Goal: Task Accomplishment & Management: Complete application form

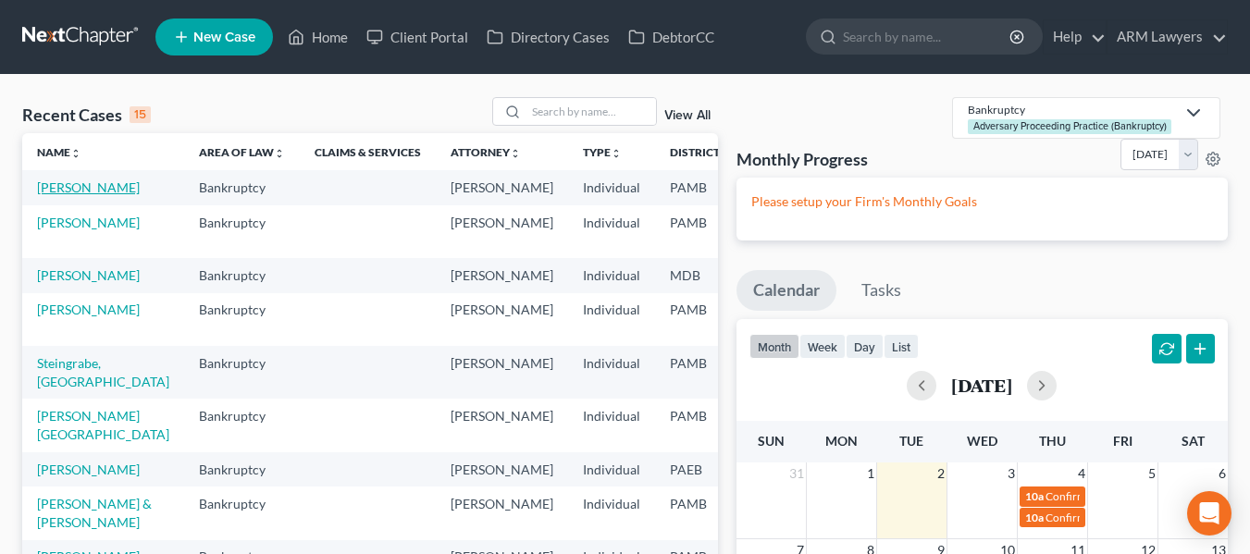
click at [68, 192] on link "[PERSON_NAME]" at bounding box center [88, 188] width 103 height 16
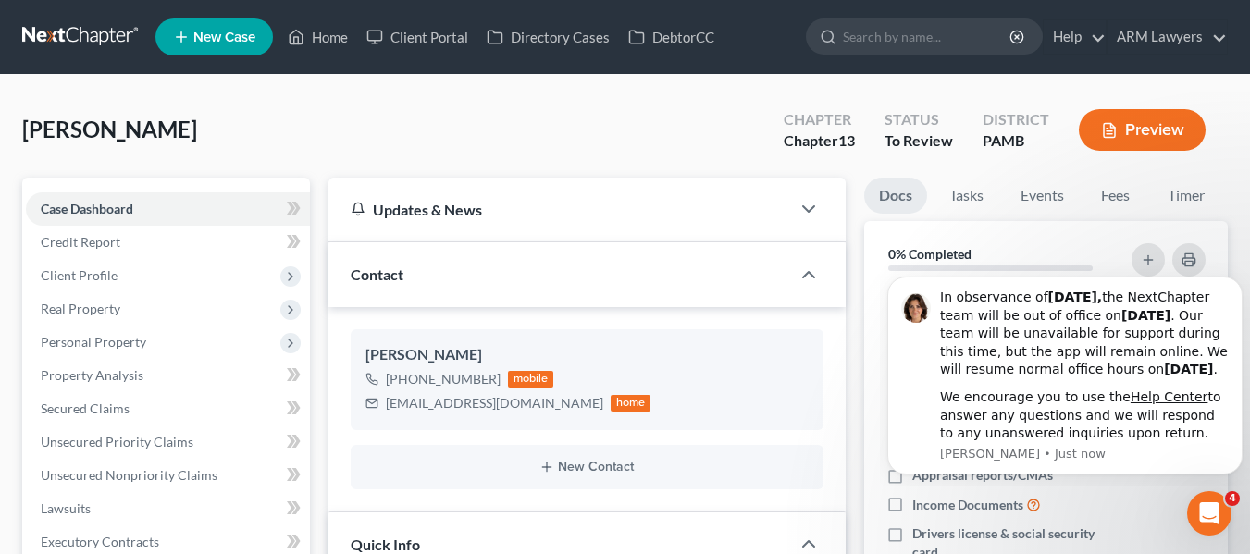
scroll to position [238, 0]
click at [1208, 507] on icon "Open Intercom Messenger" at bounding box center [1207, 511] width 31 height 31
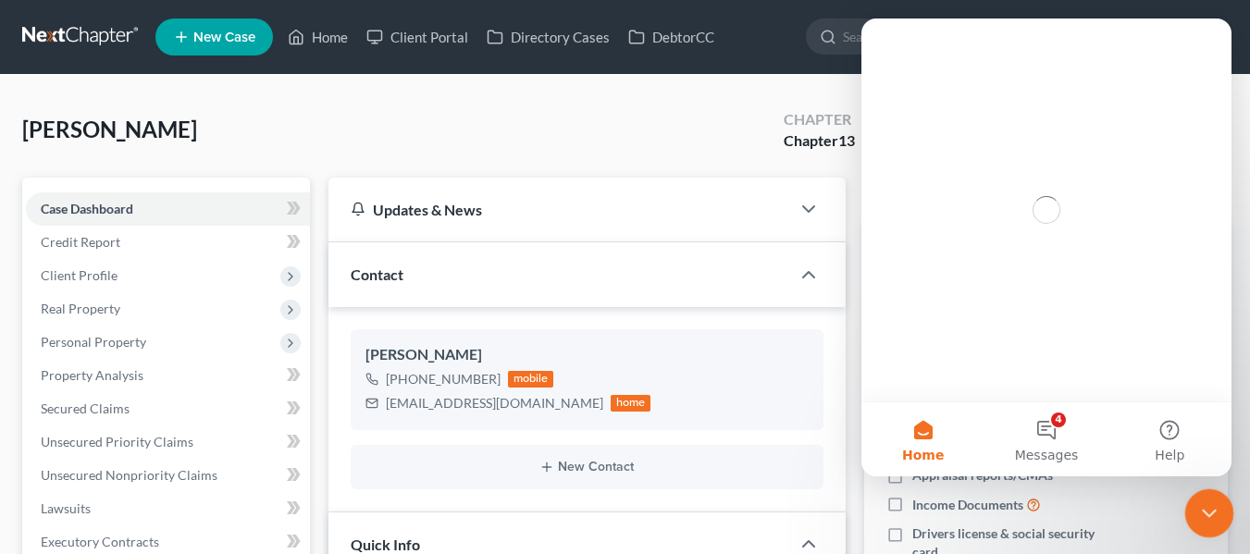
scroll to position [0, 0]
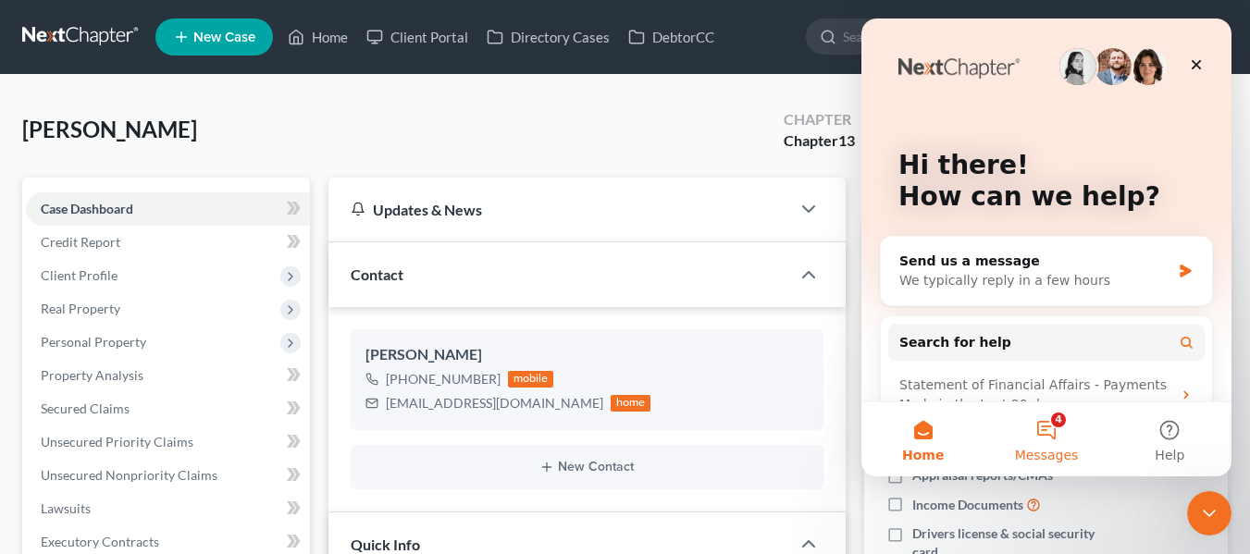
click at [1057, 427] on button "4 Messages" at bounding box center [1046, 440] width 123 height 74
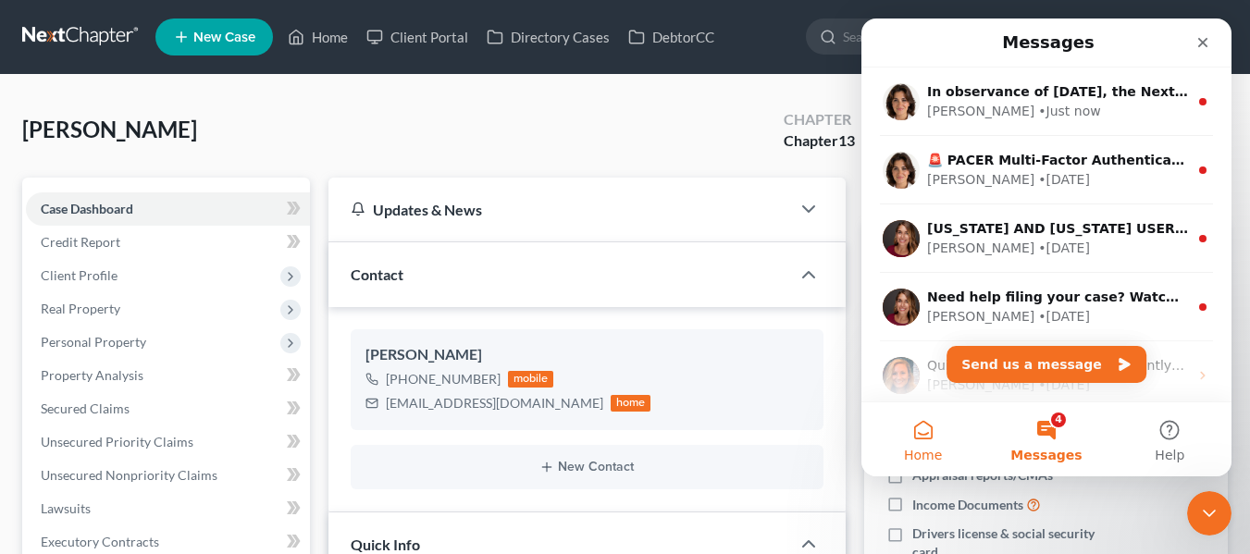
click at [926, 433] on button "Home" at bounding box center [923, 440] width 123 height 74
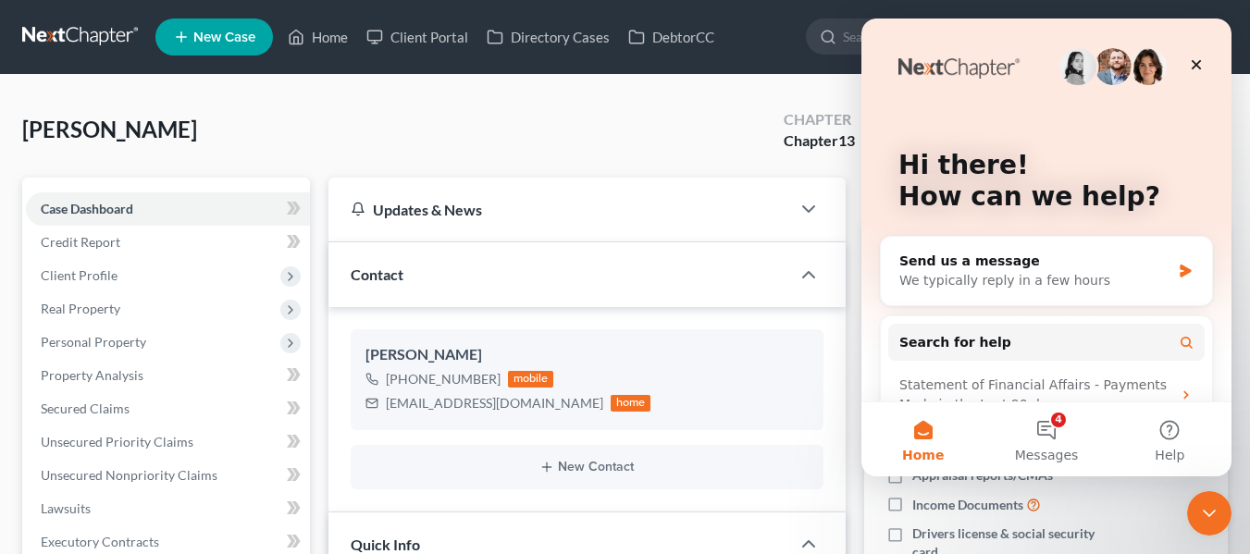
click at [681, 129] on div "Mitchell, Brian Upgraded Chapter Chapter 13 Status To Review District PAMB Prev…" at bounding box center [625, 137] width 1206 height 81
click at [1200, 512] on icon "Close Intercom Messenger" at bounding box center [1207, 511] width 22 height 22
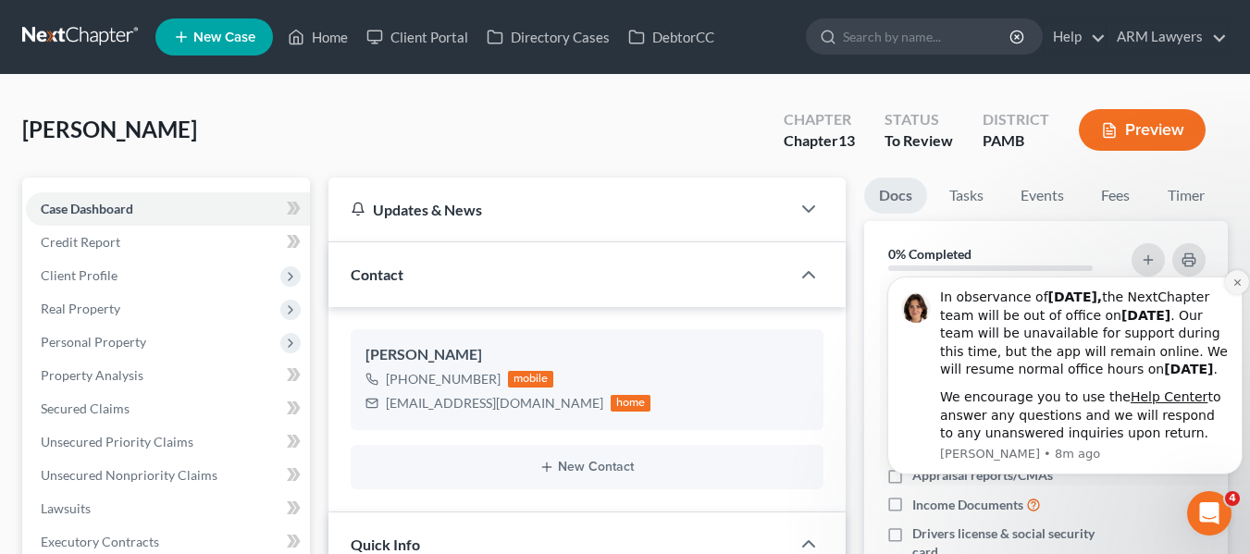
click at [1229, 270] on button "Dismiss notification" at bounding box center [1237, 282] width 24 height 24
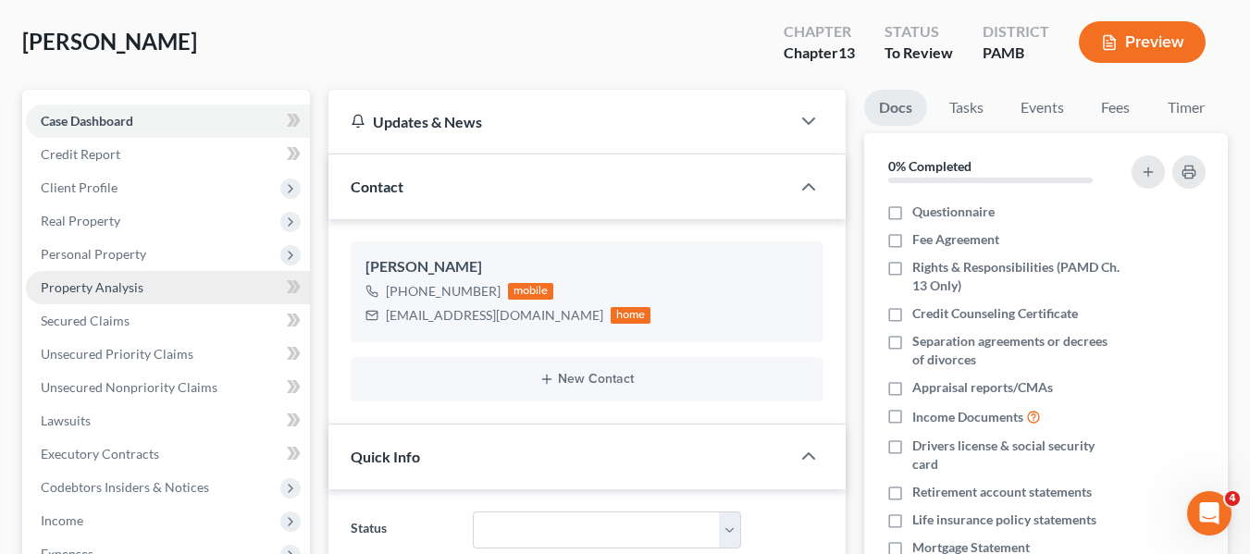
scroll to position [93, 0]
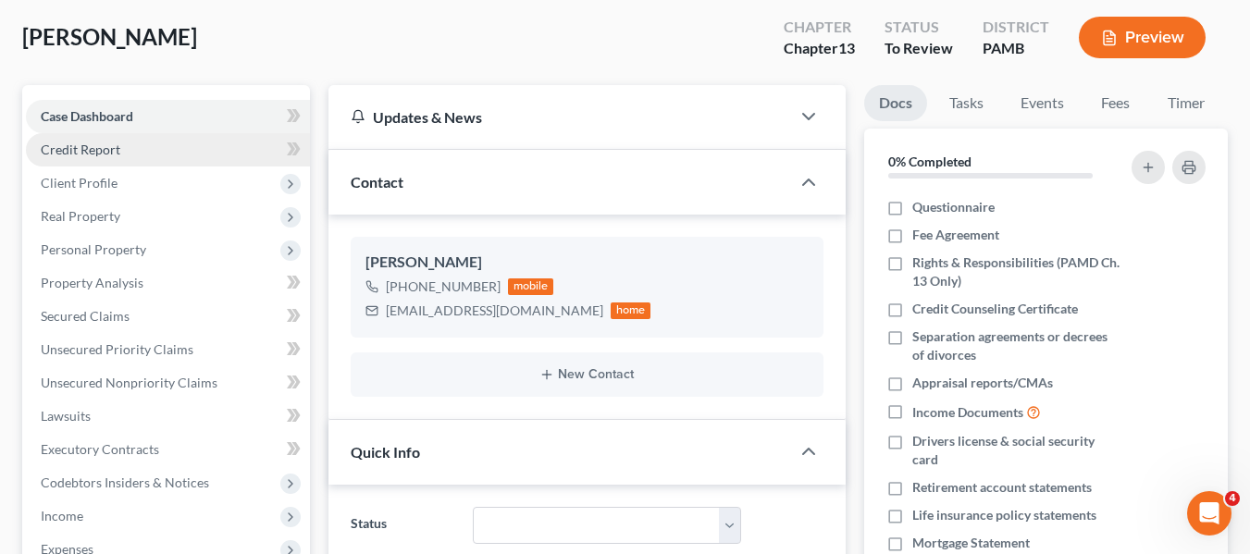
click at [61, 155] on span "Credit Report" at bounding box center [81, 150] width 80 height 16
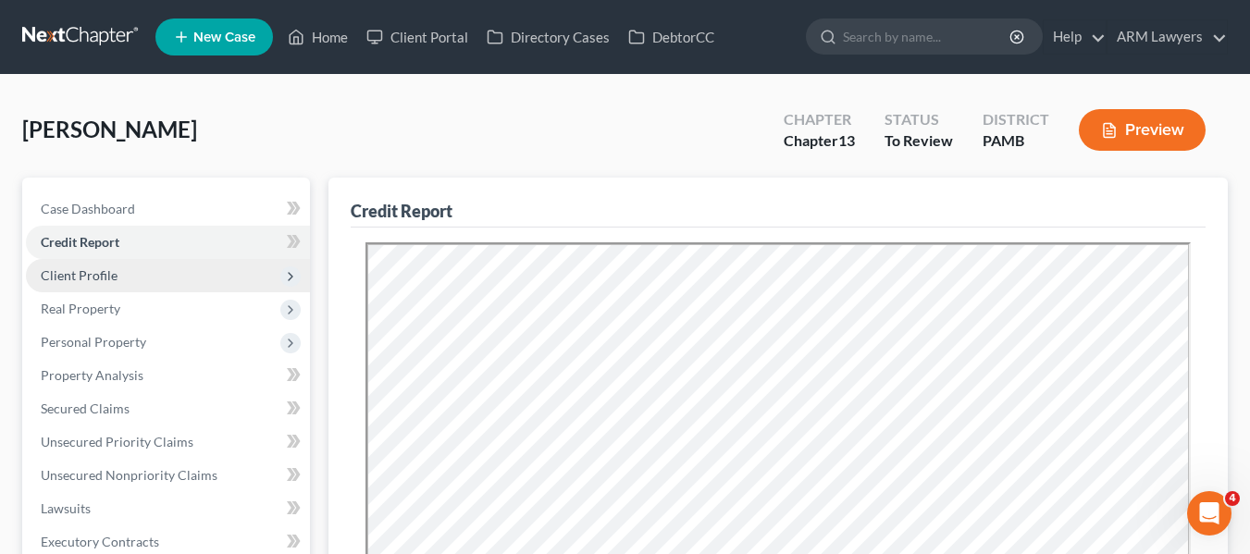
click at [100, 271] on span "Client Profile" at bounding box center [79, 275] width 77 height 16
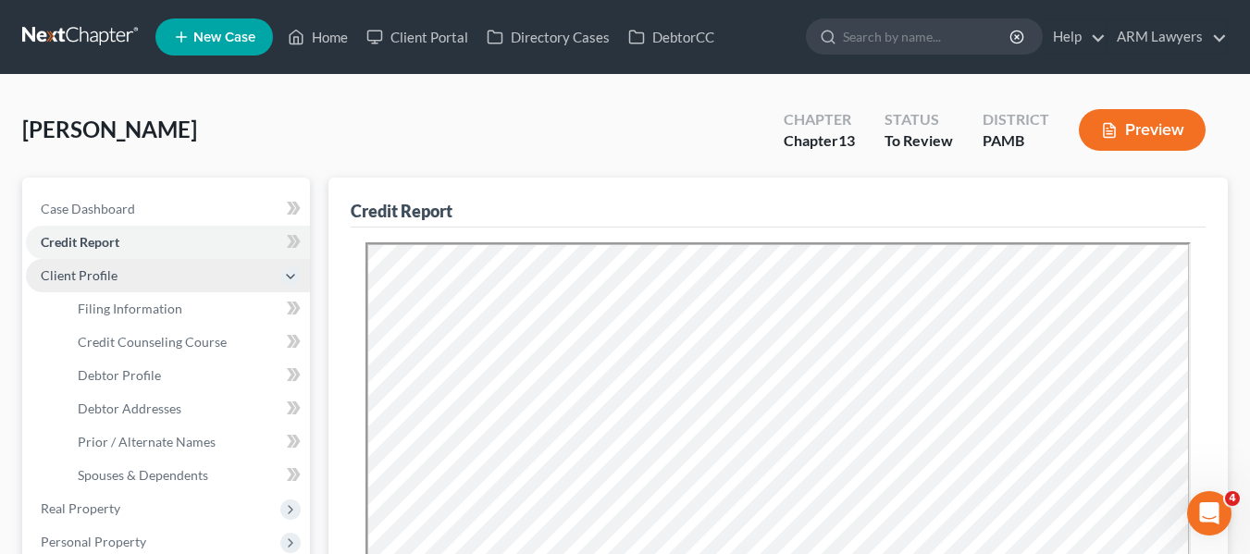
click at [108, 281] on span "Client Profile" at bounding box center [79, 275] width 77 height 16
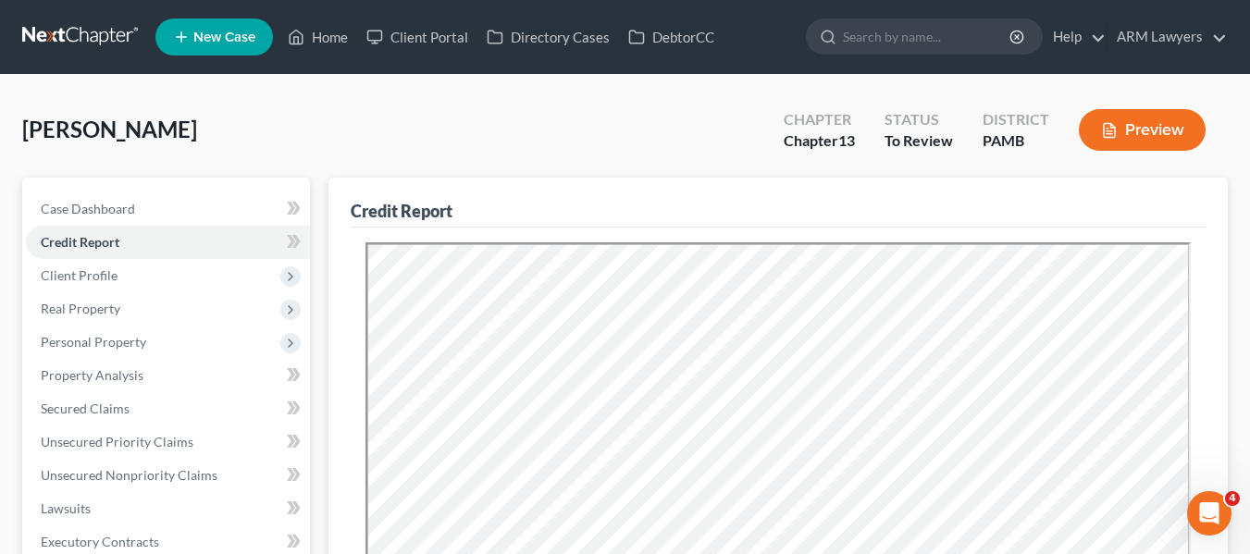
click at [96, 40] on link at bounding box center [81, 36] width 118 height 33
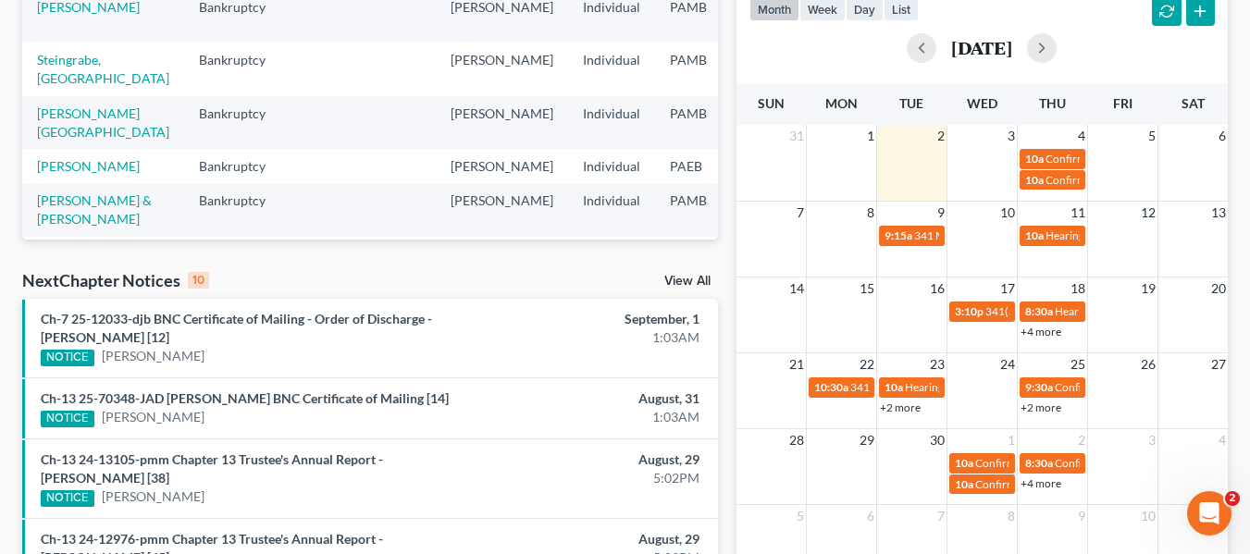
scroll to position [370, 0]
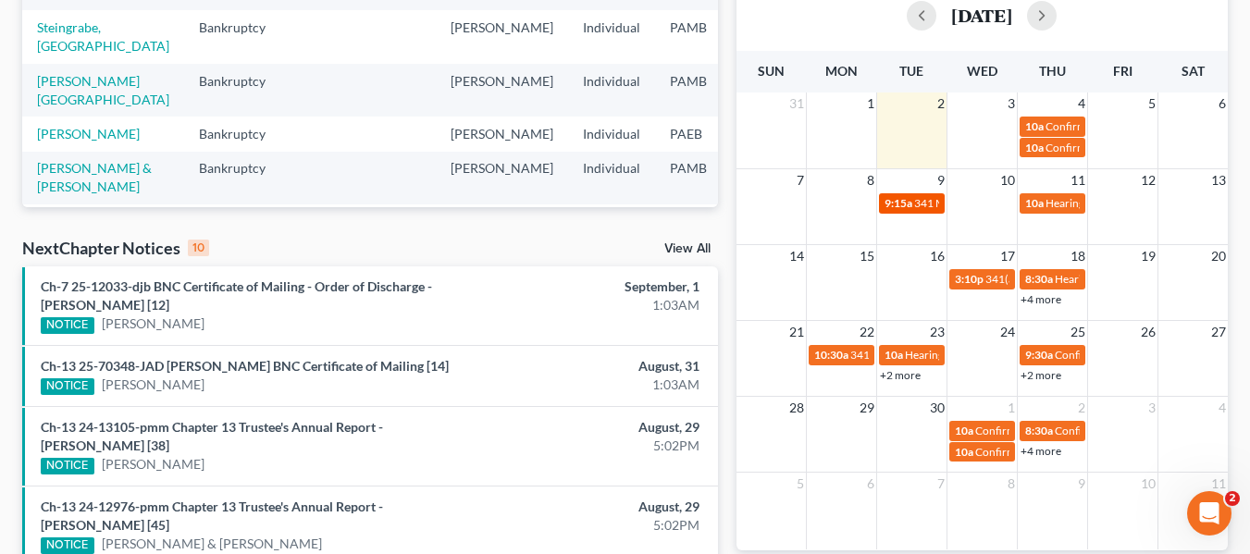
click at [904, 207] on span "9:15a" at bounding box center [899, 203] width 28 height 14
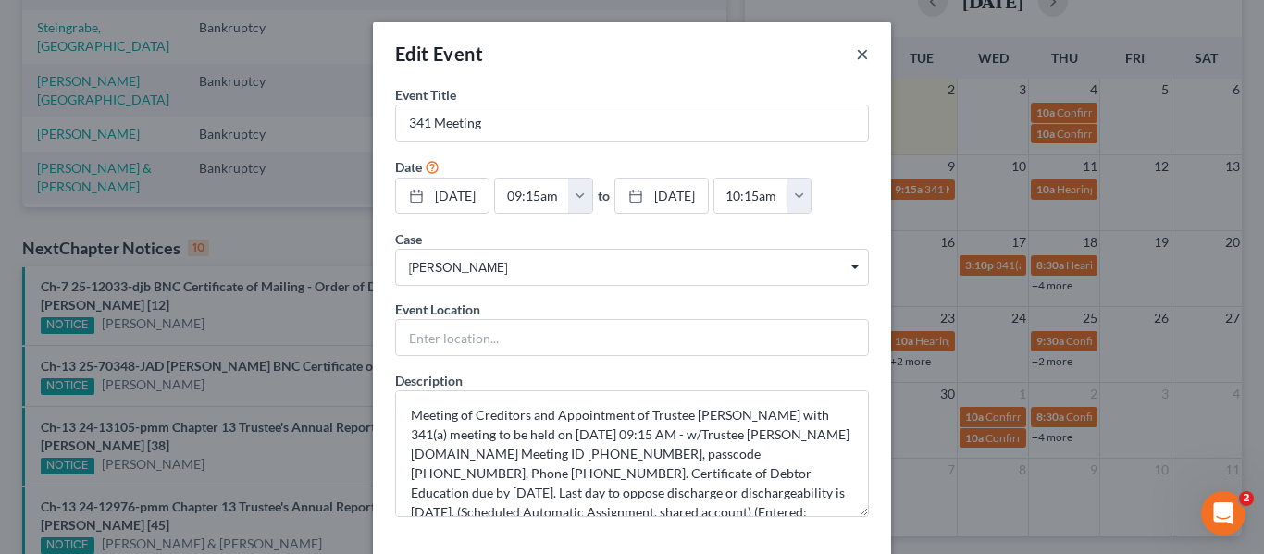
click at [856, 59] on button "×" at bounding box center [862, 54] width 13 height 22
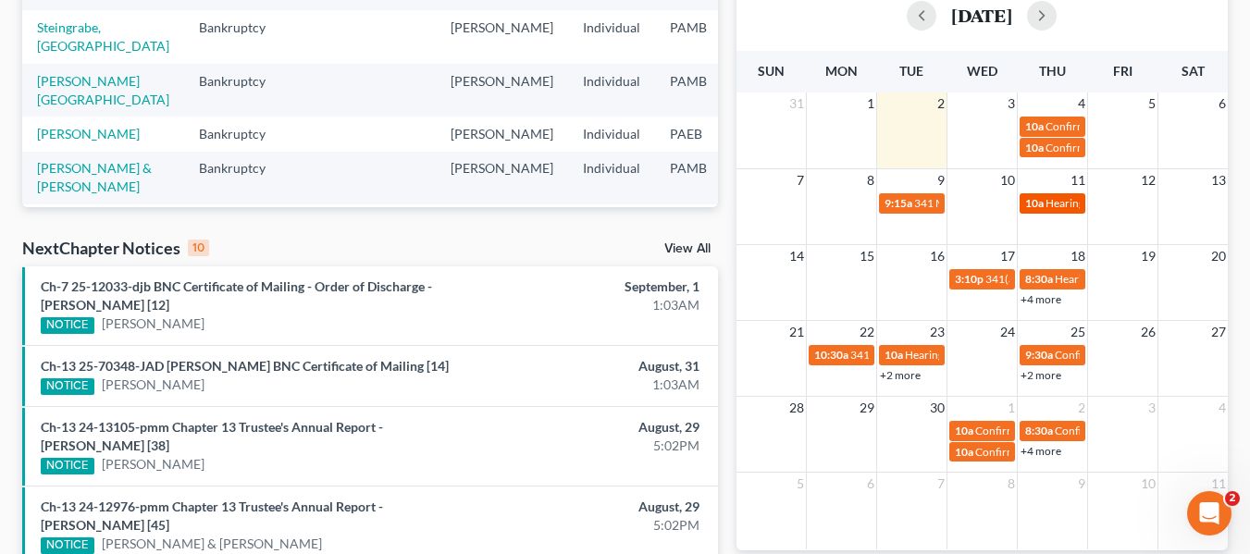
click at [1053, 199] on span "Hearing for [PERSON_NAME] [PERSON_NAME]" at bounding box center [1162, 203] width 233 height 14
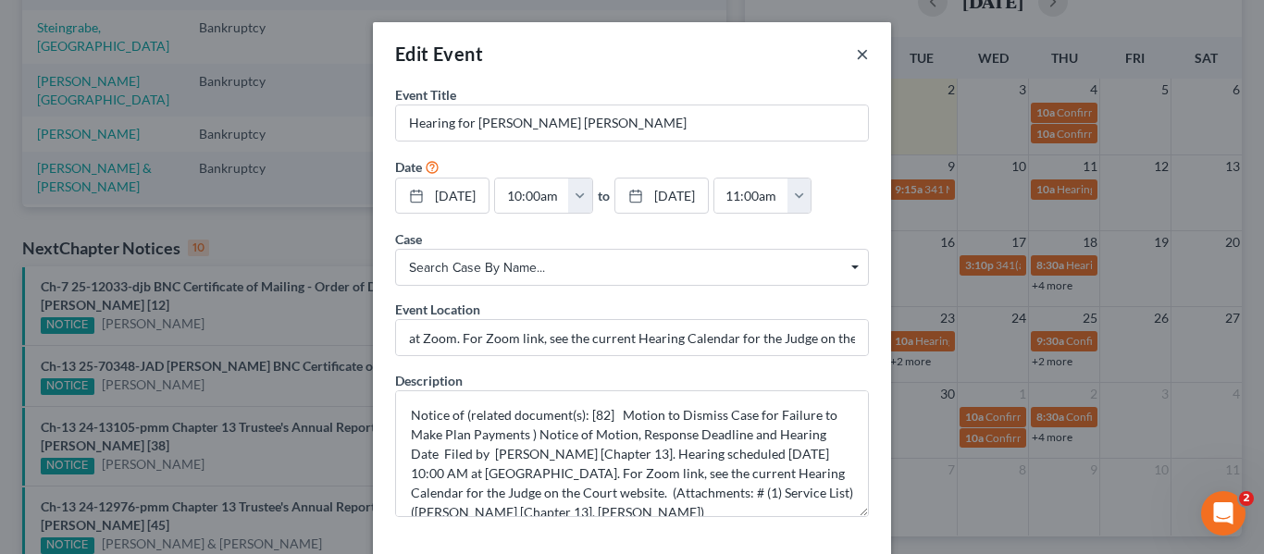
click at [856, 56] on button "×" at bounding box center [862, 54] width 13 height 22
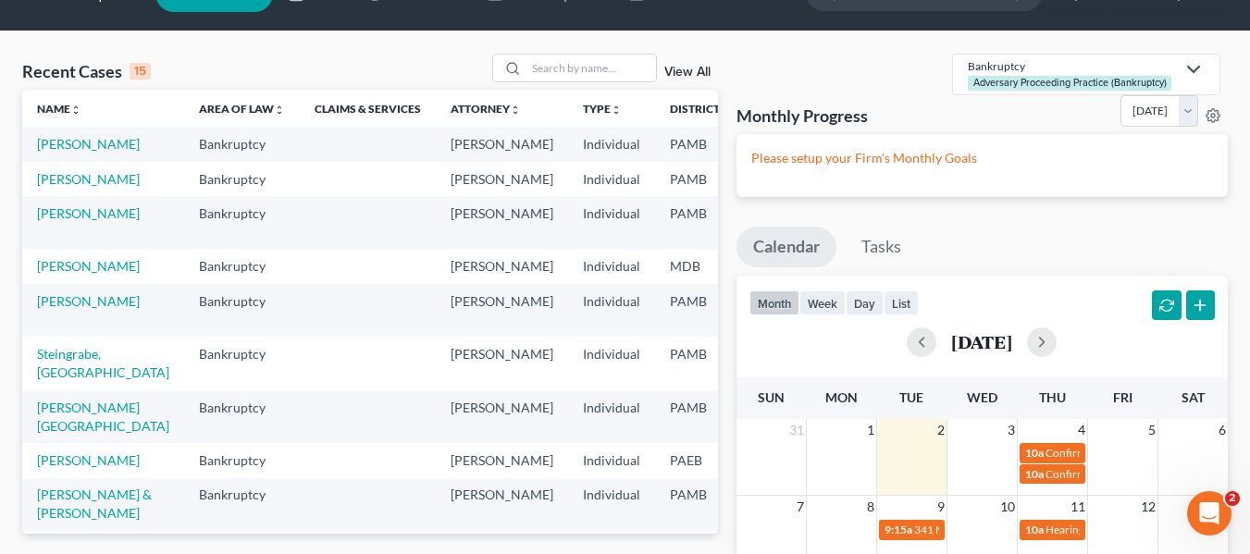
scroll to position [0, 0]
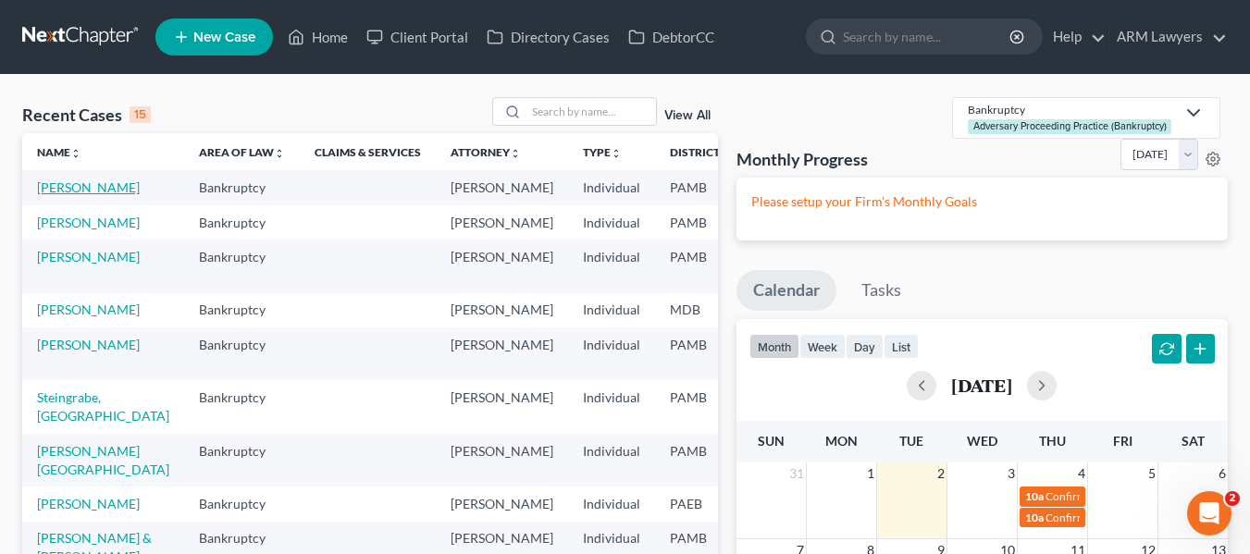
click at [48, 194] on link "[PERSON_NAME]" at bounding box center [88, 188] width 103 height 16
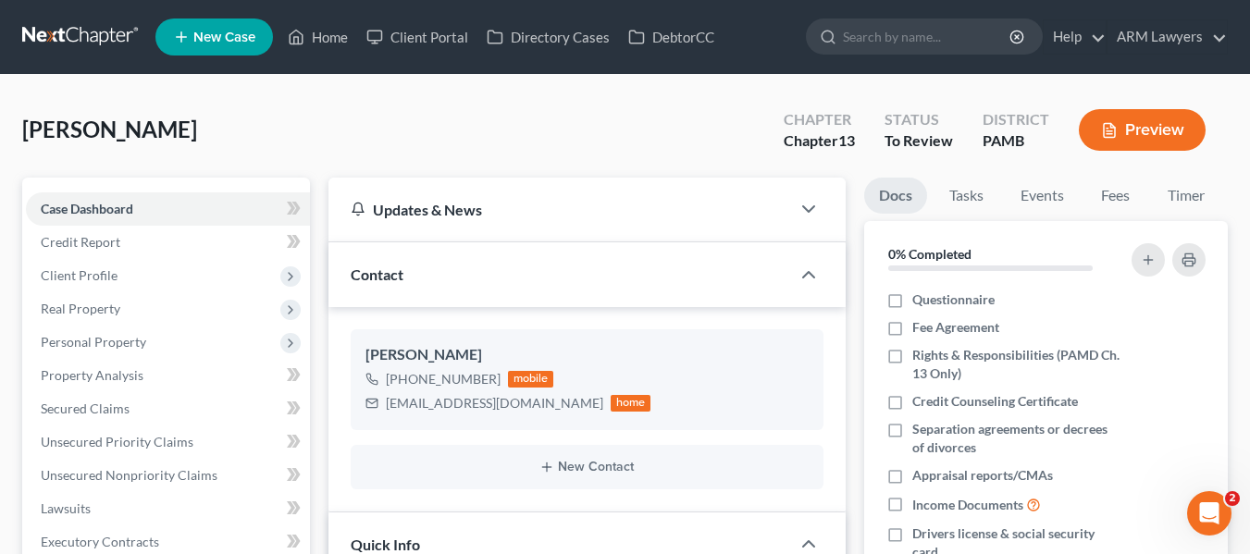
scroll to position [238, 0]
click at [86, 29] on link at bounding box center [81, 36] width 118 height 33
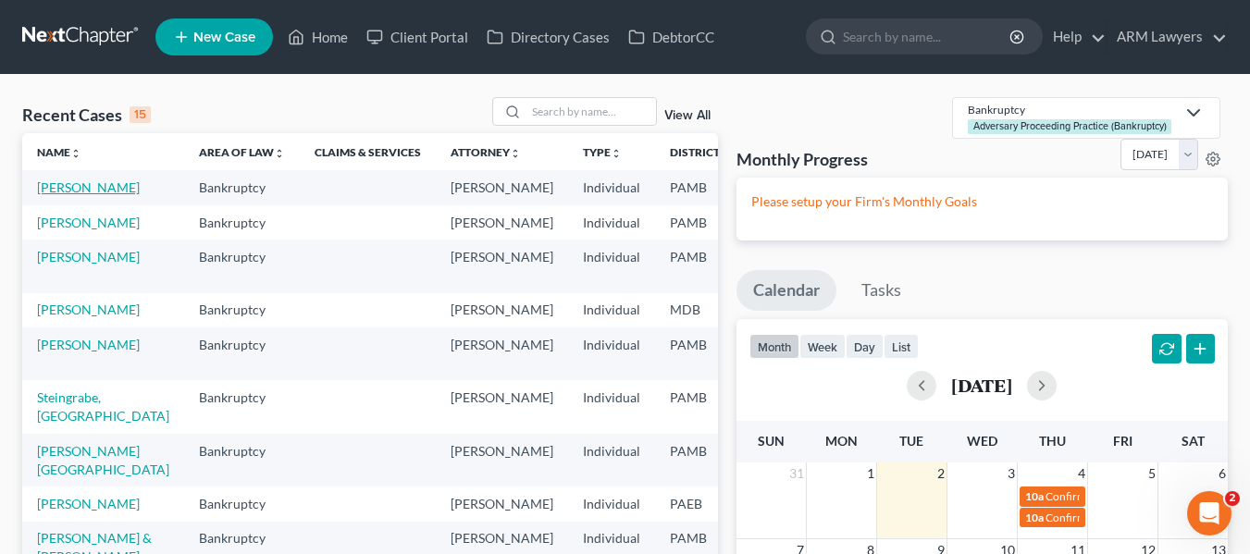
click at [63, 188] on link "[PERSON_NAME]" at bounding box center [88, 188] width 103 height 16
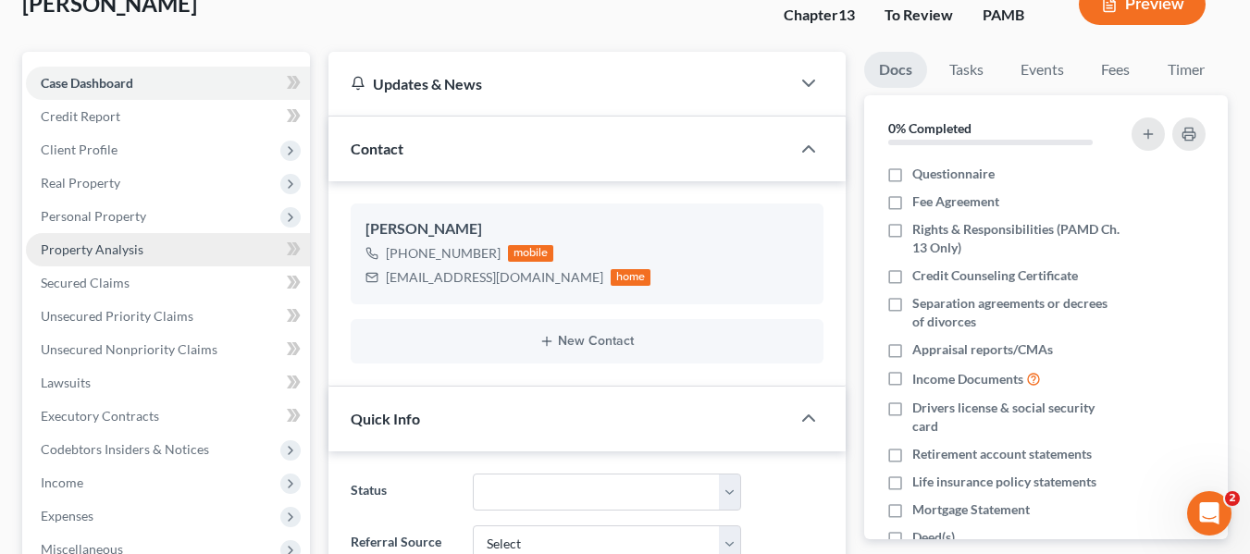
scroll to position [93, 0]
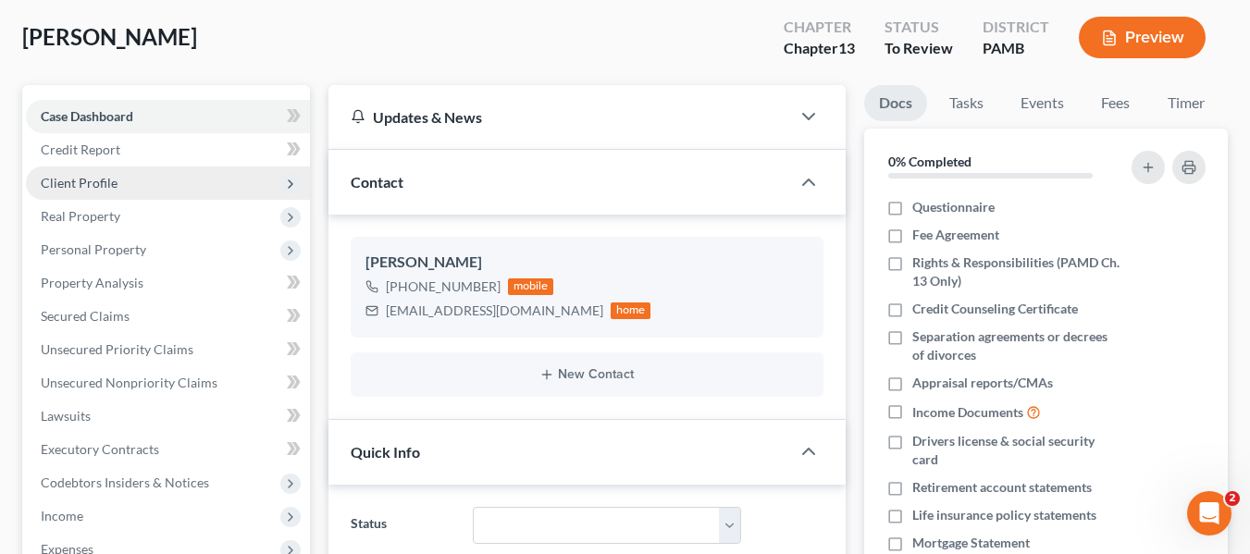
click at [80, 178] on span "Client Profile" at bounding box center [79, 183] width 77 height 16
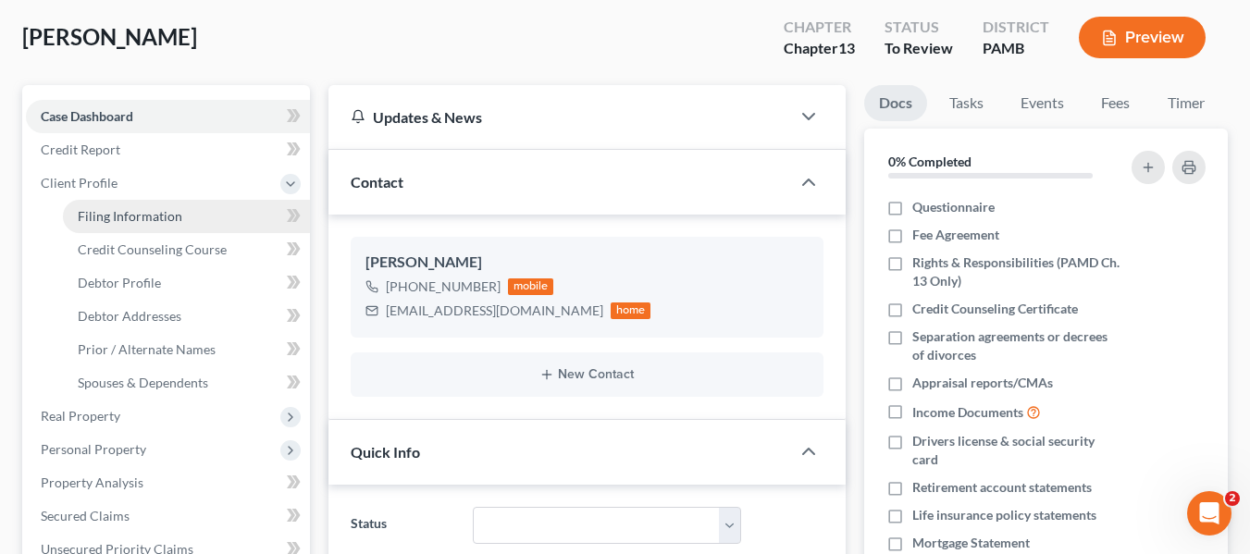
click at [168, 219] on span "Filing Information" at bounding box center [130, 216] width 105 height 16
select select "1"
select select "0"
select select "3"
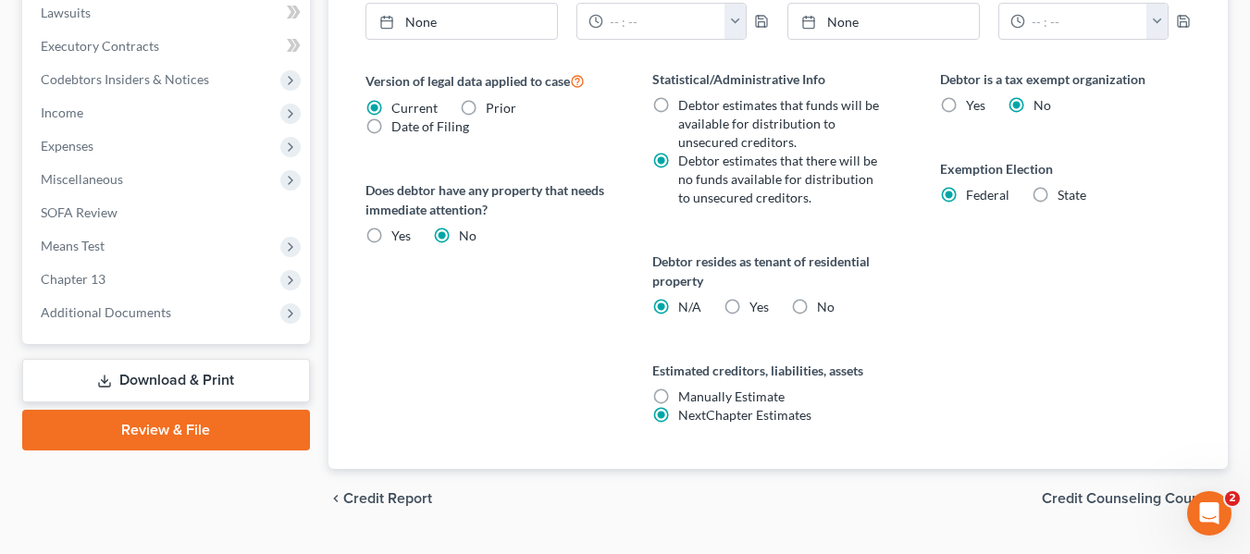
scroll to position [740, 0]
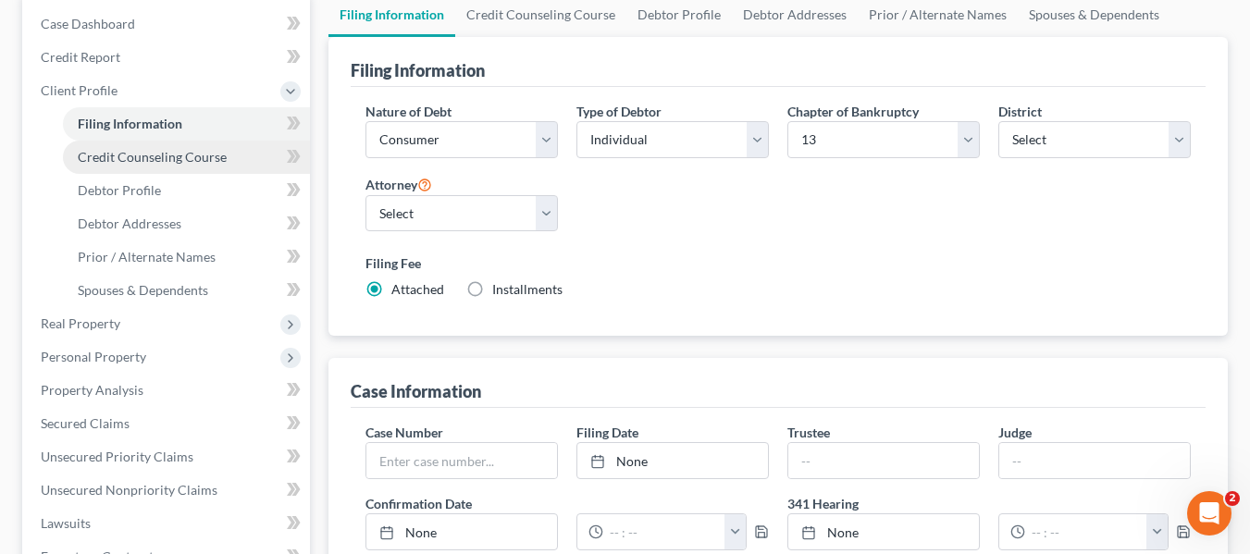
click at [149, 160] on span "Credit Counseling Course" at bounding box center [152, 157] width 149 height 16
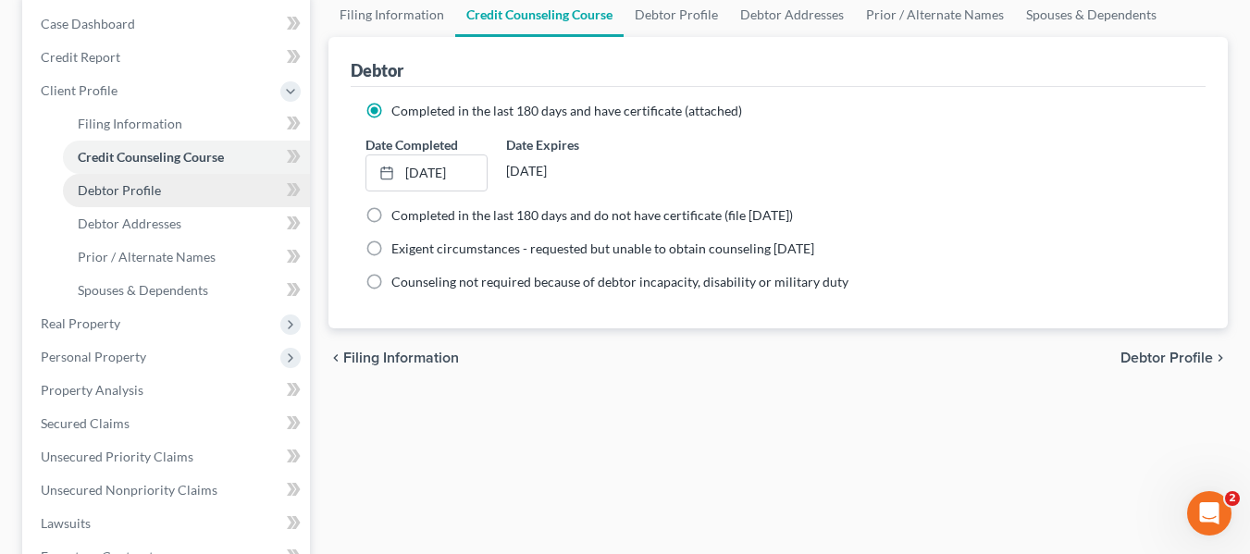
click at [145, 197] on span "Debtor Profile" at bounding box center [119, 190] width 83 height 16
select select "0"
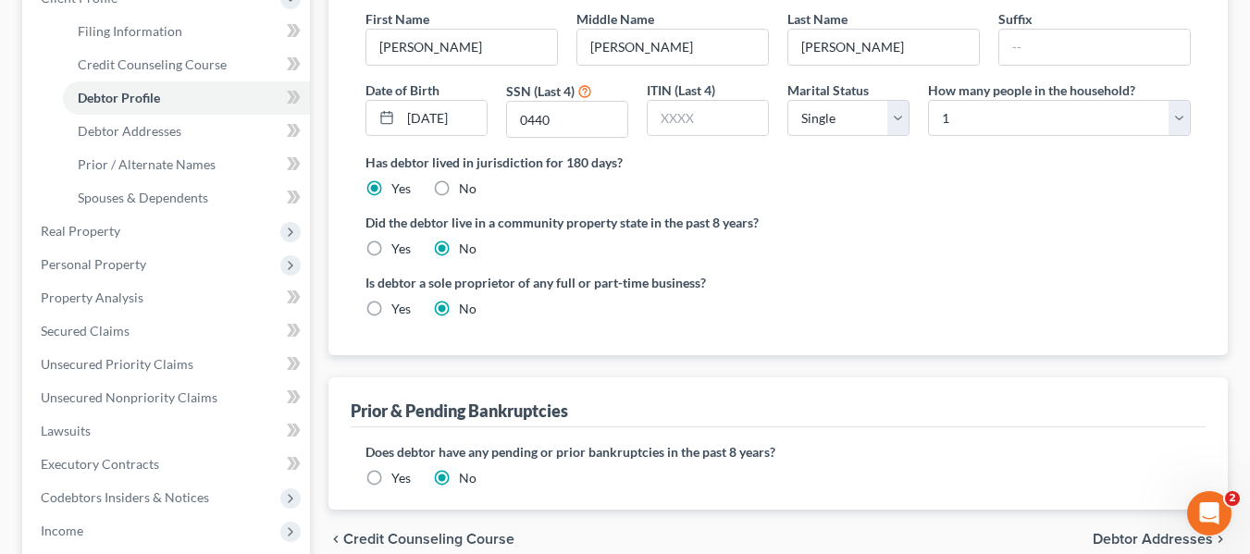
scroll to position [185, 0]
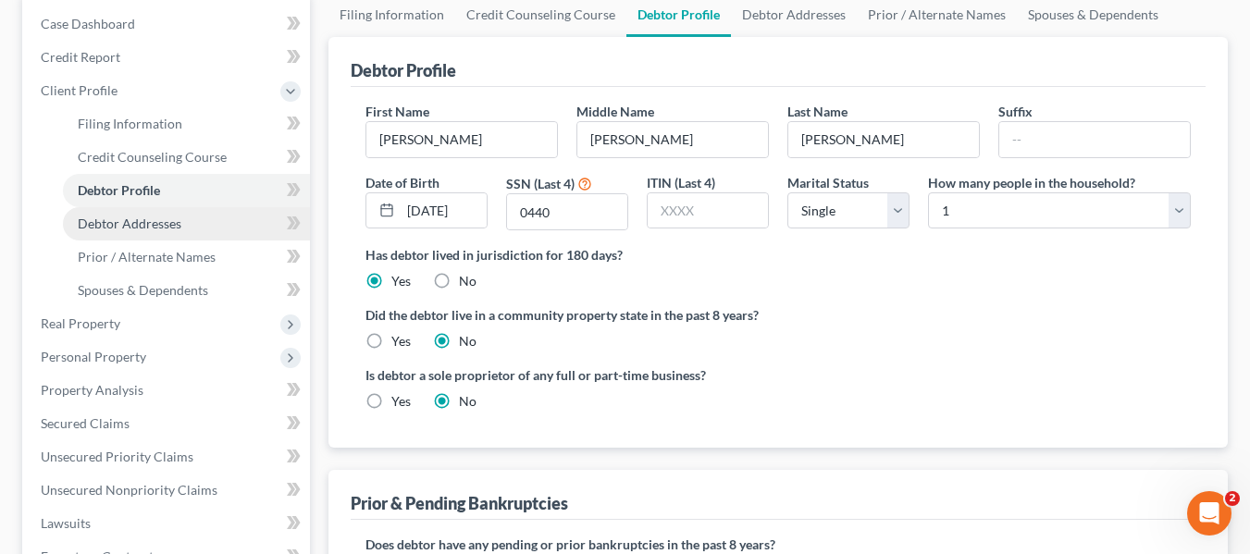
click at [155, 220] on span "Debtor Addresses" at bounding box center [130, 224] width 104 height 16
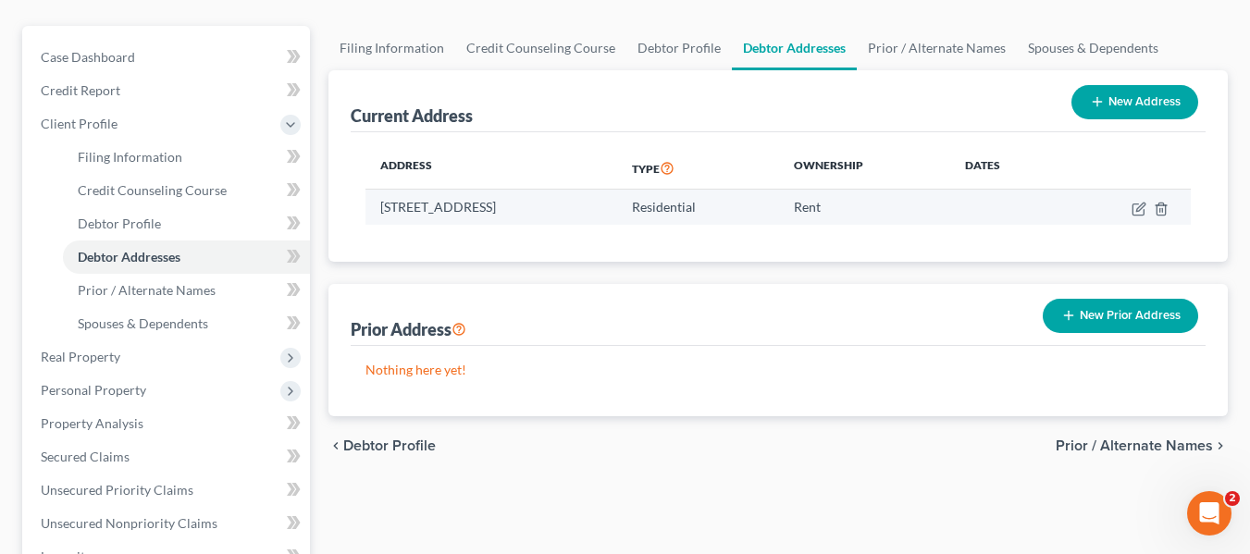
scroll to position [185, 0]
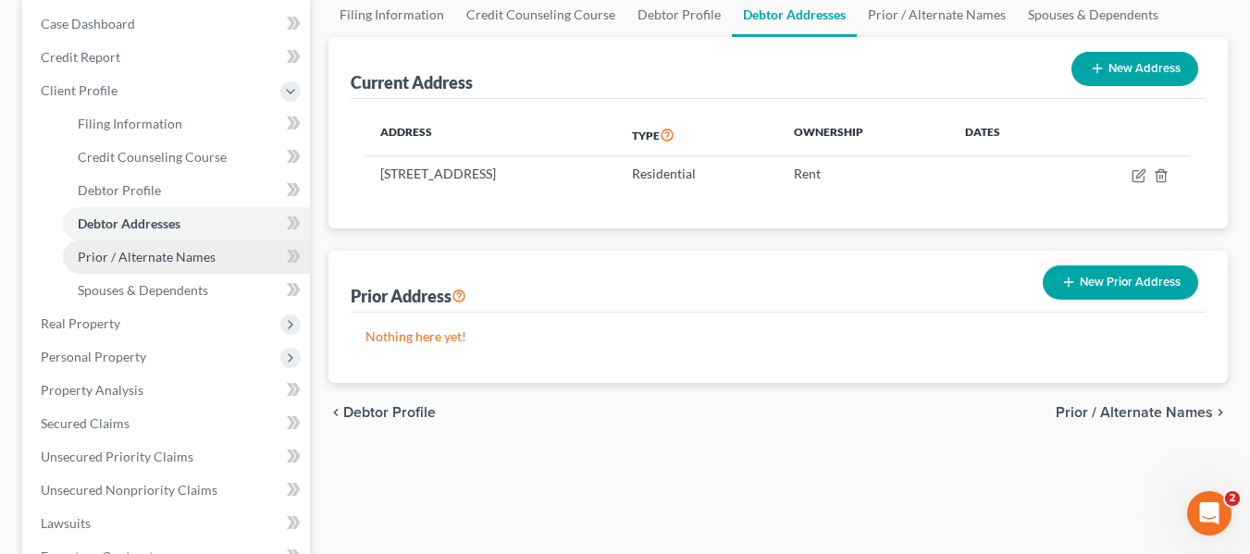
click at [152, 263] on span "Prior / Alternate Names" at bounding box center [147, 257] width 138 height 16
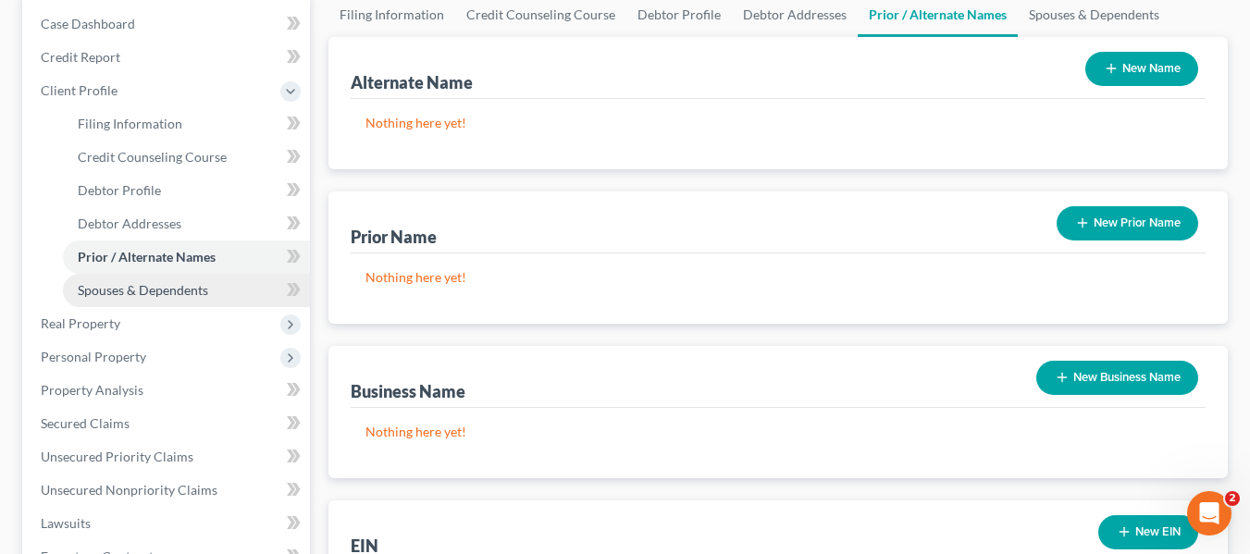
click at [142, 282] on span "Spouses & Dependents" at bounding box center [143, 290] width 130 height 16
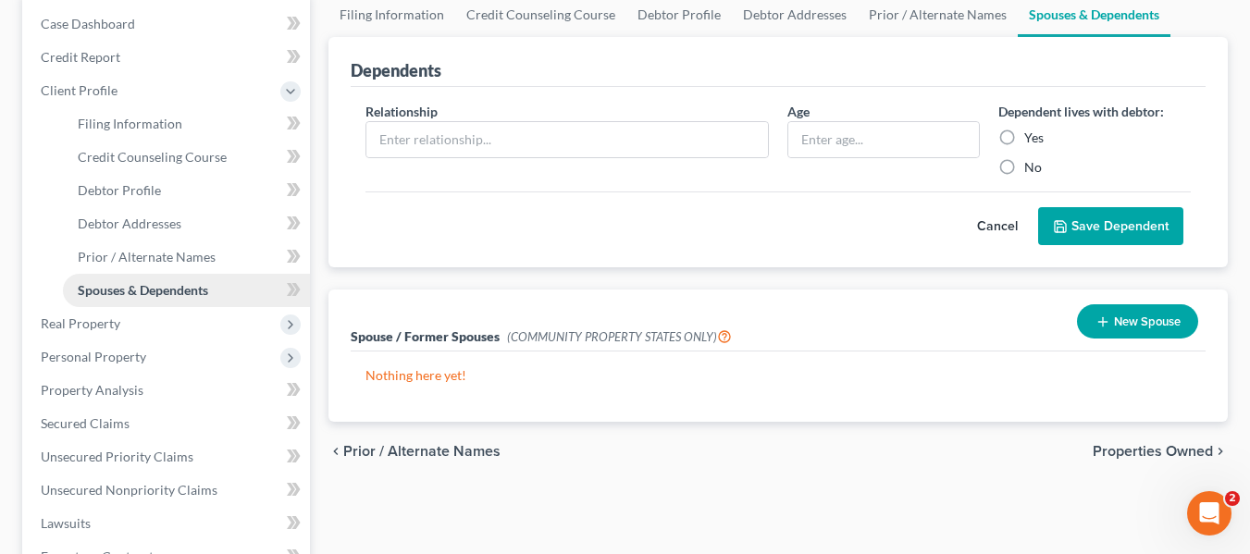
scroll to position [93, 0]
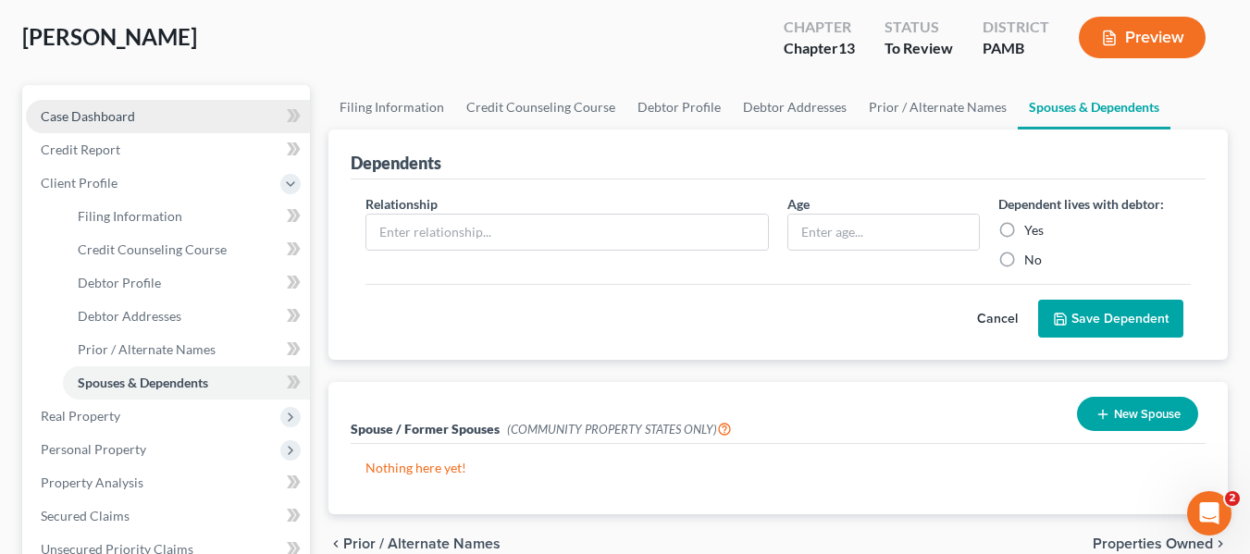
click at [133, 118] on span "Case Dashboard" at bounding box center [88, 116] width 94 height 16
select select "20"
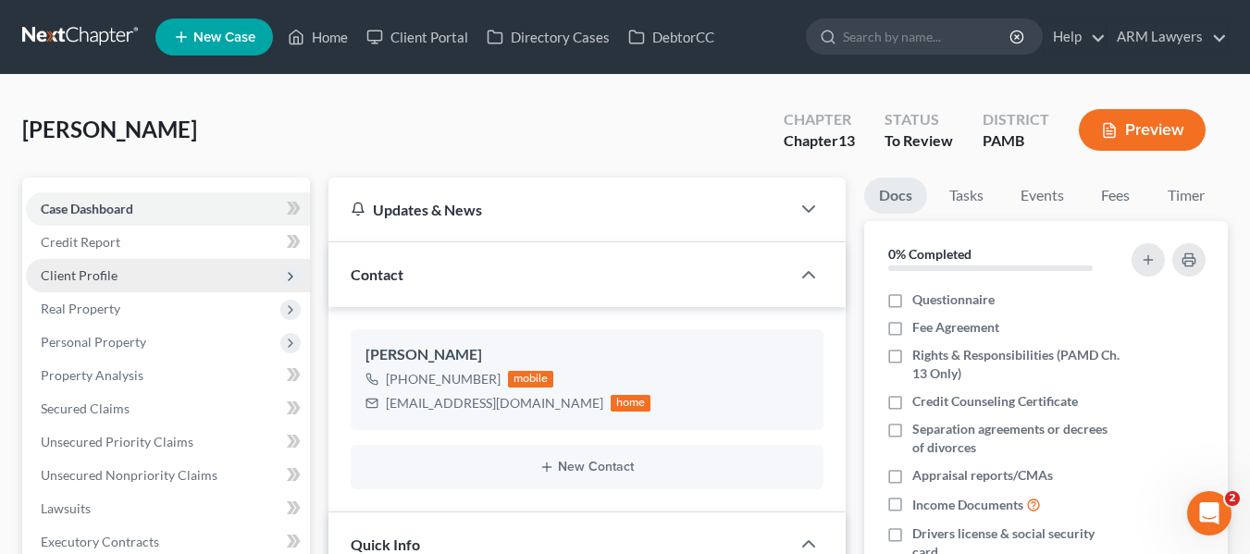
click at [63, 262] on span "Client Profile" at bounding box center [168, 275] width 284 height 33
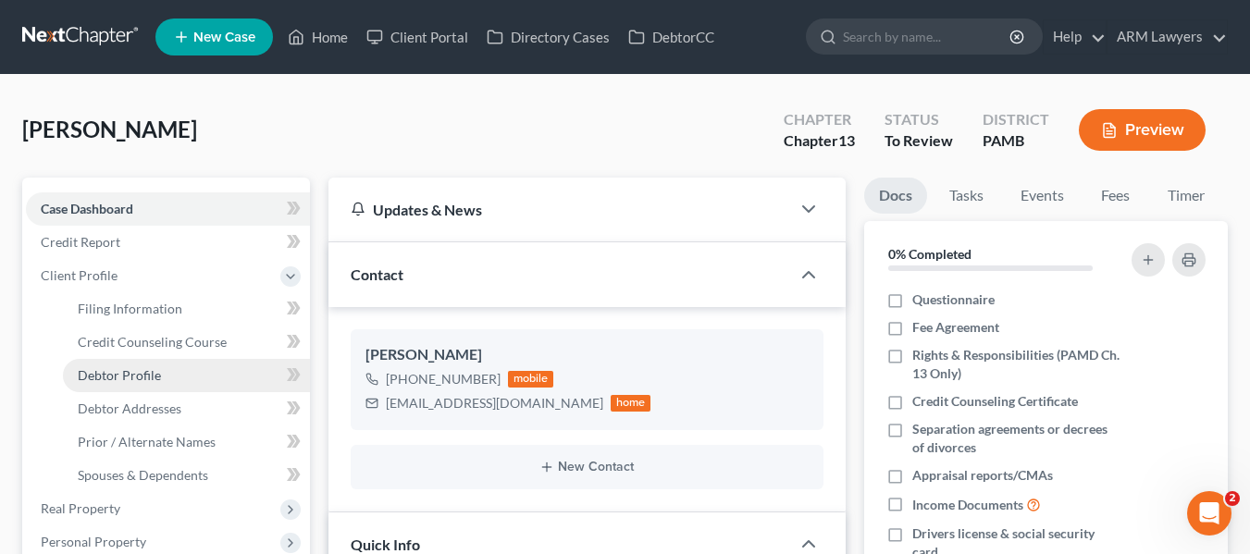
click at [149, 382] on span "Debtor Profile" at bounding box center [119, 375] width 83 height 16
select select "0"
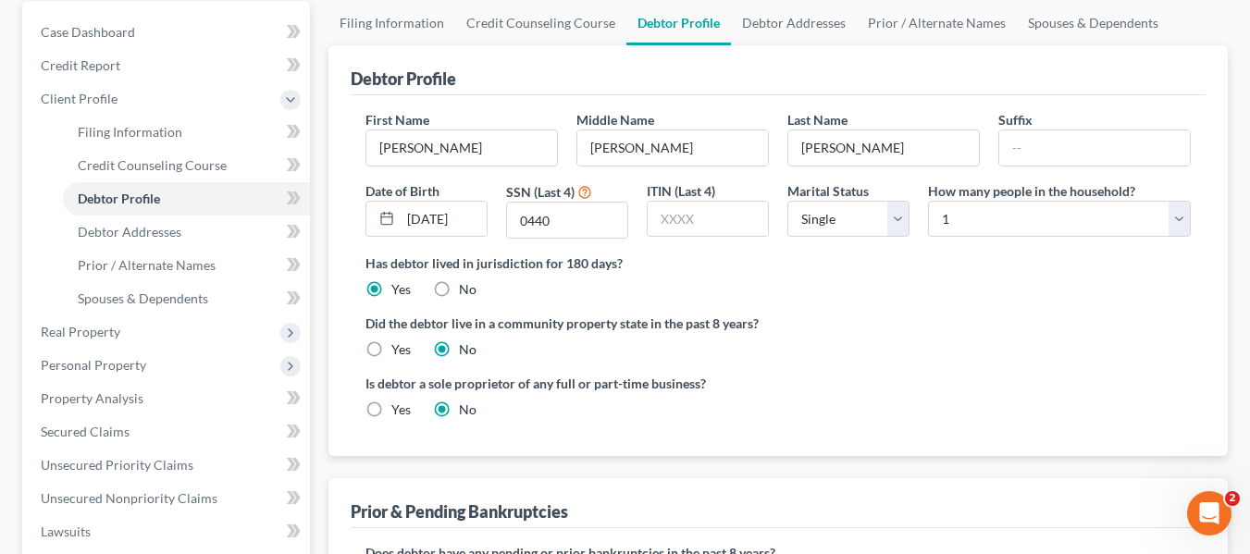
scroll to position [185, 0]
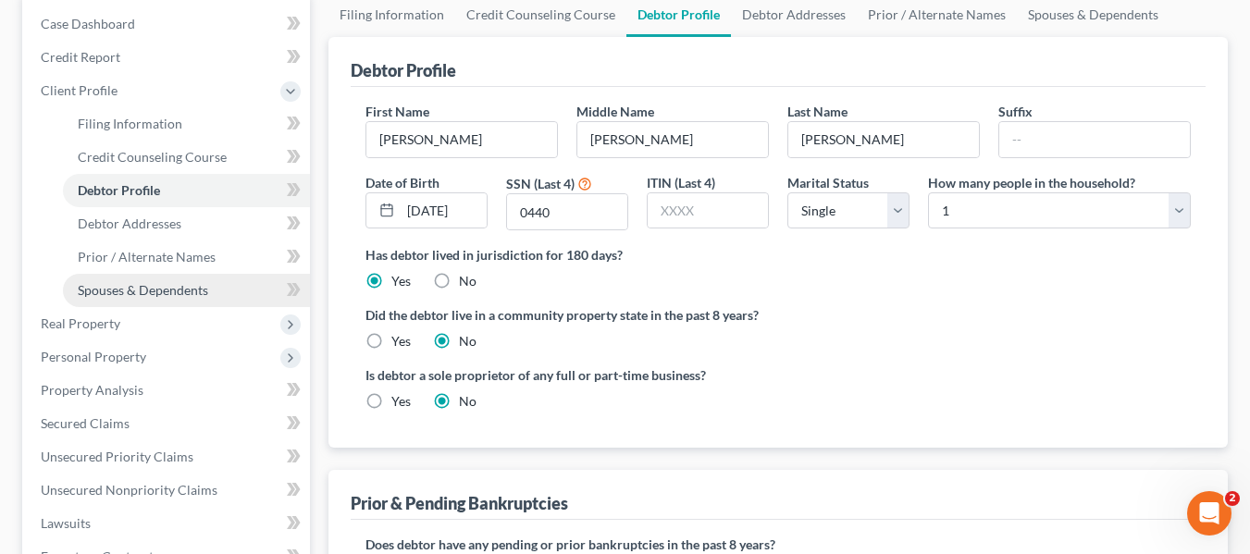
click at [148, 285] on span "Spouses & Dependents" at bounding box center [143, 290] width 130 height 16
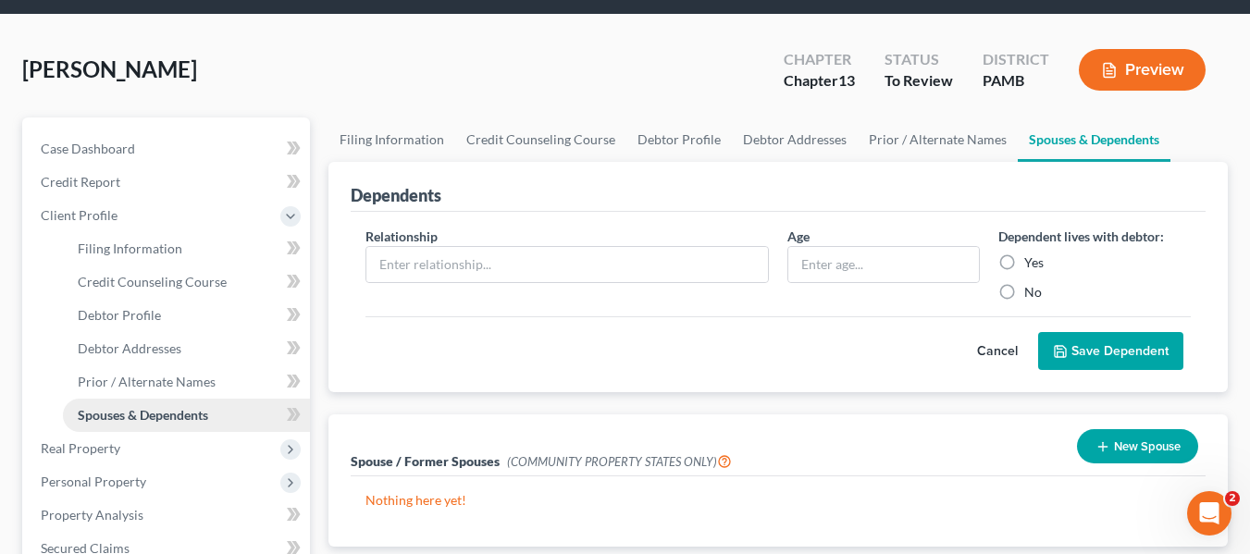
scroll to position [93, 0]
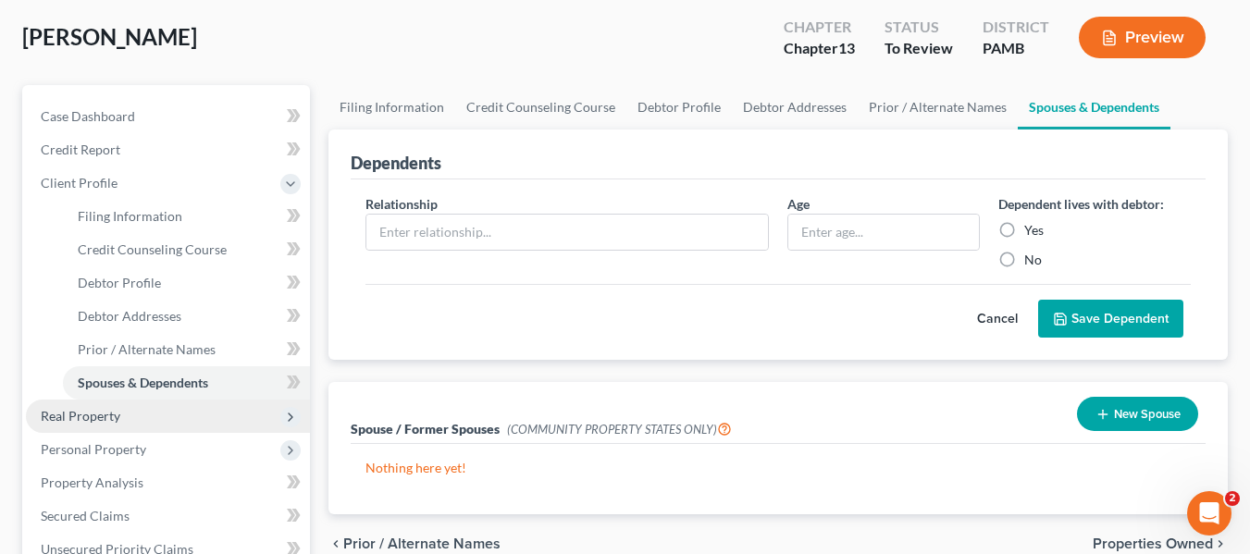
click at [105, 417] on span "Real Property" at bounding box center [81, 416] width 80 height 16
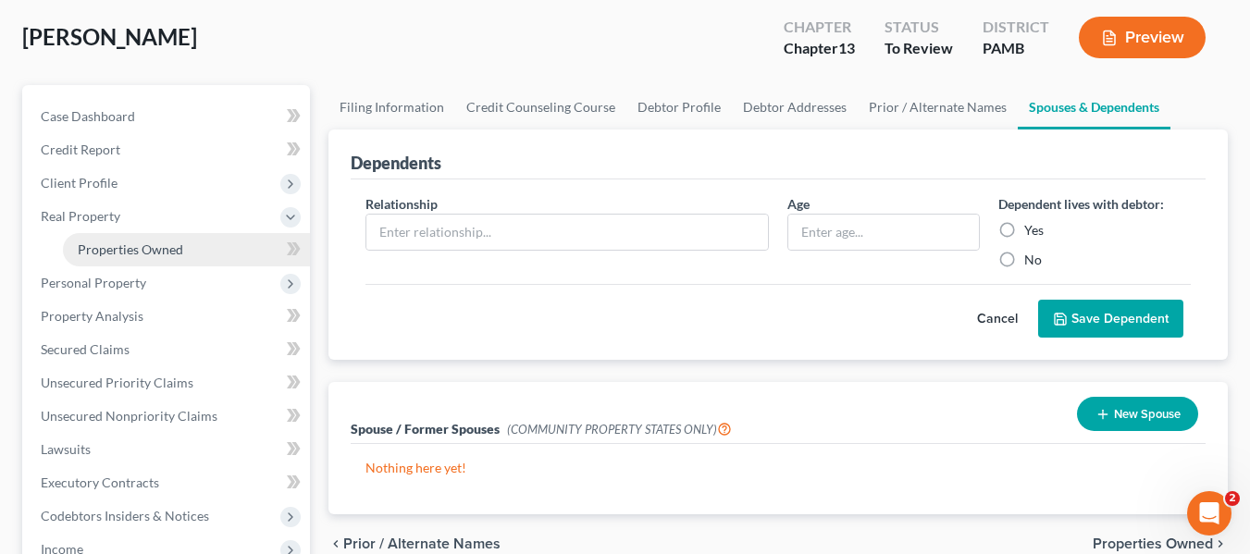
click at [95, 242] on span "Properties Owned" at bounding box center [130, 250] width 105 height 16
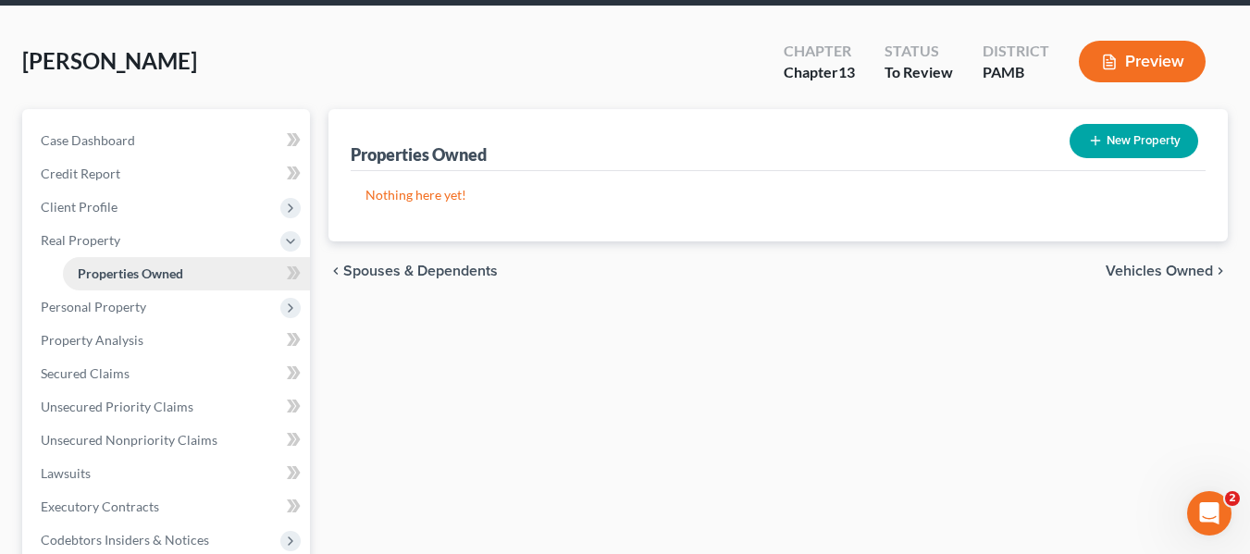
scroll to position [185, 0]
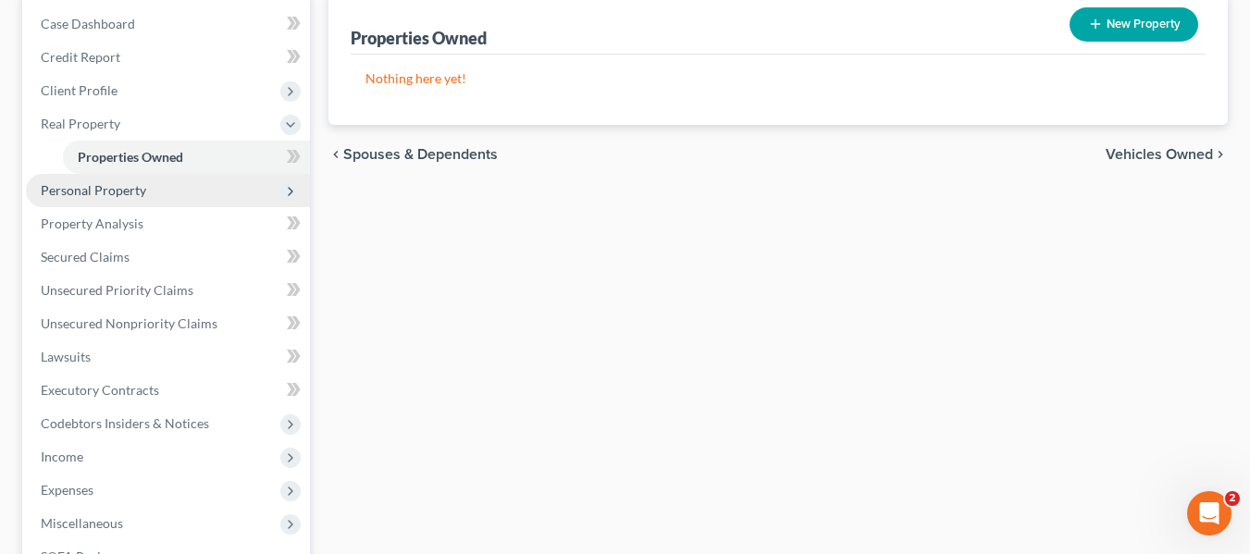
click at [91, 192] on span "Personal Property" at bounding box center [93, 190] width 105 height 16
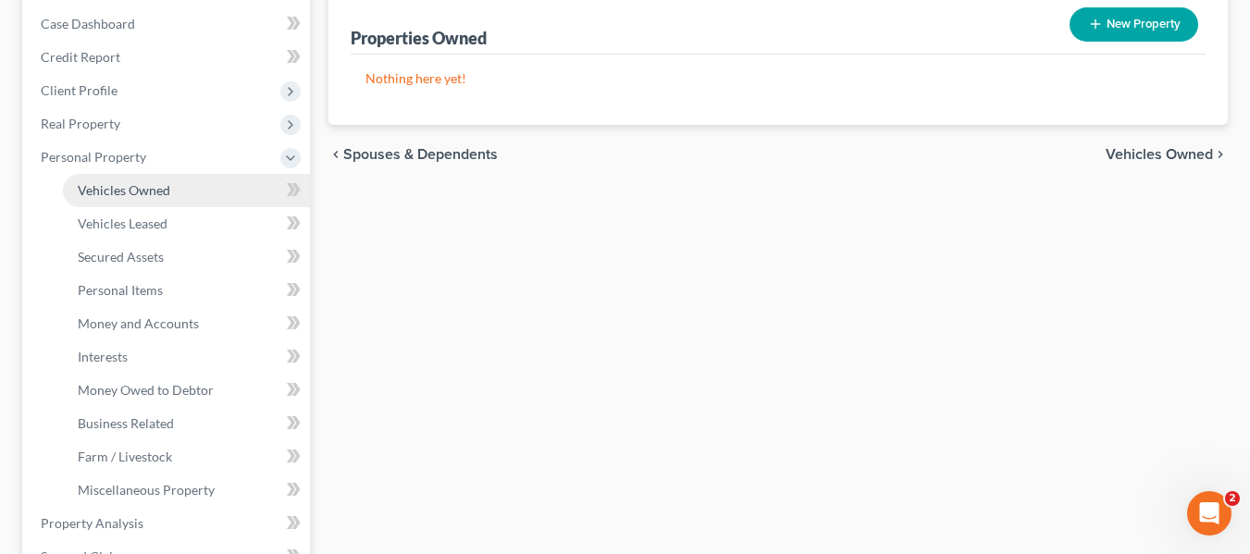
click at [105, 200] on link "Vehicles Owned" at bounding box center [186, 190] width 247 height 33
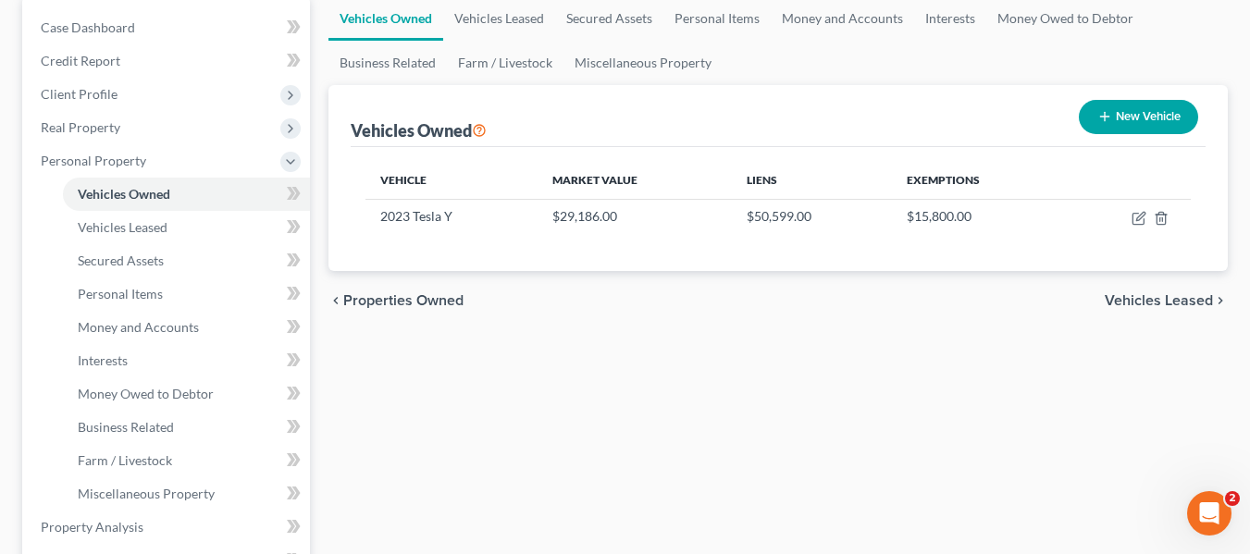
scroll to position [185, 0]
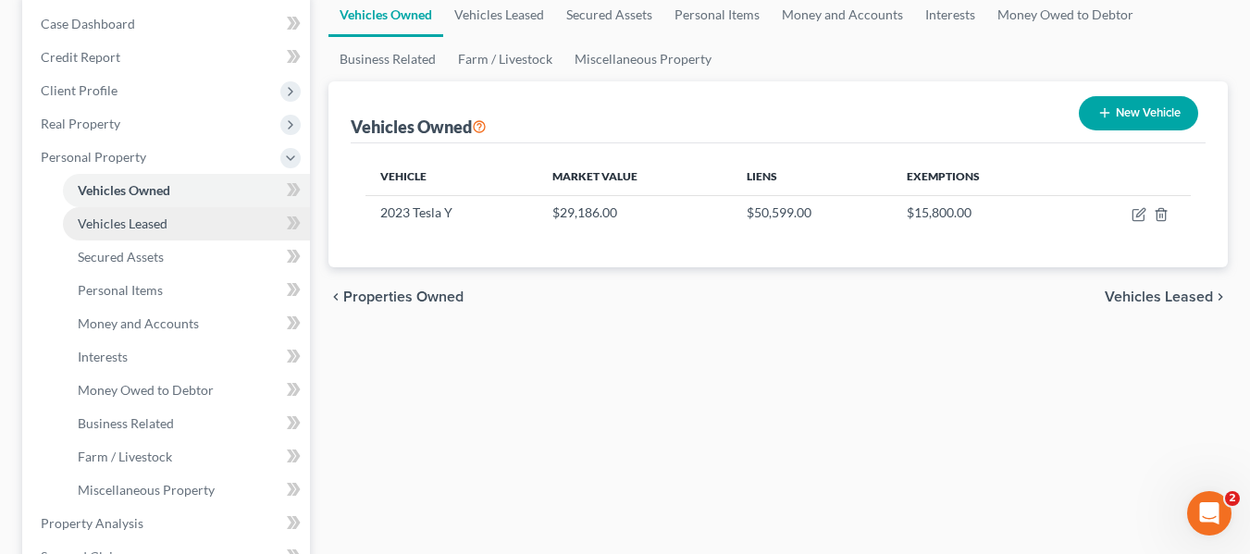
click at [94, 216] on span "Vehicles Leased" at bounding box center [123, 224] width 90 height 16
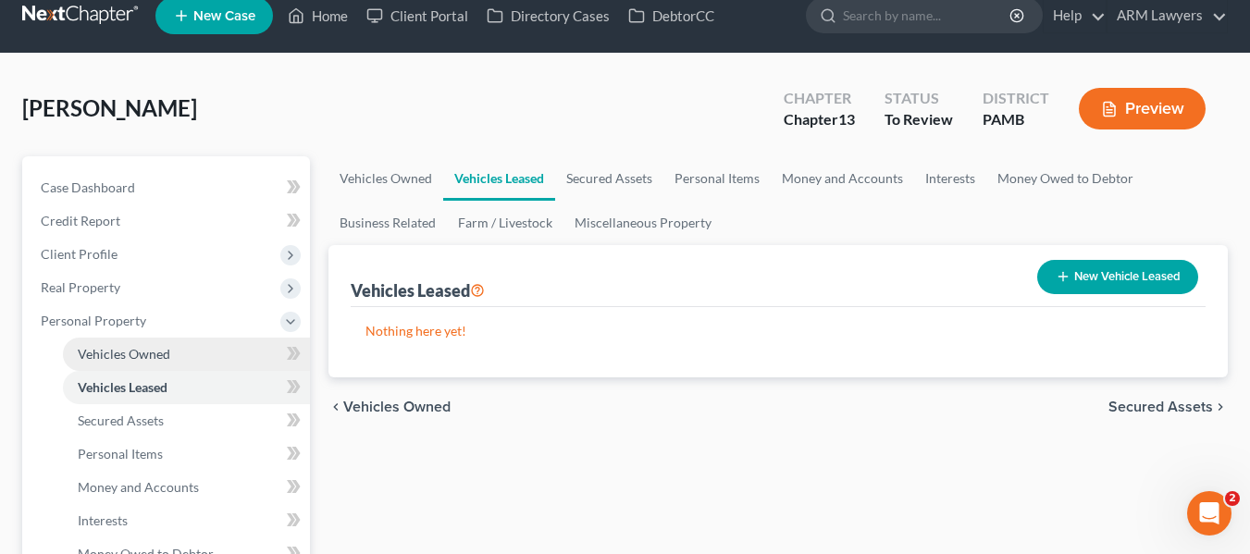
scroll to position [93, 0]
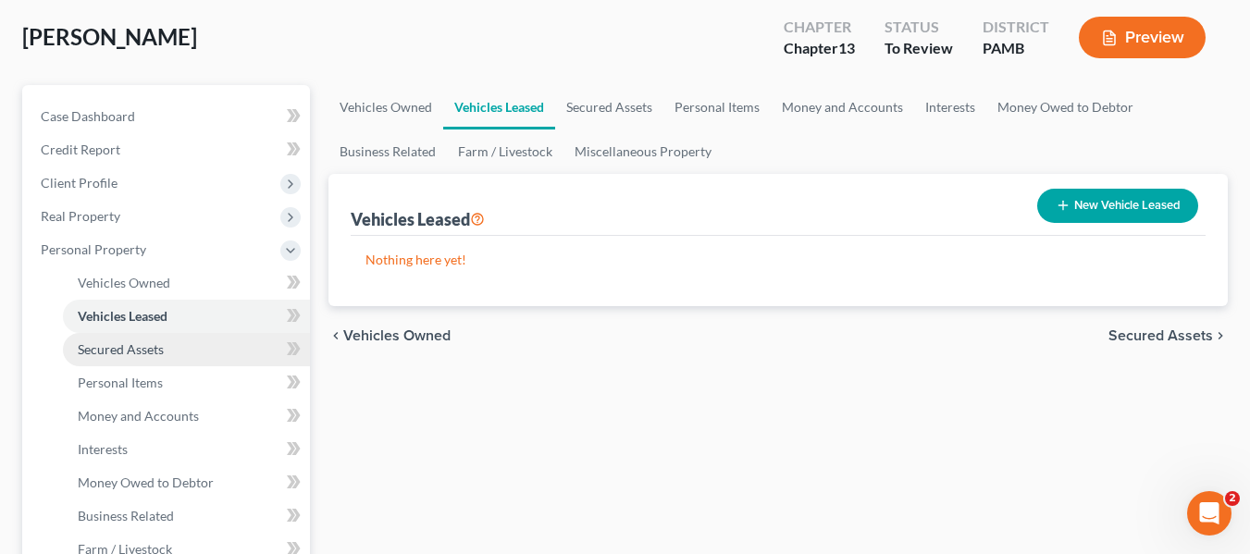
click at [139, 343] on span "Secured Assets" at bounding box center [121, 349] width 86 height 16
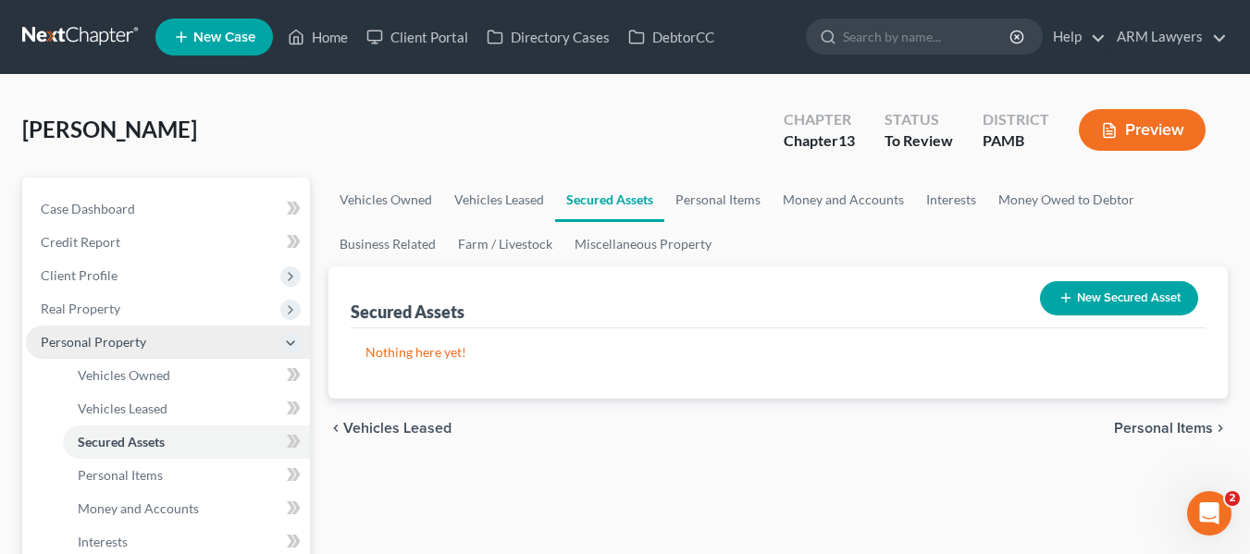
scroll to position [93, 0]
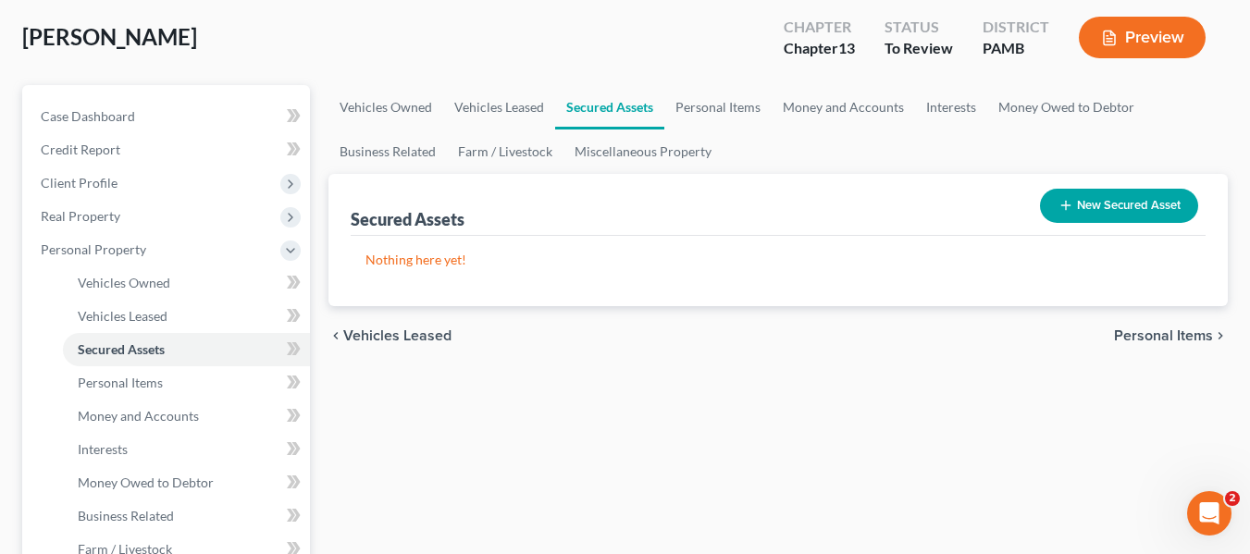
click at [1133, 203] on button "New Secured Asset" at bounding box center [1119, 206] width 158 height 34
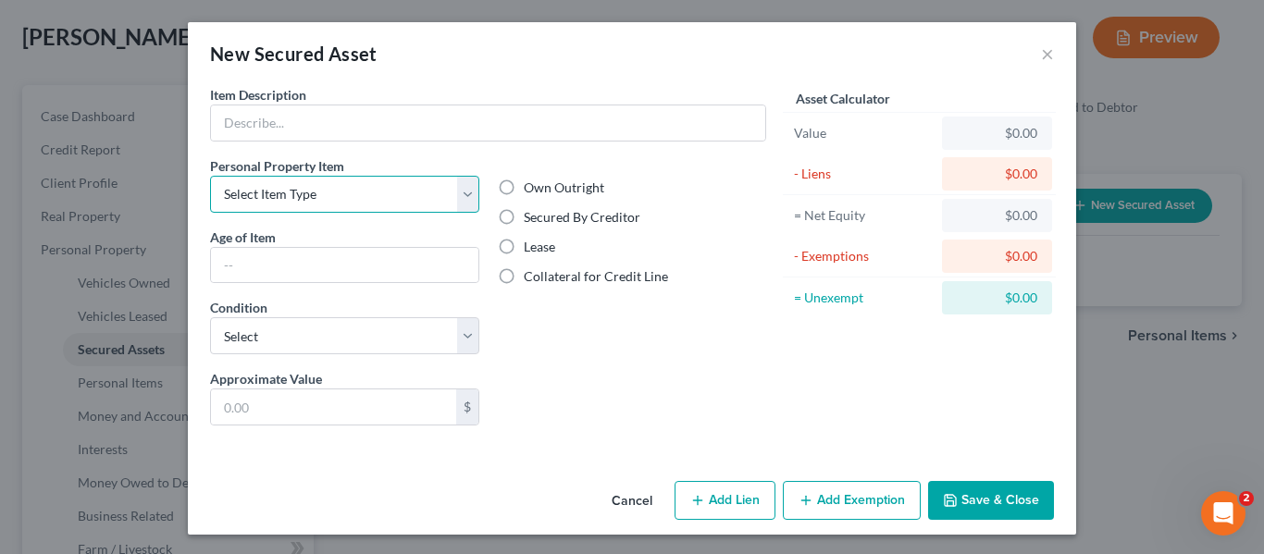
click at [328, 195] on select "Select Item Type Clothing Collectibles Of Value Electronics Firearms Household …" at bounding box center [344, 194] width 269 height 37
click at [623, 495] on button "Cancel" at bounding box center [632, 501] width 70 height 37
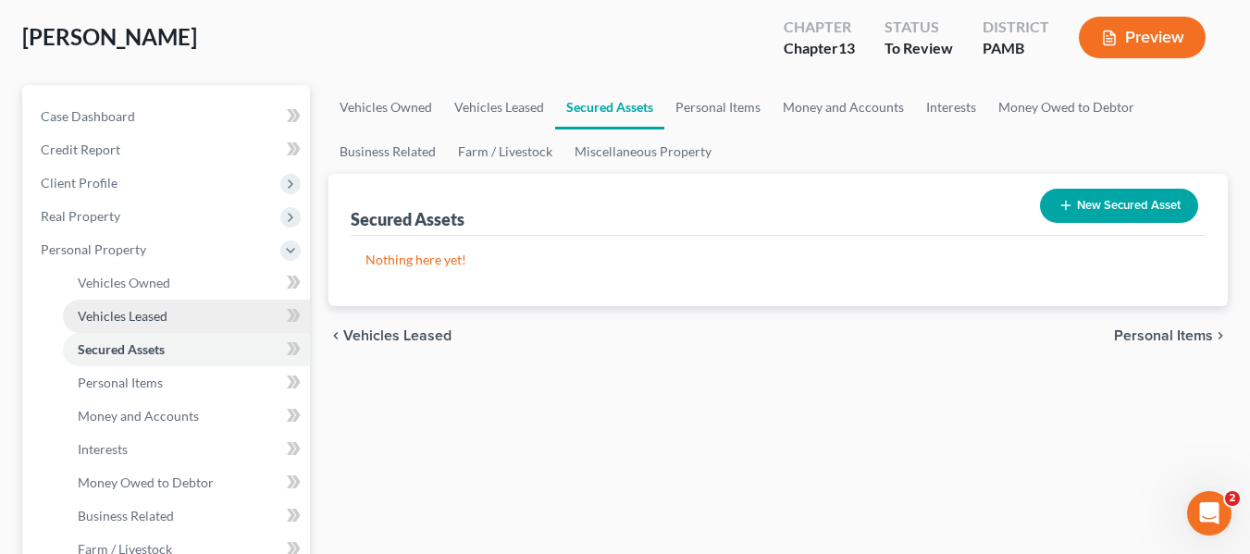
click at [136, 313] on span "Vehicles Leased" at bounding box center [123, 316] width 90 height 16
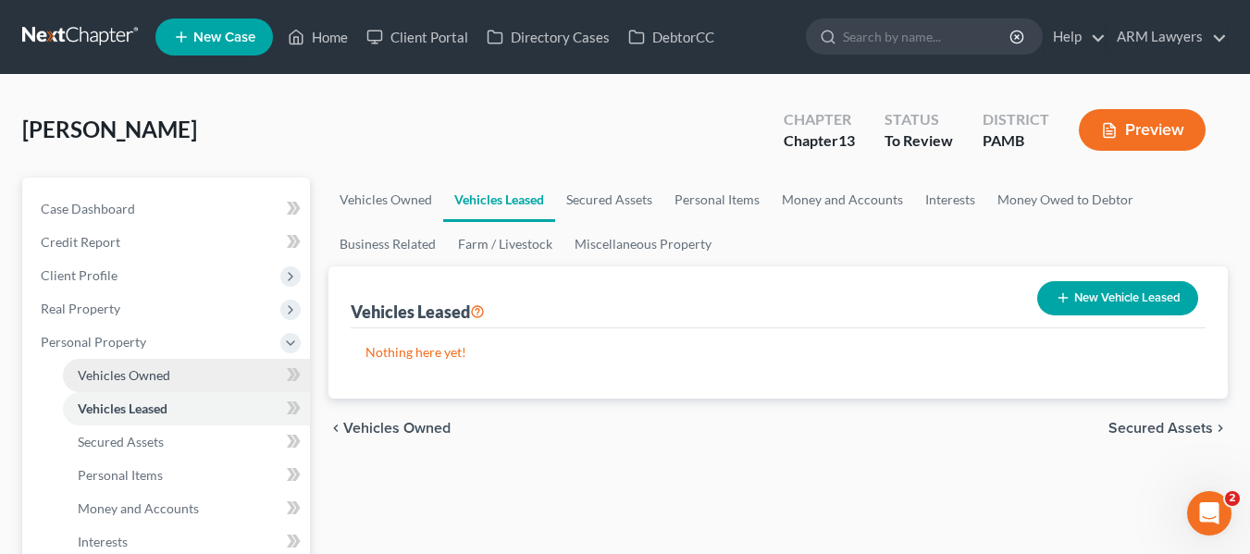
click at [126, 369] on span "Vehicles Owned" at bounding box center [124, 375] width 93 height 16
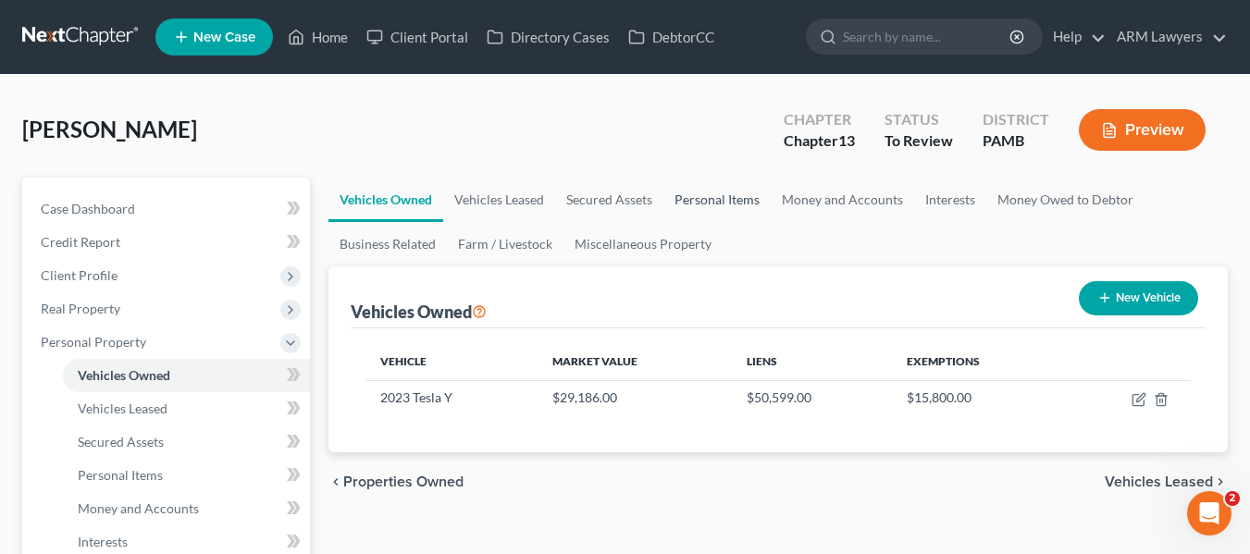
click at [710, 194] on link "Personal Items" at bounding box center [716, 200] width 107 height 44
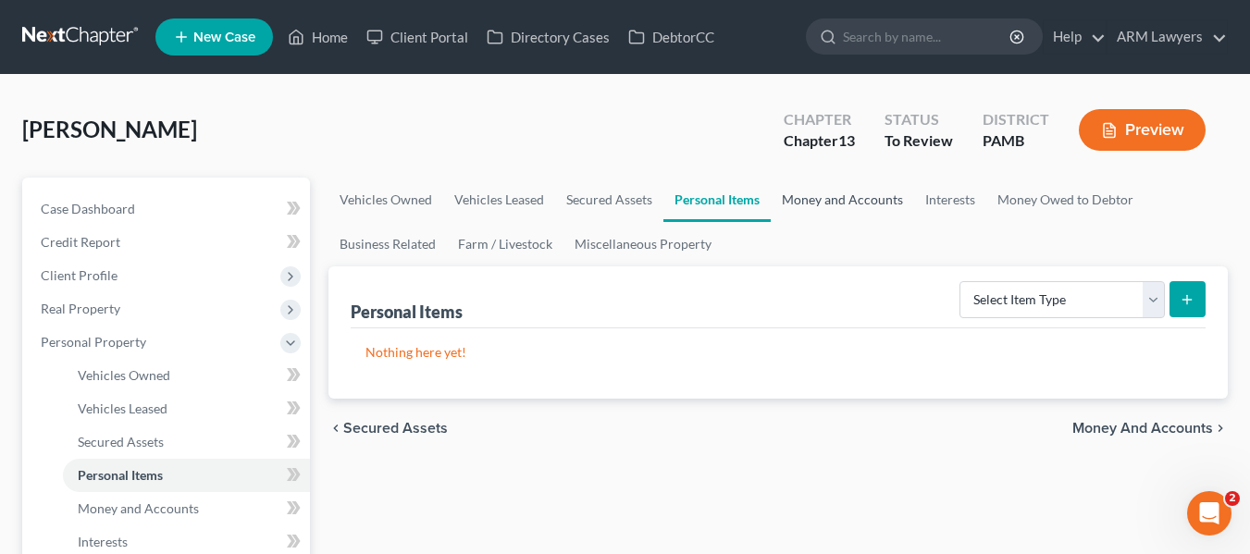
click at [815, 205] on link "Money and Accounts" at bounding box center [842, 200] width 143 height 44
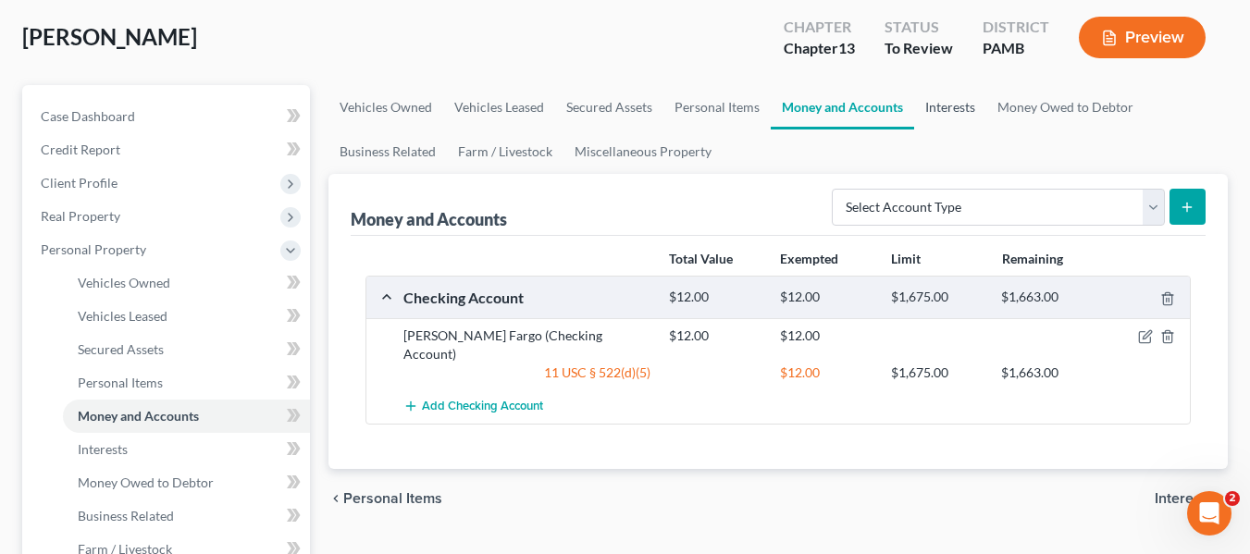
click at [933, 104] on link "Interests" at bounding box center [950, 107] width 72 height 44
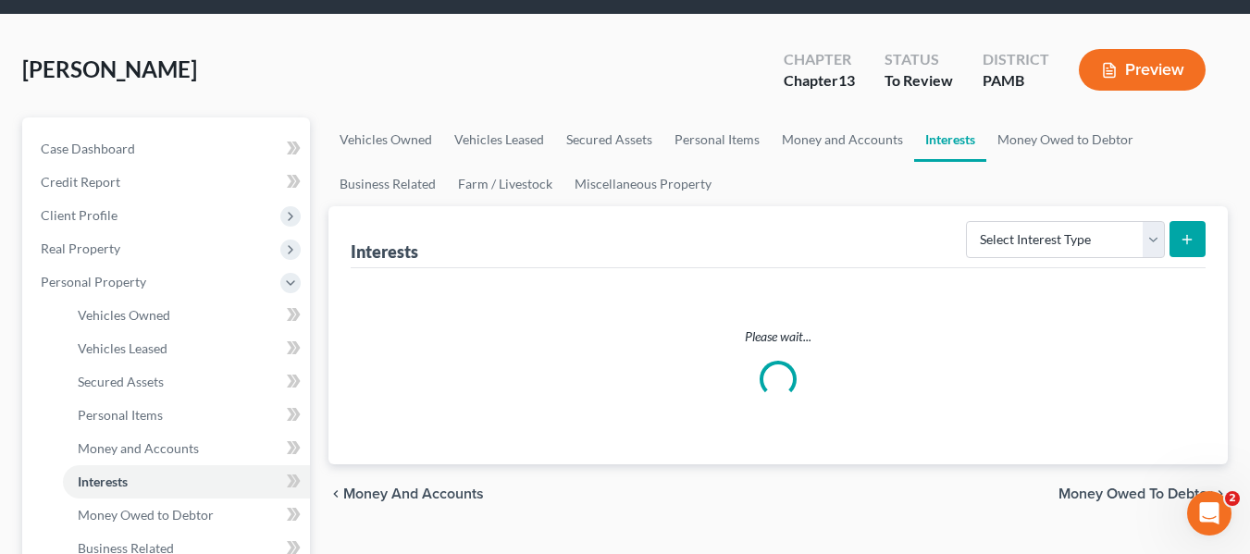
scroll to position [93, 0]
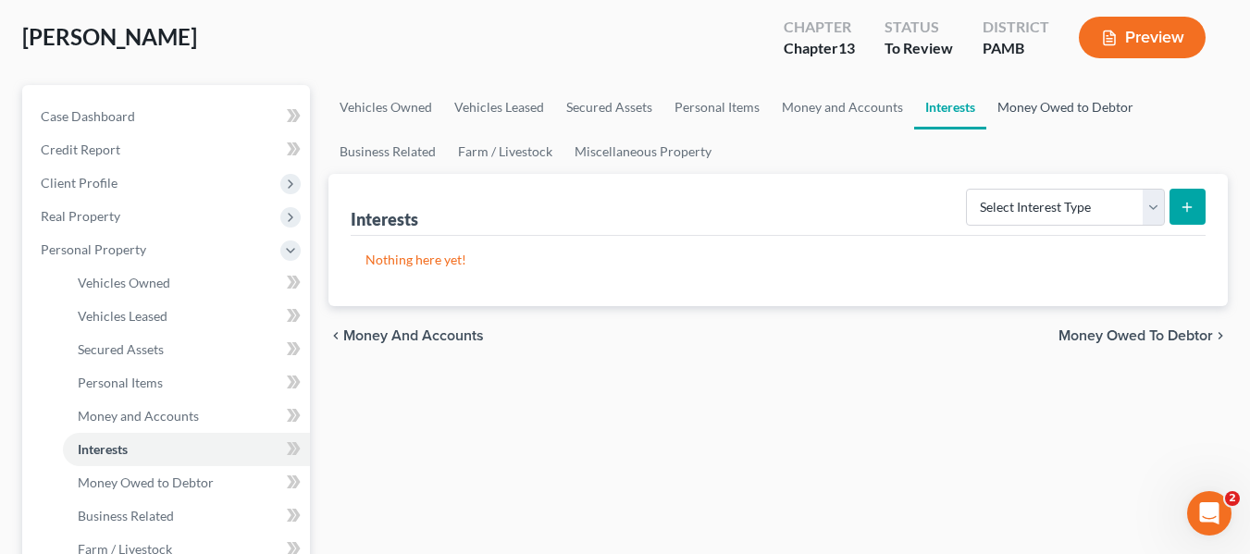
click at [1043, 107] on link "Money Owed to Debtor" at bounding box center [1065, 107] width 158 height 44
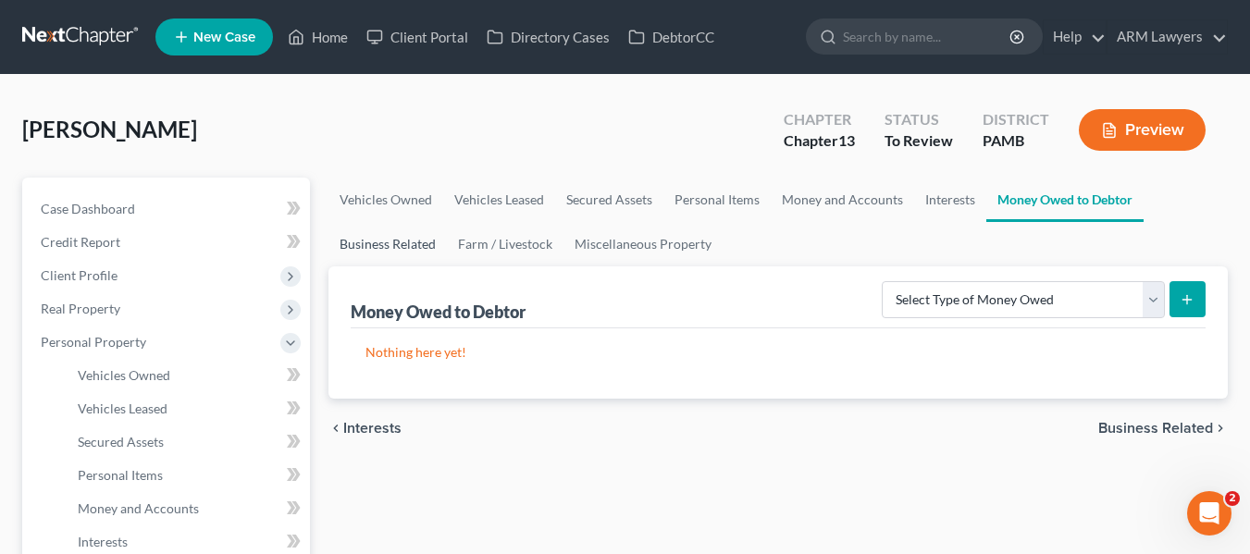
drag, startPoint x: 407, startPoint y: 238, endPoint x: 404, endPoint y: 229, distance: 9.7
click at [407, 235] on link "Business Related" at bounding box center [388, 244] width 118 height 44
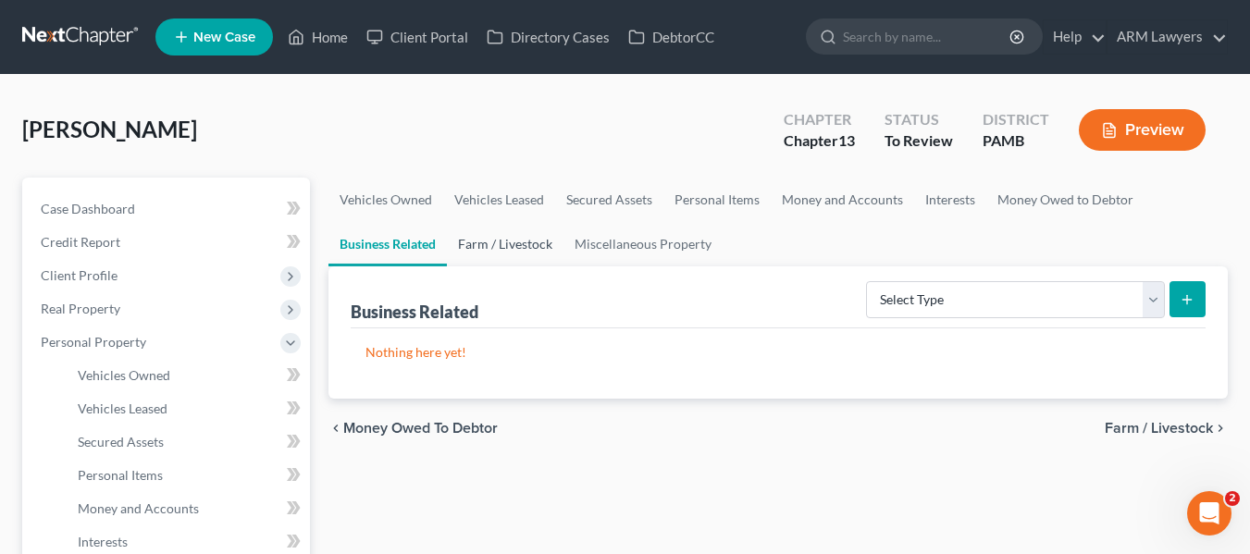
click at [498, 241] on link "Farm / Livestock" at bounding box center [505, 244] width 117 height 44
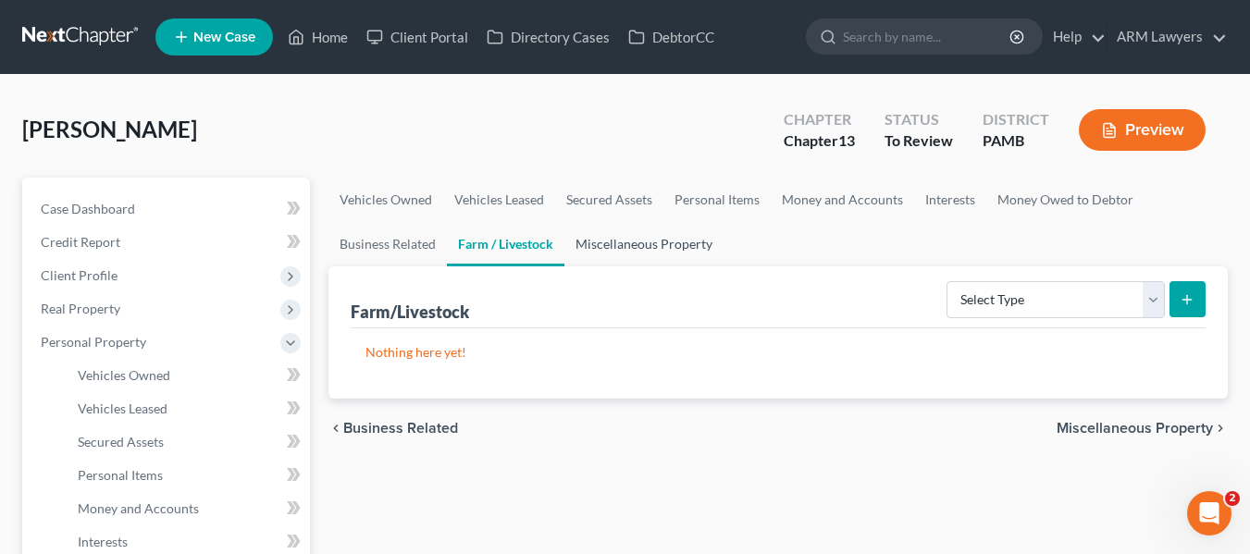
click at [633, 241] on link "Miscellaneous Property" at bounding box center [643, 244] width 159 height 44
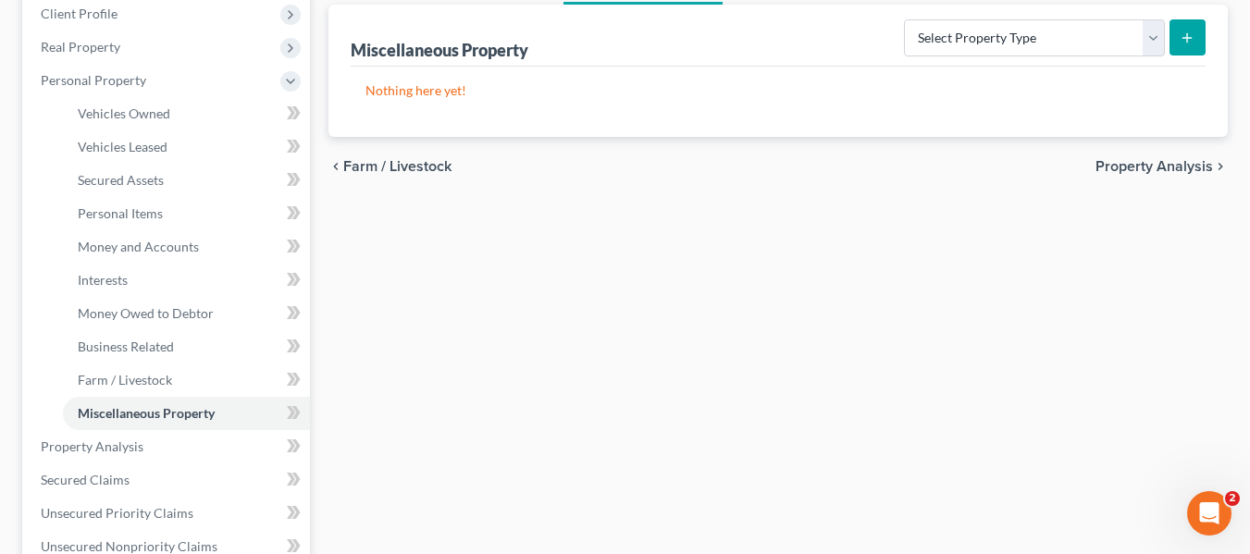
scroll to position [278, 0]
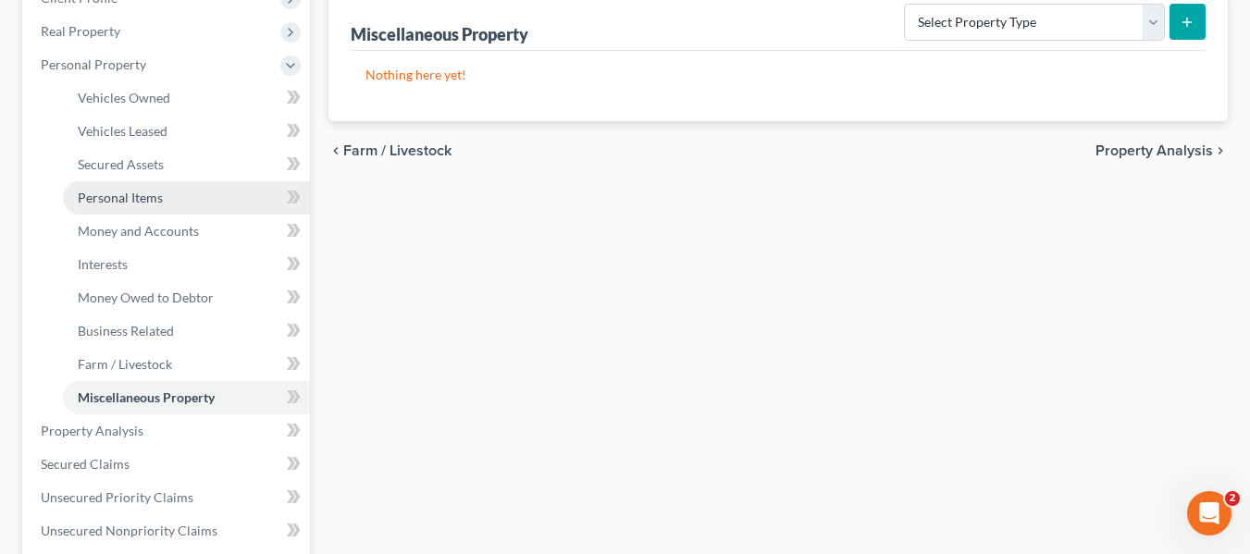
click at [147, 190] on span "Personal Items" at bounding box center [120, 198] width 85 height 16
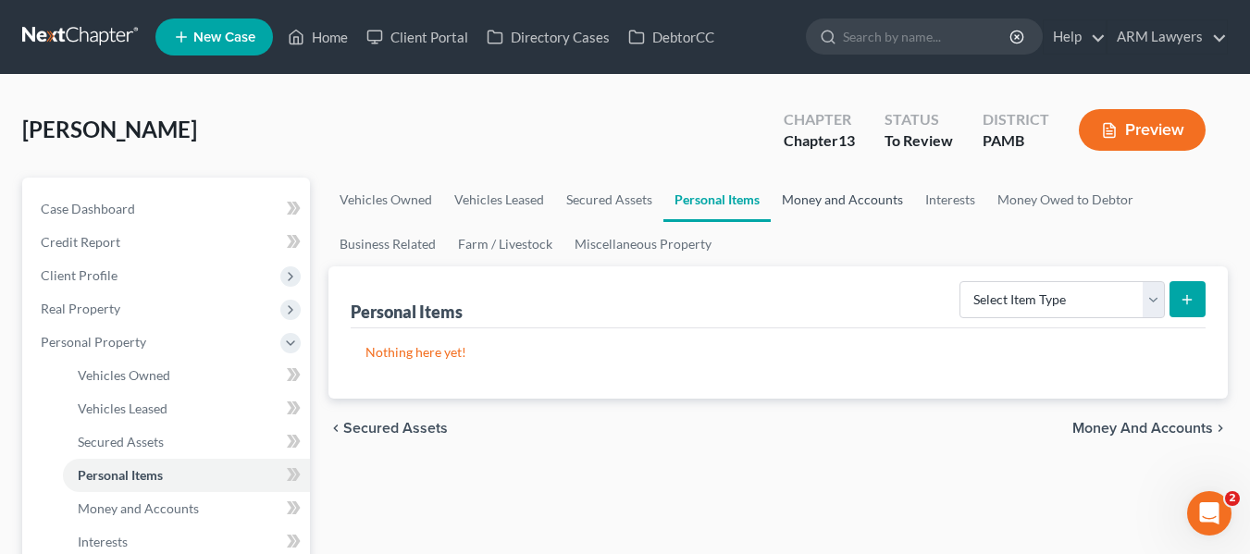
click at [839, 194] on link "Money and Accounts" at bounding box center [842, 200] width 143 height 44
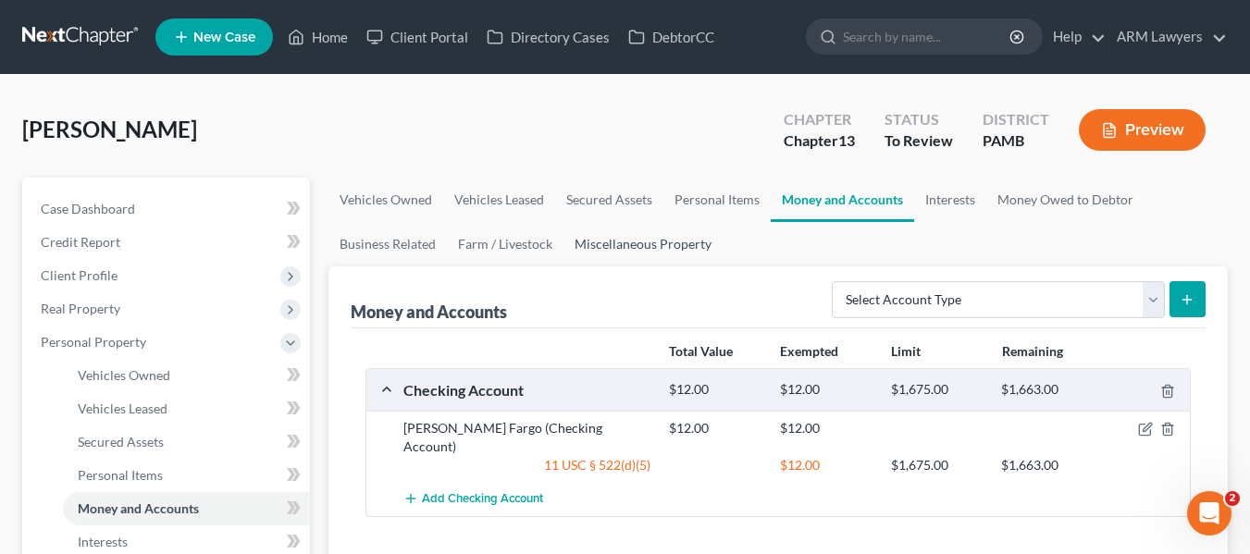
click at [633, 234] on link "Miscellaneous Property" at bounding box center [643, 244] width 159 height 44
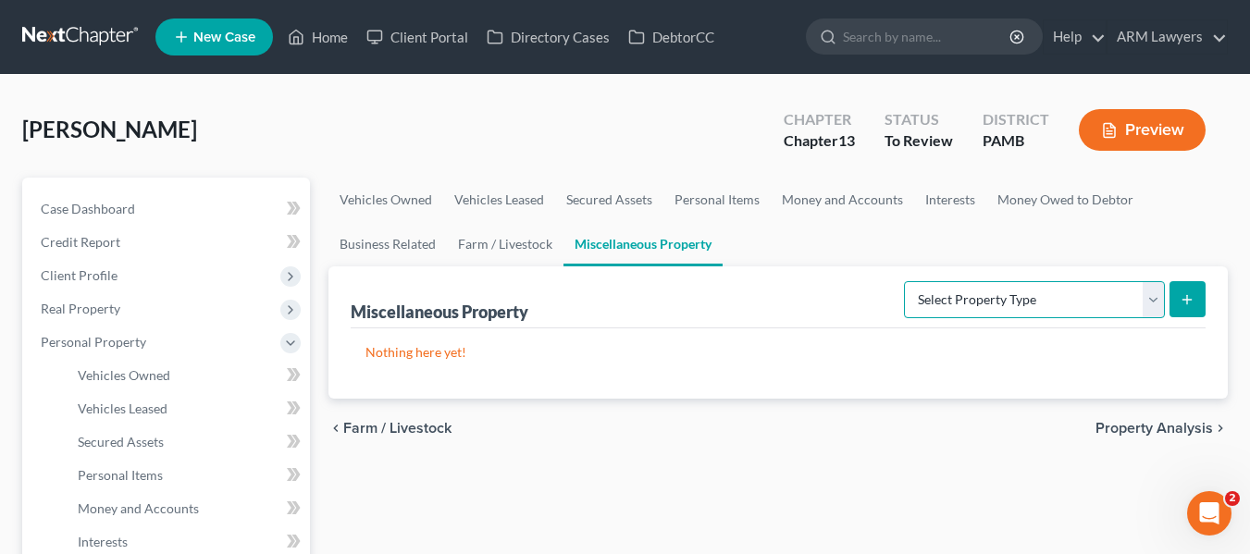
click at [978, 298] on select "Select Property Type Assigned for Creditor Benefit Within 1 Year Holding for An…" at bounding box center [1034, 299] width 261 height 37
click at [979, 299] on select "Select Property Type Assigned for Creditor Benefit Within 1 Year Holding for An…" at bounding box center [1034, 299] width 261 height 37
click at [1187, 299] on line "submit" at bounding box center [1187, 299] width 0 height 8
click at [1016, 286] on select "Select Property Type Assigned for Creditor Benefit Within 1 Year Holding for An…" at bounding box center [1034, 299] width 261 height 37
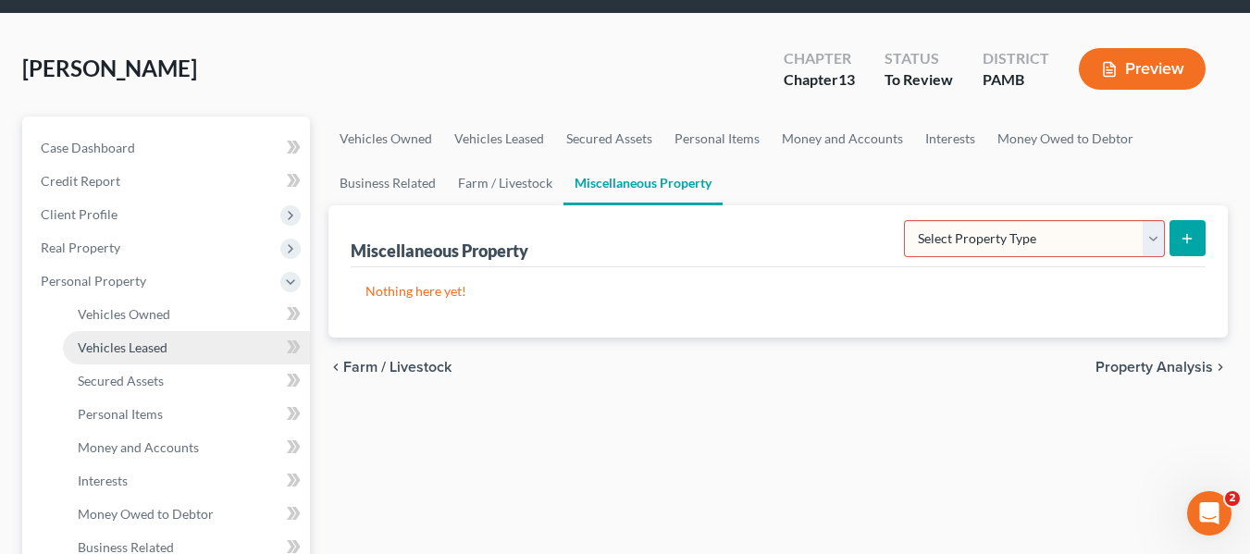
scroll to position [93, 0]
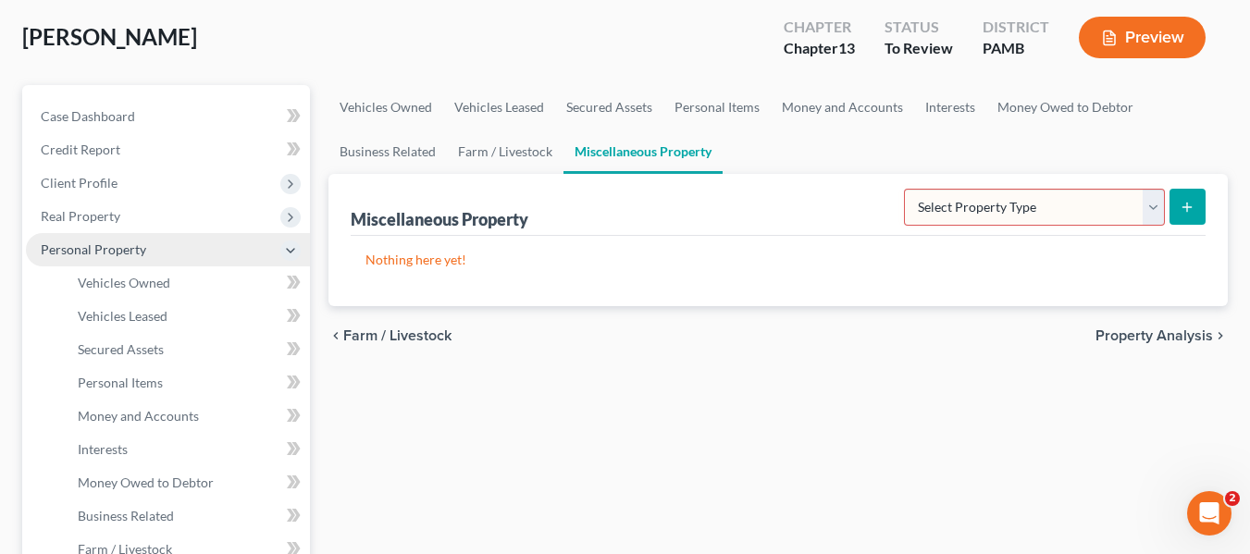
click at [296, 248] on icon at bounding box center [290, 250] width 15 height 15
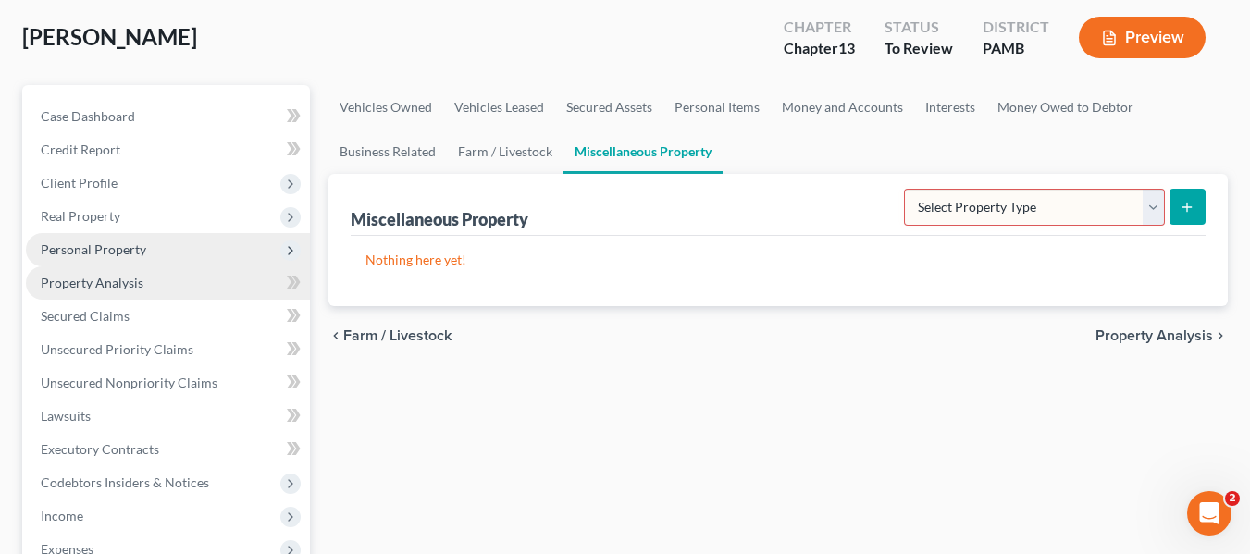
click at [197, 284] on link "Property Analysis" at bounding box center [168, 283] width 284 height 33
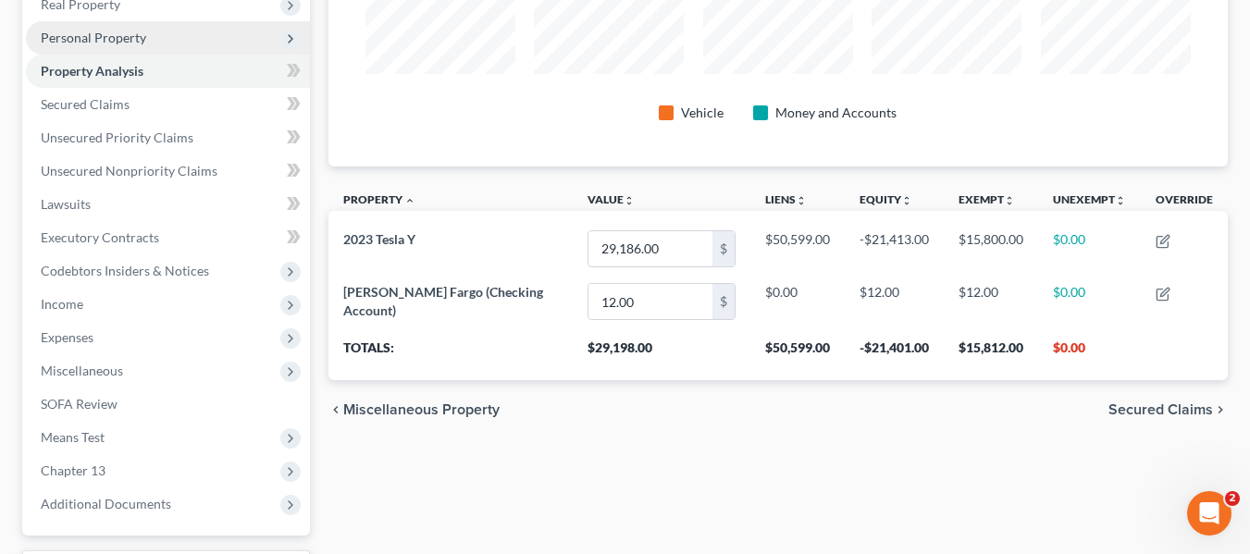
scroll to position [370, 0]
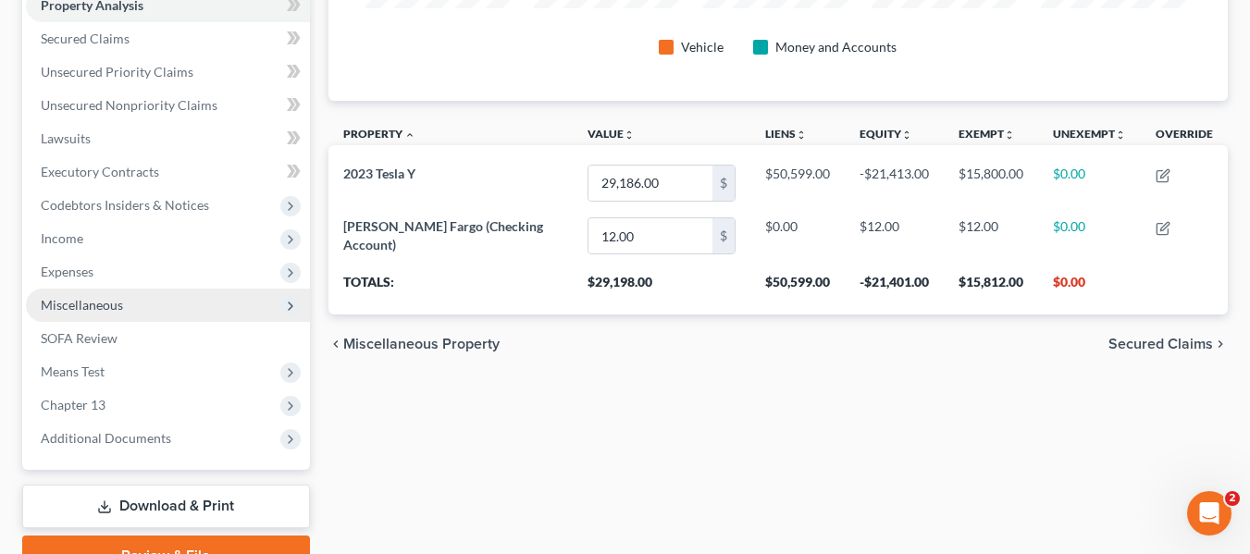
click at [135, 307] on span "Miscellaneous" at bounding box center [168, 305] width 284 height 33
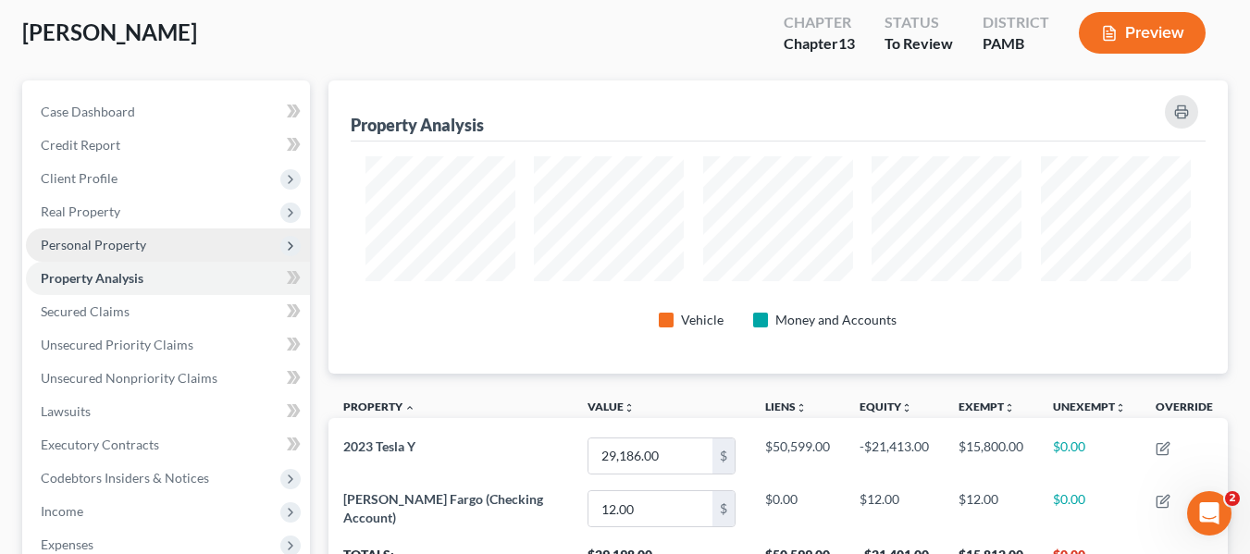
scroll to position [0, 0]
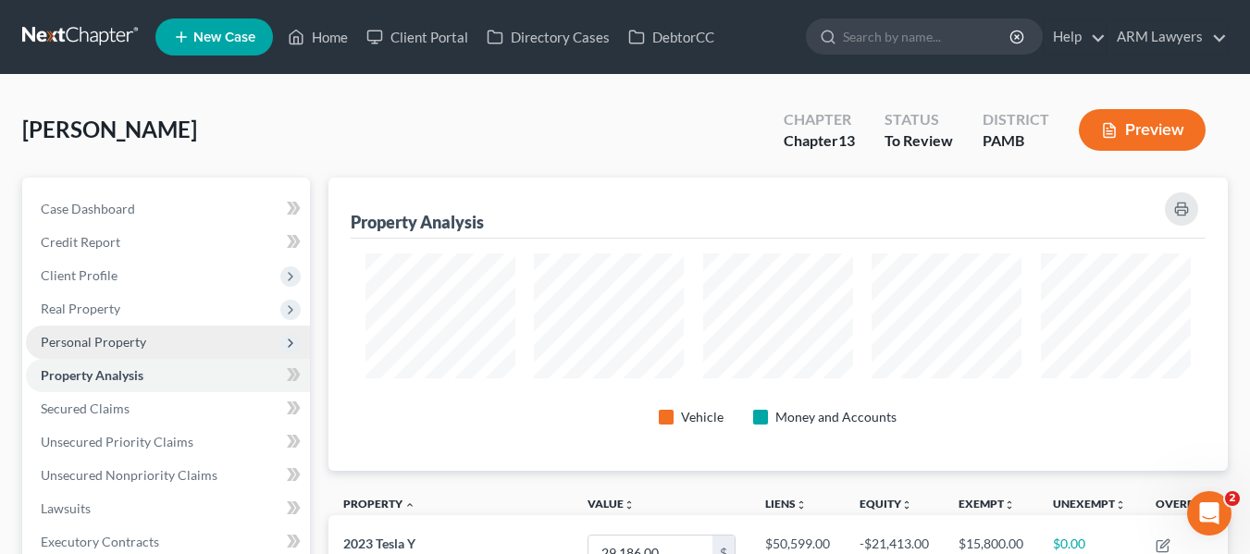
click at [118, 344] on span "Personal Property" at bounding box center [93, 342] width 105 height 16
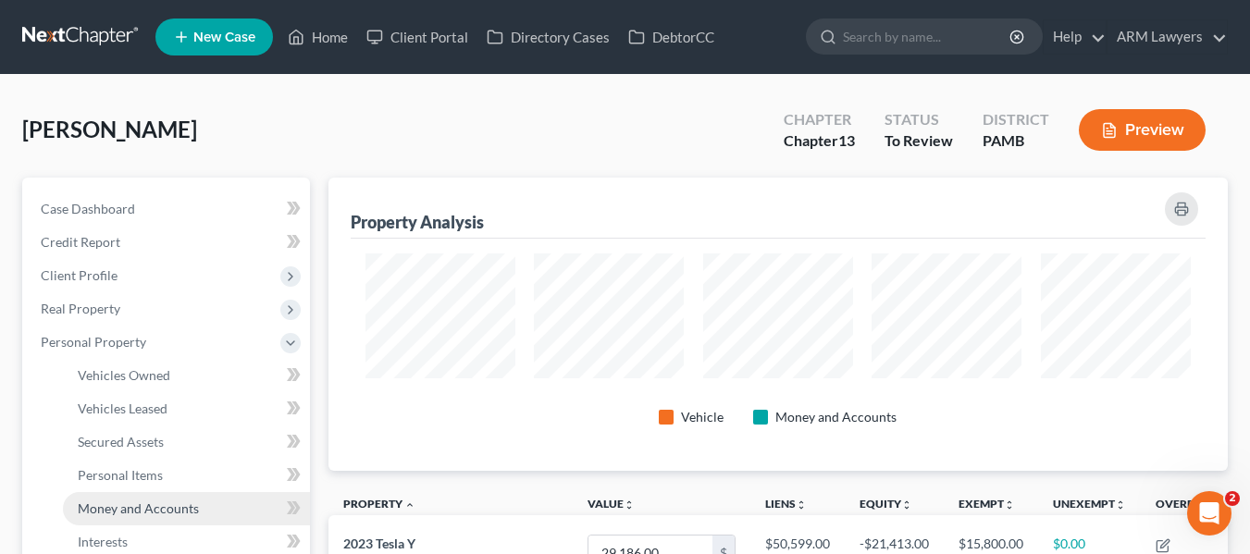
scroll to position [93, 0]
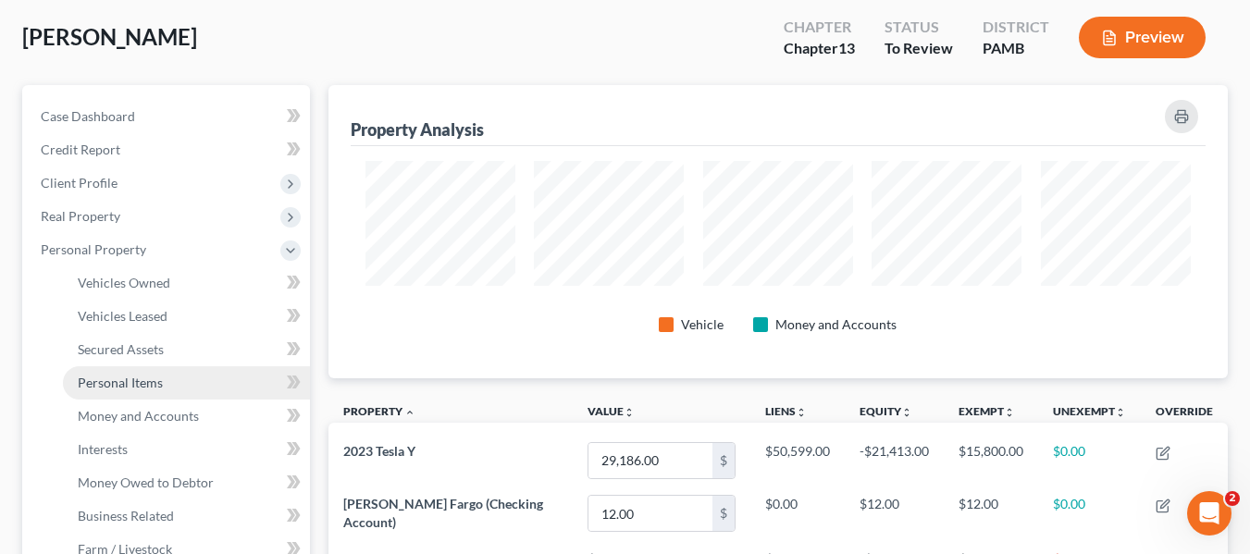
click at [118, 387] on span "Personal Items" at bounding box center [120, 383] width 85 height 16
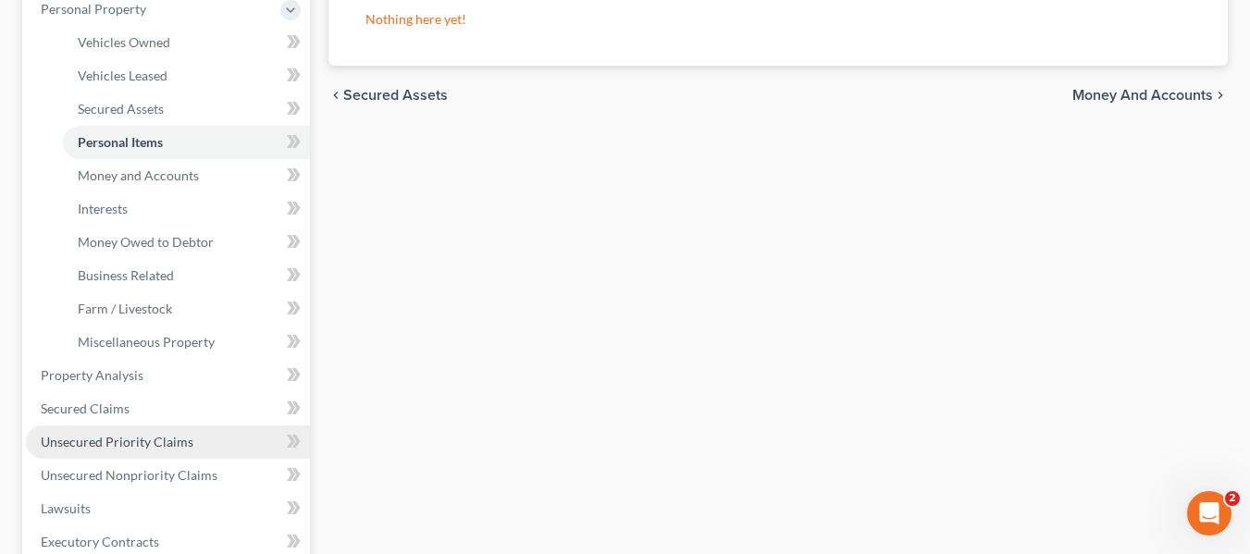
scroll to position [370, 0]
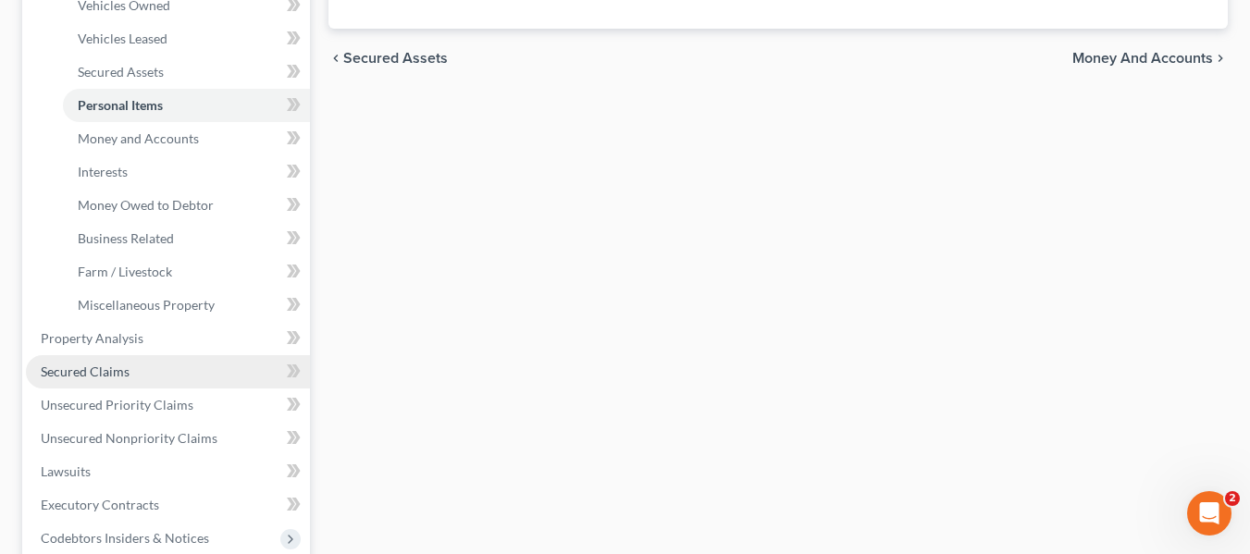
click at [104, 361] on link "Secured Claims" at bounding box center [168, 371] width 284 height 33
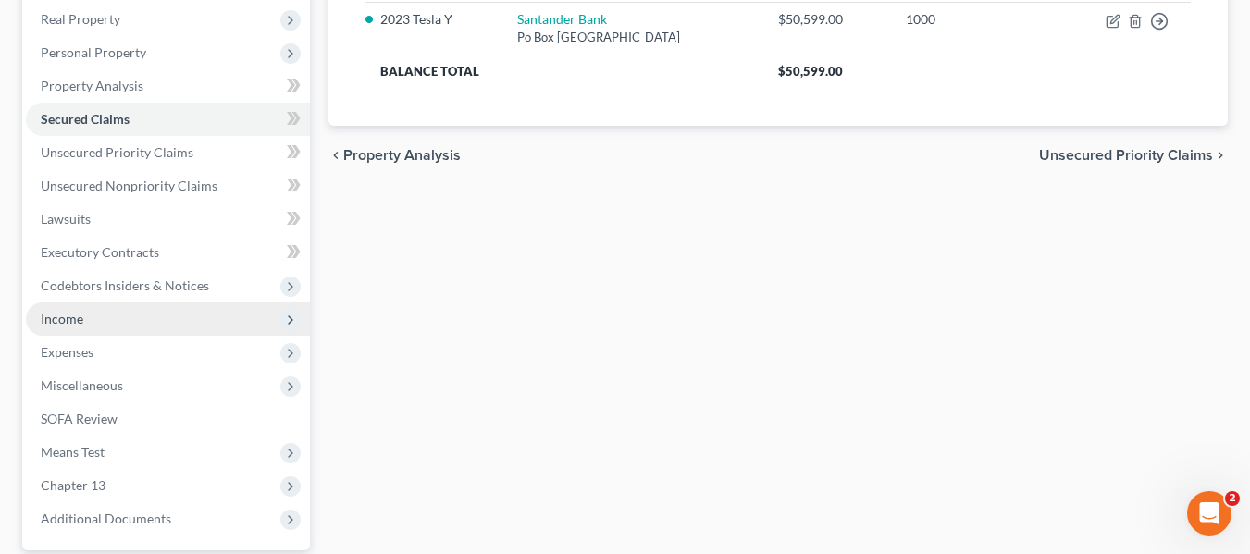
scroll to position [370, 0]
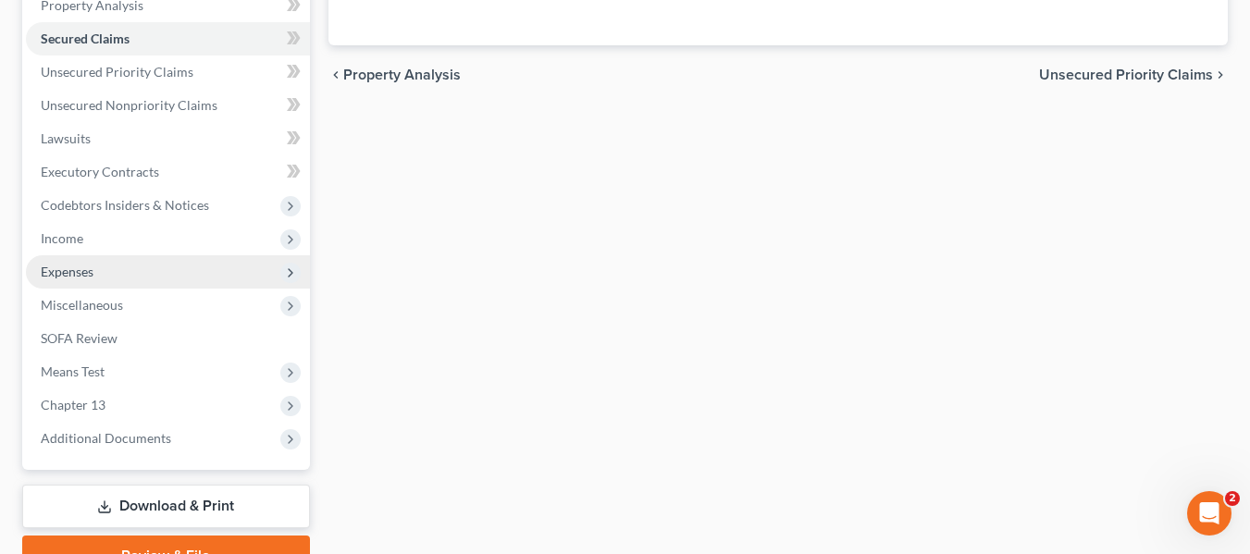
click at [86, 264] on span "Expenses" at bounding box center [67, 272] width 53 height 16
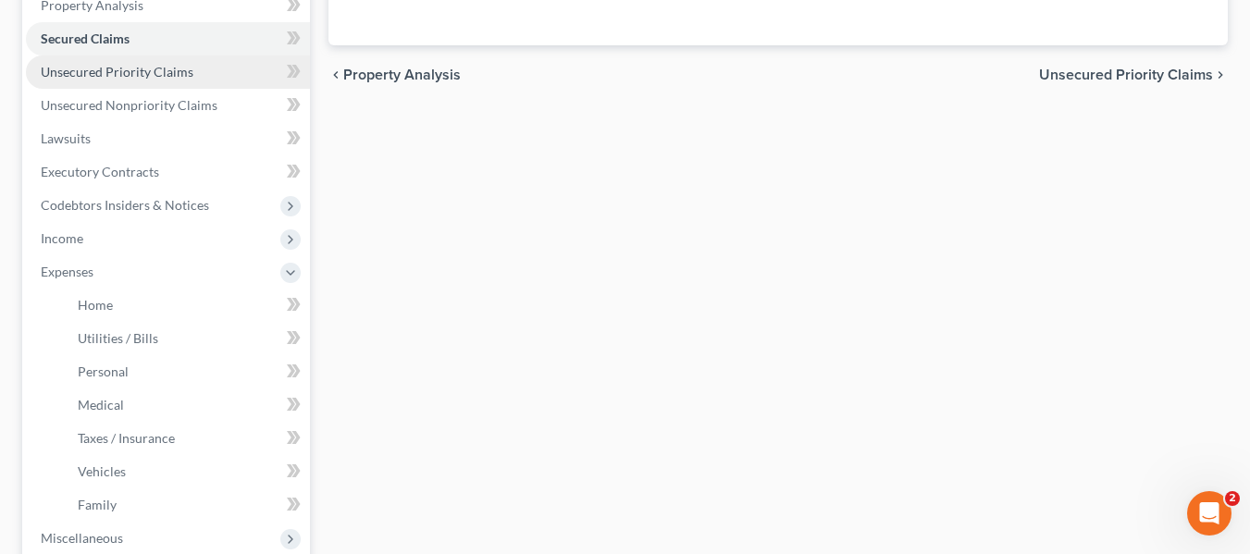
click at [98, 81] on link "Unsecured Priority Claims" at bounding box center [168, 72] width 284 height 33
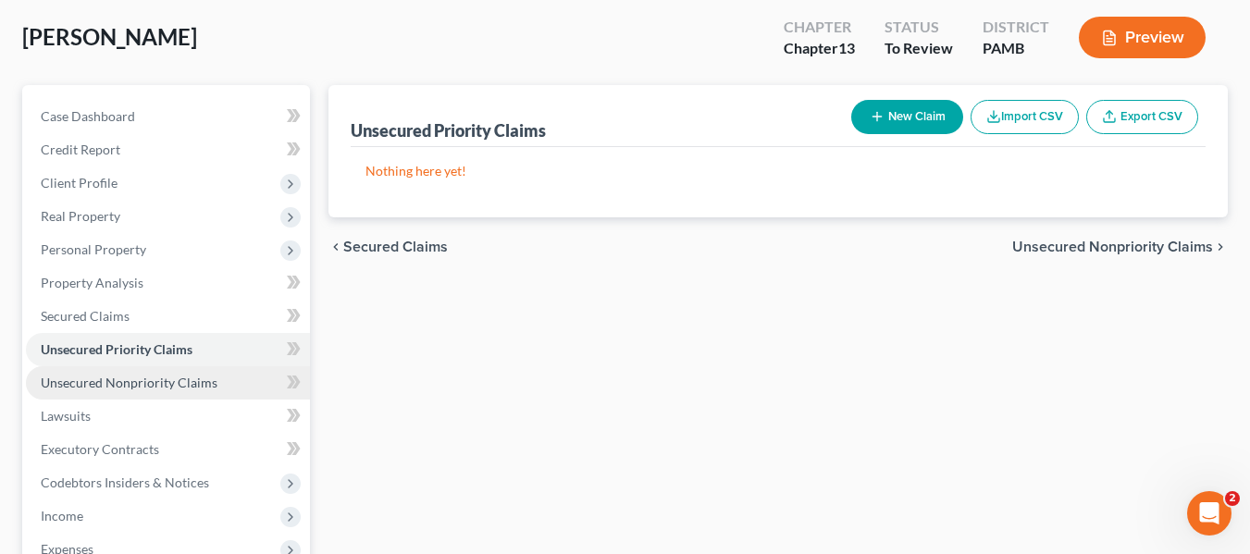
click at [118, 378] on span "Unsecured Nonpriority Claims" at bounding box center [129, 383] width 177 height 16
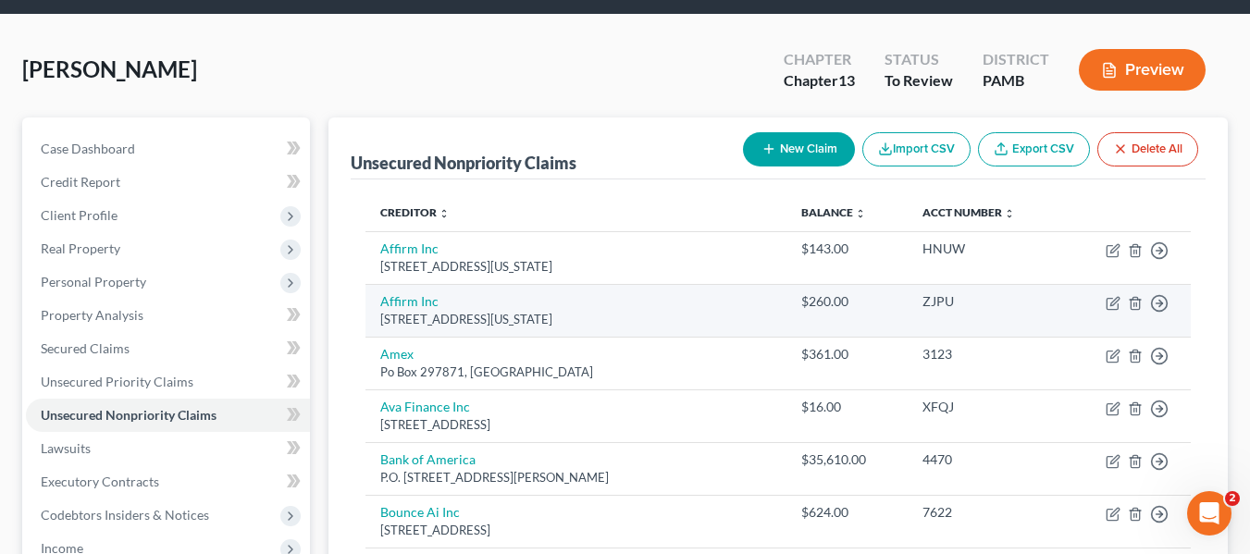
scroll to position [93, 0]
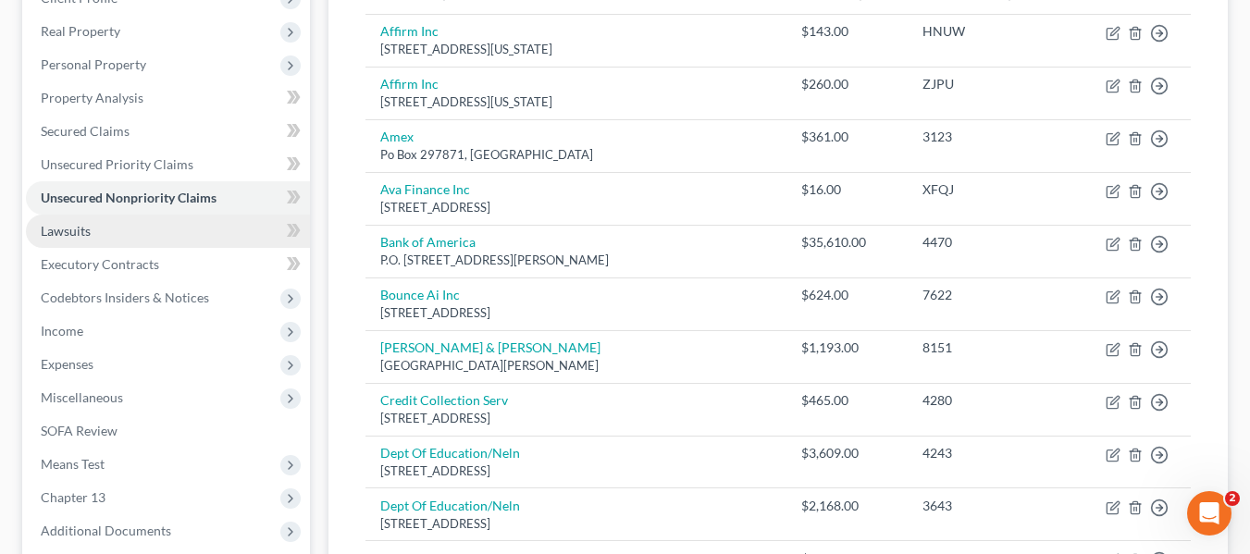
click at [175, 229] on link "Lawsuits" at bounding box center [168, 231] width 284 height 33
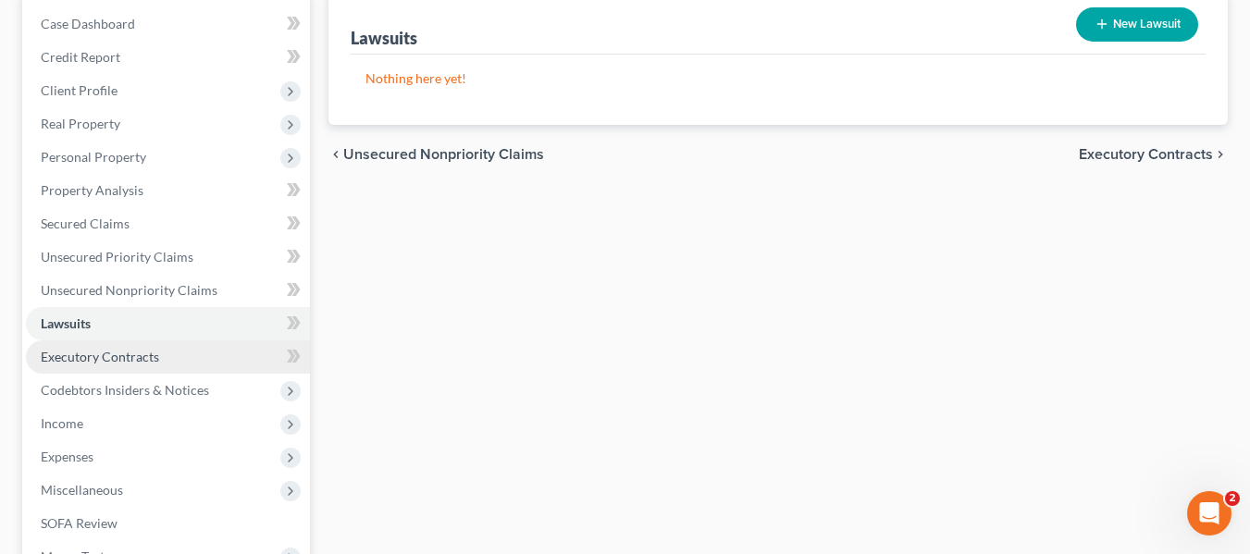
click at [149, 358] on span "Executory Contracts" at bounding box center [100, 357] width 118 height 16
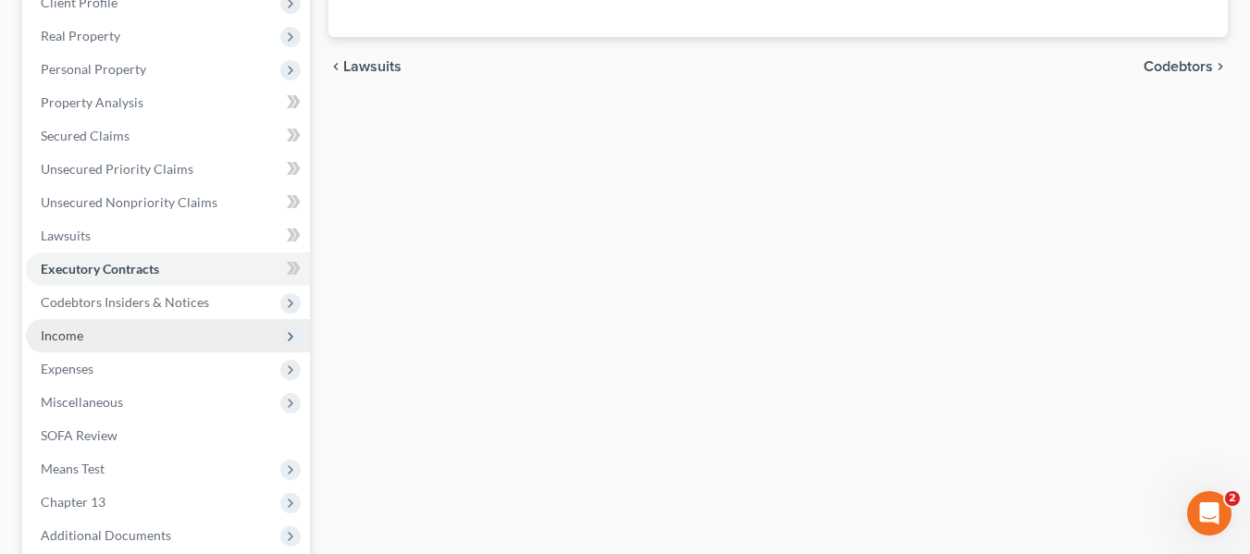
scroll to position [278, 0]
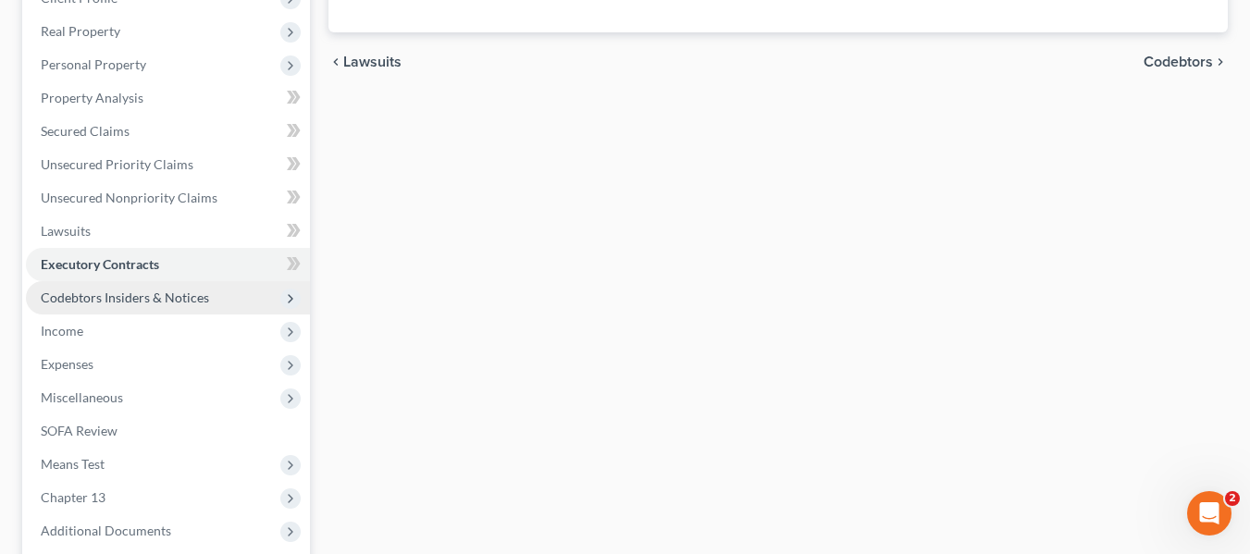
click at [103, 295] on span "Codebtors Insiders & Notices" at bounding box center [125, 298] width 168 height 16
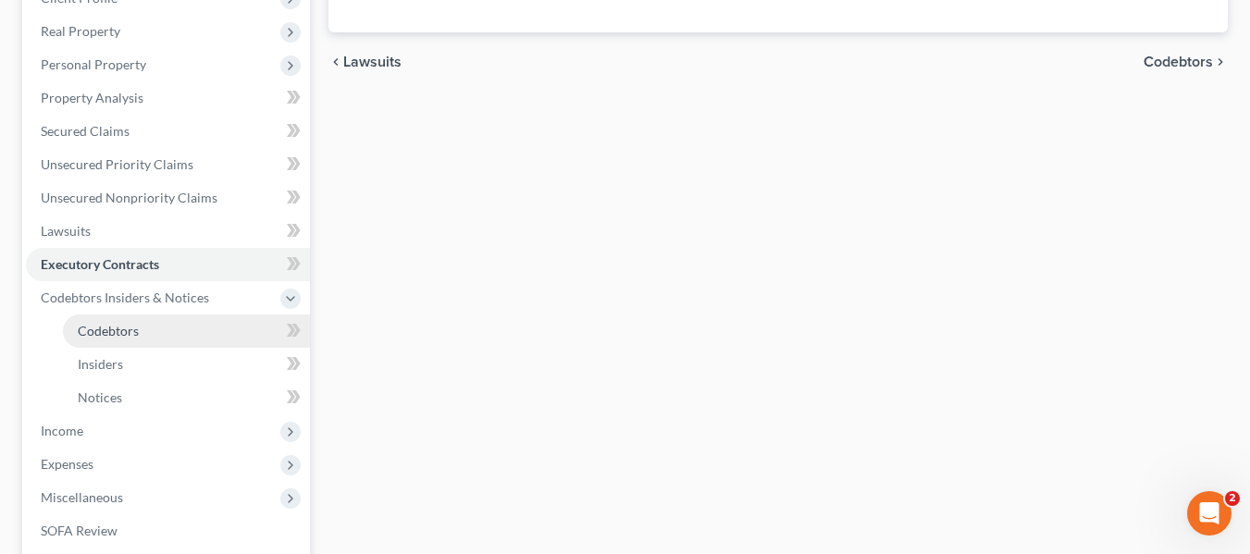
click at [118, 339] on link "Codebtors" at bounding box center [186, 331] width 247 height 33
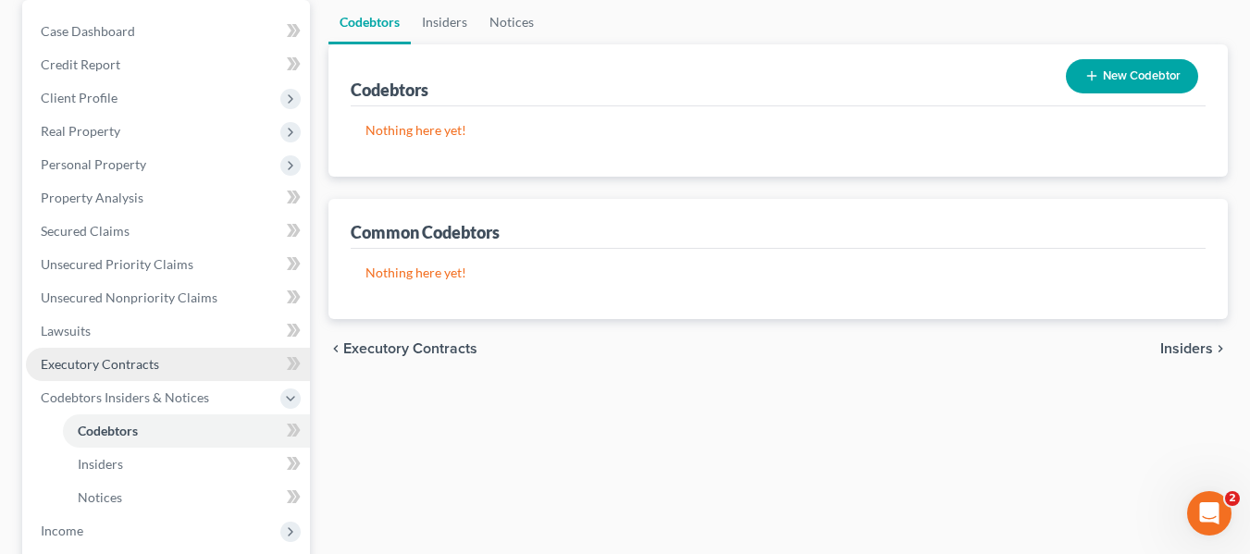
scroll to position [185, 0]
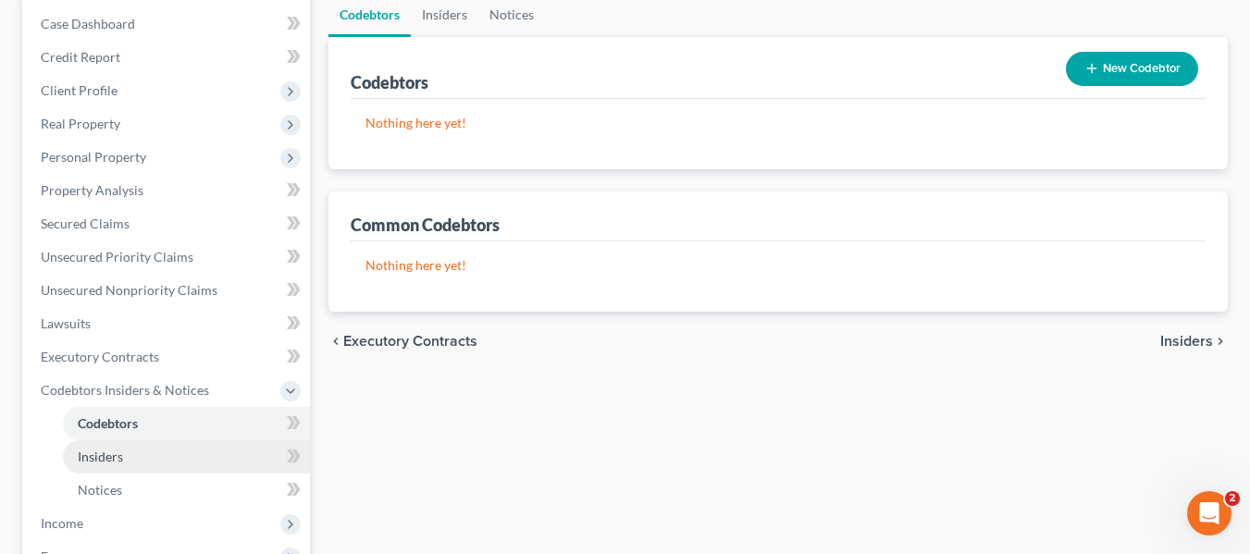
click at [118, 457] on span "Insiders" at bounding box center [100, 457] width 45 height 16
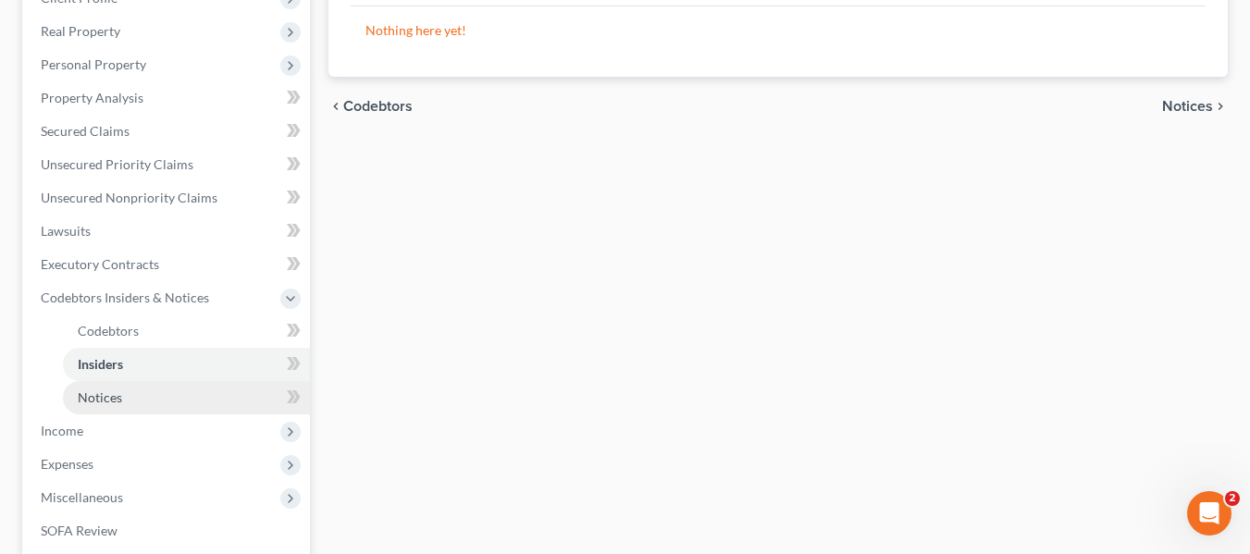
click at [117, 402] on span "Notices" at bounding box center [100, 398] width 44 height 16
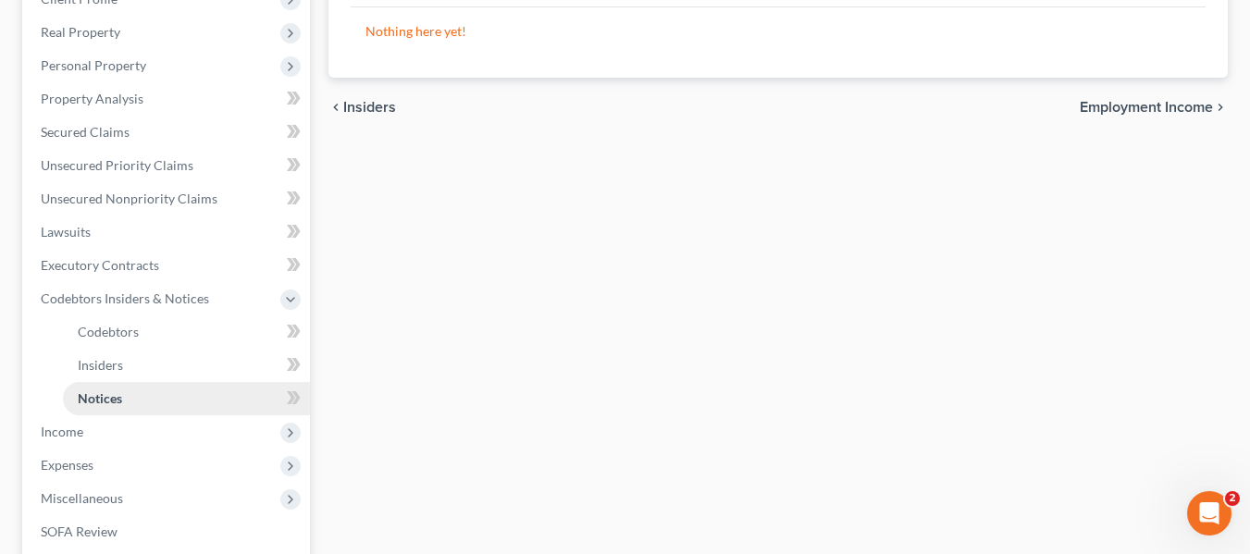
scroll to position [278, 0]
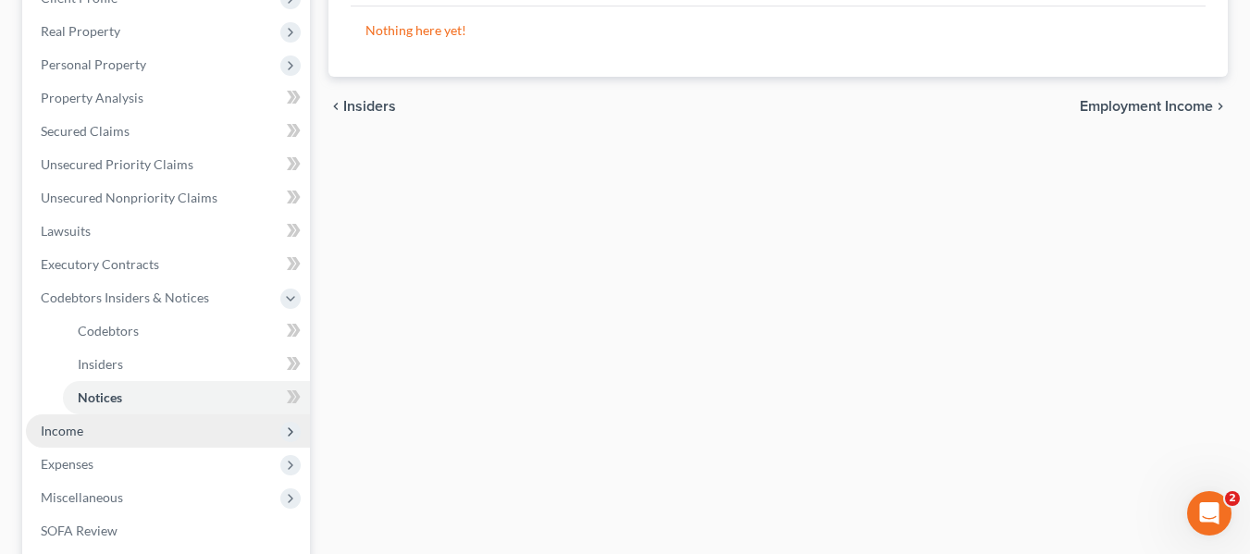
click at [75, 433] on span "Income" at bounding box center [62, 431] width 43 height 16
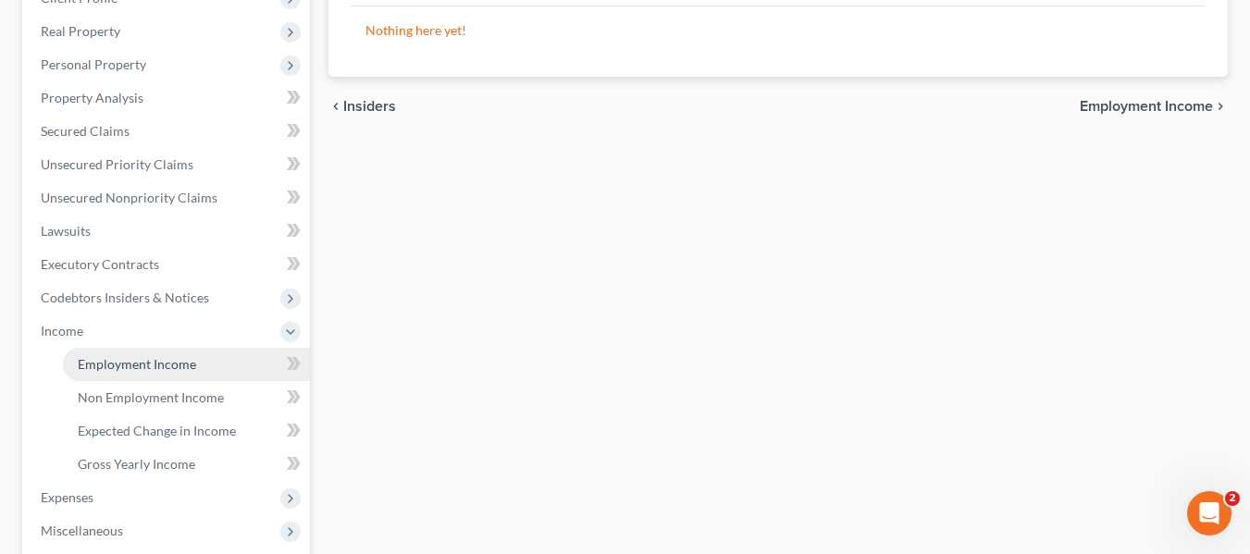
click at [141, 370] on span "Employment Income" at bounding box center [137, 364] width 118 height 16
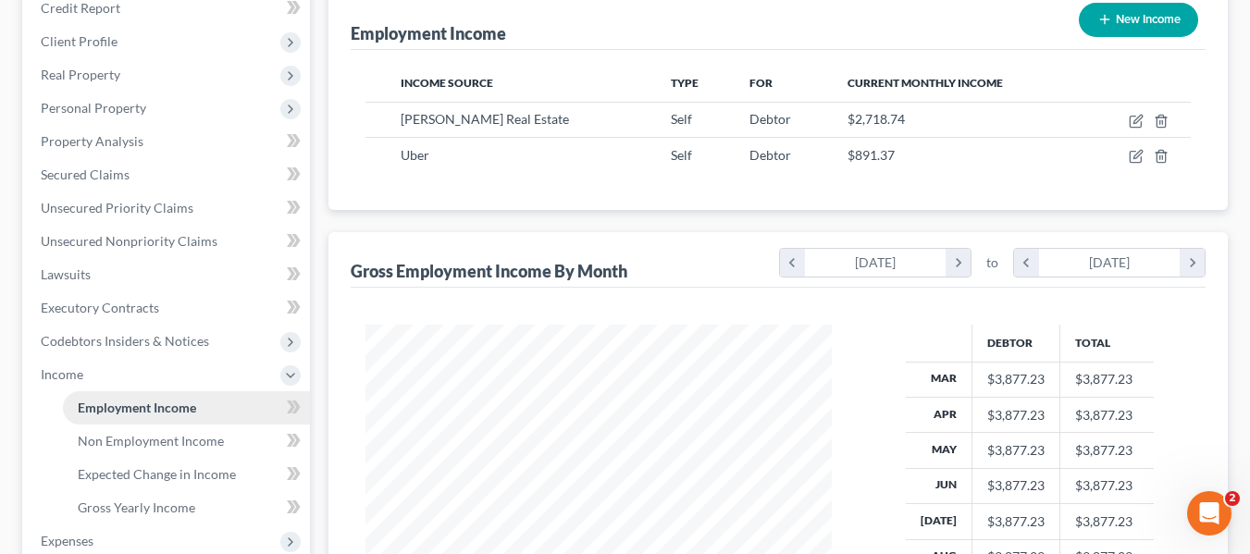
scroll to position [185, 0]
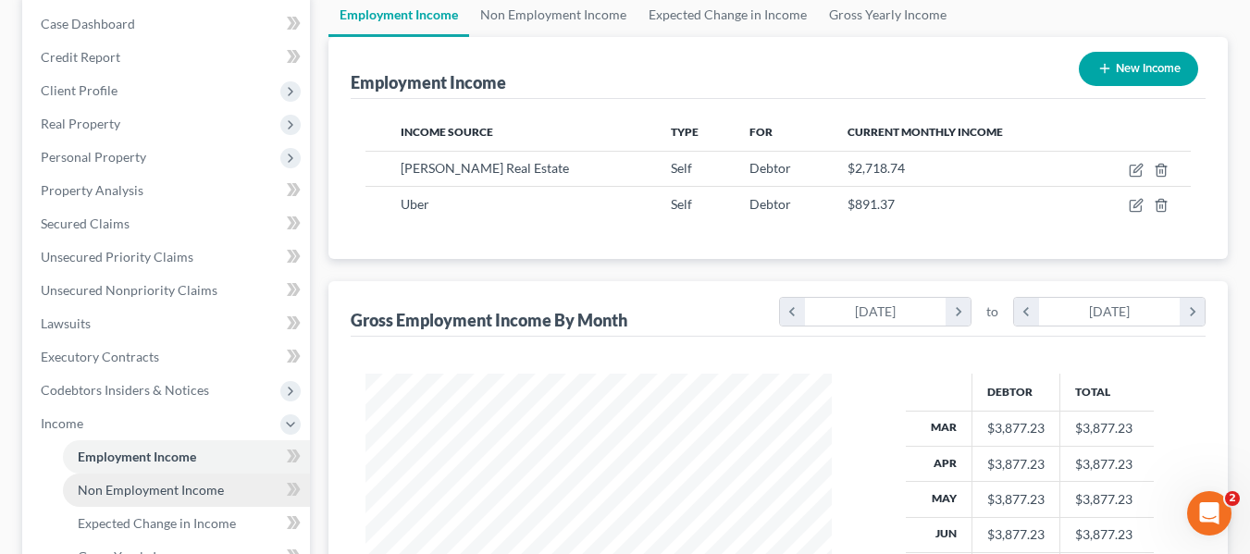
click at [130, 490] on span "Non Employment Income" at bounding box center [151, 490] width 146 height 16
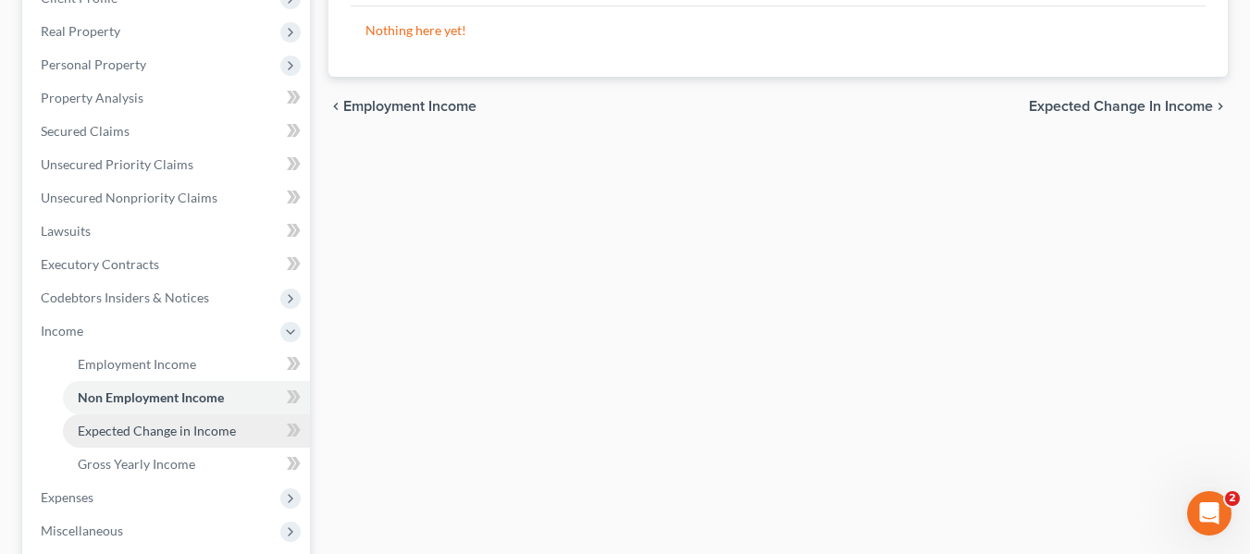
click at [145, 423] on span "Expected Change in Income" at bounding box center [157, 431] width 158 height 16
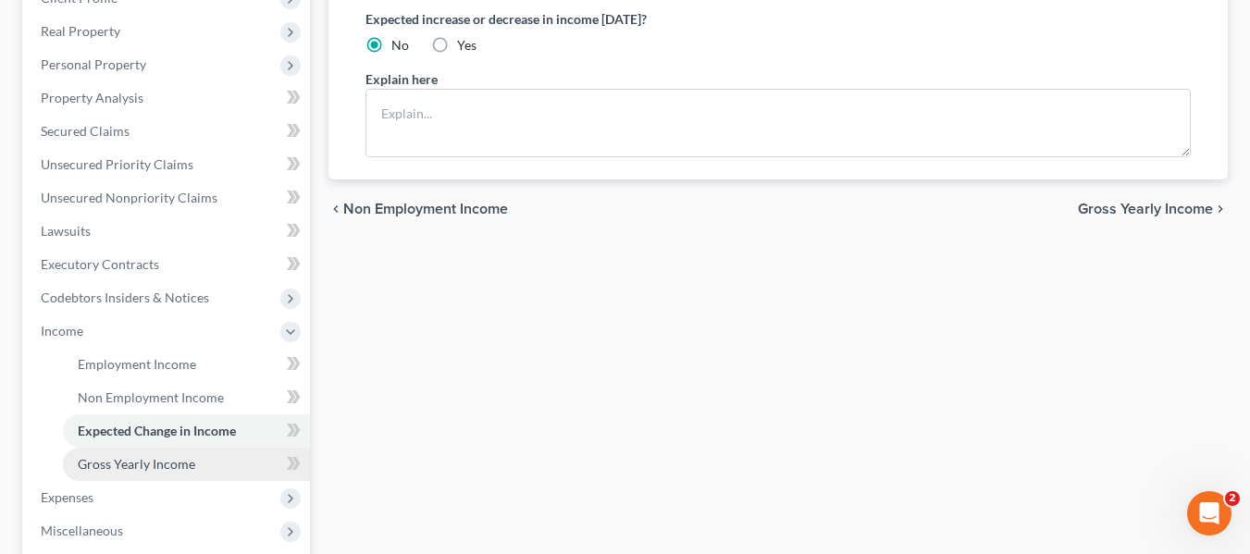
click at [143, 453] on link "Gross Yearly Income" at bounding box center [186, 464] width 247 height 33
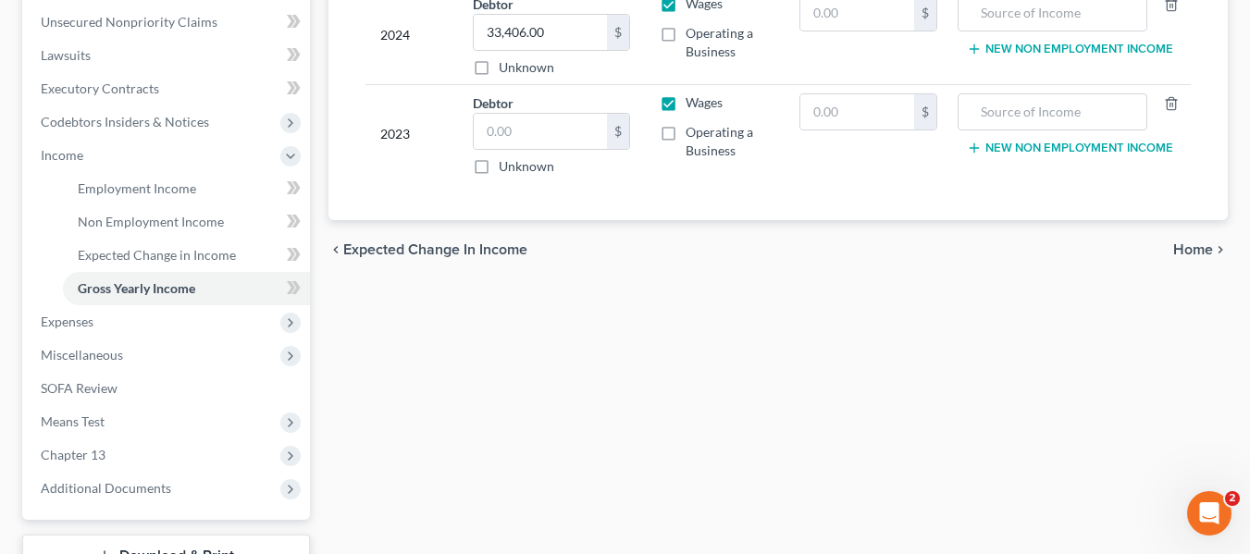
scroll to position [411, 0]
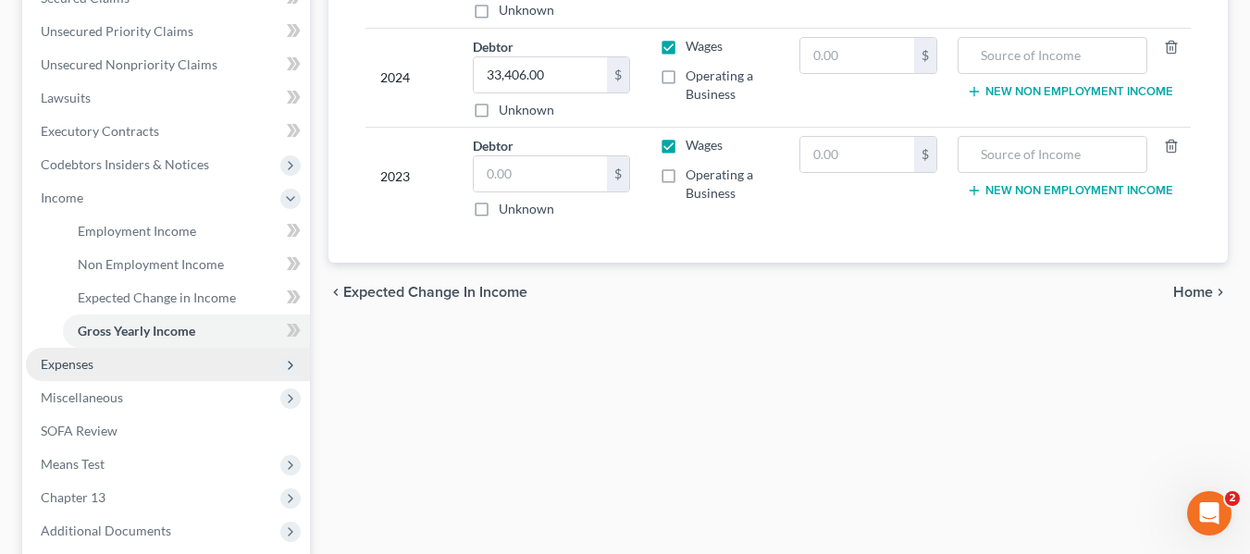
click at [81, 360] on span "Expenses" at bounding box center [67, 364] width 53 height 16
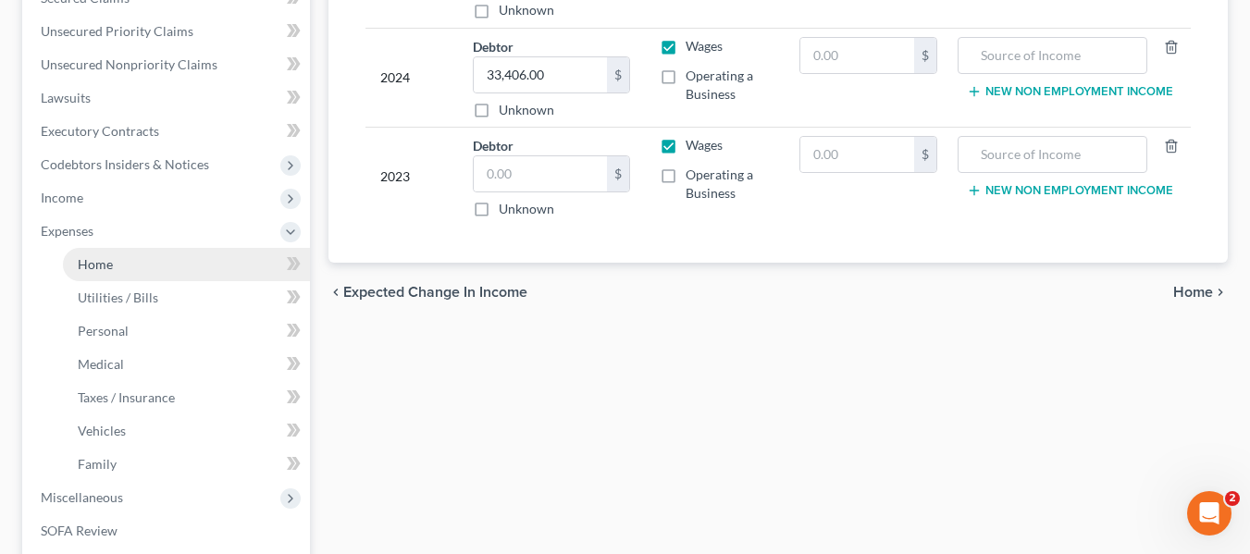
click at [89, 263] on span "Home" at bounding box center [95, 264] width 35 height 16
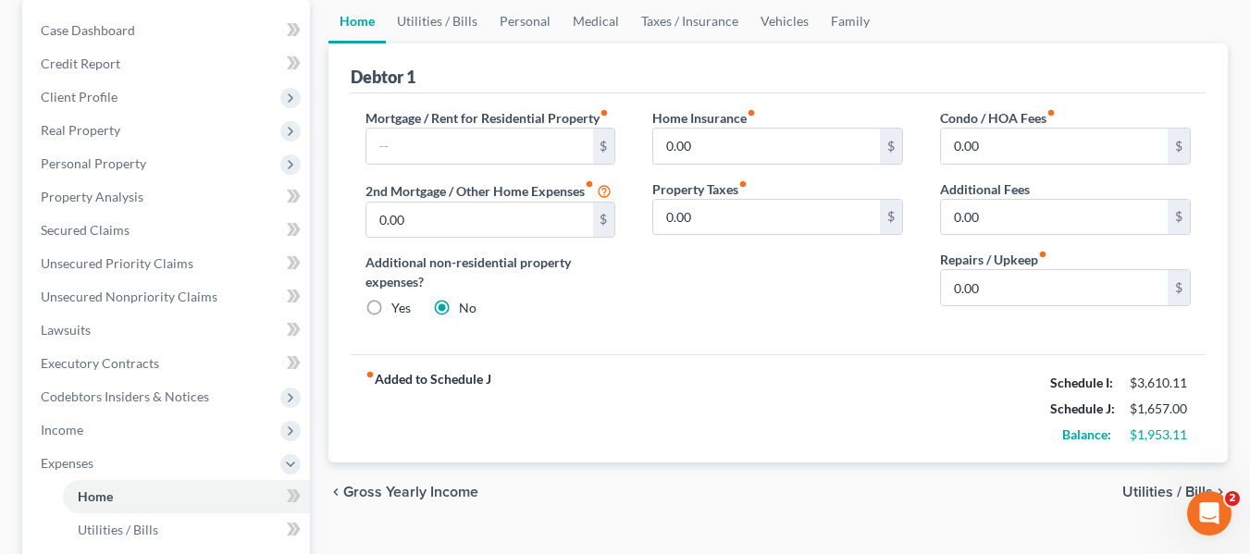
scroll to position [185, 0]
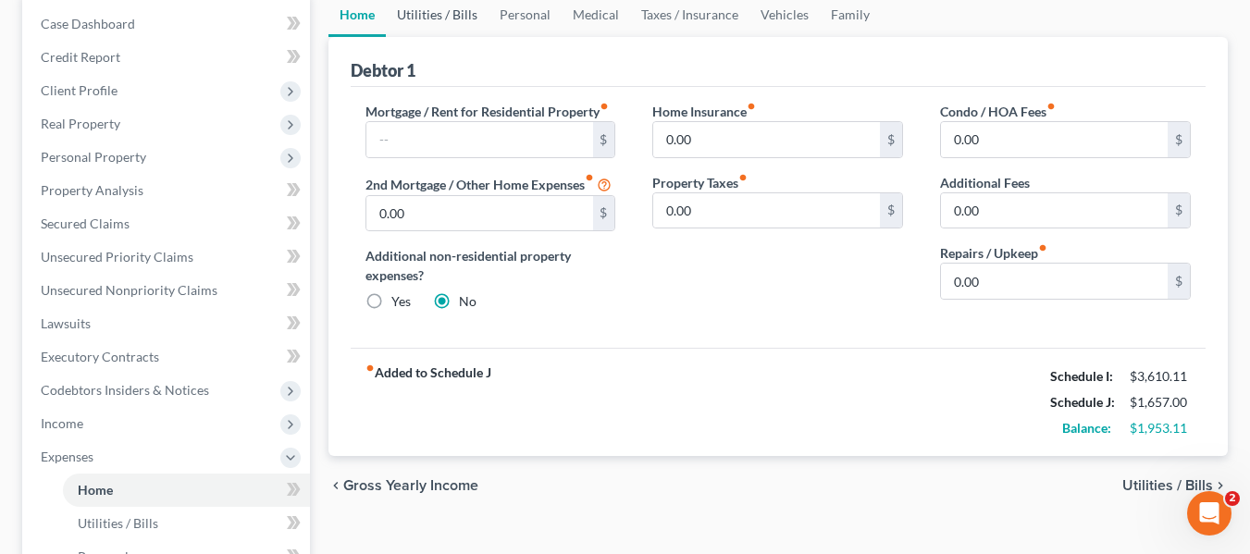
click at [429, 14] on link "Utilities / Bills" at bounding box center [437, 15] width 103 height 44
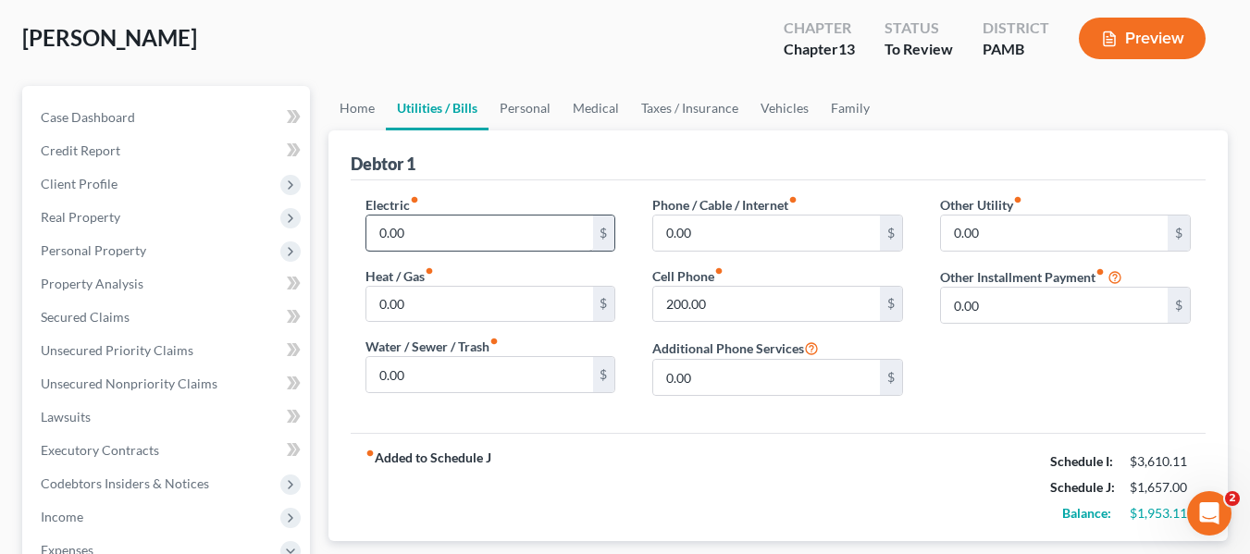
scroll to position [93, 0]
click at [512, 110] on link "Personal" at bounding box center [525, 107] width 73 height 44
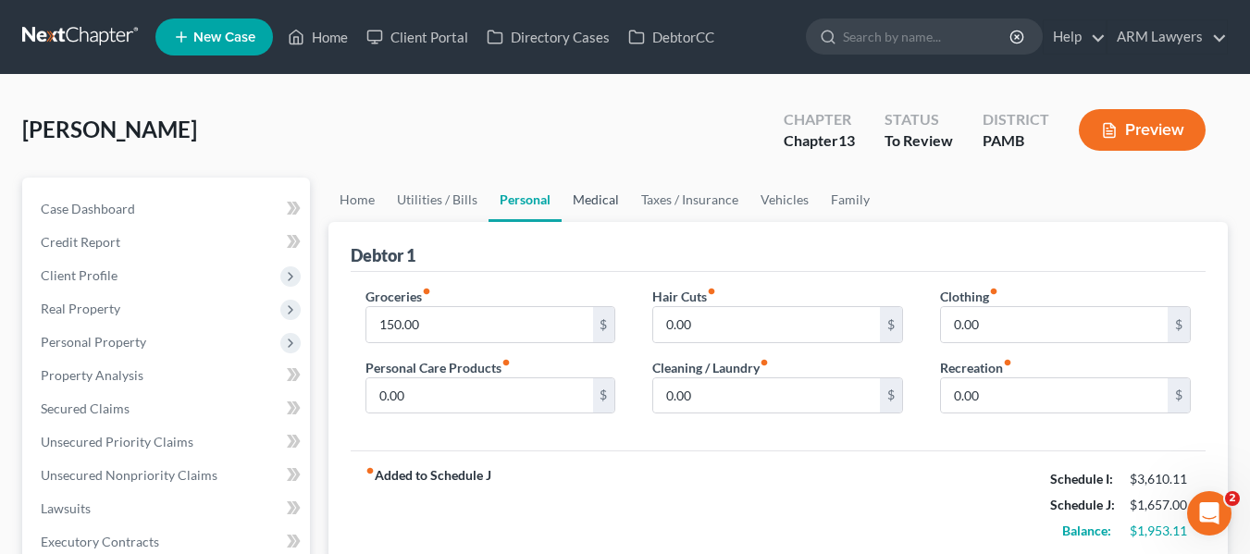
click at [590, 189] on link "Medical" at bounding box center [596, 200] width 68 height 44
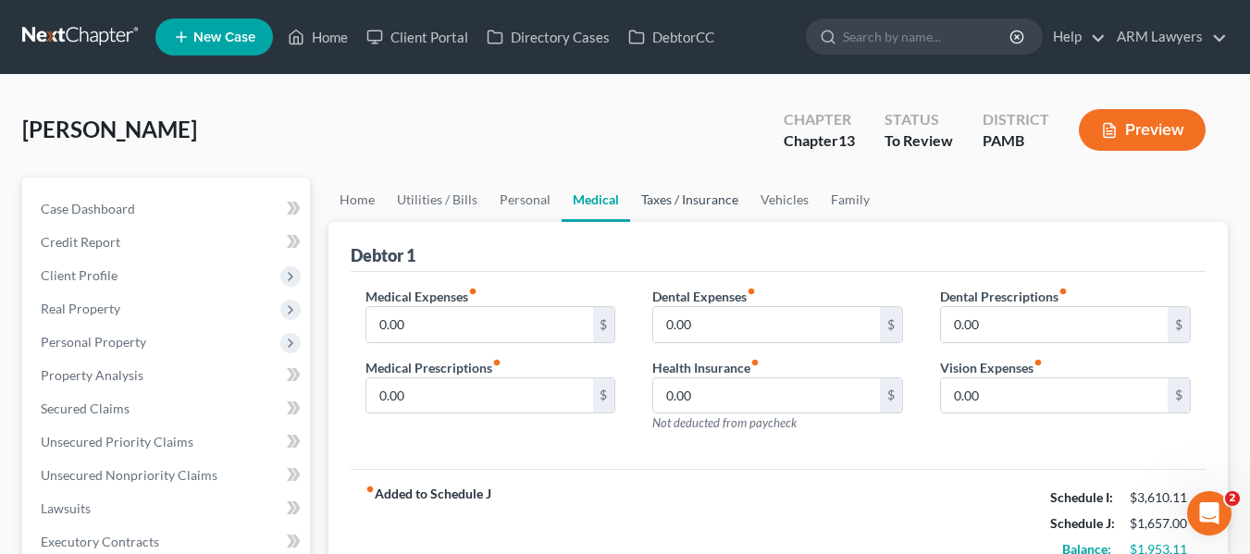
click at [660, 213] on link "Taxes / Insurance" at bounding box center [689, 200] width 119 height 44
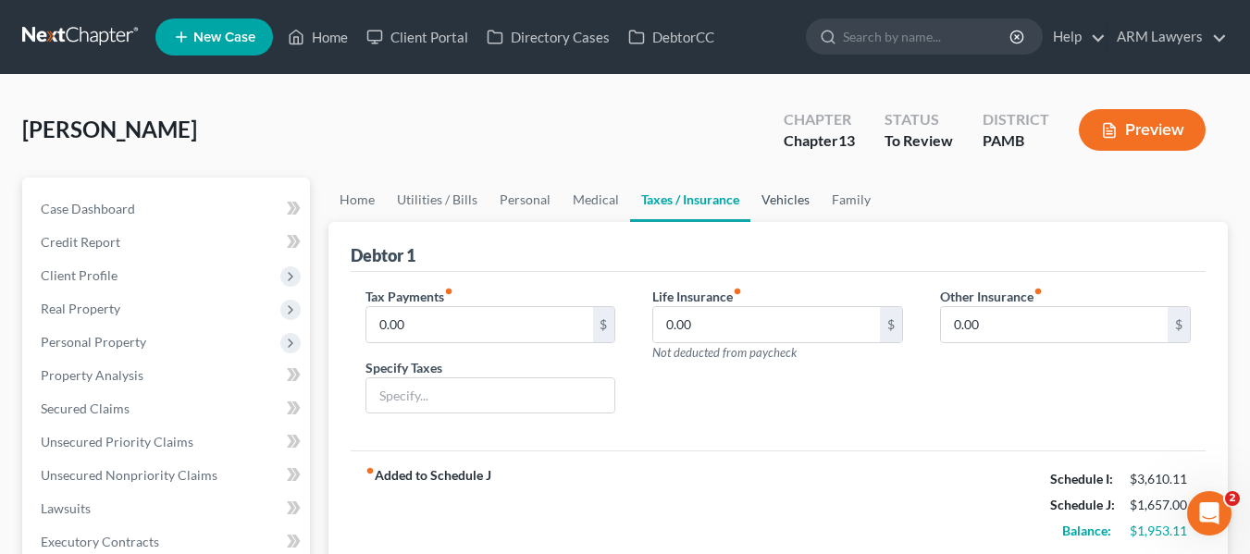
click at [771, 197] on link "Vehicles" at bounding box center [785, 200] width 70 height 44
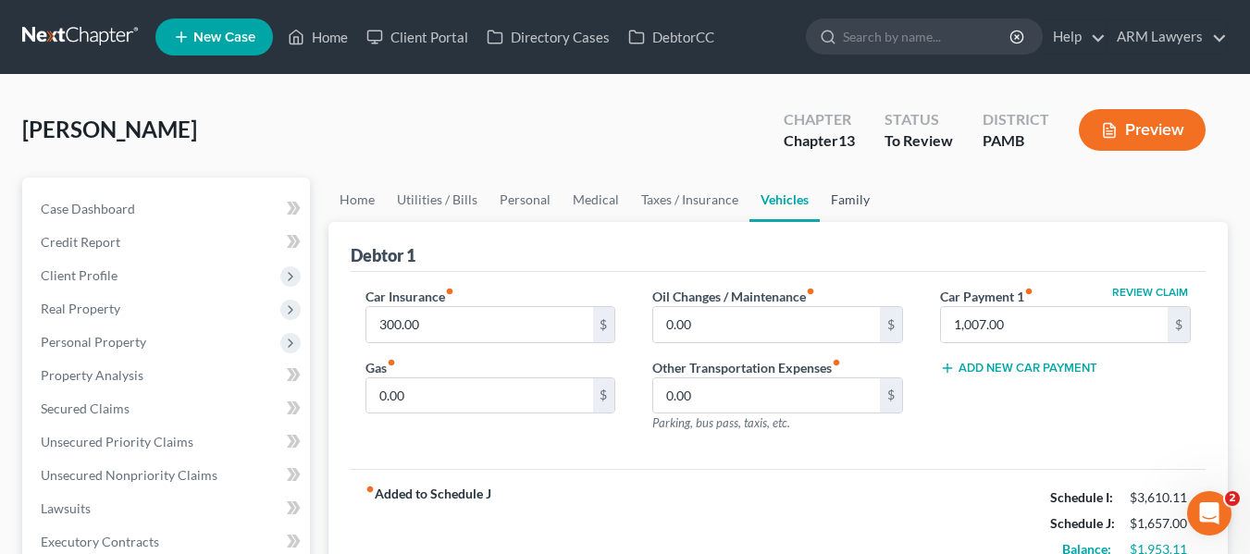
click at [833, 196] on link "Family" at bounding box center [850, 200] width 61 height 44
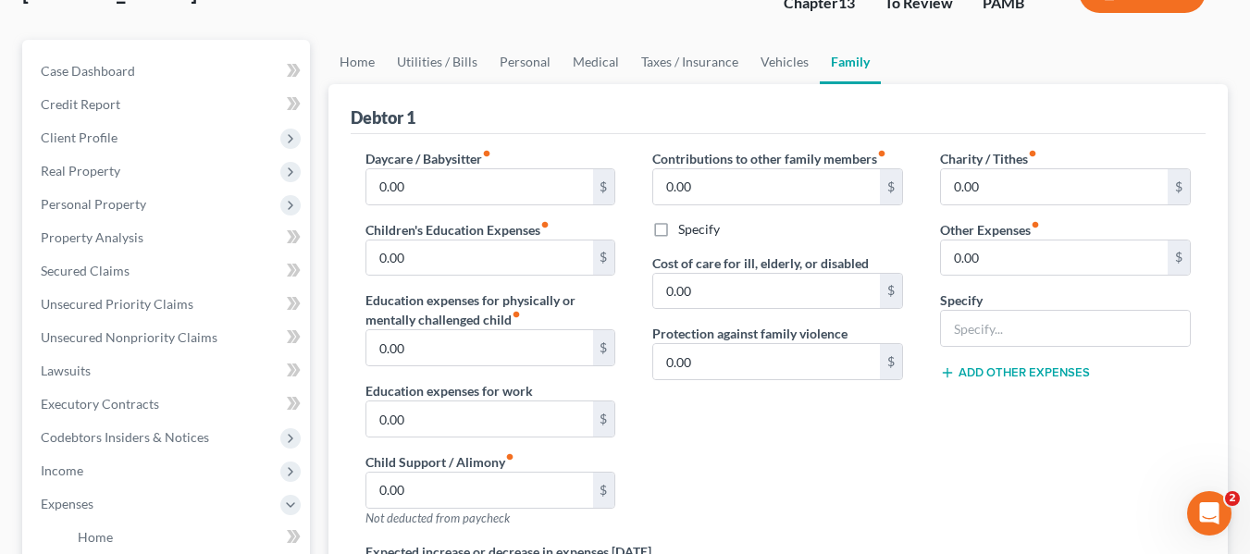
scroll to position [93, 0]
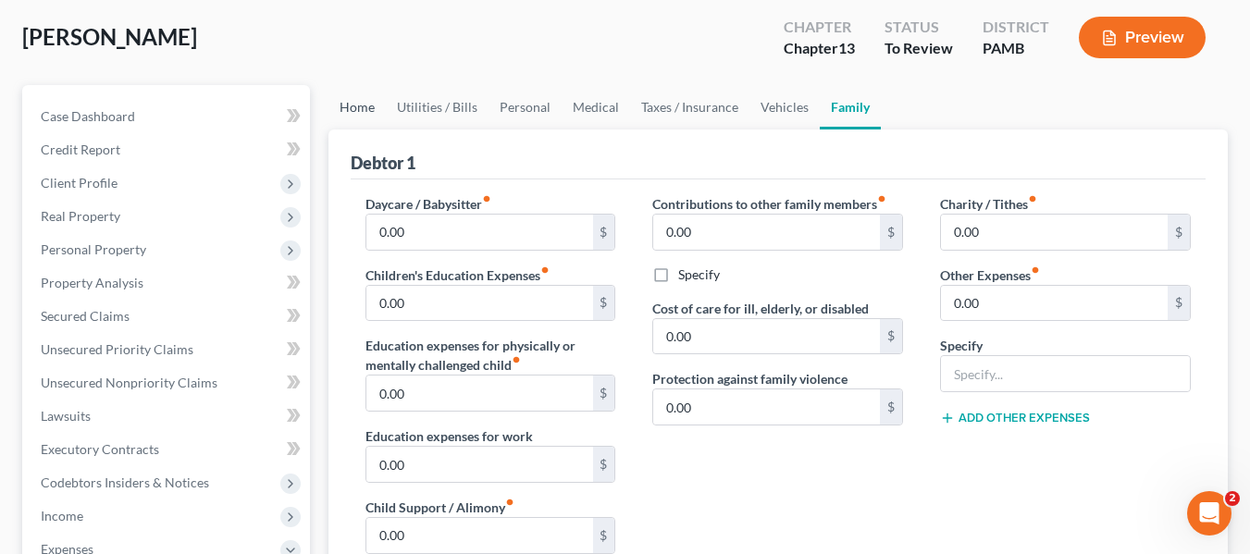
click at [360, 108] on link "Home" at bounding box center [357, 107] width 57 height 44
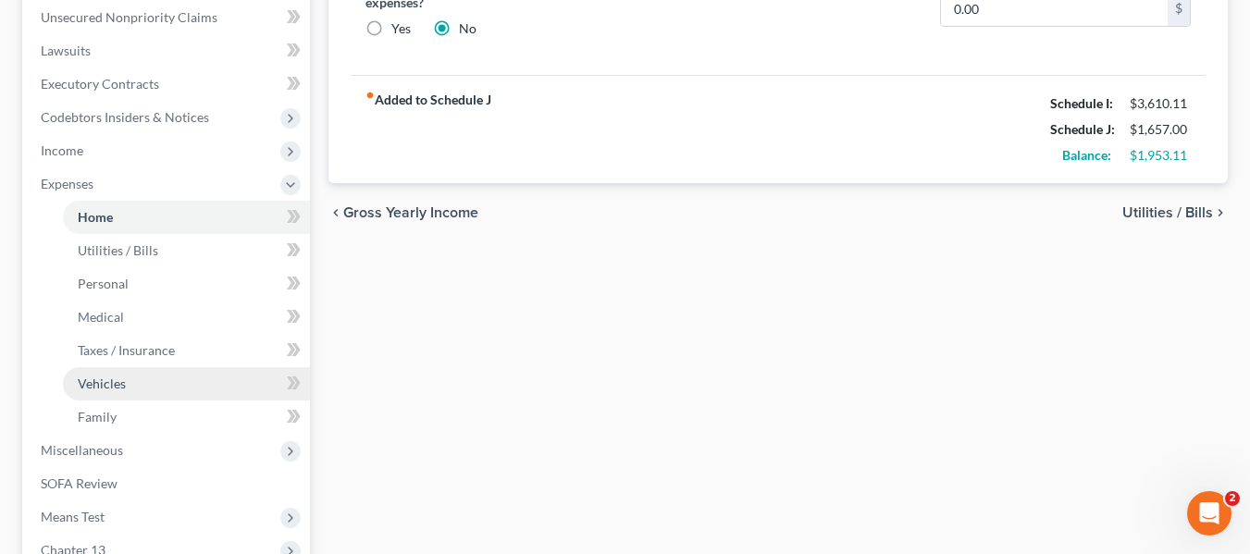
scroll to position [463, 0]
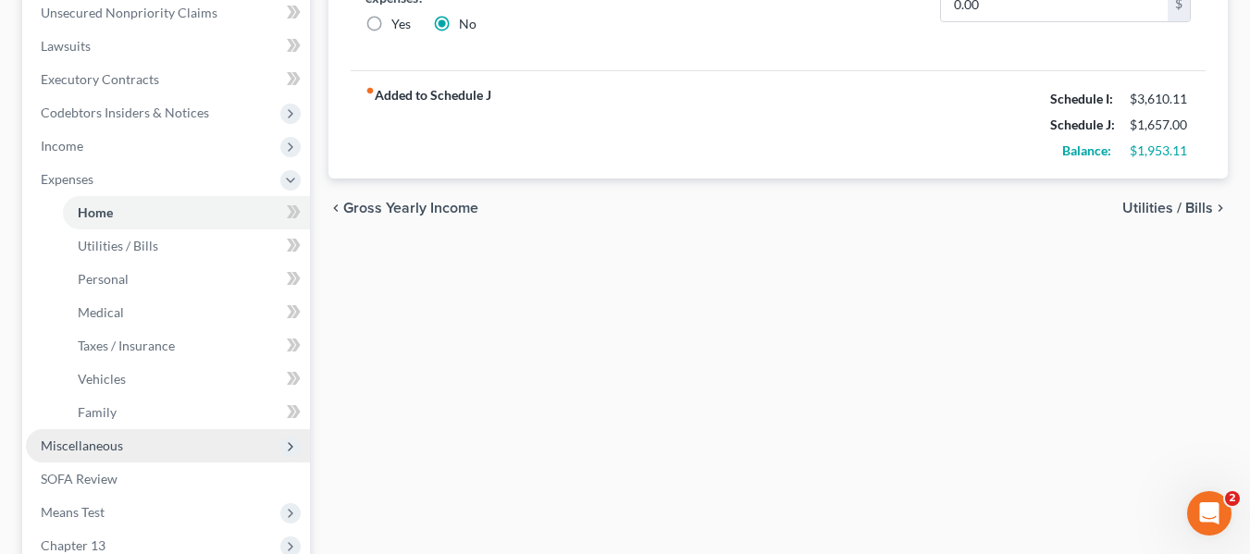
click at [95, 457] on span "Miscellaneous" at bounding box center [168, 445] width 284 height 33
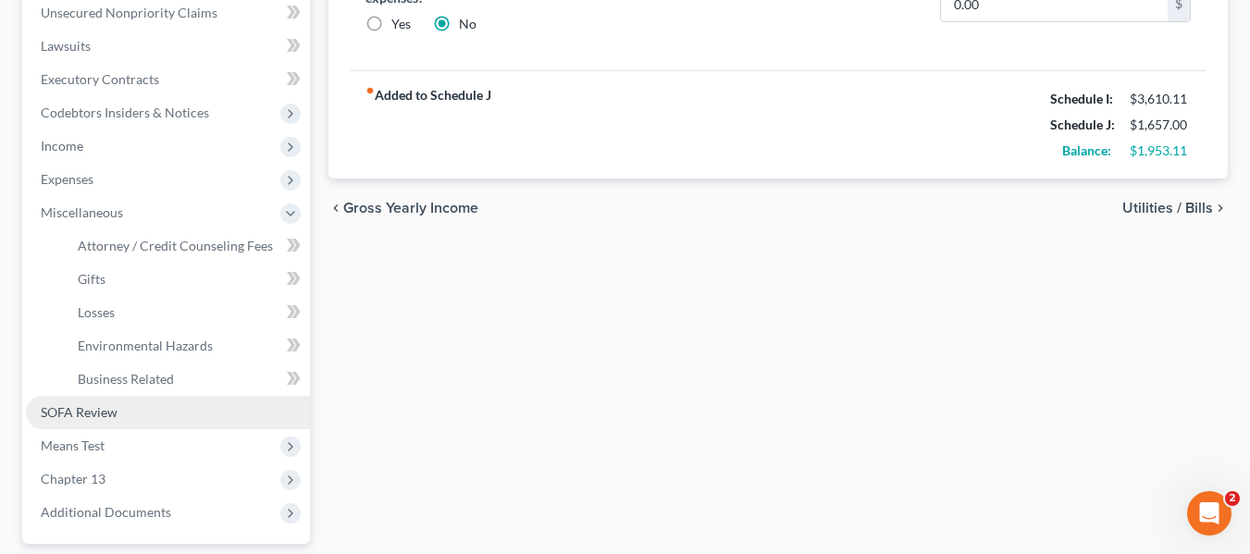
scroll to position [555, 0]
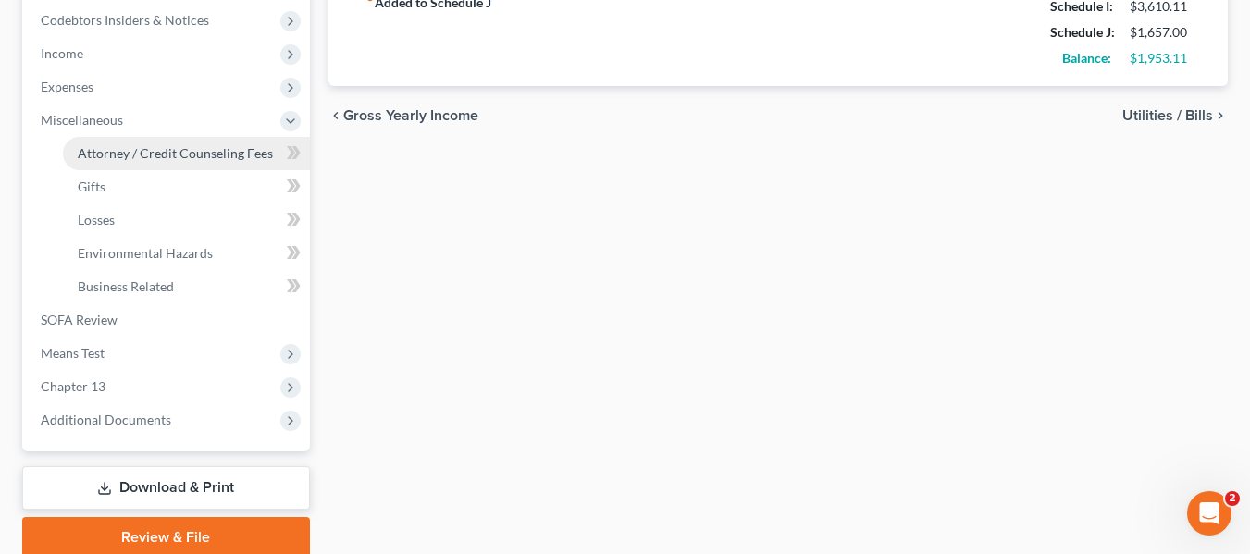
click at [120, 145] on span "Attorney / Credit Counseling Fees" at bounding box center [175, 153] width 195 height 16
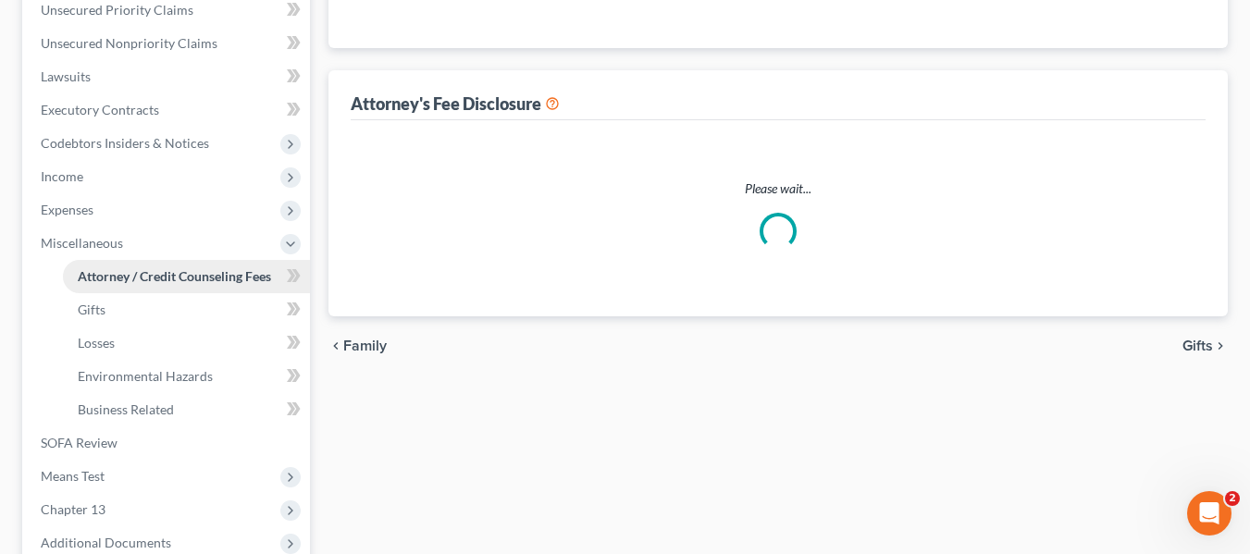
select select "0"
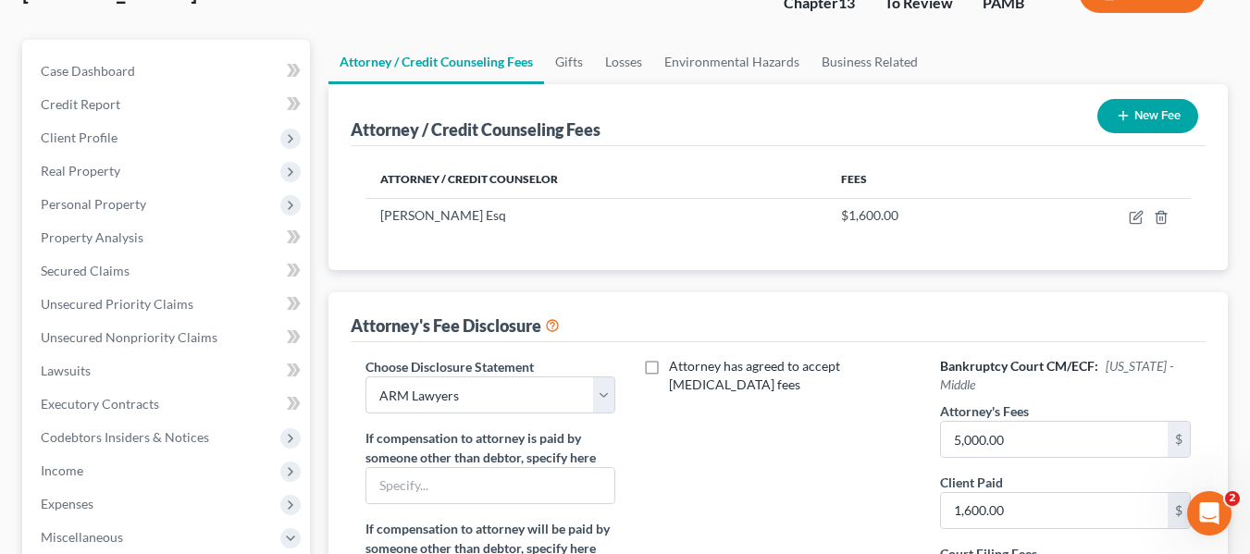
scroll to position [93, 0]
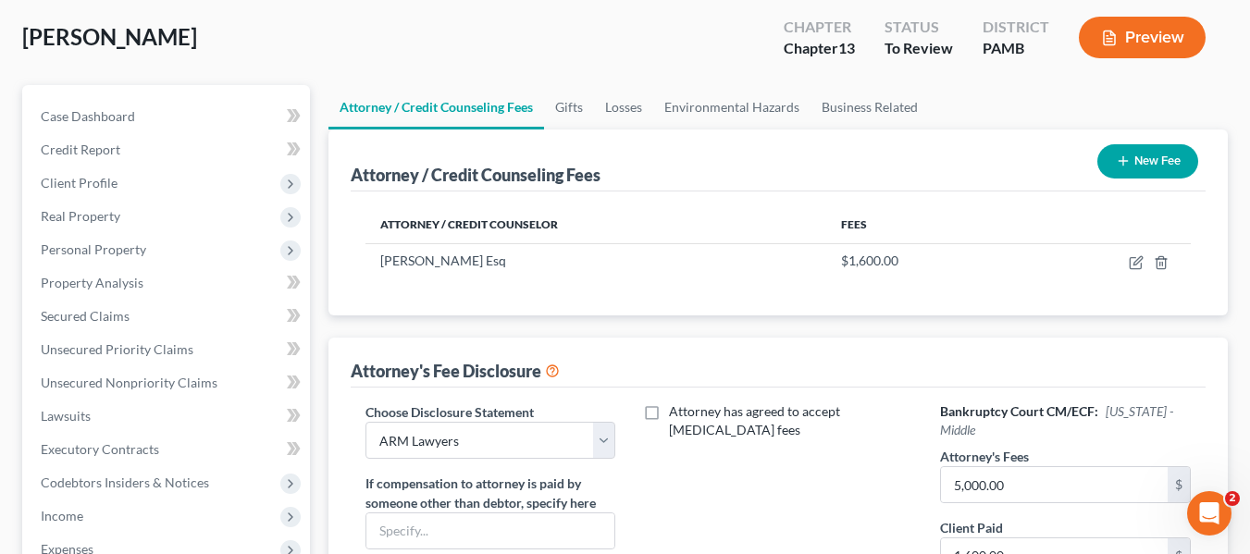
click at [1133, 155] on button "New Fee" at bounding box center [1148, 161] width 101 height 34
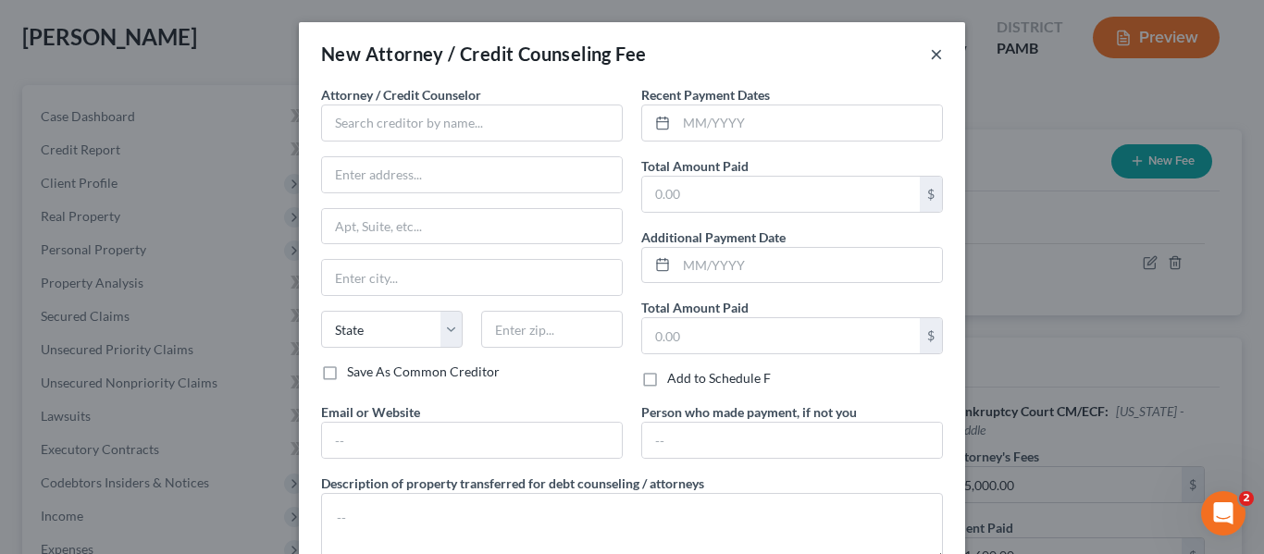
click at [930, 52] on button "×" at bounding box center [936, 54] width 13 height 22
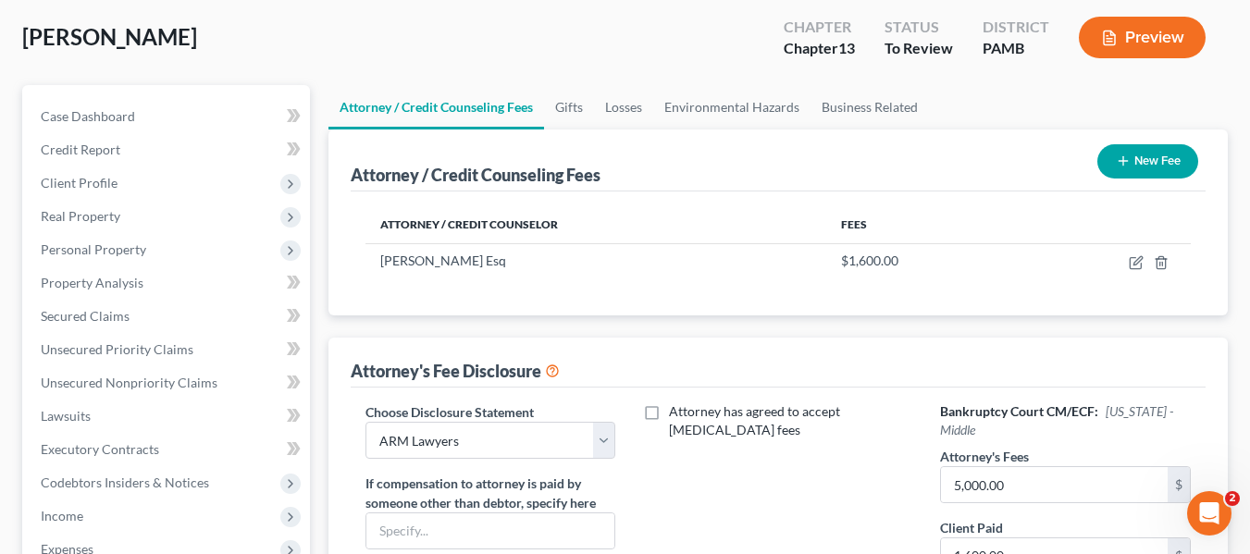
click at [1162, 36] on button "Preview" at bounding box center [1142, 38] width 127 height 42
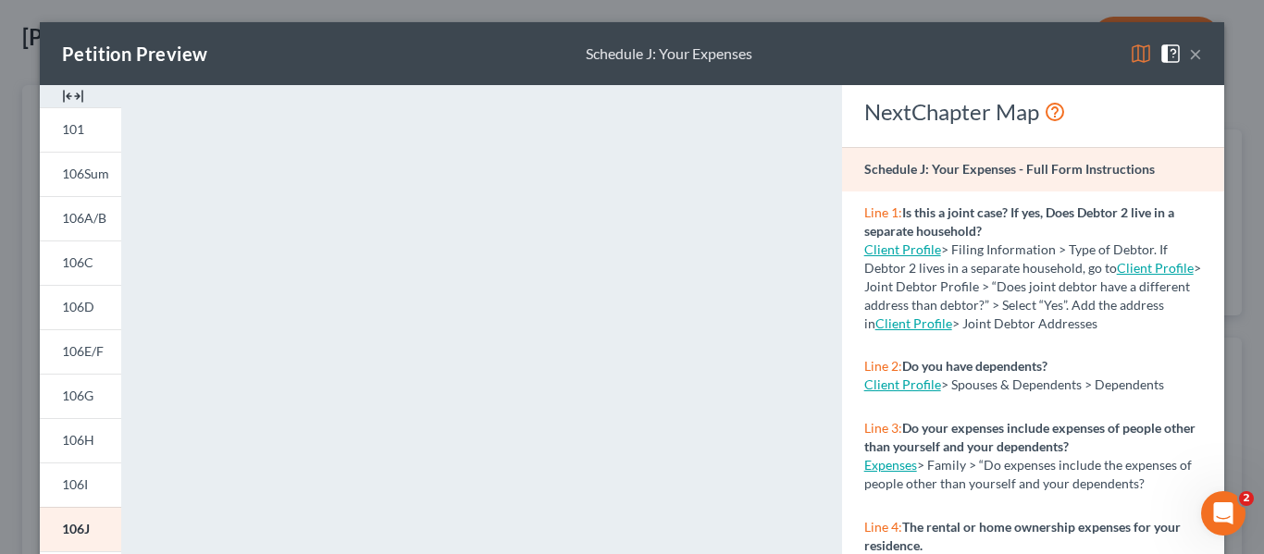
click at [1190, 54] on button "×" at bounding box center [1195, 54] width 13 height 22
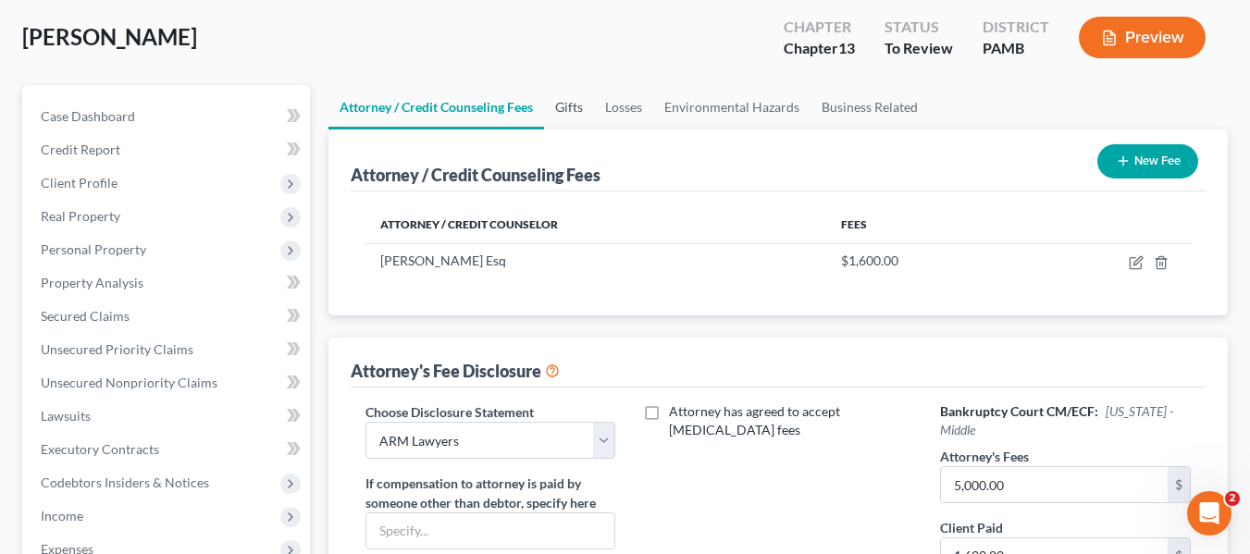
click at [564, 103] on link "Gifts" at bounding box center [569, 107] width 50 height 44
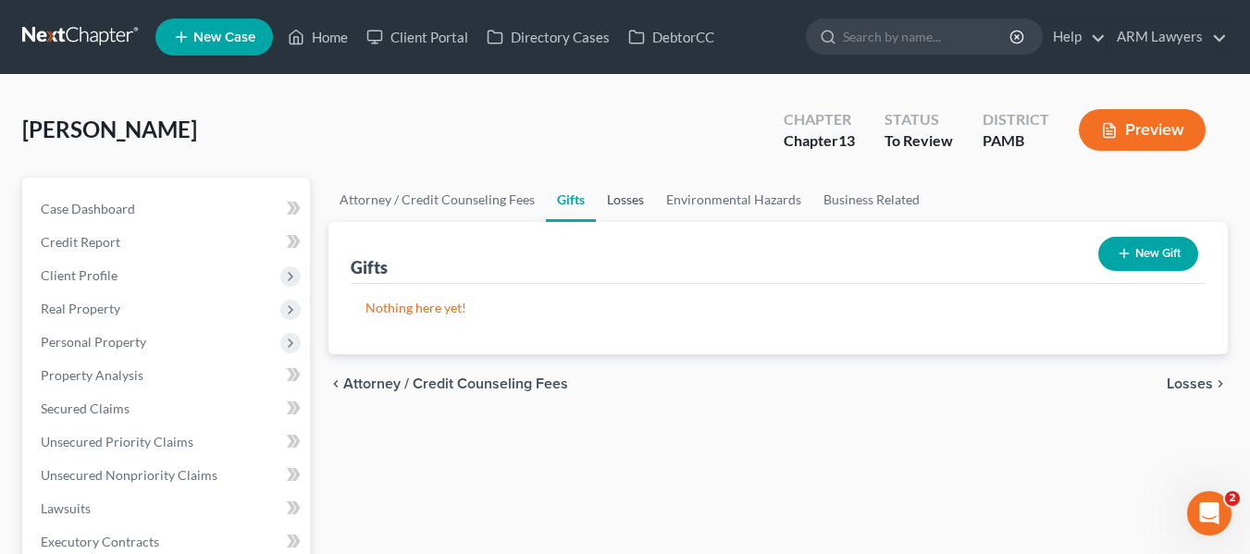
click at [616, 193] on link "Losses" at bounding box center [625, 200] width 59 height 44
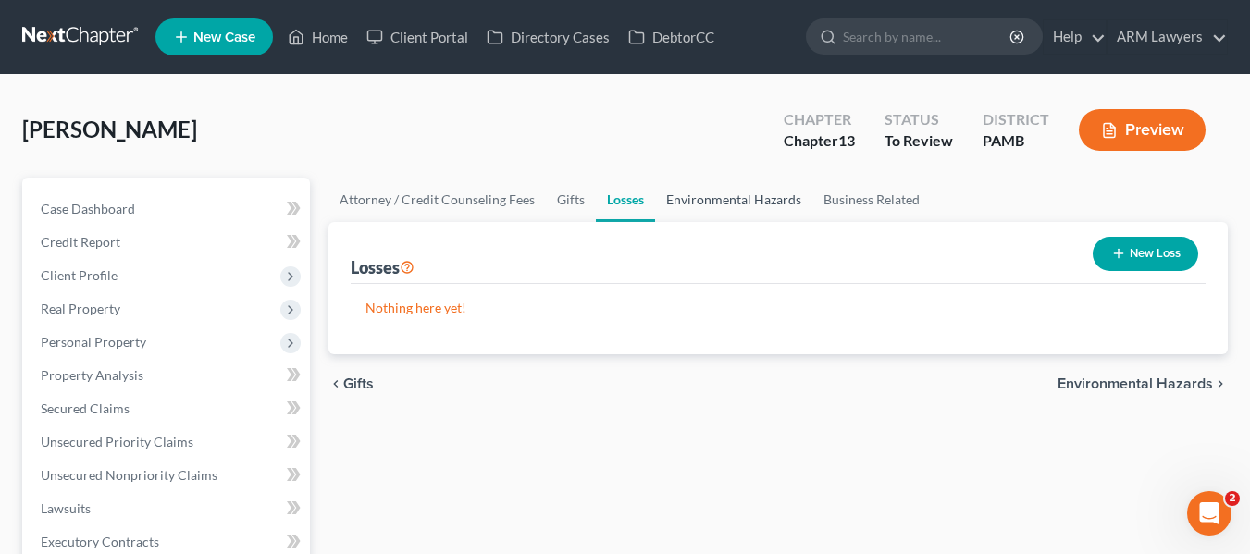
click at [684, 206] on link "Environmental Hazards" at bounding box center [733, 200] width 157 height 44
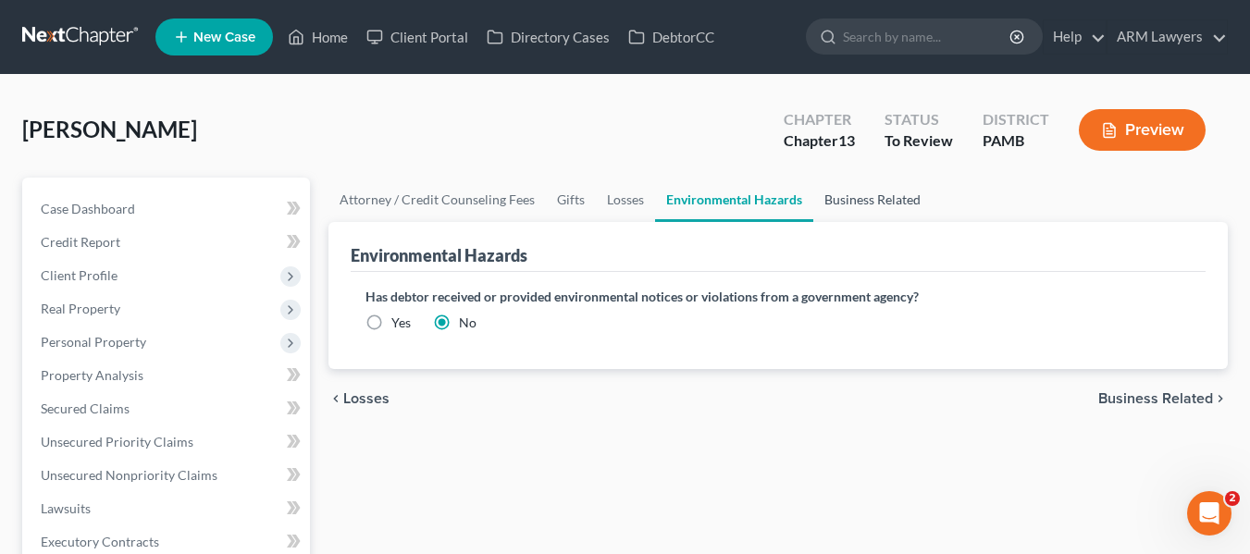
click at [842, 189] on link "Business Related" at bounding box center [872, 200] width 118 height 44
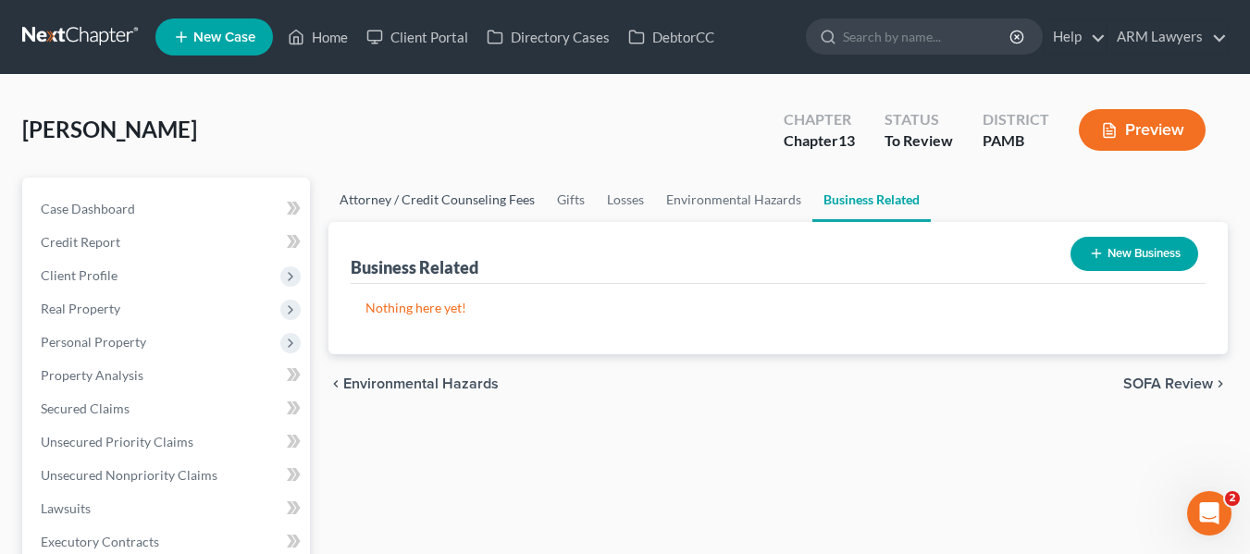
click at [436, 194] on link "Attorney / Credit Counseling Fees" at bounding box center [437, 200] width 217 height 44
select select "0"
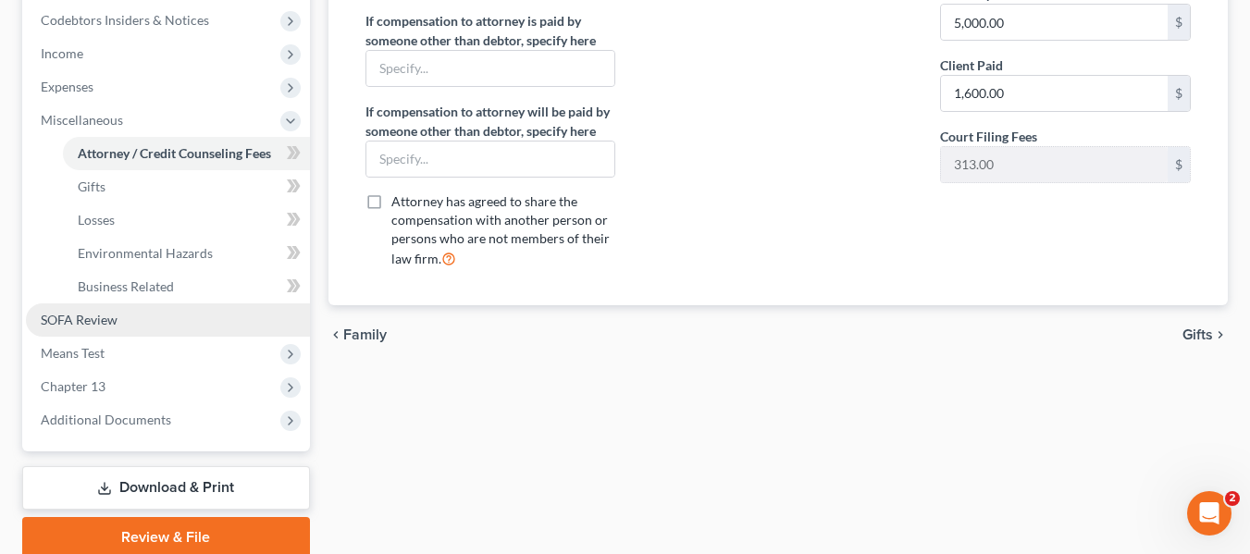
click at [120, 314] on link "SOFA Review" at bounding box center [168, 320] width 284 height 33
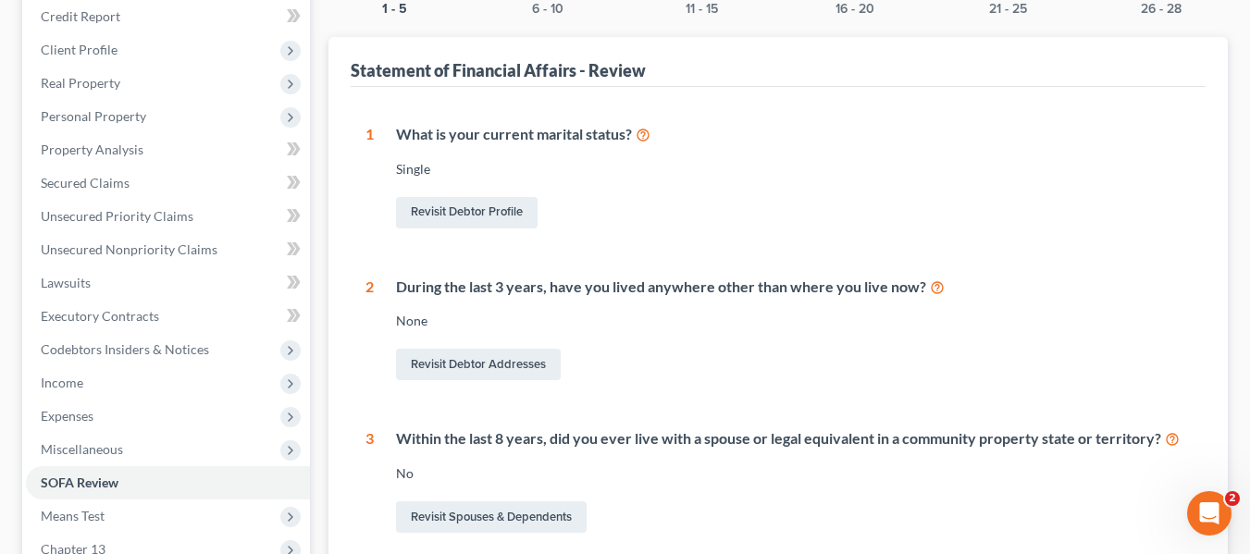
scroll to position [176, 0]
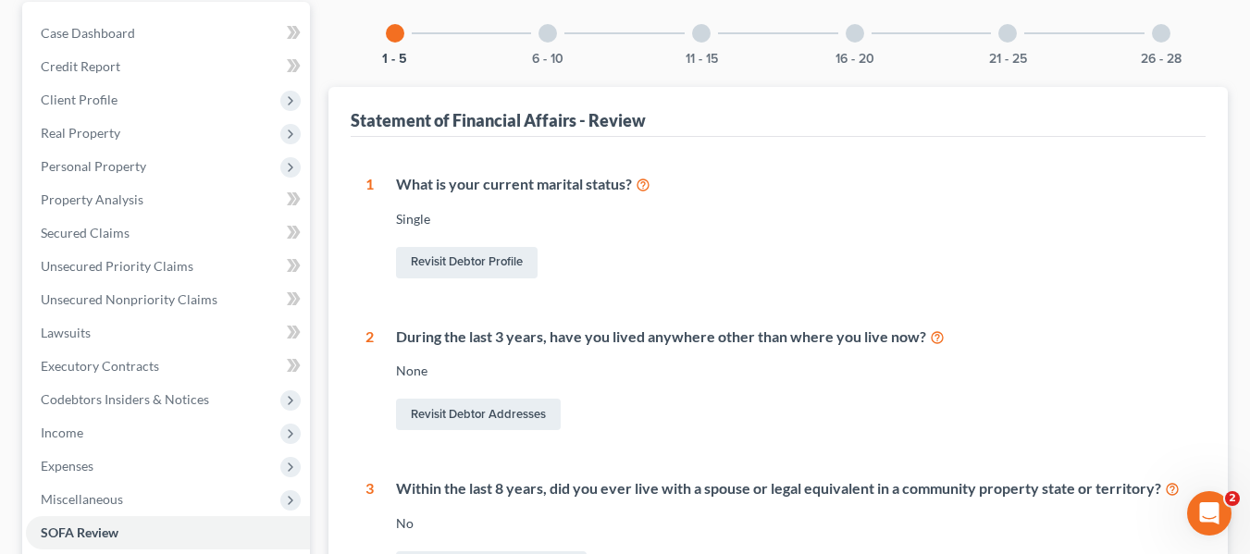
click at [544, 43] on div "6 - 10" at bounding box center [547, 33] width 63 height 63
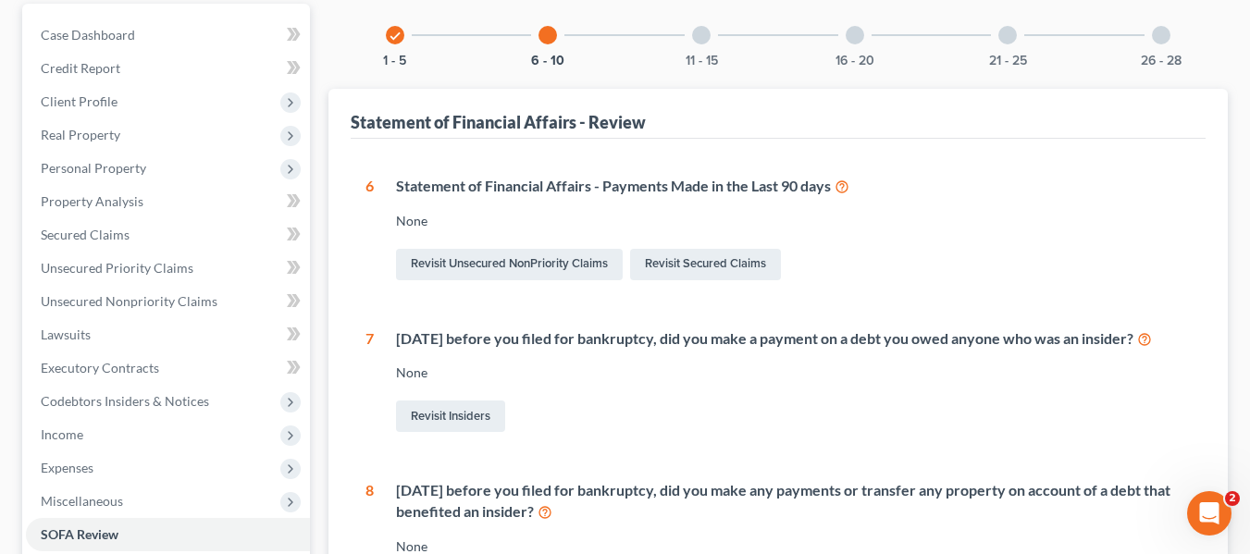
scroll to position [83, 0]
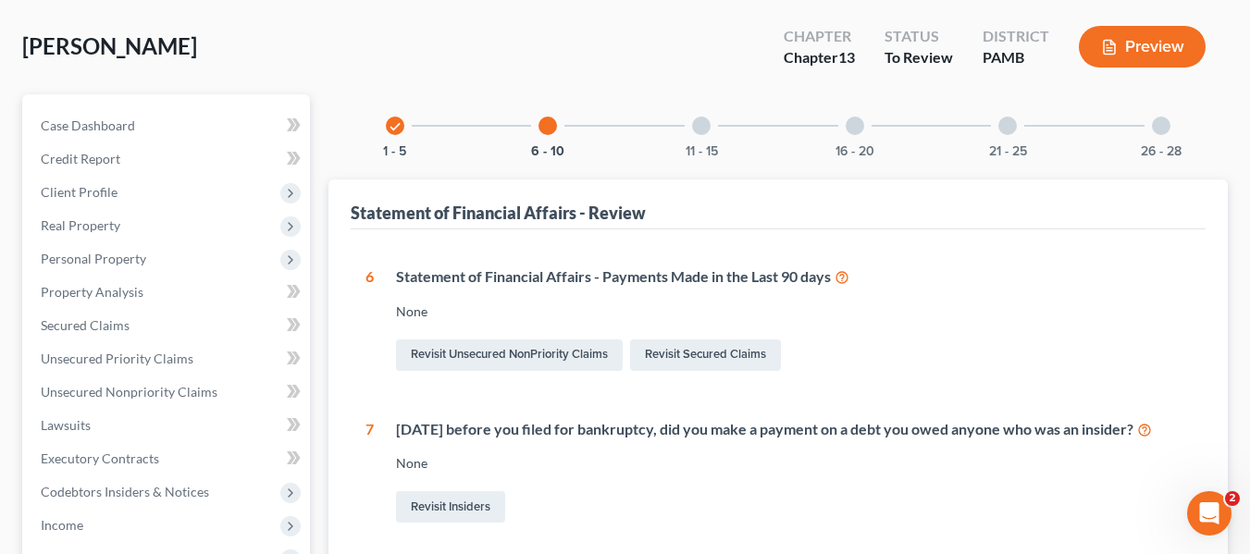
click at [690, 130] on div "11 - 15" at bounding box center [701, 125] width 63 height 63
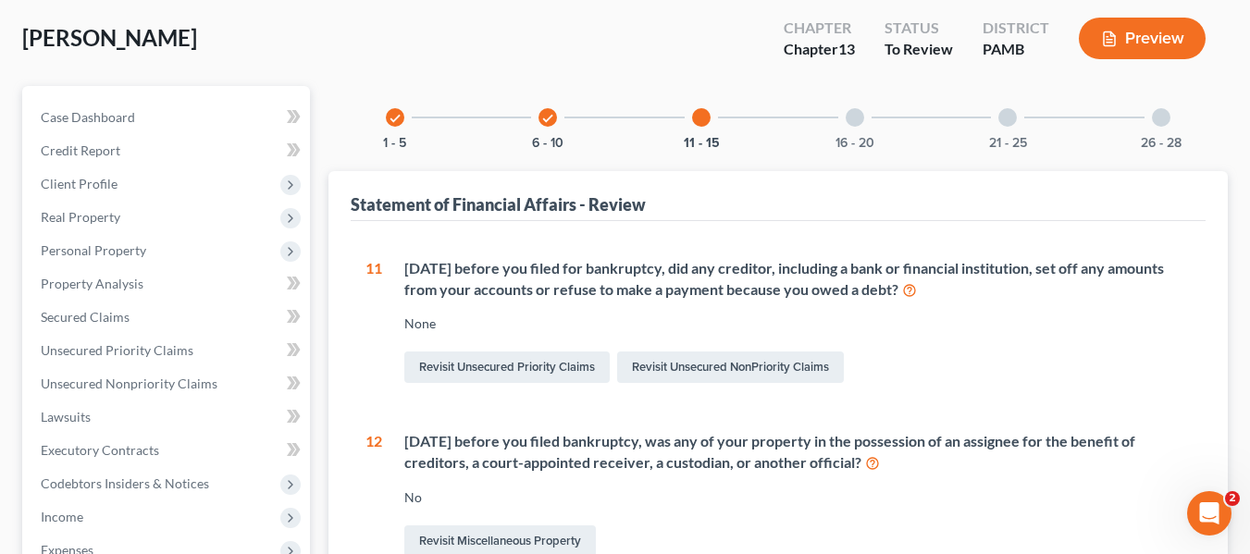
scroll to position [0, 0]
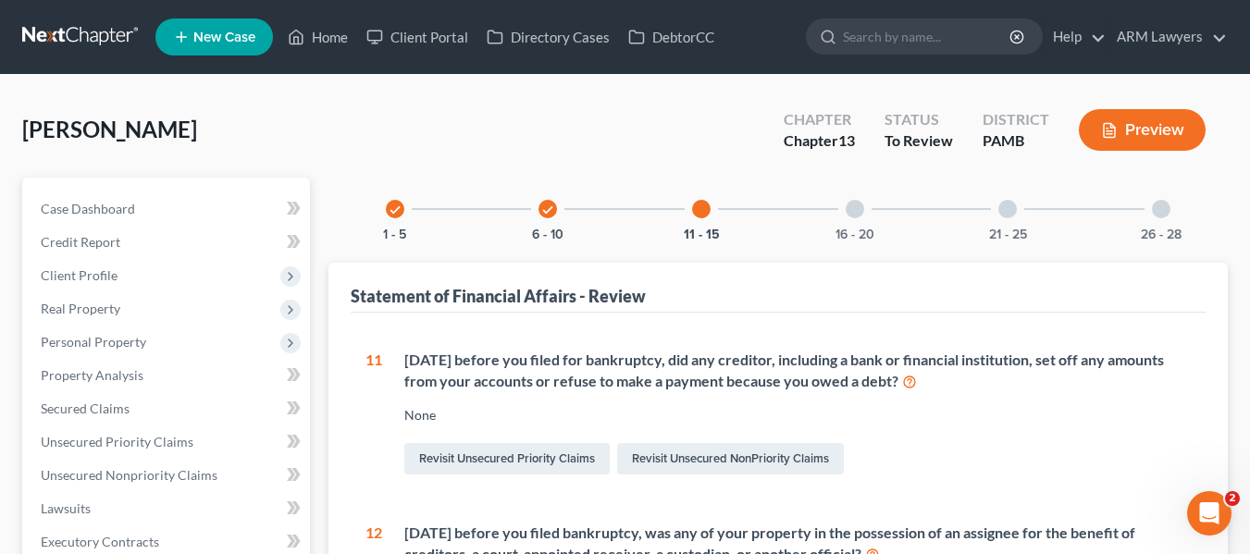
click at [850, 217] on div at bounding box center [855, 209] width 19 height 19
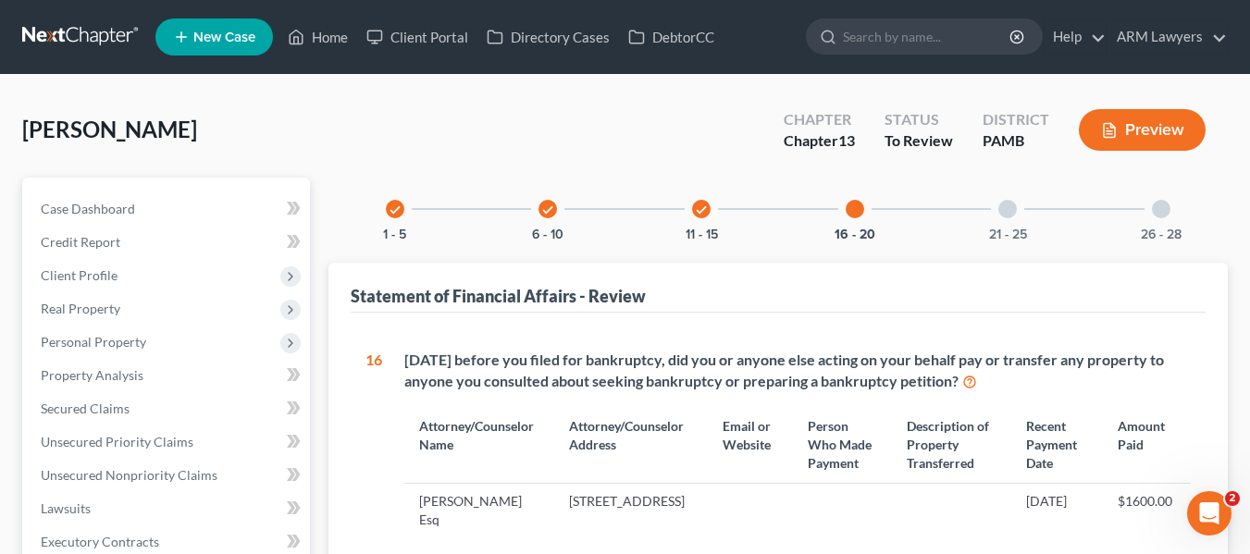
click at [1011, 211] on div at bounding box center [1007, 209] width 19 height 19
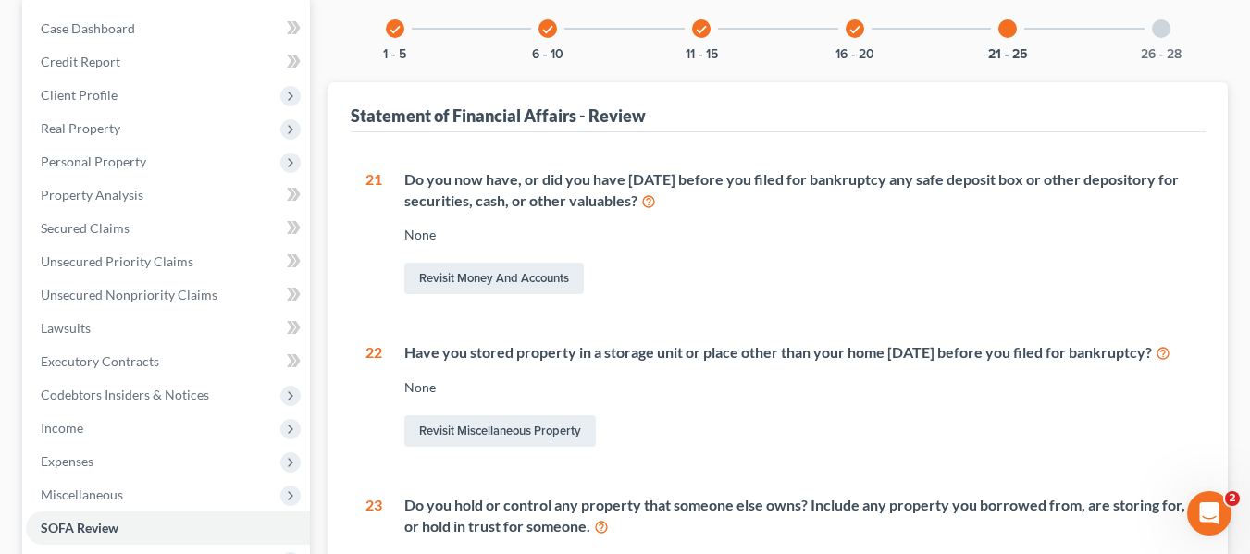
scroll to position [185, 0]
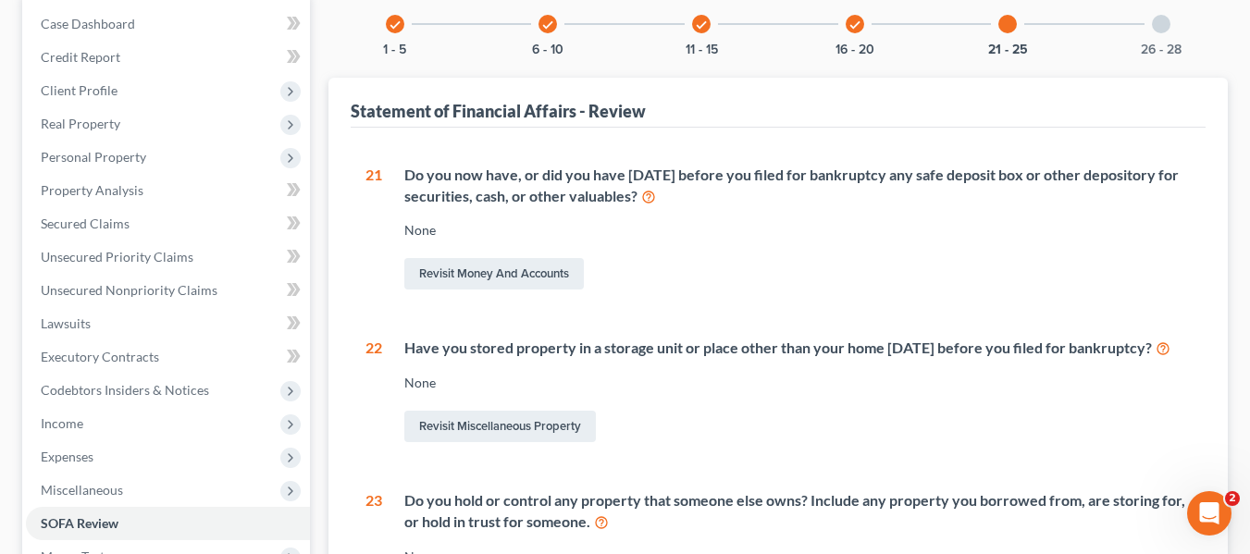
click at [1240, 389] on div "Mitchell, Brian Upgraded Chapter Chapter 13 Status To Review District PAMB Prev…" at bounding box center [625, 500] width 1250 height 1220
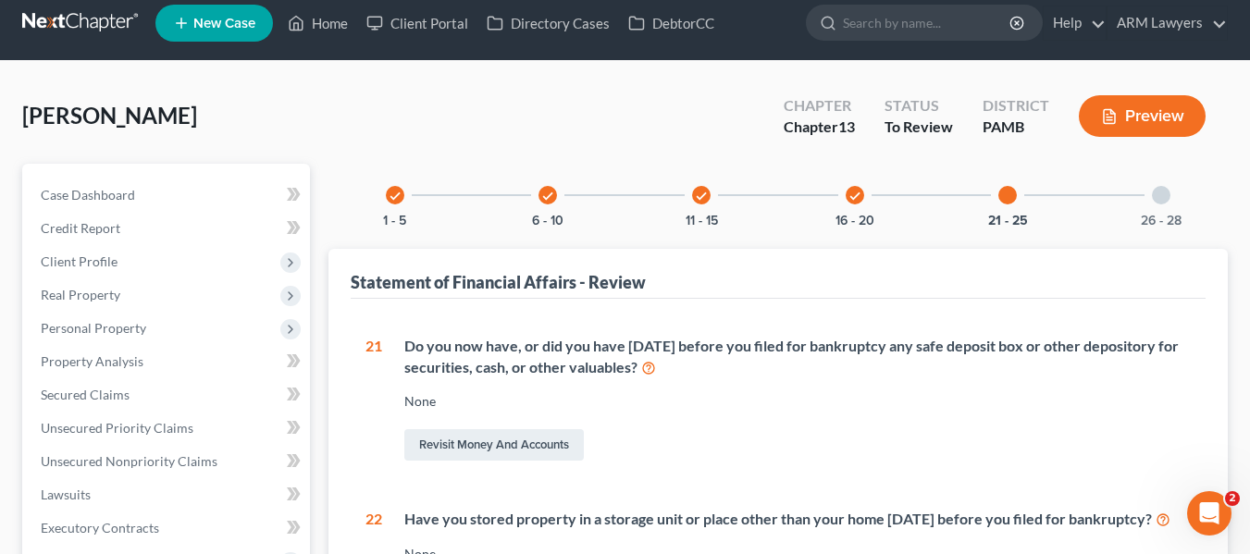
scroll to position [0, 0]
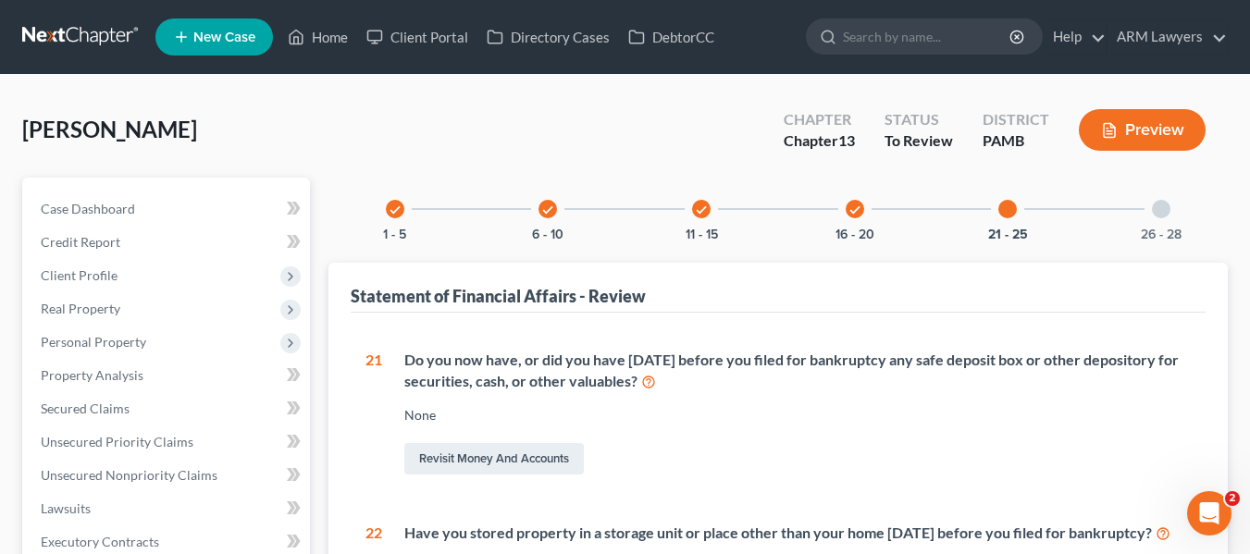
click at [1168, 200] on div "26 - 28" at bounding box center [1161, 209] width 63 height 63
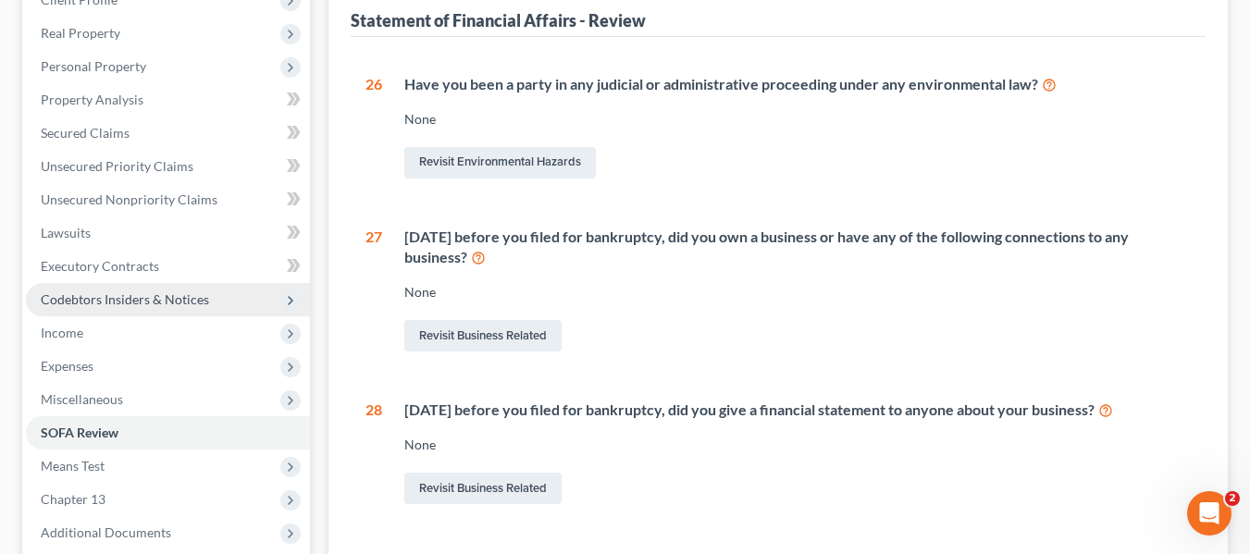
scroll to position [278, 0]
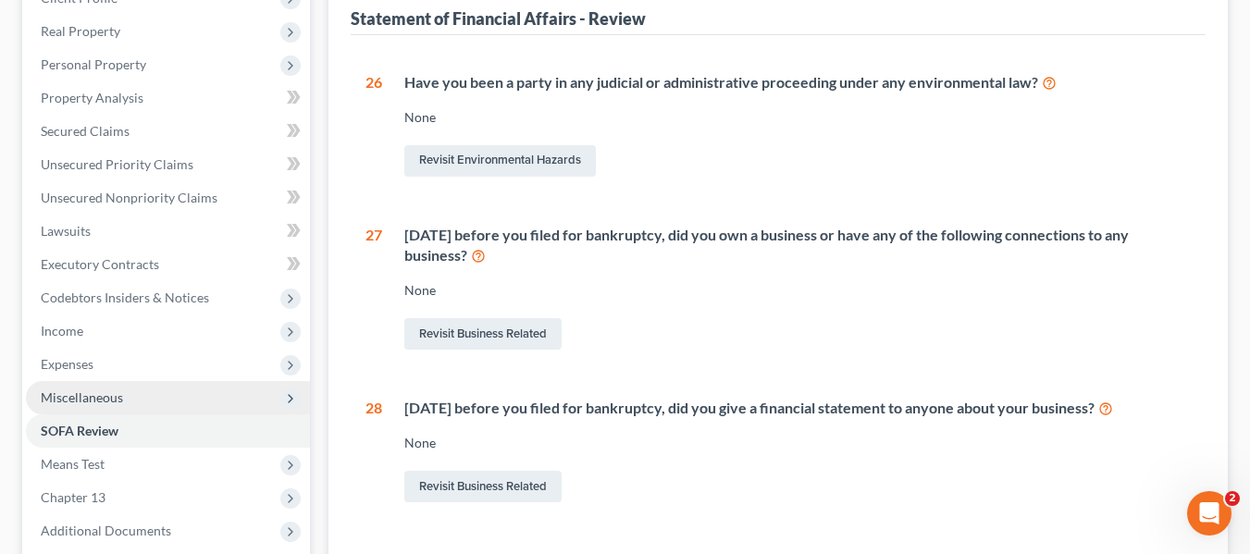
click at [96, 402] on span "Miscellaneous" at bounding box center [82, 398] width 82 height 16
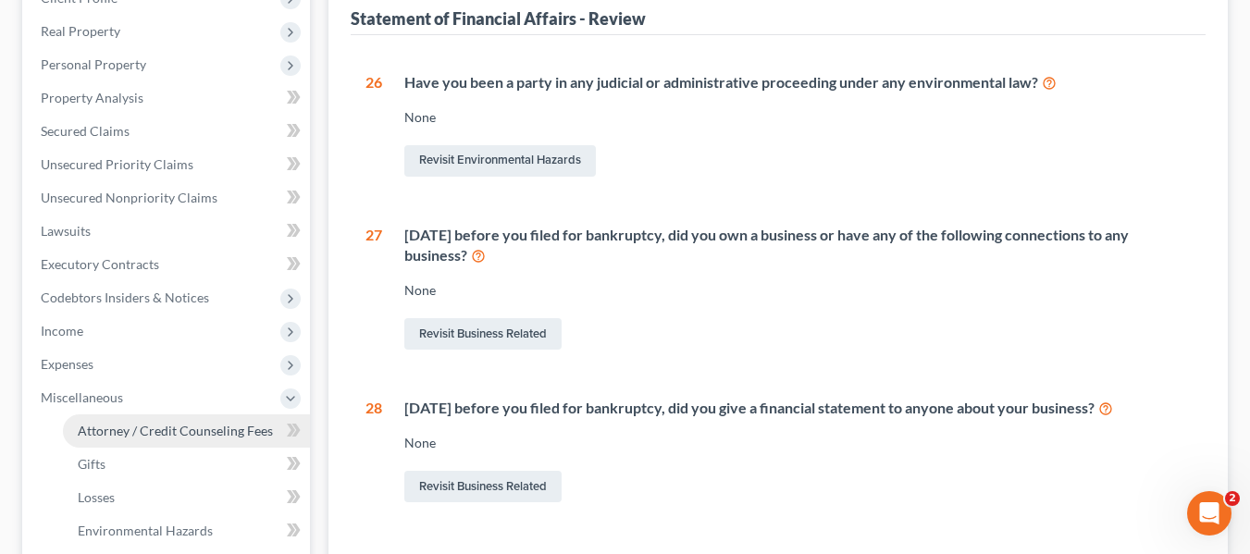
click at [112, 437] on span "Attorney / Credit Counseling Fees" at bounding box center [175, 431] width 195 height 16
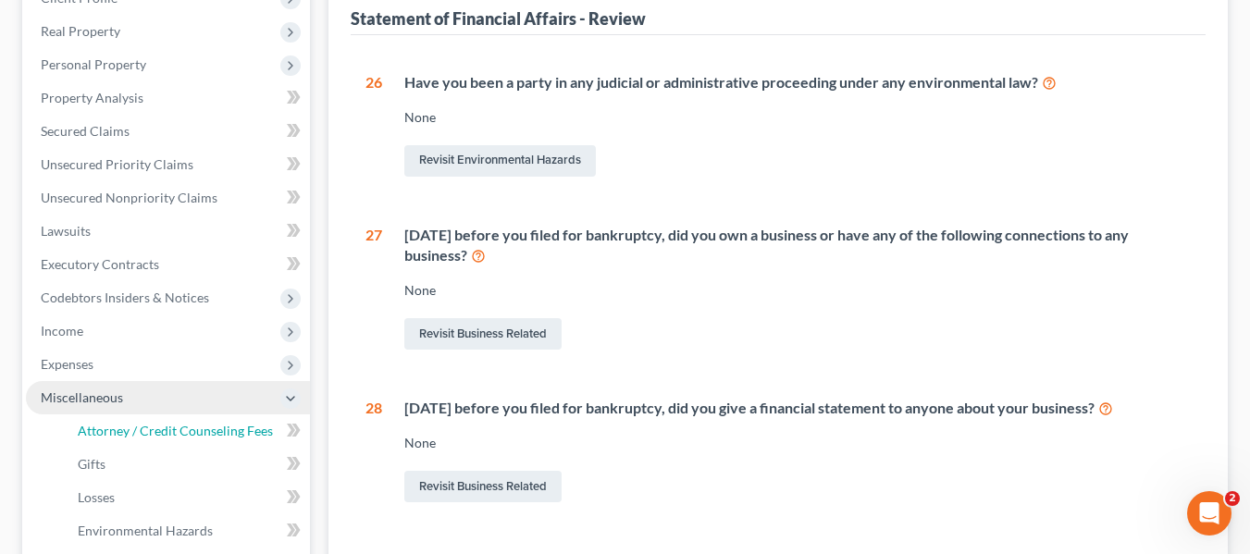
select select "0"
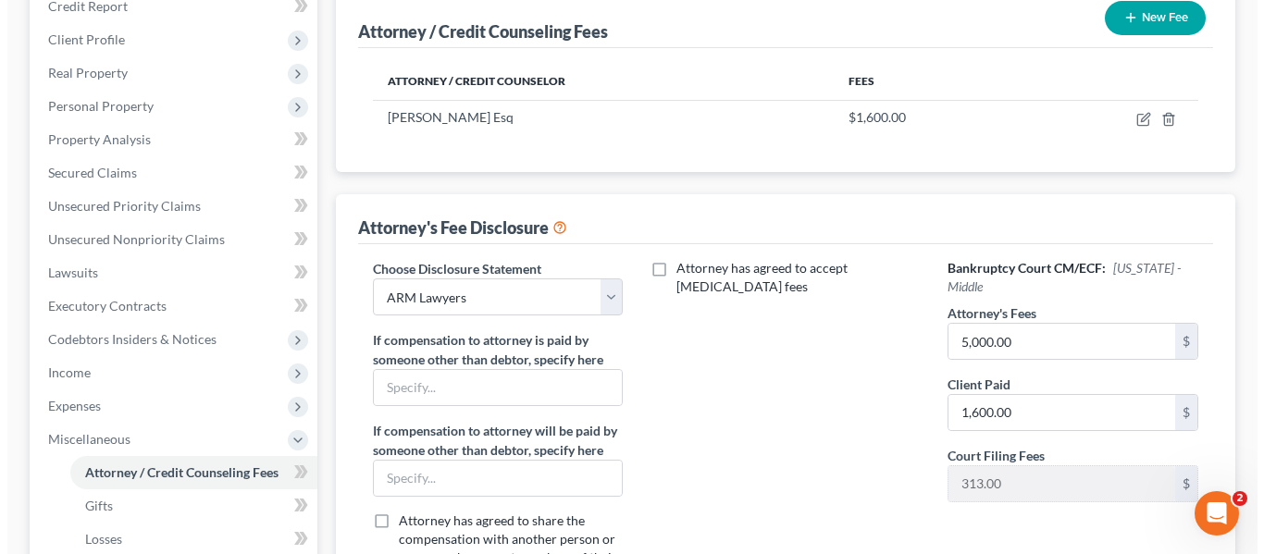
scroll to position [278, 0]
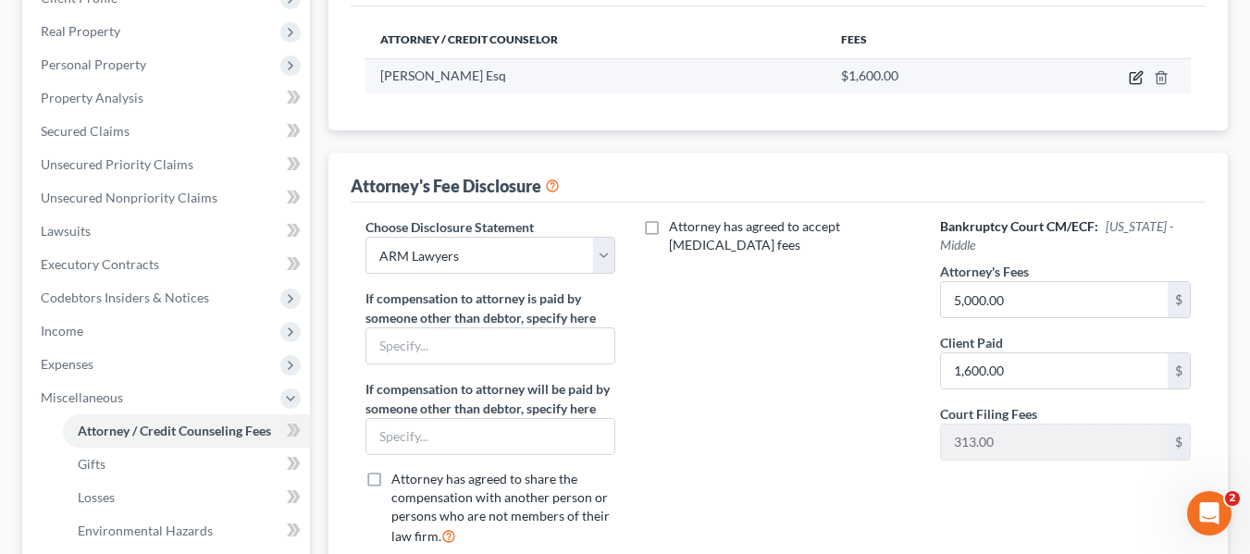
click at [1135, 79] on icon "button" at bounding box center [1136, 77] width 15 height 15
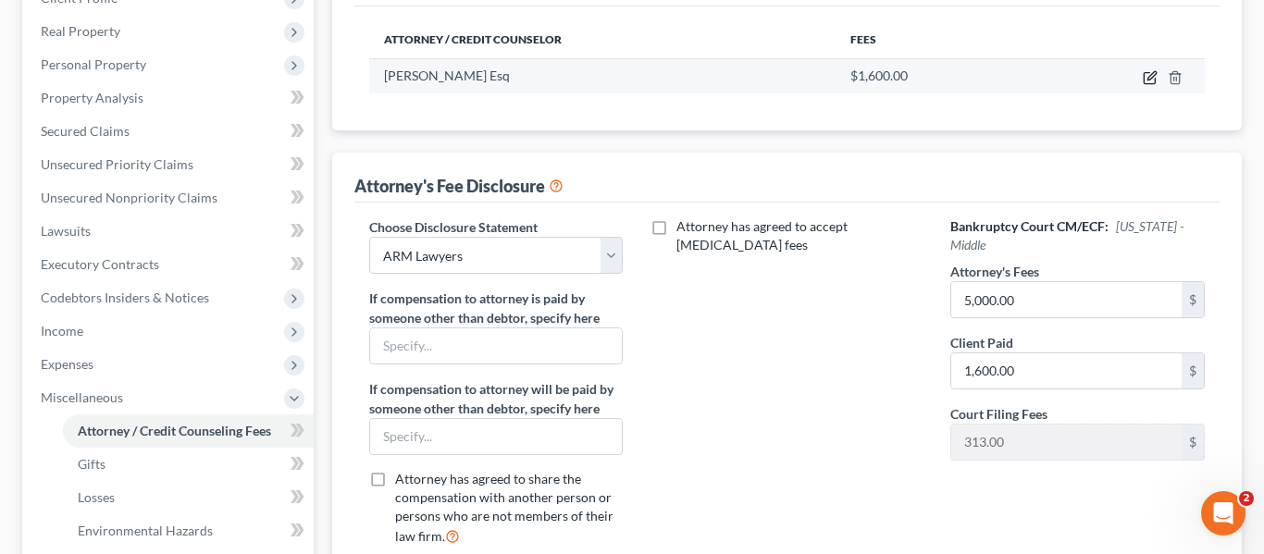
select select "39"
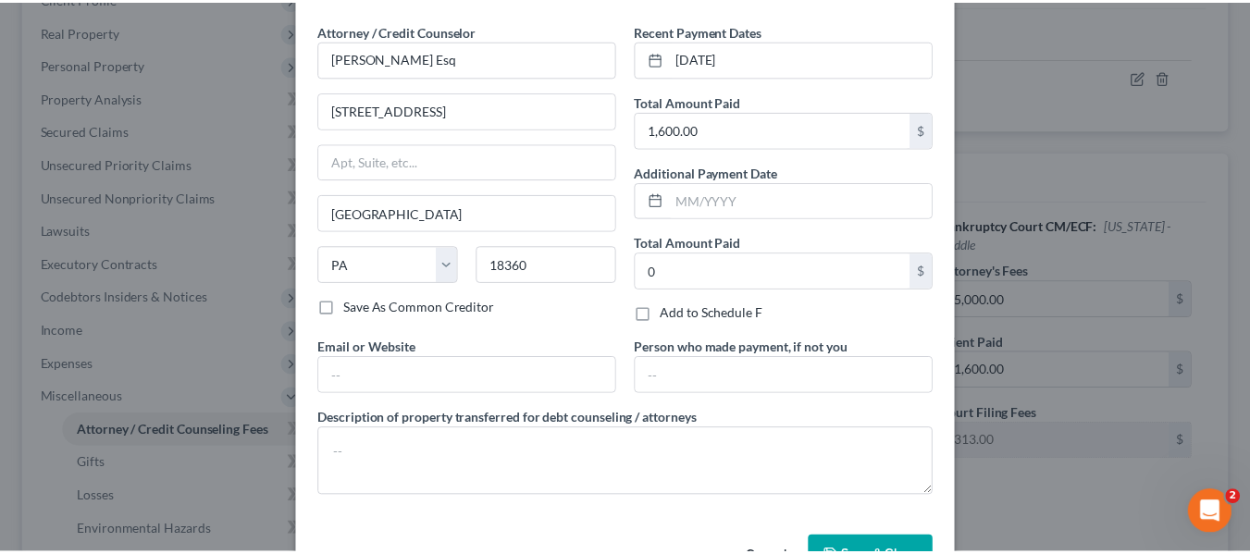
scroll to position [31, 0]
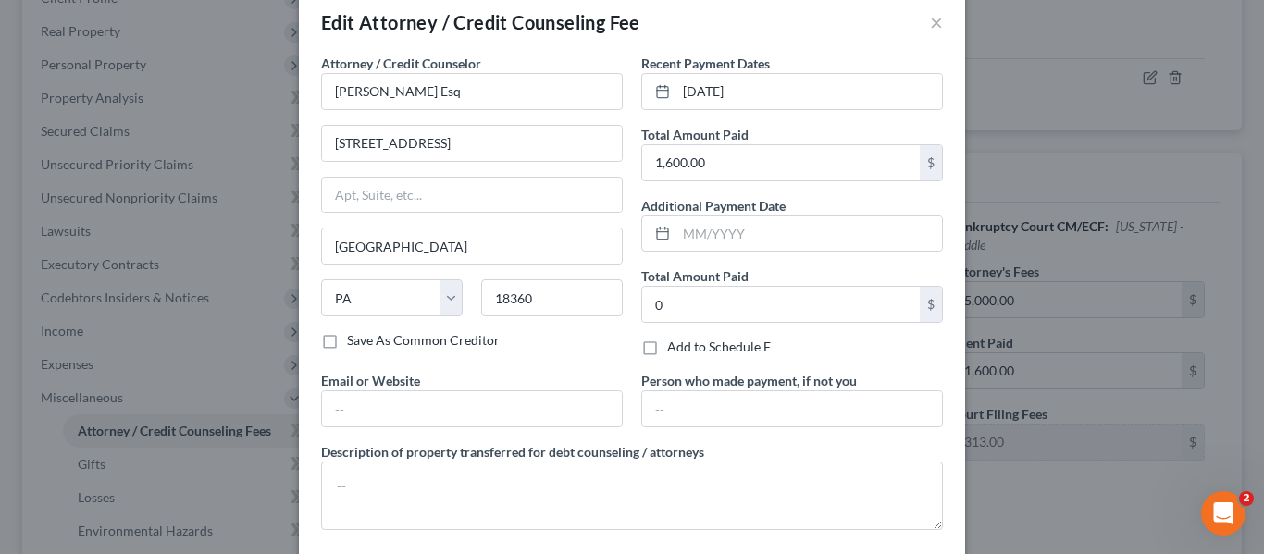
click at [938, 24] on div "Edit Attorney / Credit Counseling Fee ×" at bounding box center [632, 22] width 666 height 63
click at [930, 26] on button "×" at bounding box center [936, 22] width 13 height 22
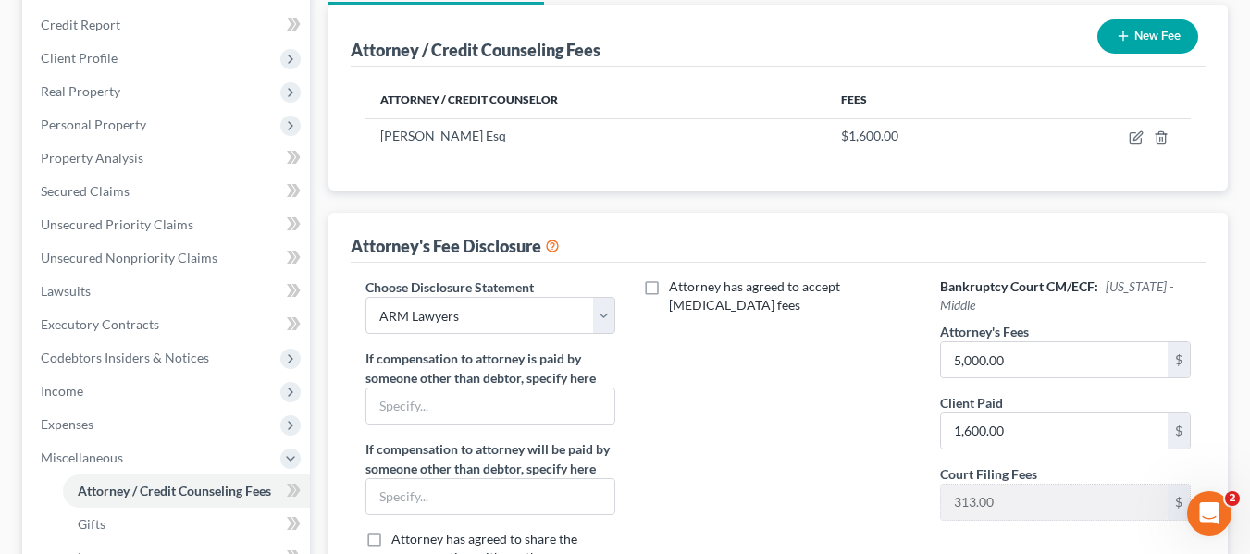
scroll to position [185, 0]
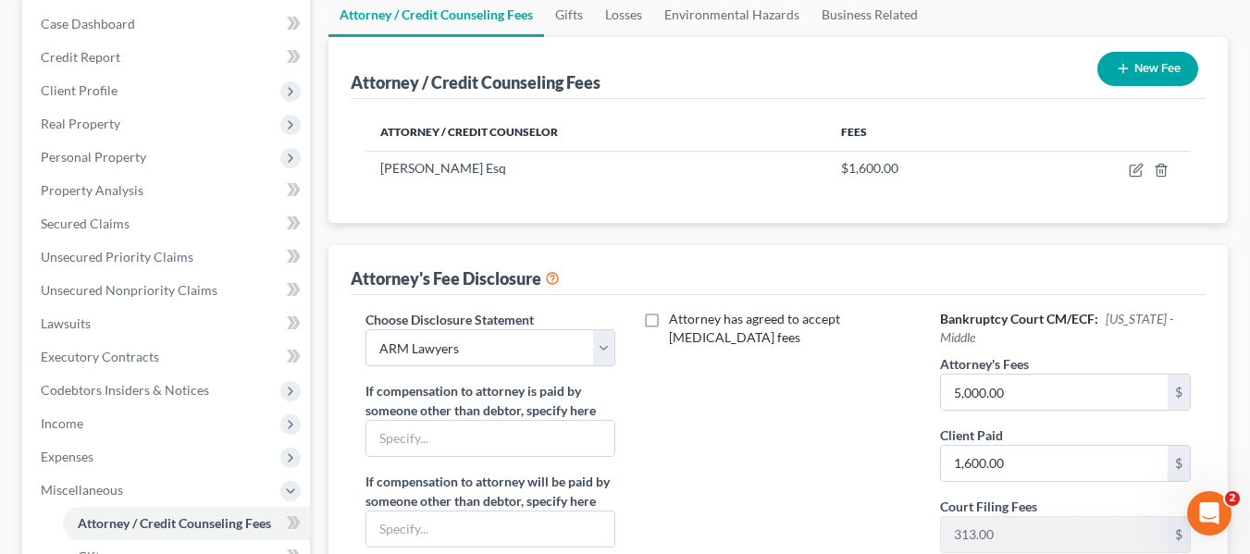
click at [1234, 231] on div "Attorney / Credit Counseling Fees Gifts Losses Environmental Hazards Business R…" at bounding box center [778, 461] width 918 height 936
click at [1247, 377] on div "Mitchell, Brian Upgraded Chapter Chapter 13 Status To Review District PAMB Prev…" at bounding box center [625, 427] width 1250 height 1075
click at [1234, 189] on div "Attorney / Credit Counseling Fees Gifts Losses Environmental Hazards Business R…" at bounding box center [778, 461] width 918 height 936
click at [1184, 231] on div "Attorney / Credit Counseling Fees New Fee Attorney / Credit Counselor Fees Laur…" at bounding box center [778, 356] width 899 height 639
click at [1236, 232] on div "Attorney / Credit Counseling Fees Gifts Losses Environmental Hazards Business R…" at bounding box center [778, 461] width 918 height 936
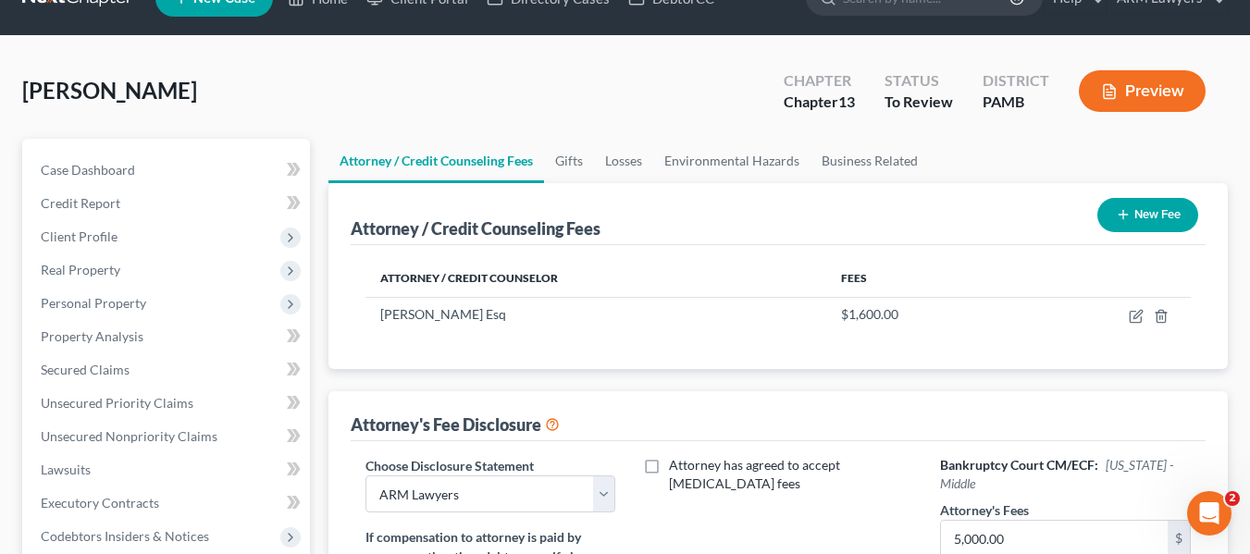
scroll to position [0, 0]
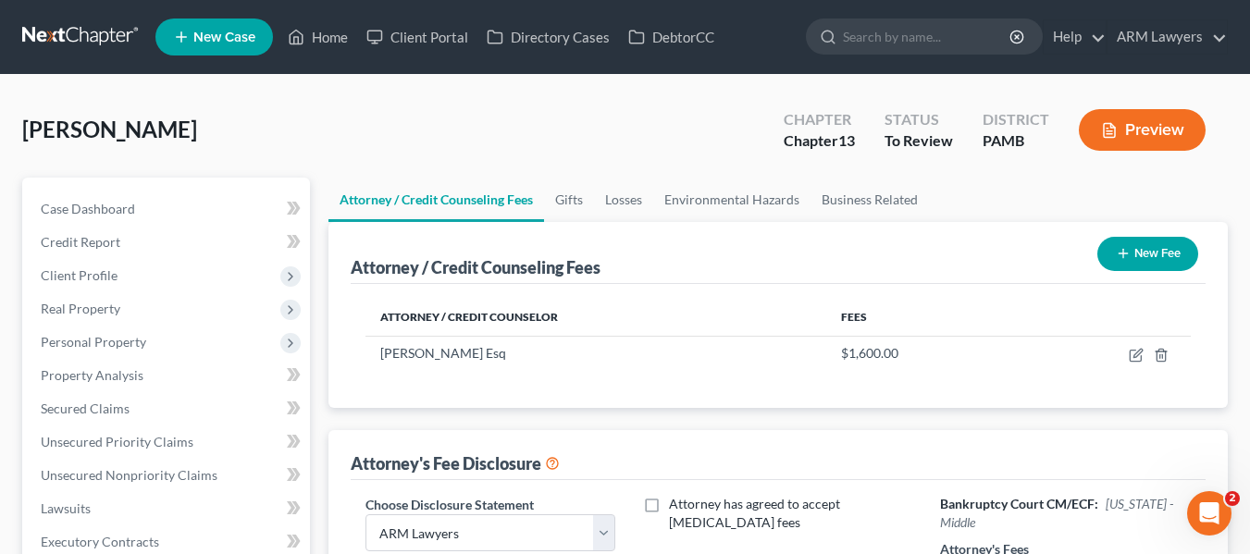
click at [1195, 186] on ul "Attorney / Credit Counseling Fees Gifts Losses Environmental Hazards Business R…" at bounding box center [778, 200] width 899 height 44
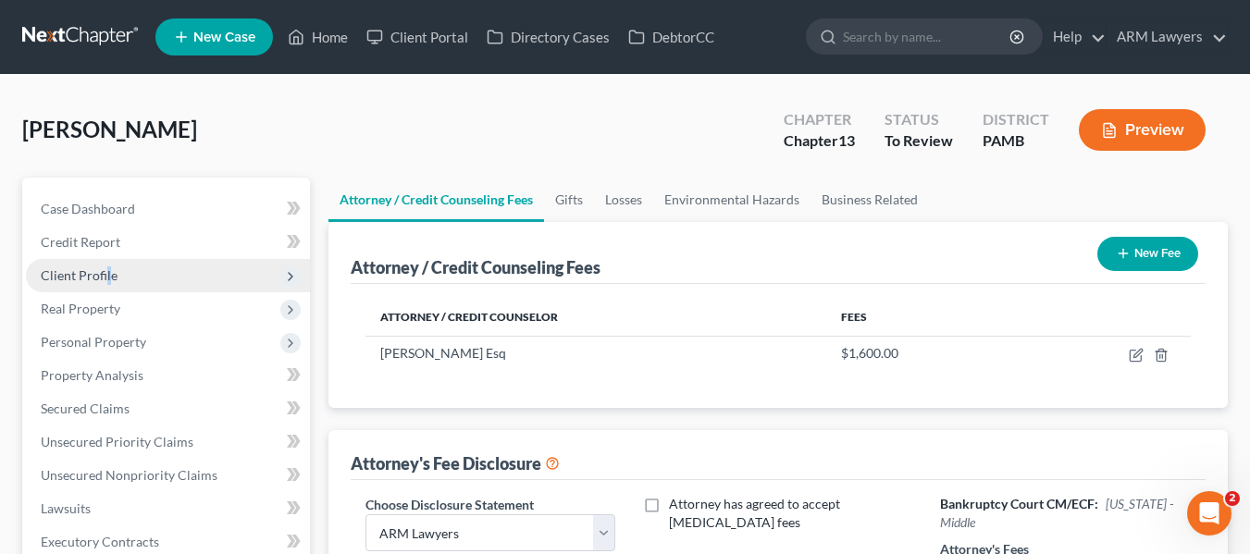
click at [107, 279] on span "Client Profile" at bounding box center [79, 275] width 77 height 16
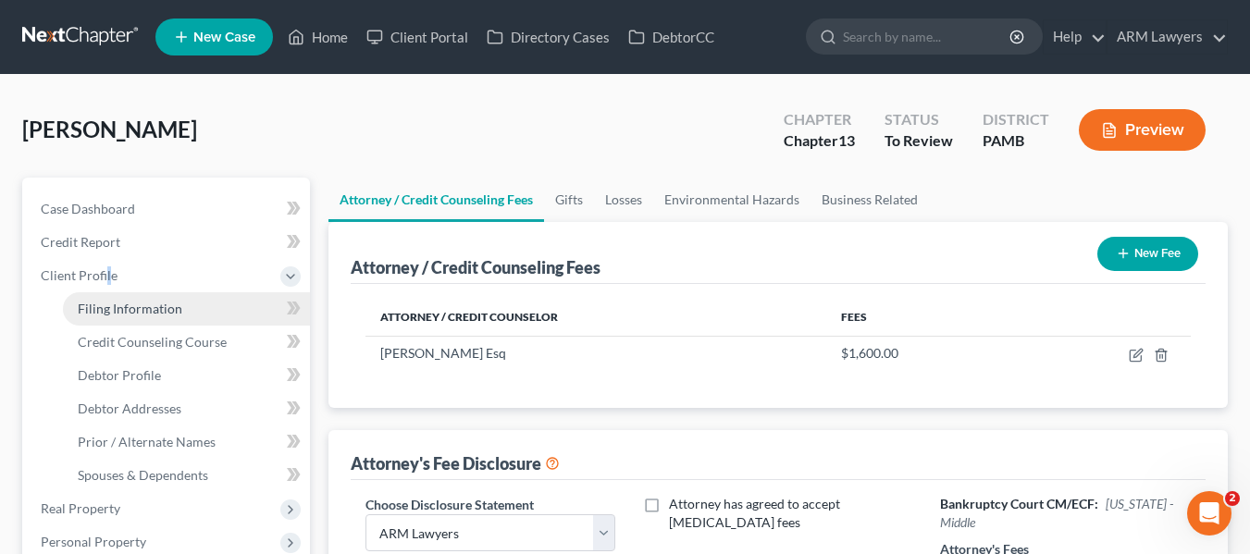
click at [143, 316] on span "Filing Information" at bounding box center [130, 309] width 105 height 16
select select "1"
select select "0"
select select "3"
select select "68"
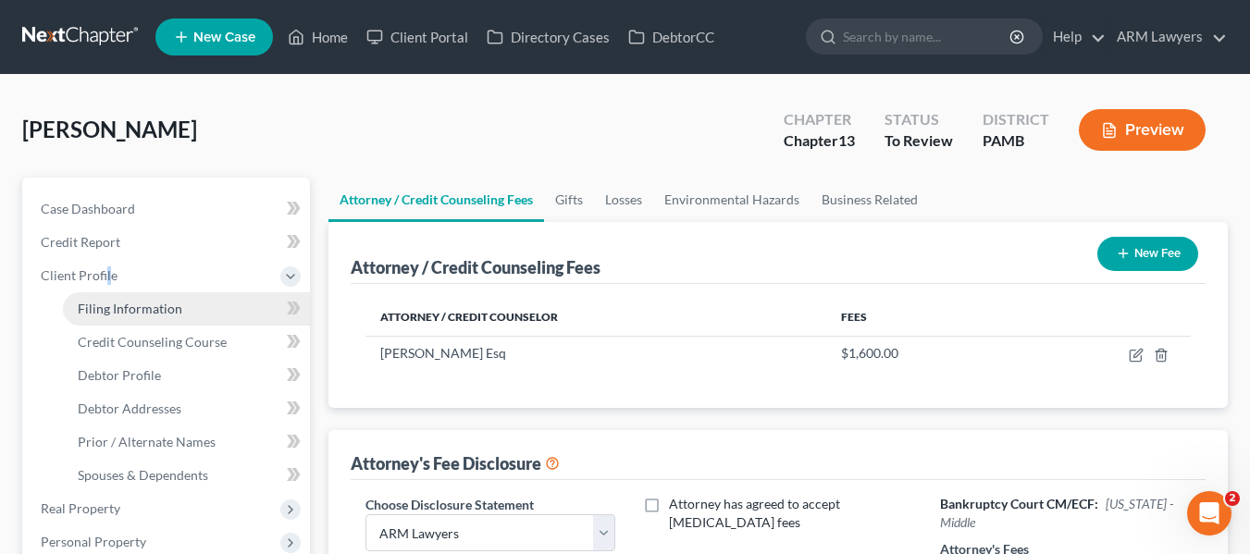
select select "8"
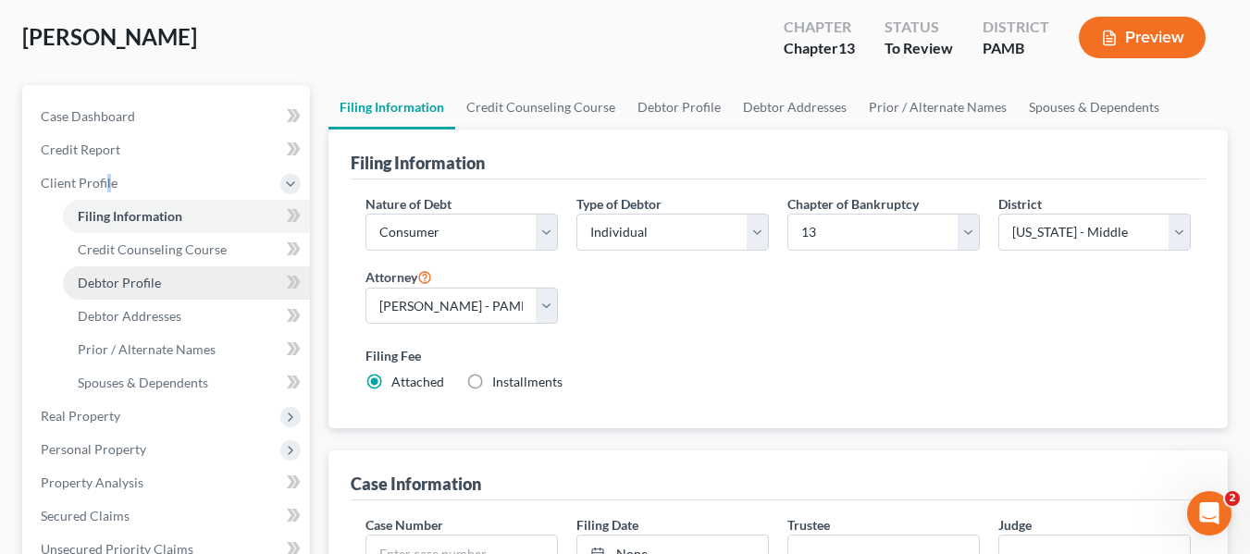
click at [116, 291] on link "Debtor Profile" at bounding box center [186, 283] width 247 height 33
select select "0"
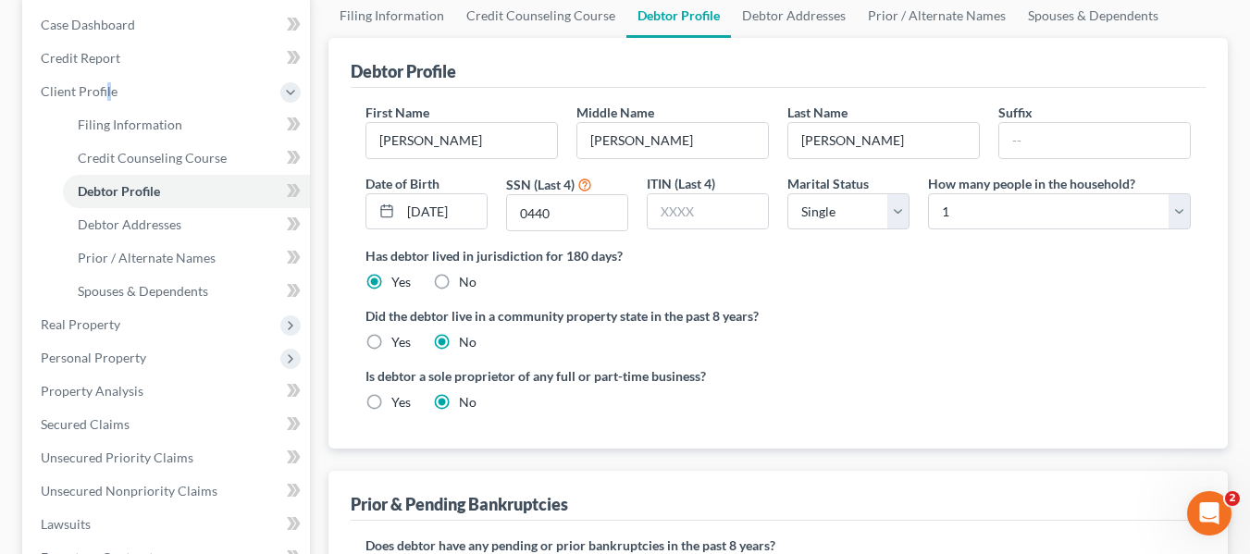
scroll to position [185, 0]
drag, startPoint x: 1197, startPoint y: 353, endPoint x: 1135, endPoint y: 389, distance: 72.1
click at [1197, 353] on div "First Name Brian Middle Name Christopher Last Name Mitchell Suffix Date of Birt…" at bounding box center [778, 267] width 855 height 361
click at [146, 288] on span "Spouses & Dependents" at bounding box center [143, 290] width 130 height 16
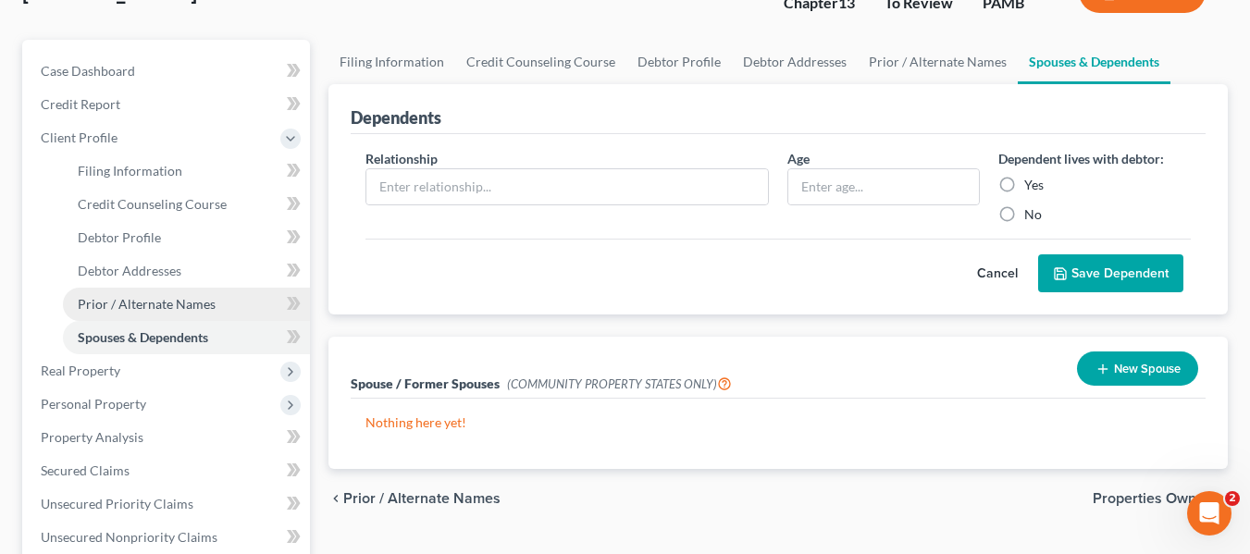
scroll to position [93, 0]
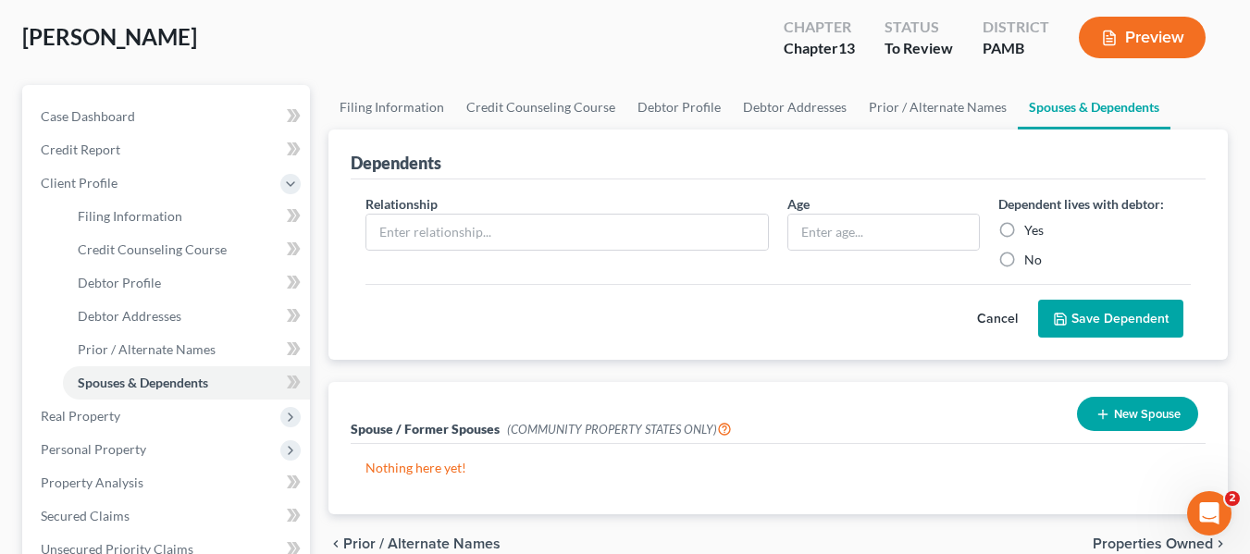
click at [870, 362] on div "Dependents Relationship * Age Dependent lives with debtor: Yes No Cancel Save D…" at bounding box center [778, 323] width 918 height 386
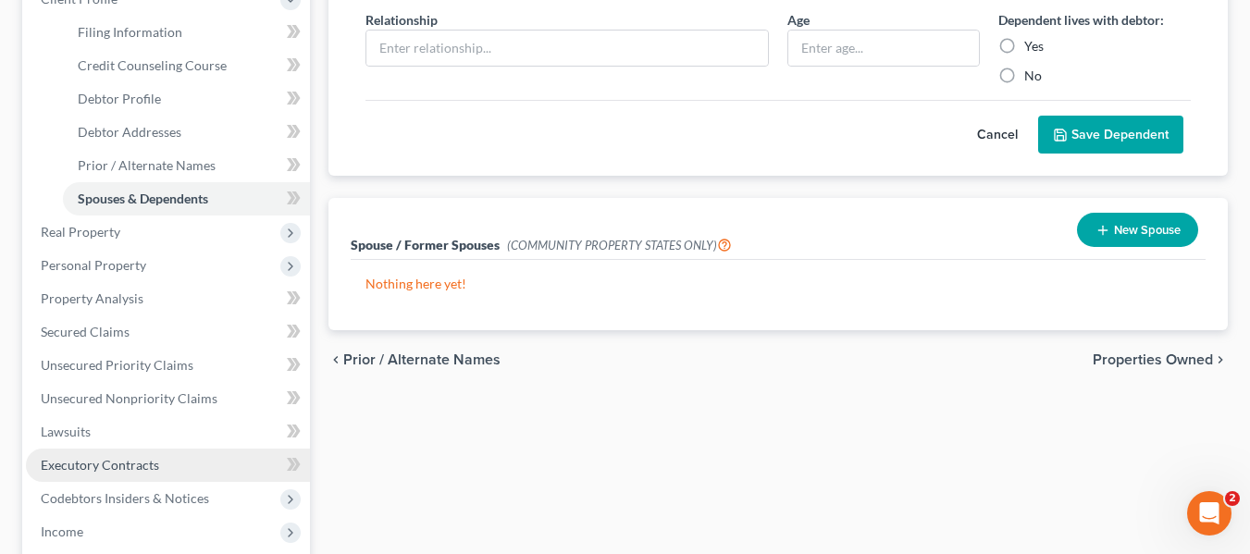
scroll to position [370, 0]
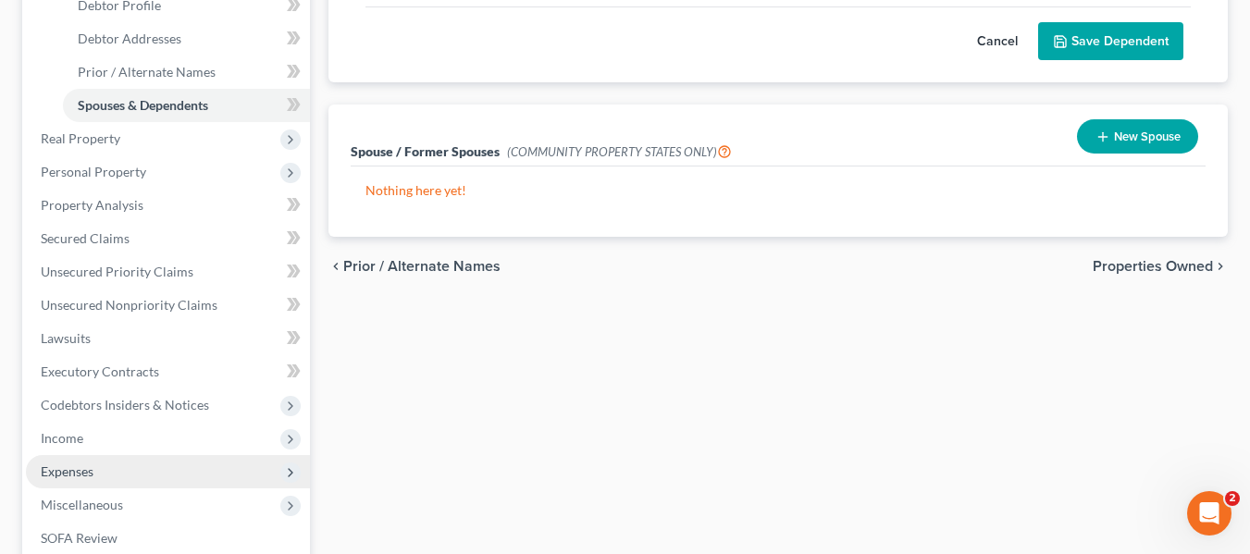
click at [101, 465] on span "Expenses" at bounding box center [168, 471] width 284 height 33
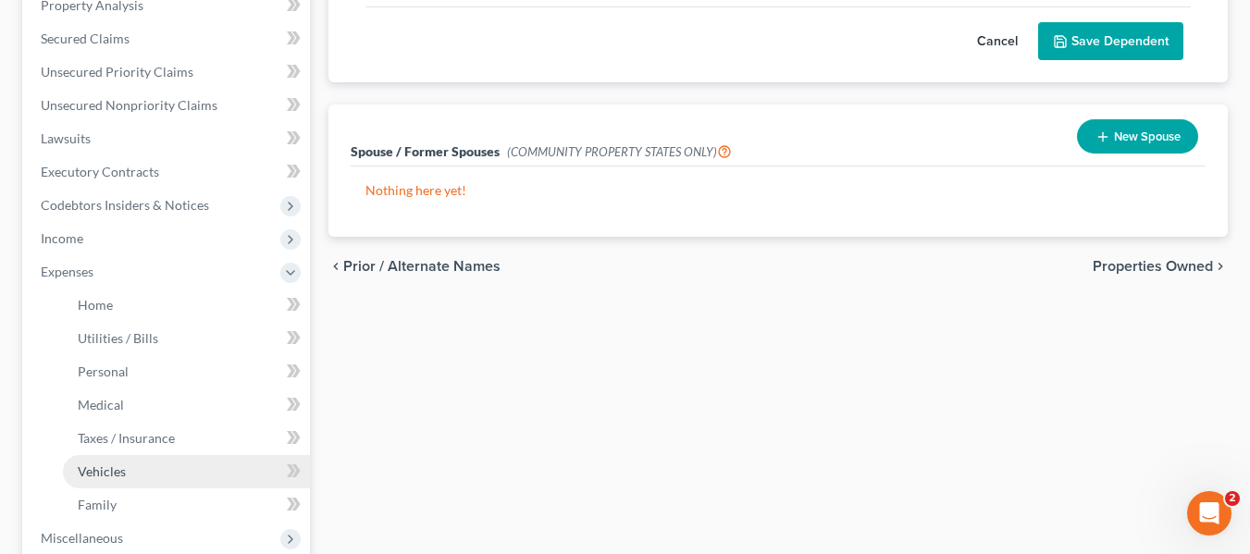
click at [120, 477] on span "Vehicles" at bounding box center [102, 472] width 48 height 16
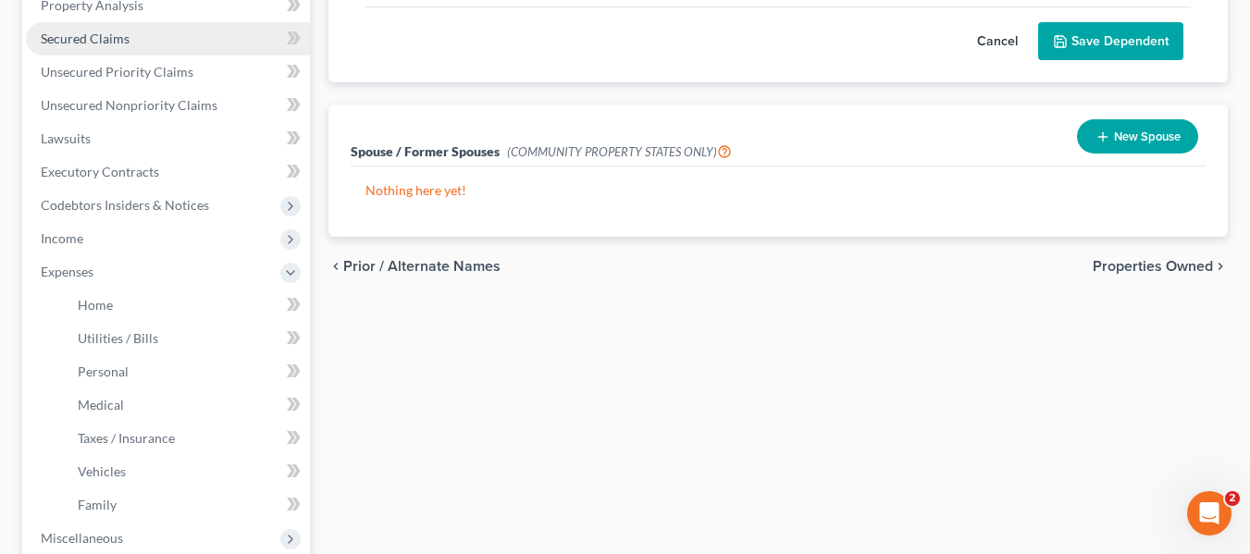
click at [99, 42] on span "Secured Claims" at bounding box center [85, 39] width 89 height 16
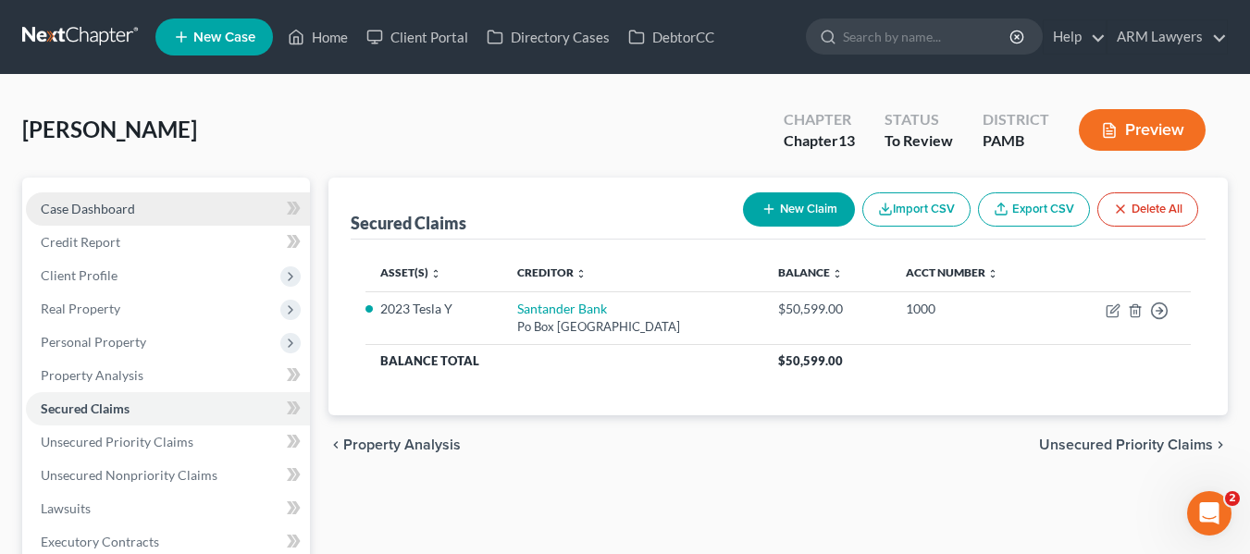
click at [124, 205] on span "Case Dashboard" at bounding box center [88, 209] width 94 height 16
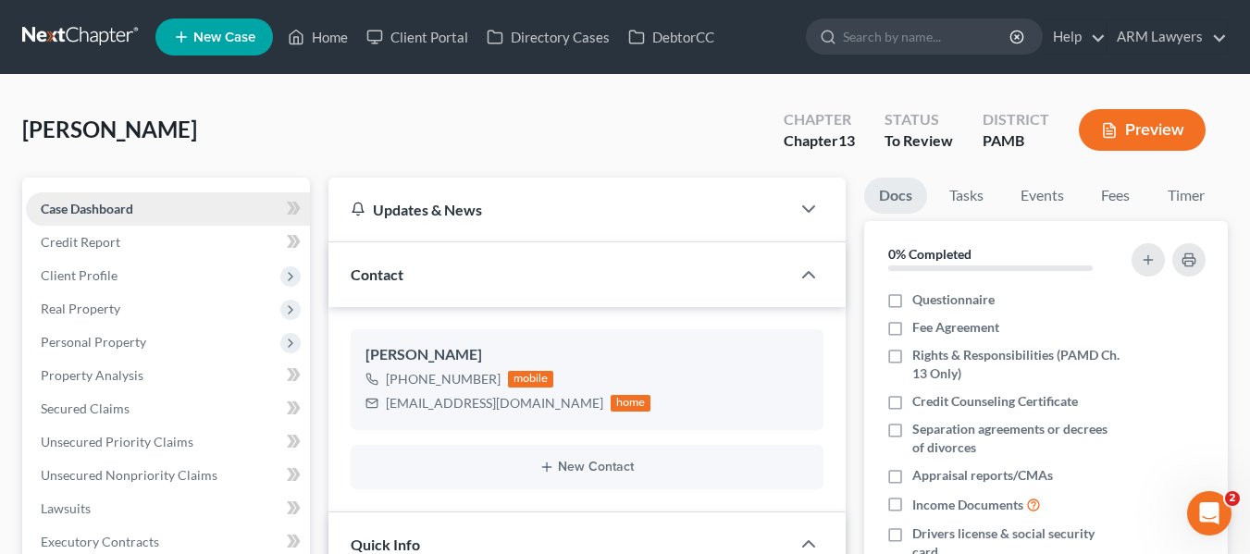
scroll to position [238, 0]
click at [113, 242] on span "Credit Report" at bounding box center [81, 242] width 80 height 16
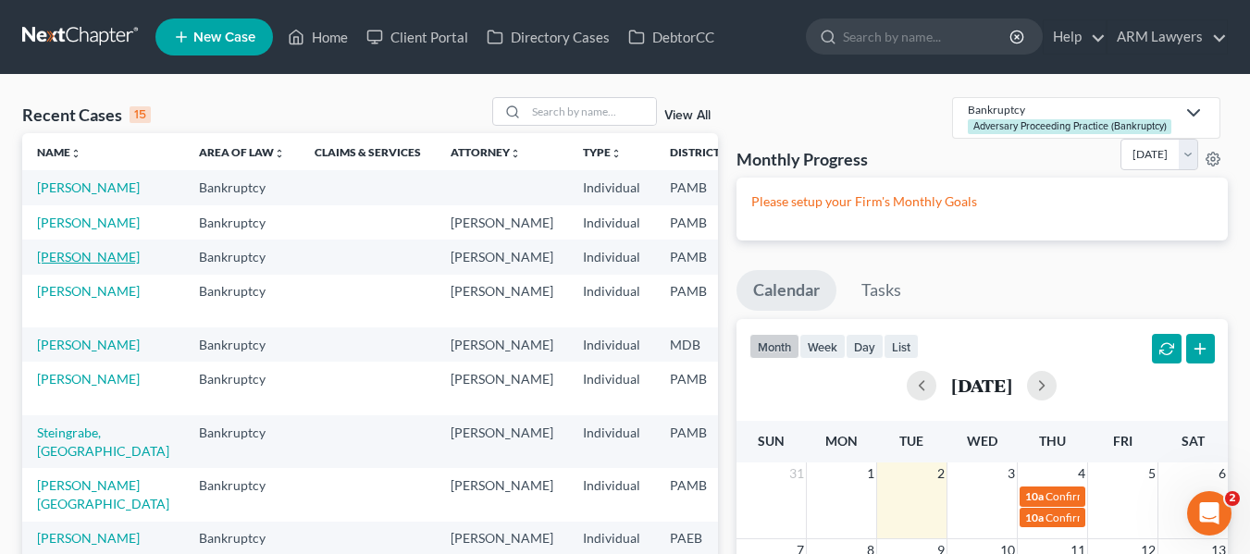
click at [73, 265] on link "Lewert, Tammy" at bounding box center [88, 257] width 103 height 16
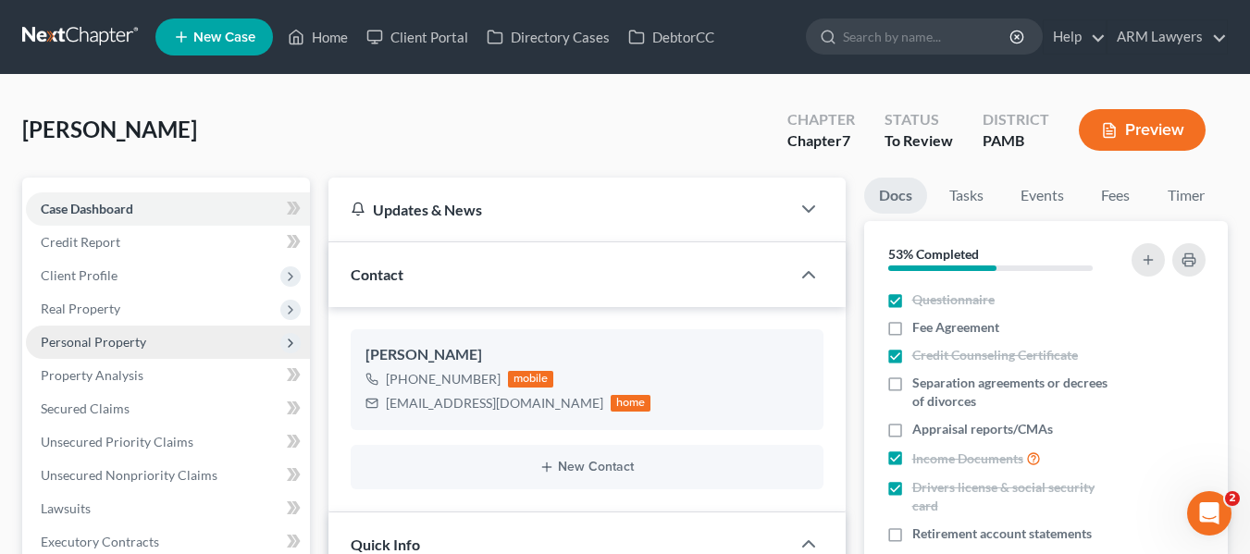
click at [79, 343] on span "Personal Property" at bounding box center [93, 342] width 105 height 16
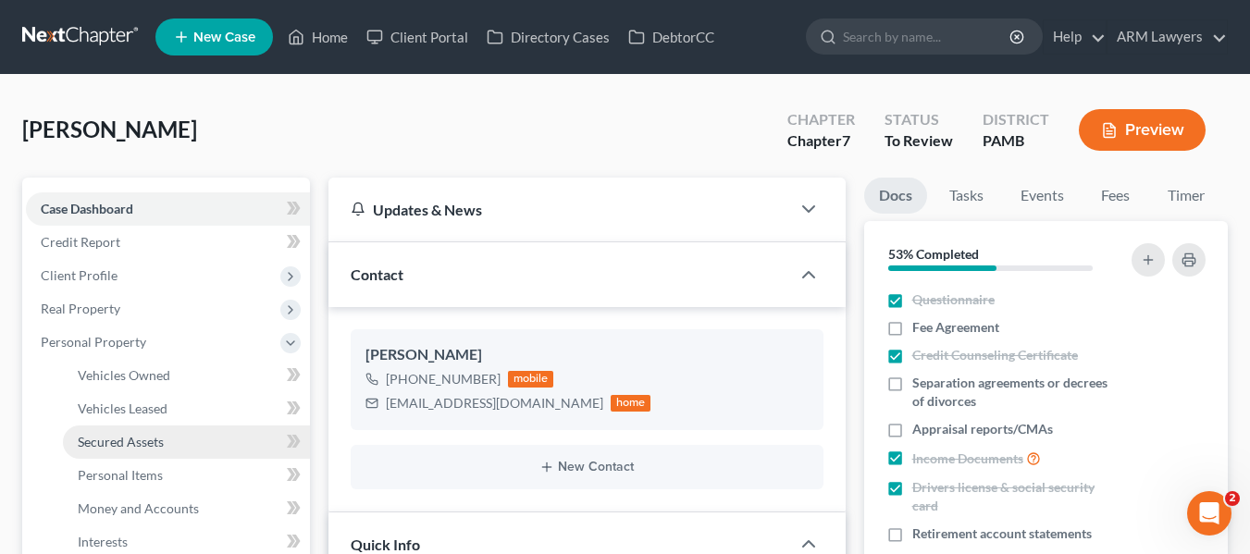
click at [101, 439] on span "Secured Assets" at bounding box center [121, 442] width 86 height 16
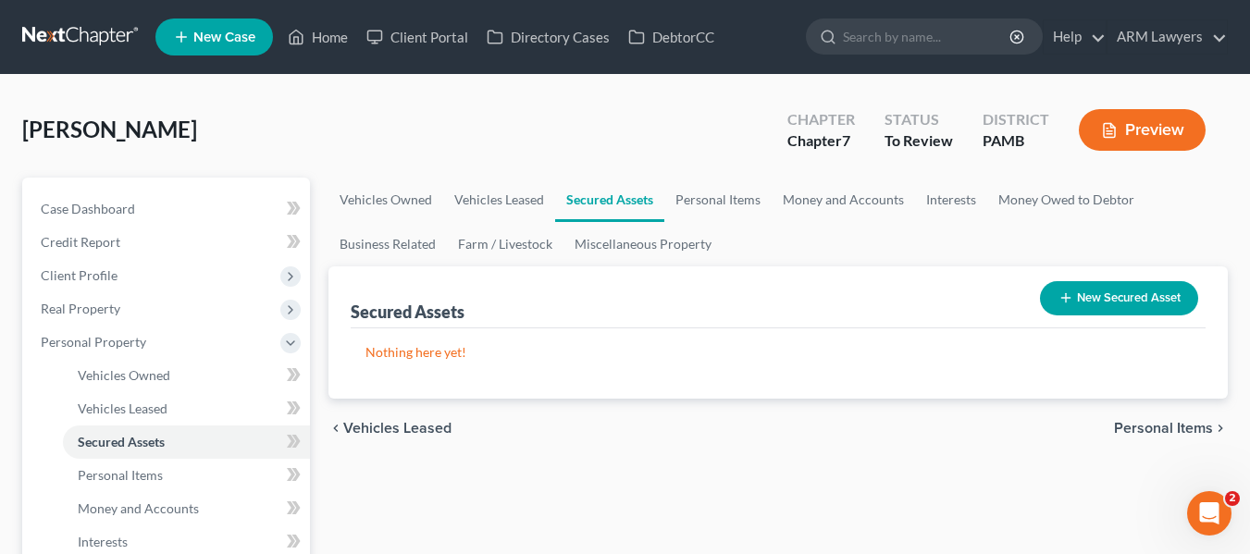
click at [103, 33] on link at bounding box center [81, 36] width 118 height 33
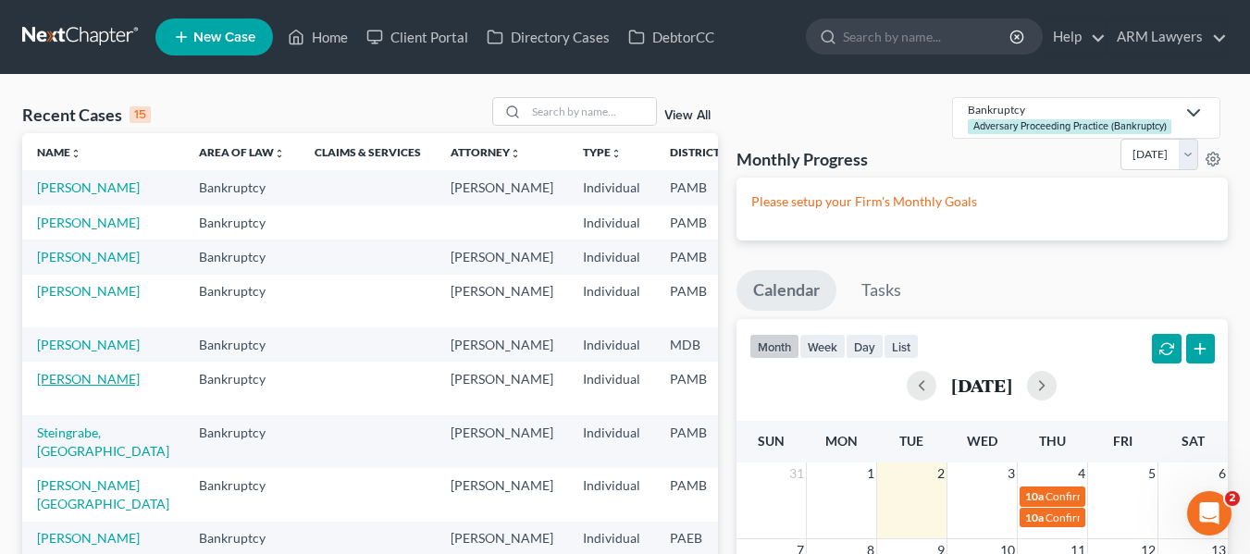
click at [47, 387] on link "[PERSON_NAME]" at bounding box center [88, 379] width 103 height 16
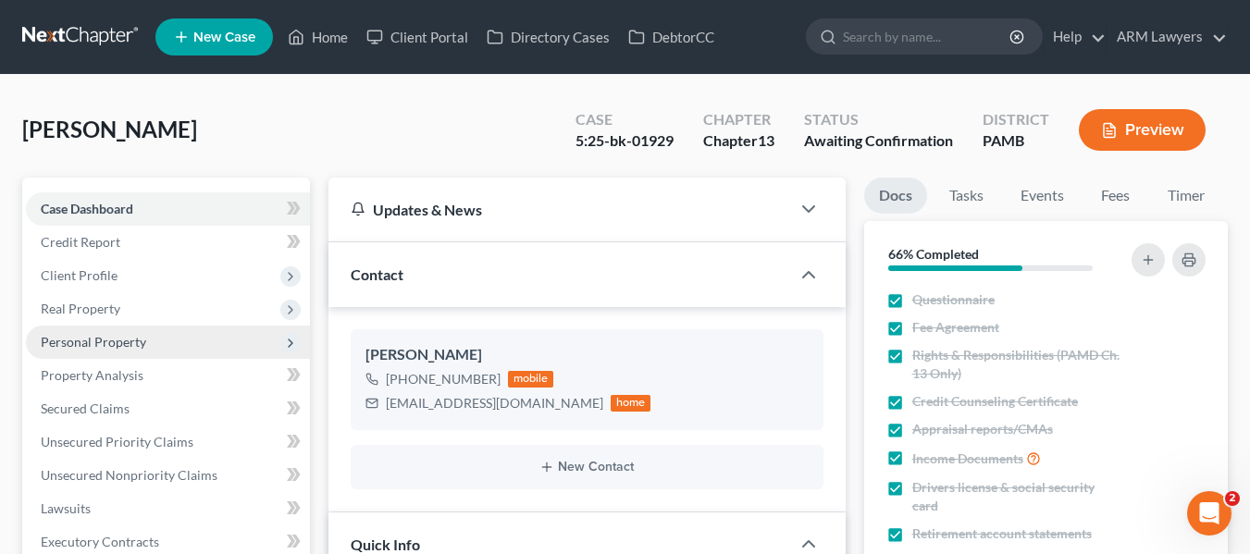
click at [104, 349] on span "Personal Property" at bounding box center [93, 342] width 105 height 16
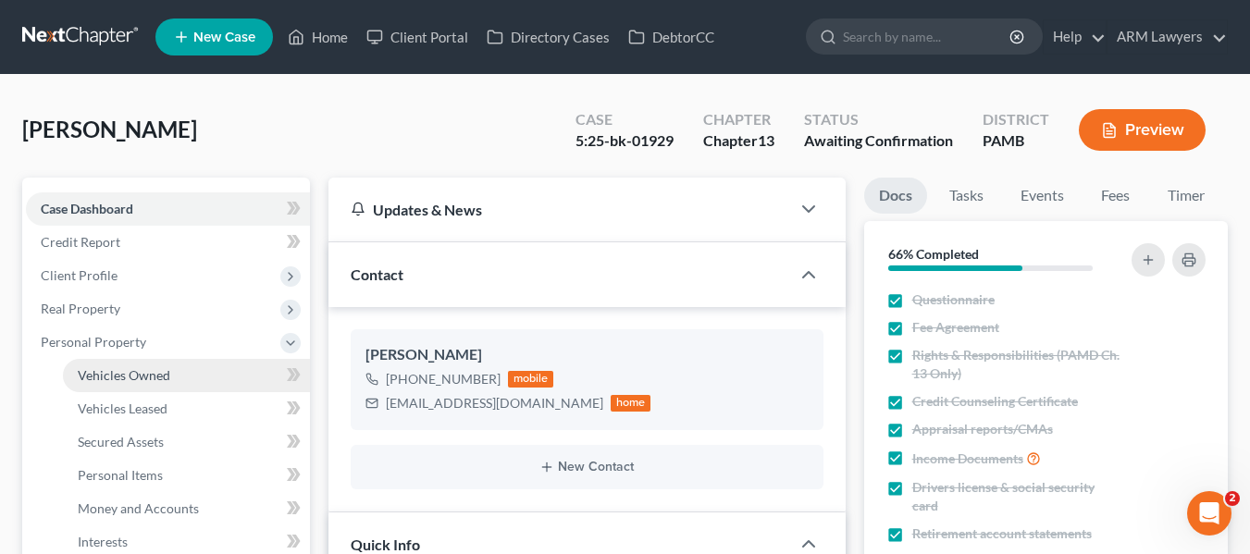
scroll to position [2, 0]
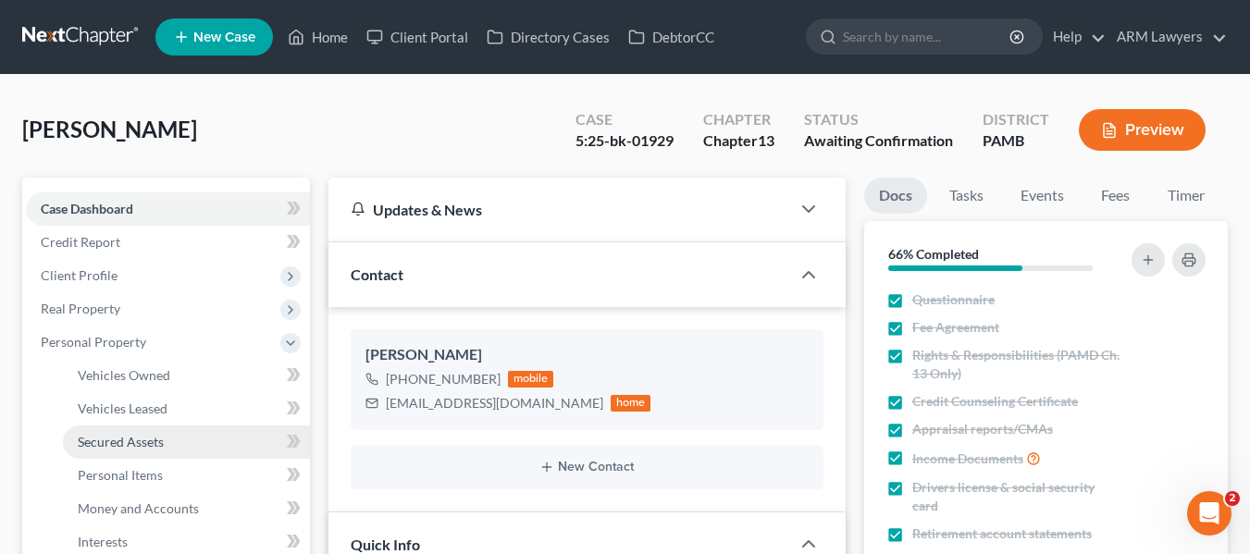
click at [121, 442] on span "Secured Assets" at bounding box center [121, 442] width 86 height 16
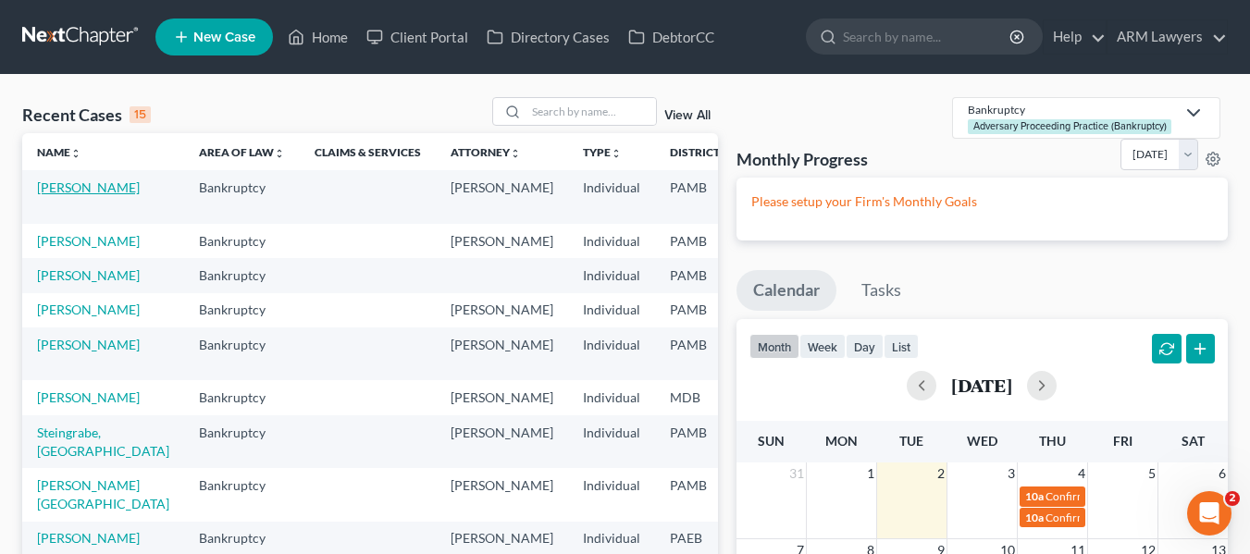
click at [70, 195] on link "[PERSON_NAME]" at bounding box center [88, 188] width 103 height 16
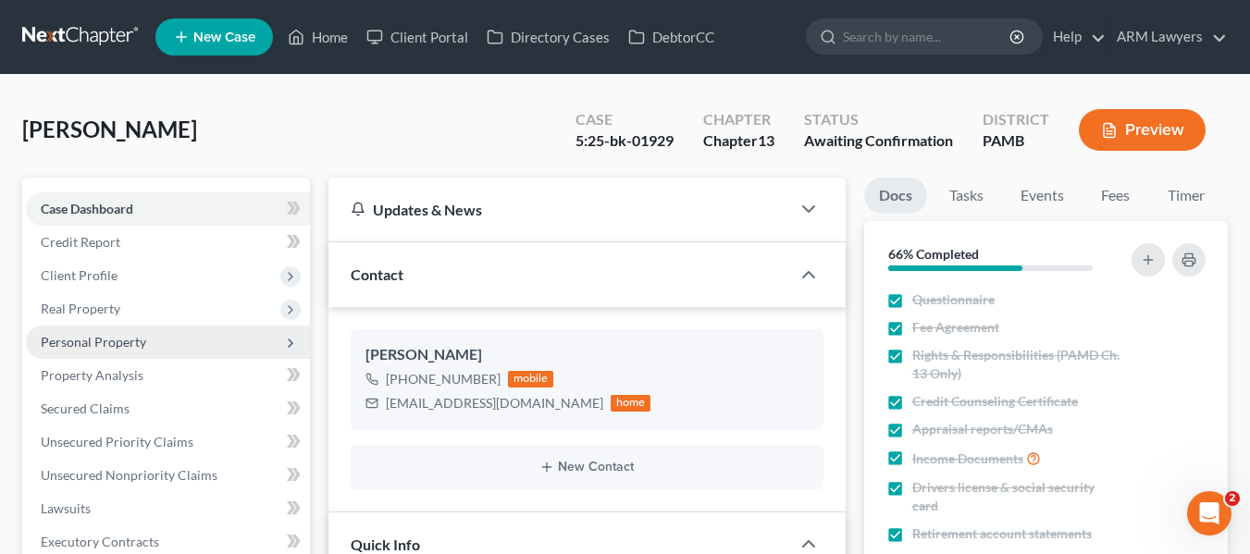
scroll to position [2, 0]
click at [73, 346] on span "Personal Property" at bounding box center [93, 342] width 105 height 16
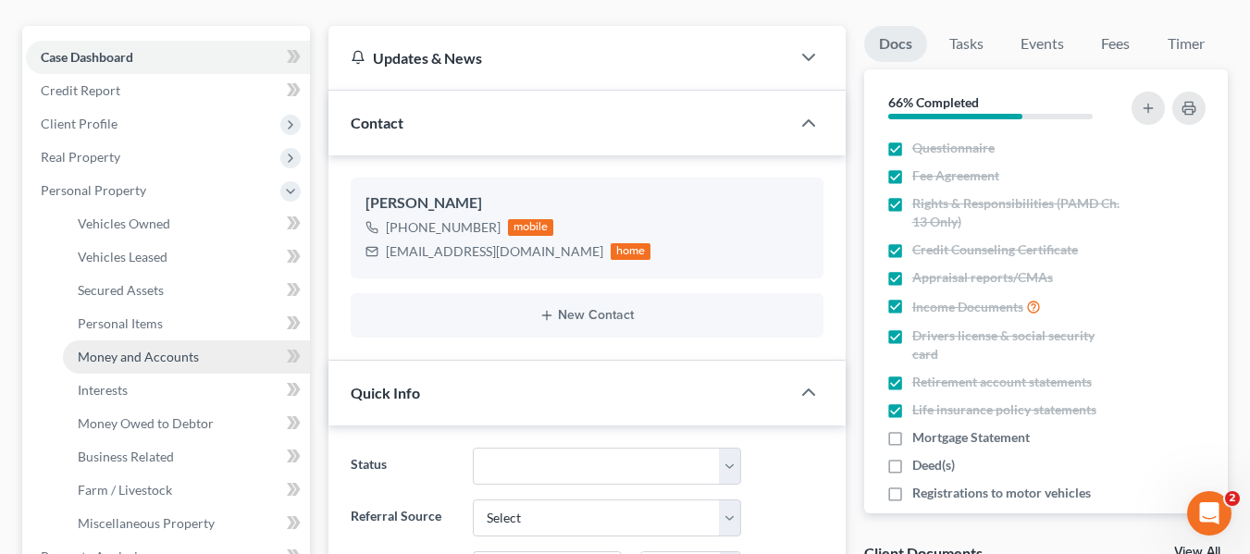
scroll to position [185, 0]
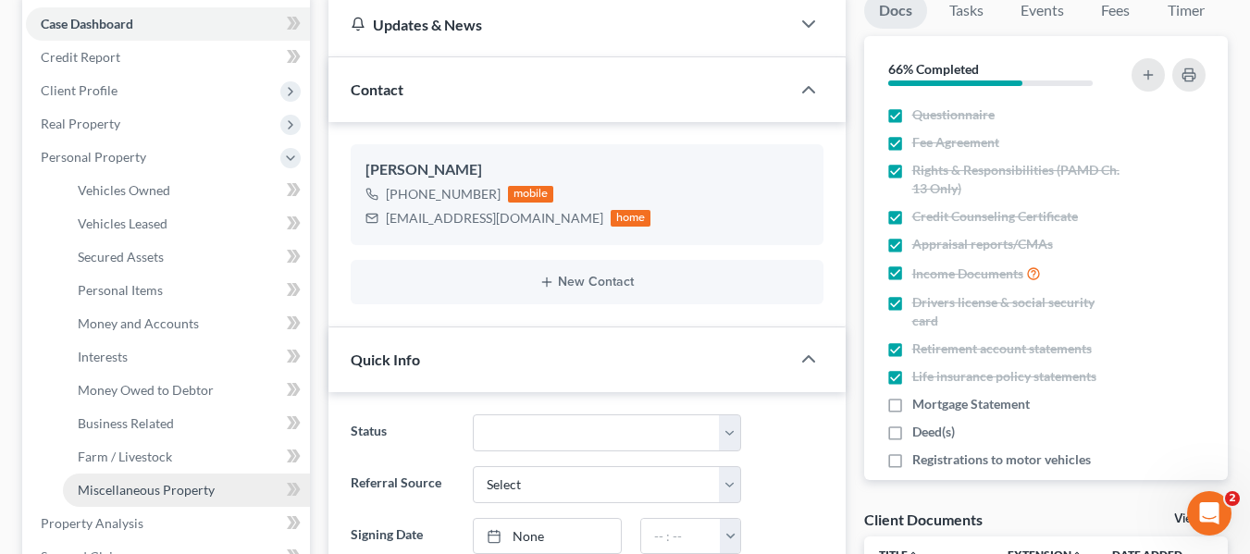
click at [135, 483] on span "Miscellaneous Property" at bounding box center [146, 490] width 137 height 16
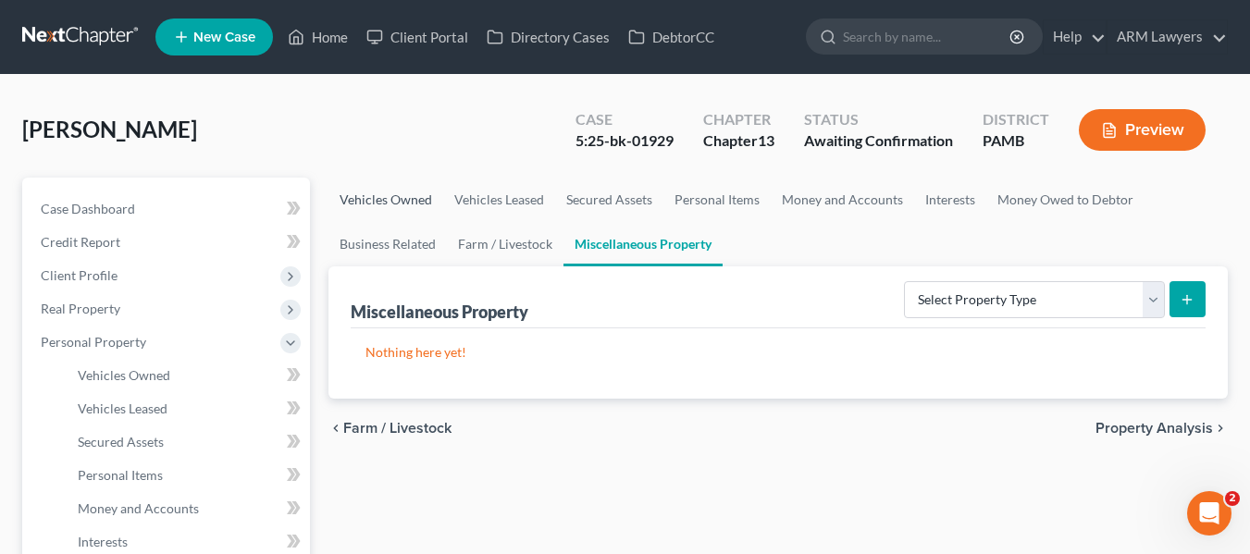
click at [379, 202] on link "Vehicles Owned" at bounding box center [386, 200] width 115 height 44
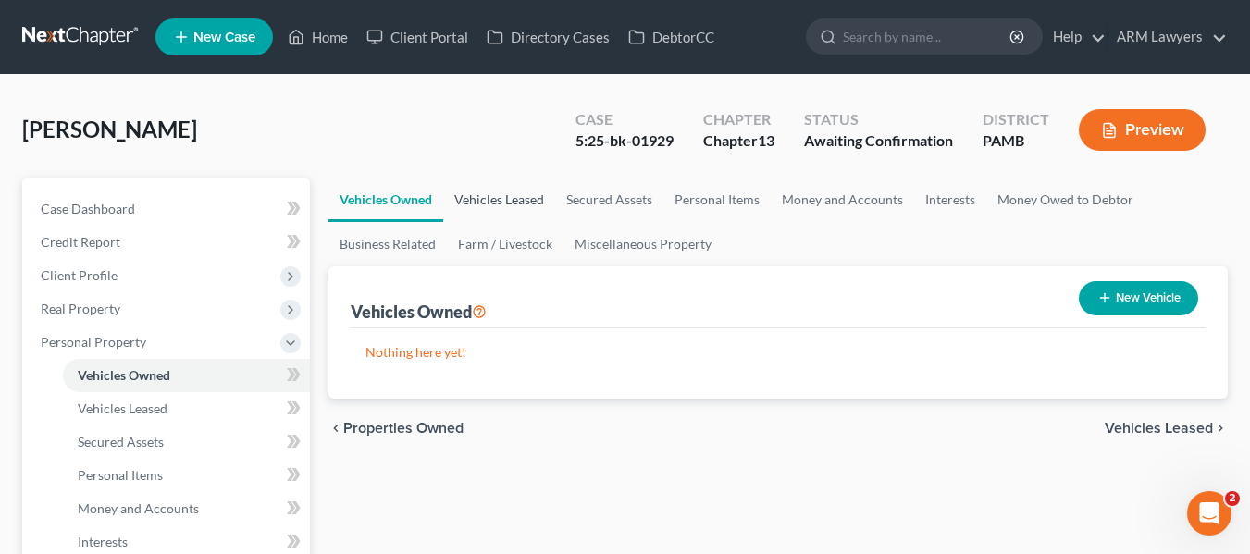
click at [486, 194] on link "Vehicles Leased" at bounding box center [499, 200] width 112 height 44
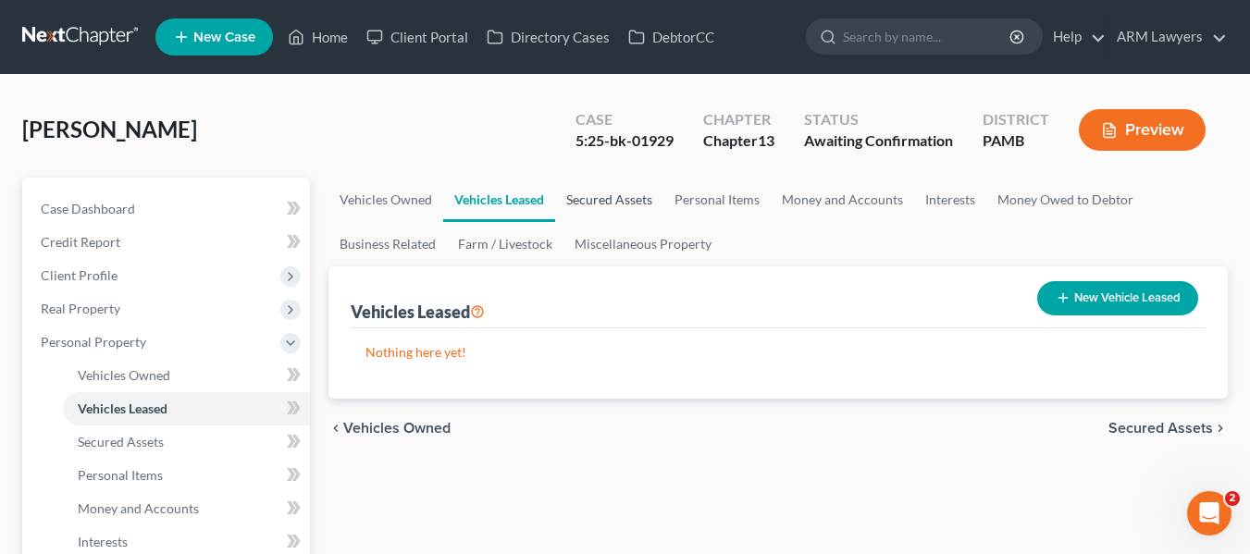
click at [615, 203] on link "Secured Assets" at bounding box center [609, 200] width 108 height 44
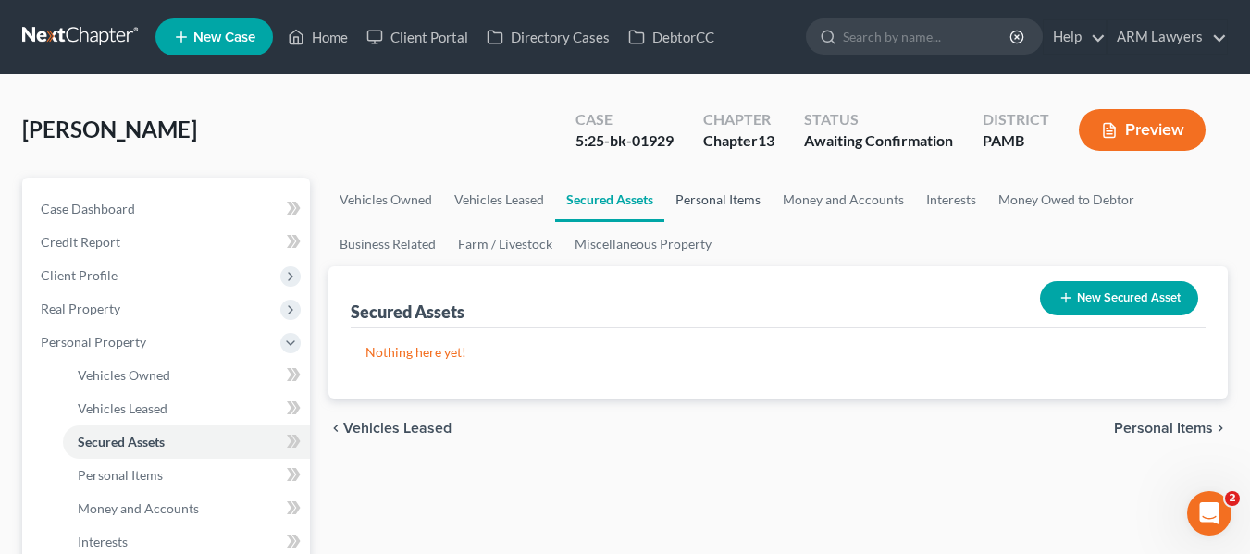
click at [708, 194] on link "Personal Items" at bounding box center [717, 200] width 107 height 44
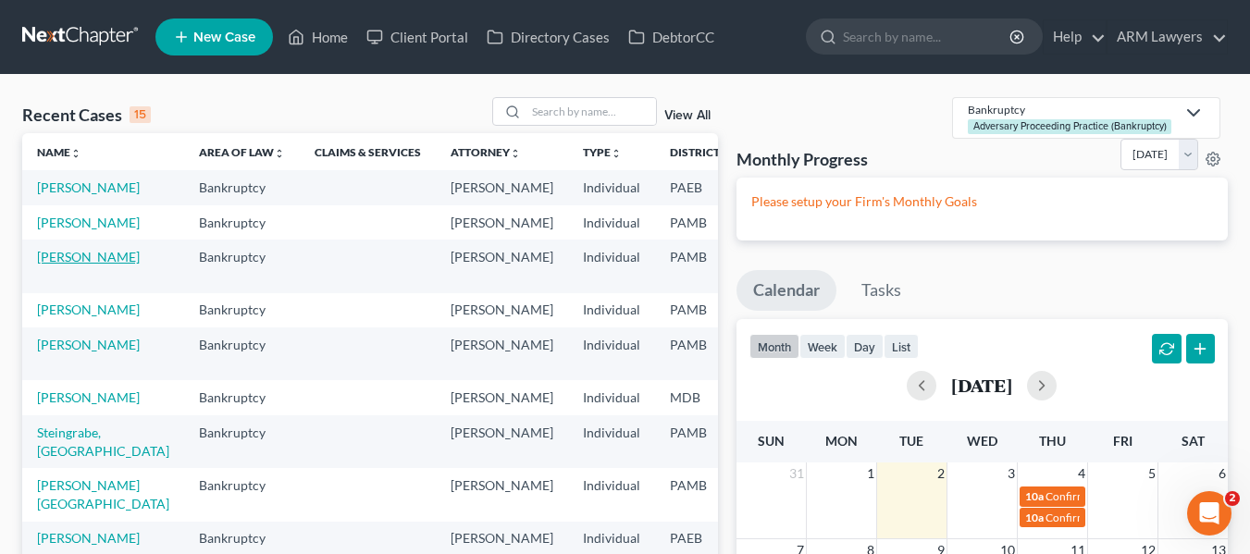
click at [49, 265] on link "[PERSON_NAME]" at bounding box center [88, 257] width 103 height 16
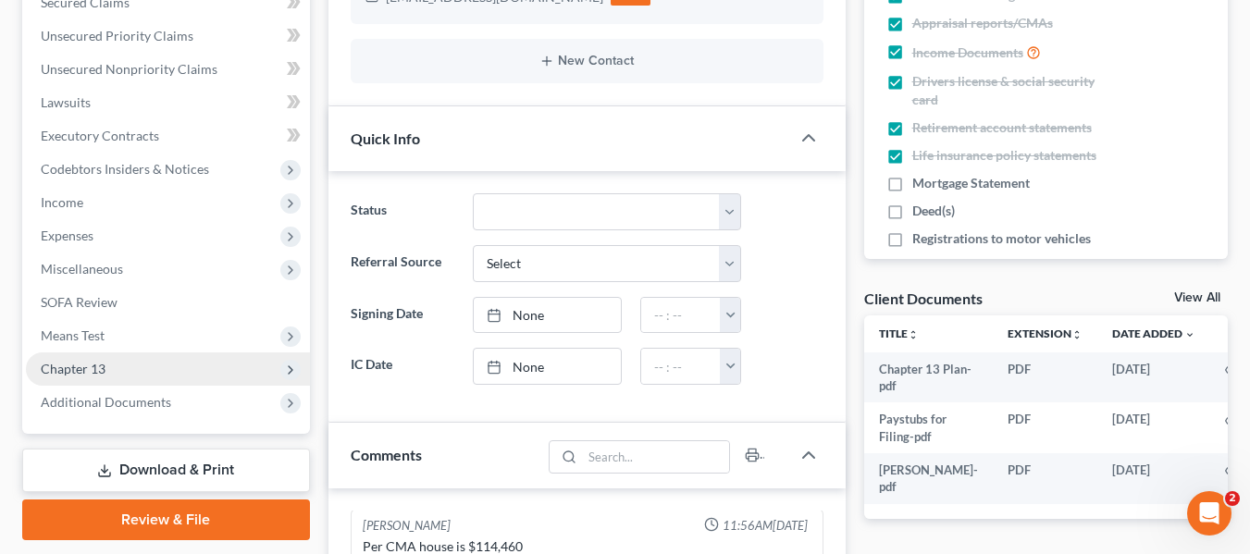
scroll to position [463, 0]
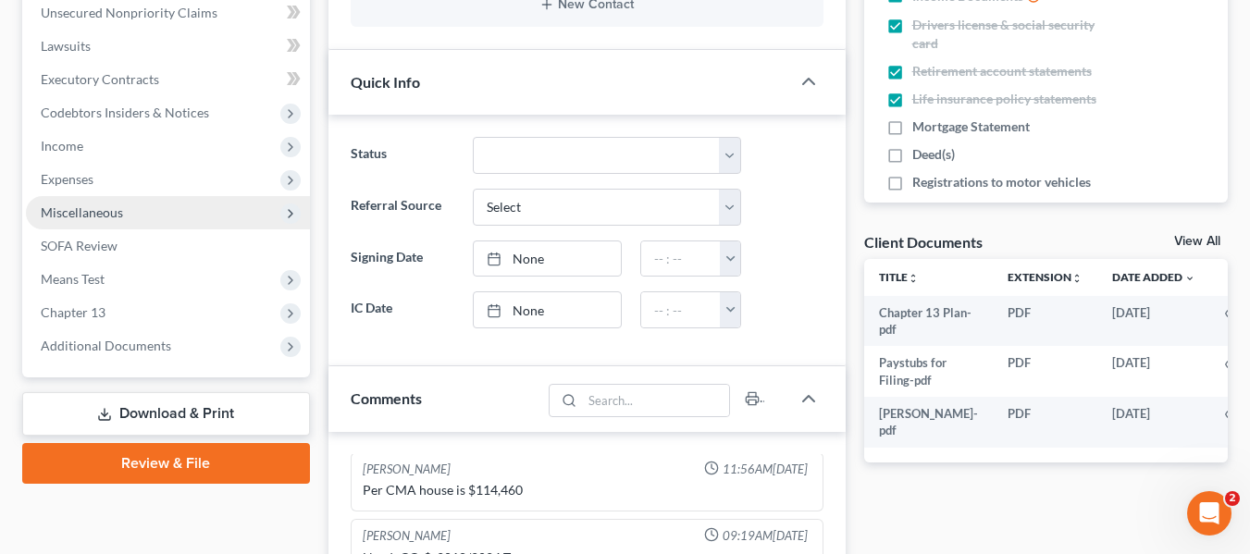
click at [78, 211] on span "Miscellaneous" at bounding box center [82, 213] width 82 height 16
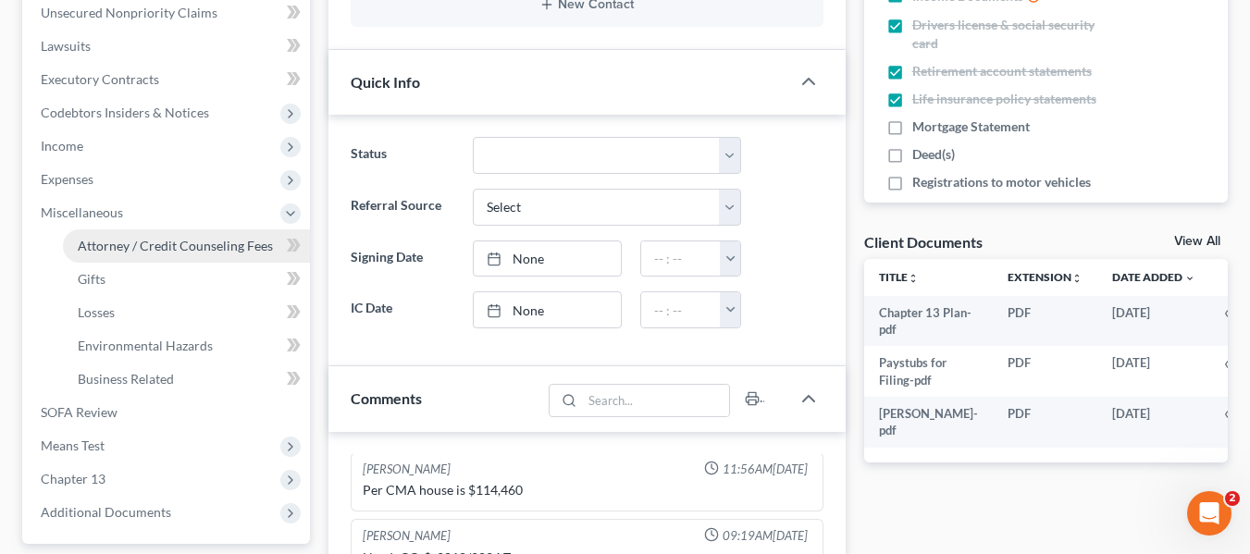
click at [88, 248] on span "Attorney / Credit Counseling Fees" at bounding box center [175, 246] width 195 height 16
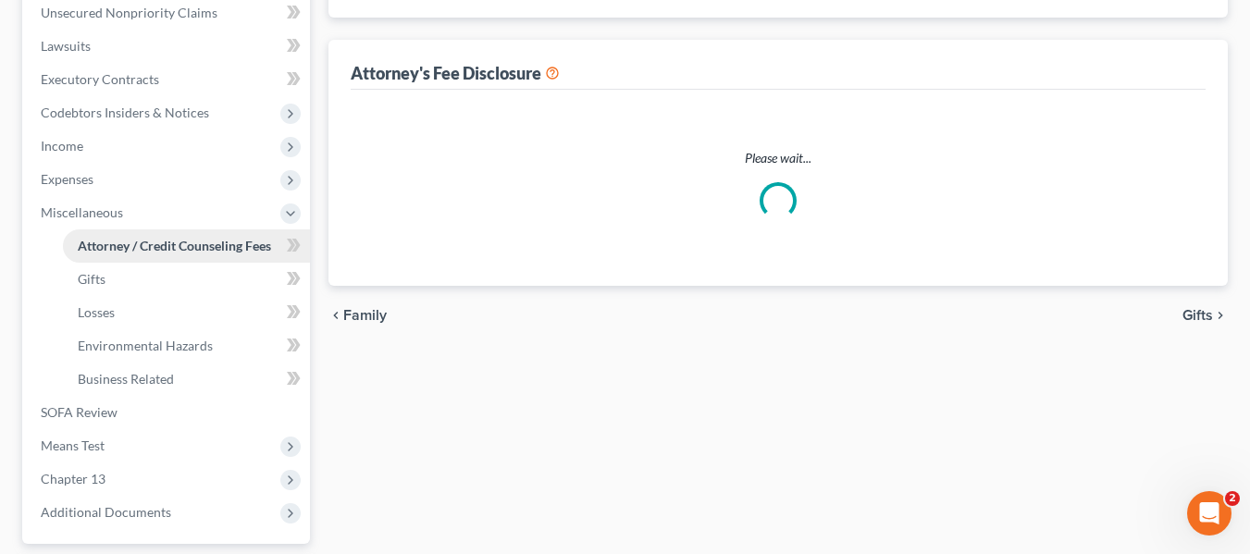
scroll to position [368, 0]
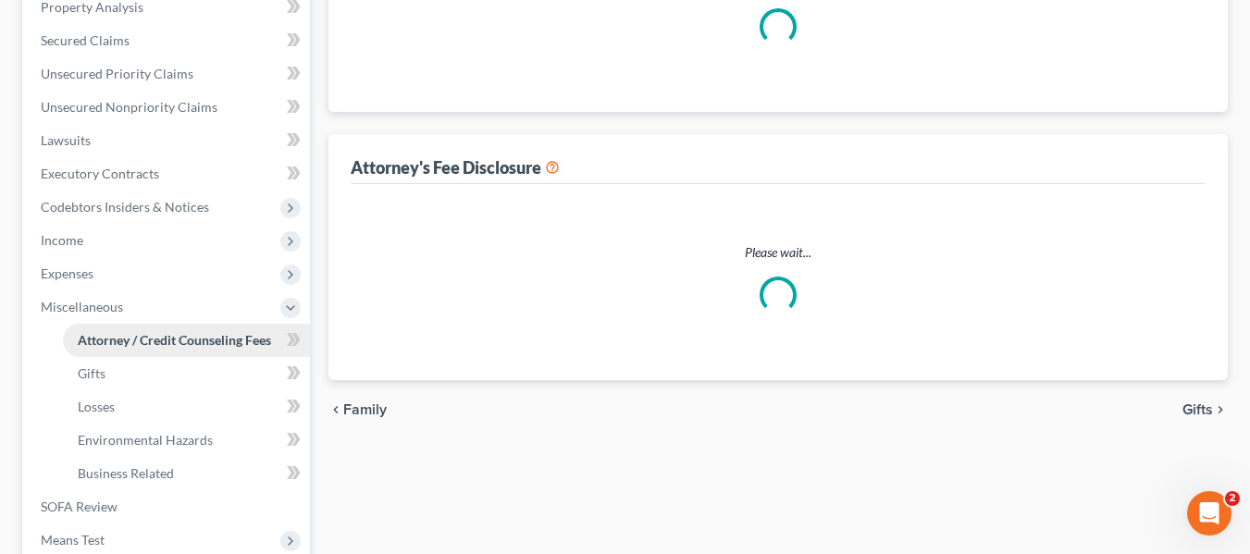
select select "0"
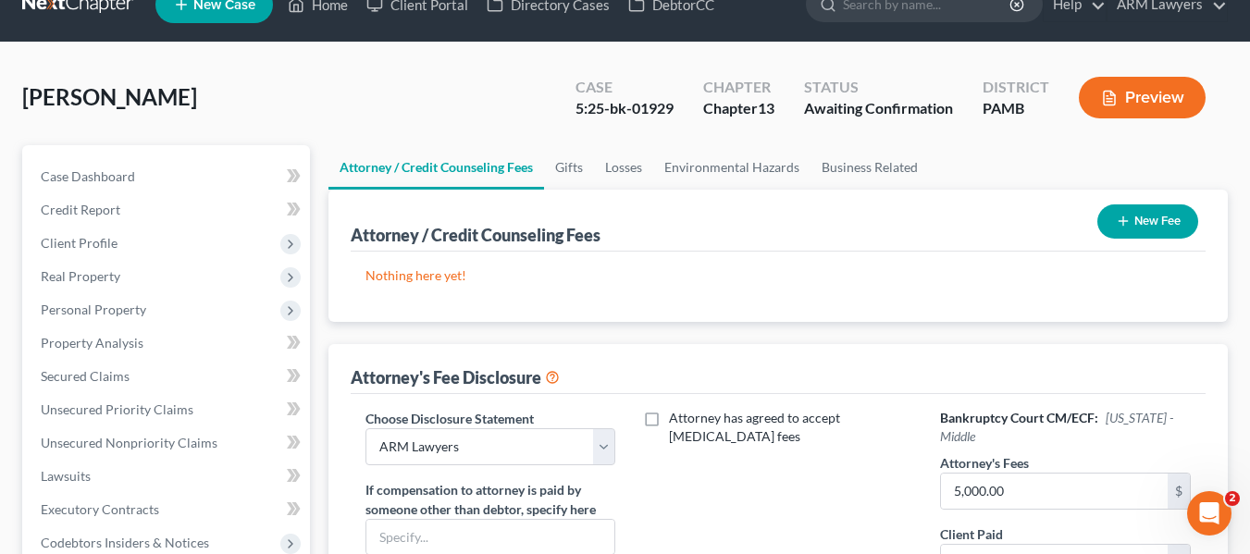
scroll to position [0, 0]
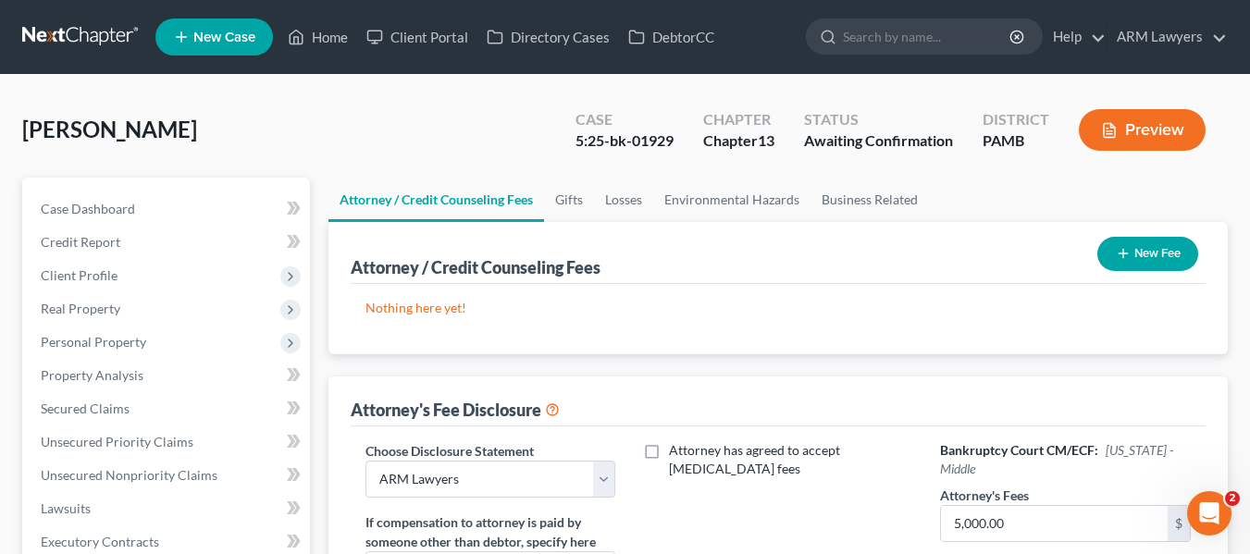
click at [72, 34] on link at bounding box center [81, 36] width 118 height 33
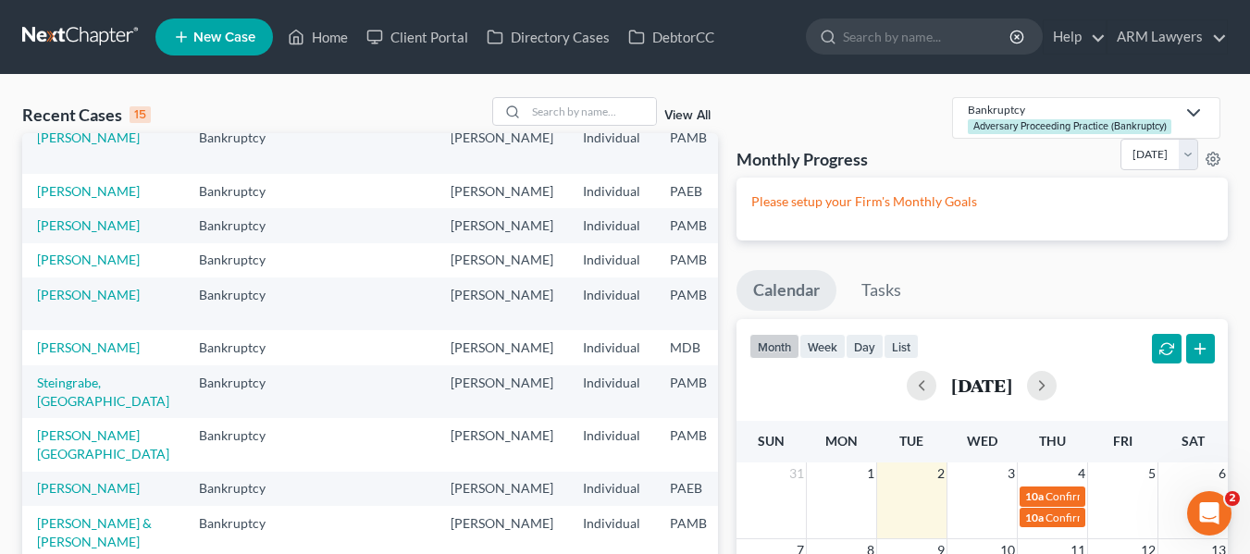
scroll to position [93, 0]
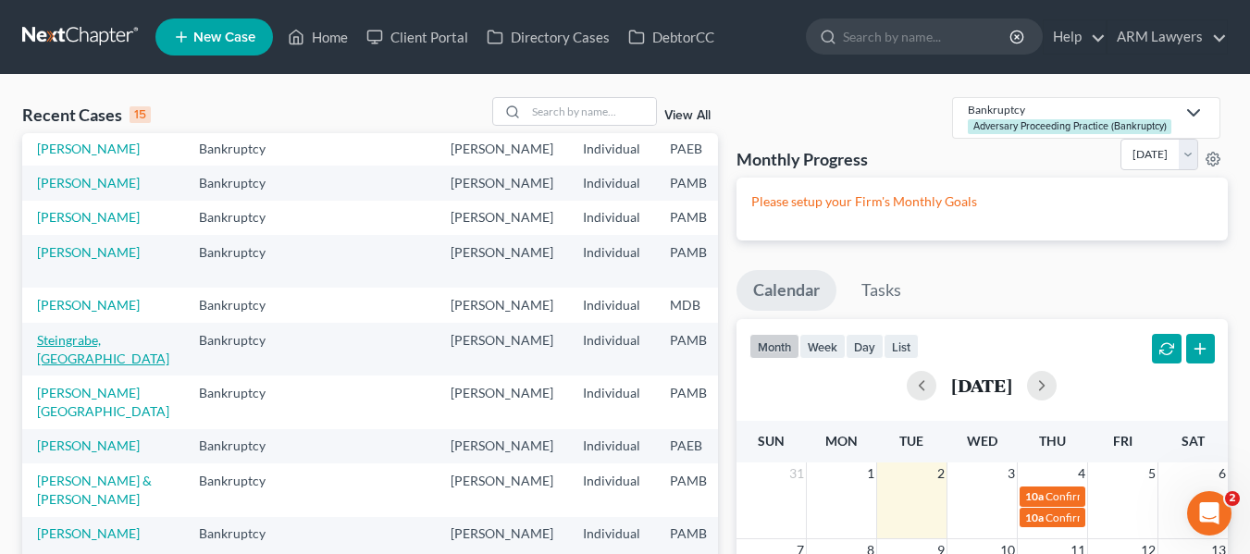
click at [70, 366] on link "Steingrabe, [GEOGRAPHIC_DATA]" at bounding box center [103, 349] width 132 height 34
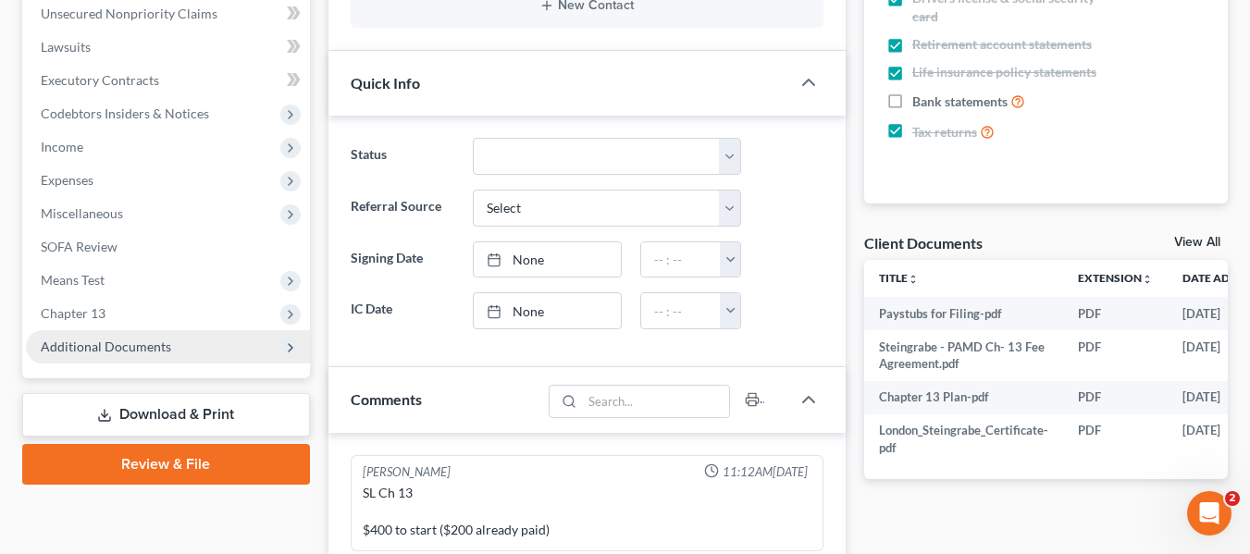
scroll to position [463, 0]
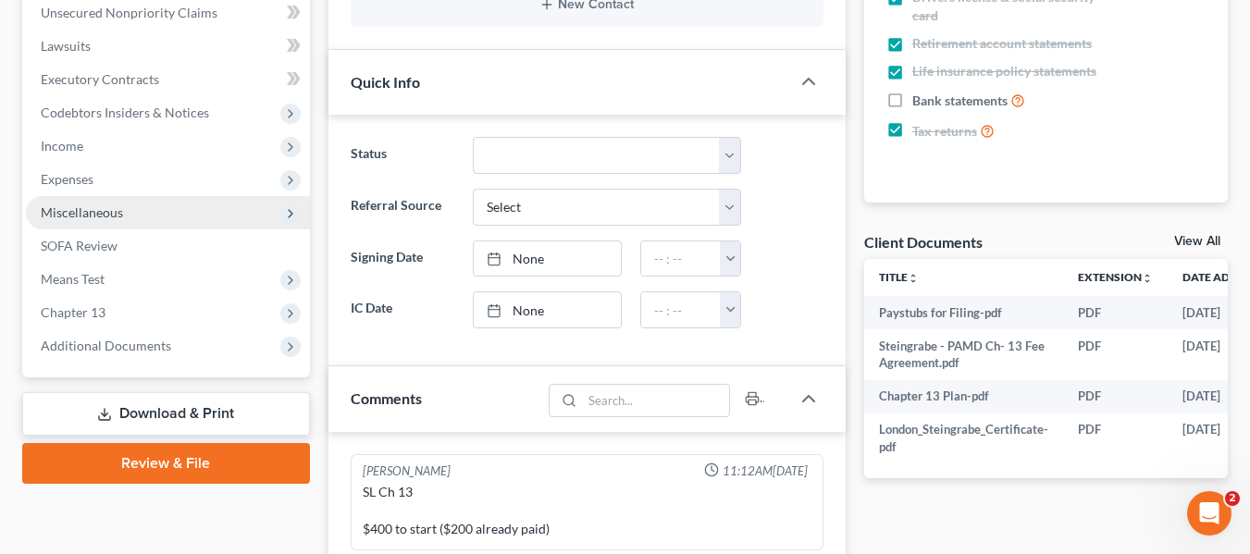
click at [81, 217] on span "Miscellaneous" at bounding box center [82, 213] width 82 height 16
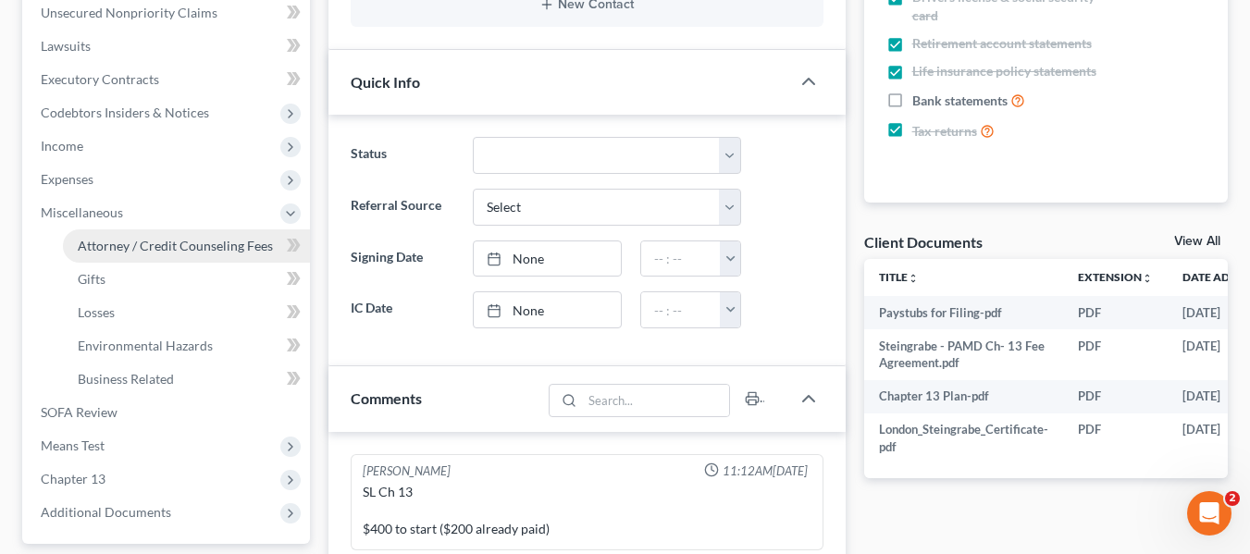
click at [87, 251] on span "Attorney / Credit Counseling Fees" at bounding box center [175, 246] width 195 height 16
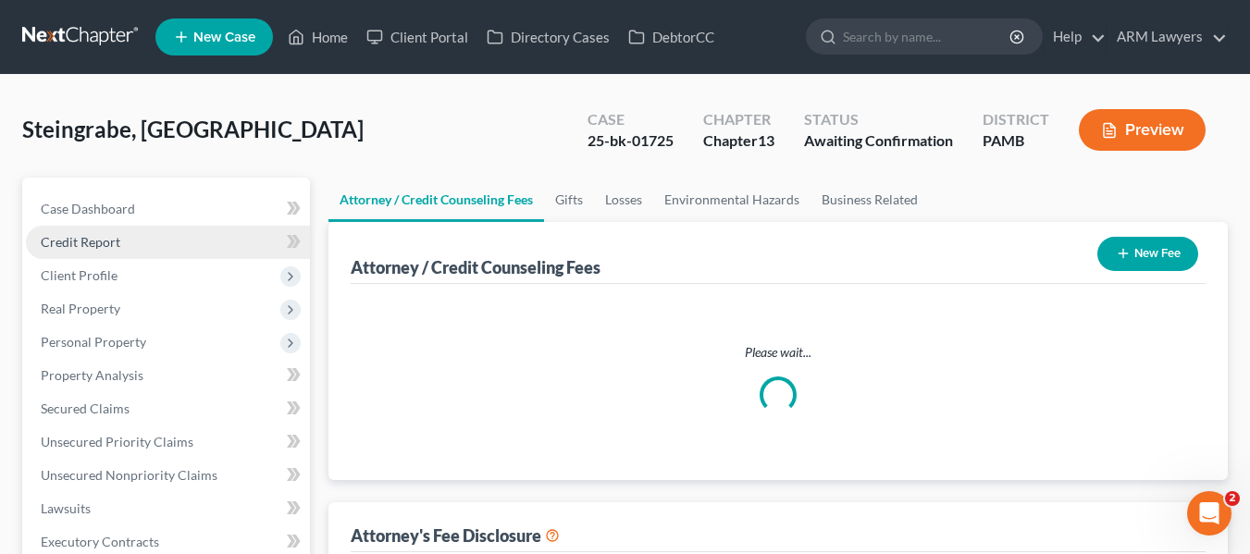
select select "0"
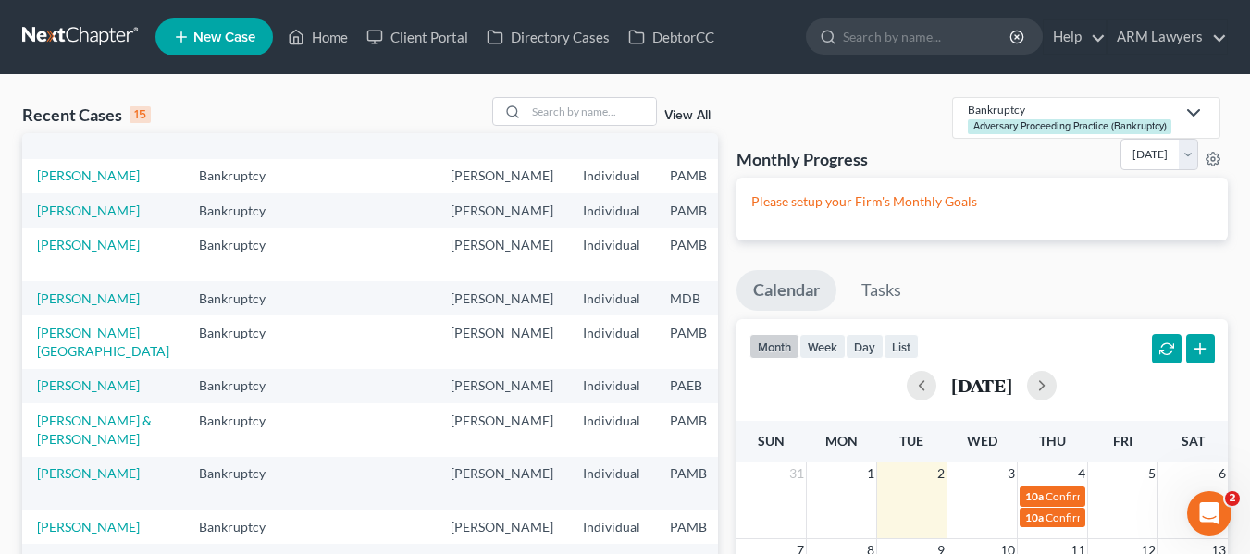
scroll to position [185, 0]
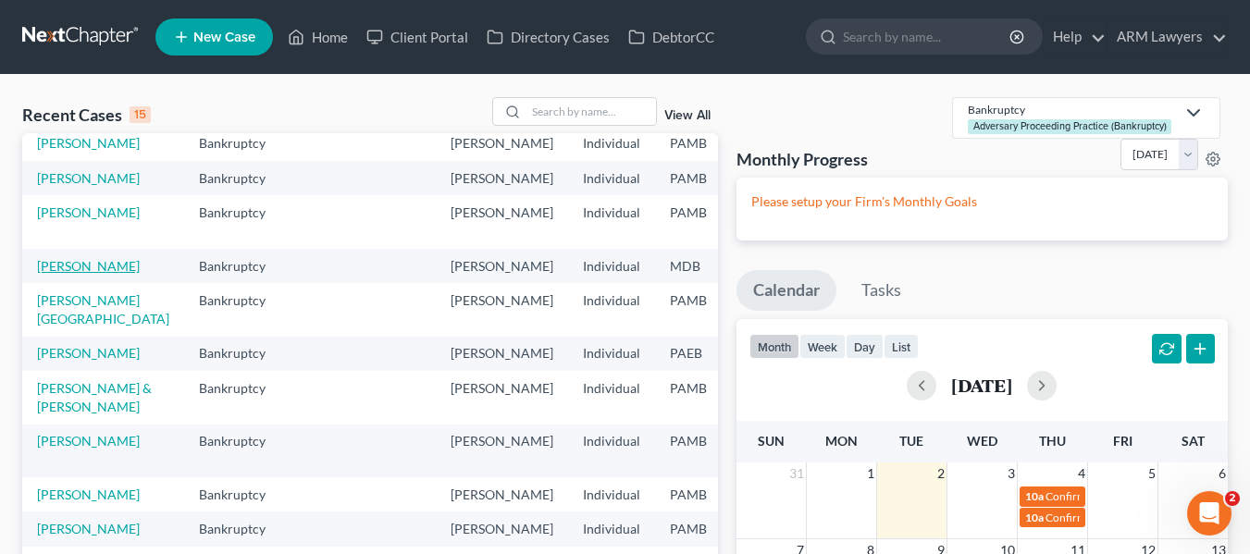
click at [51, 274] on link "[PERSON_NAME]" at bounding box center [88, 266] width 103 height 16
select select "6"
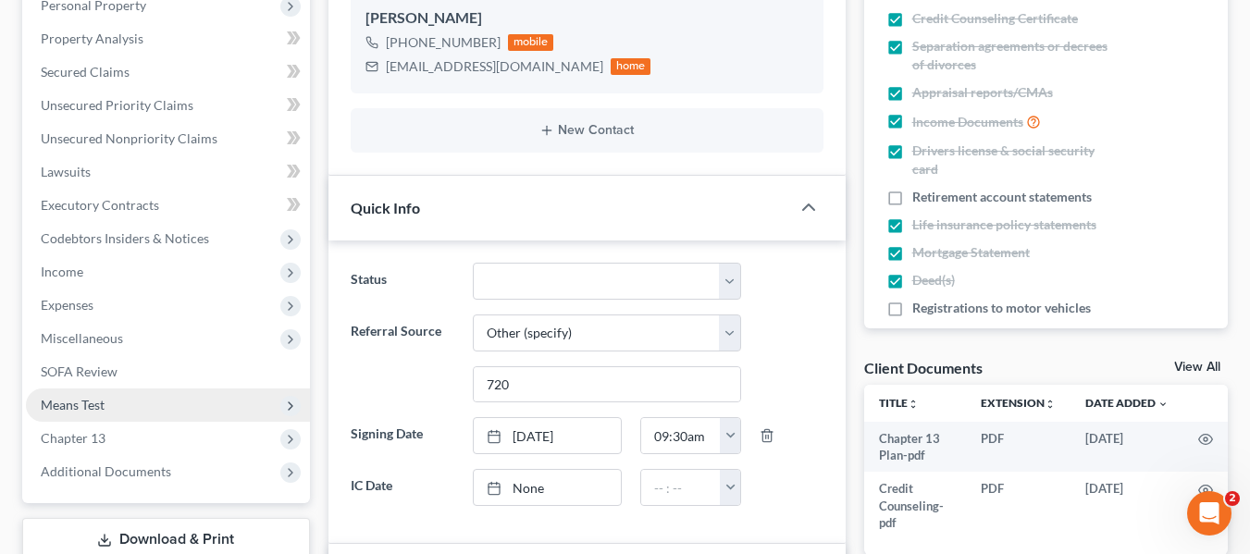
scroll to position [370, 0]
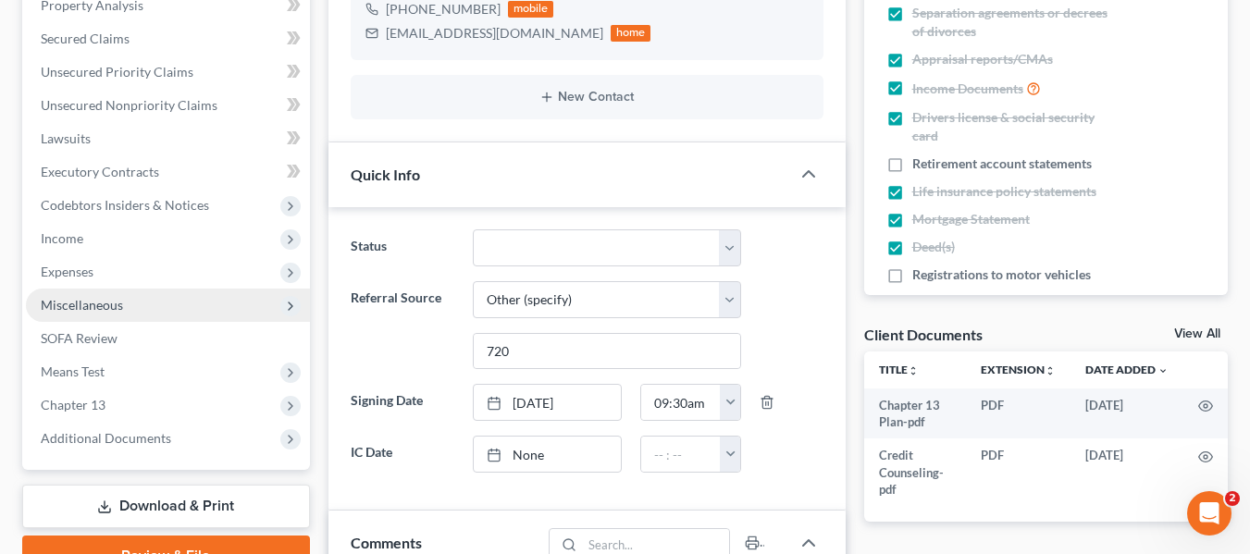
click at [102, 308] on span "Miscellaneous" at bounding box center [82, 305] width 82 height 16
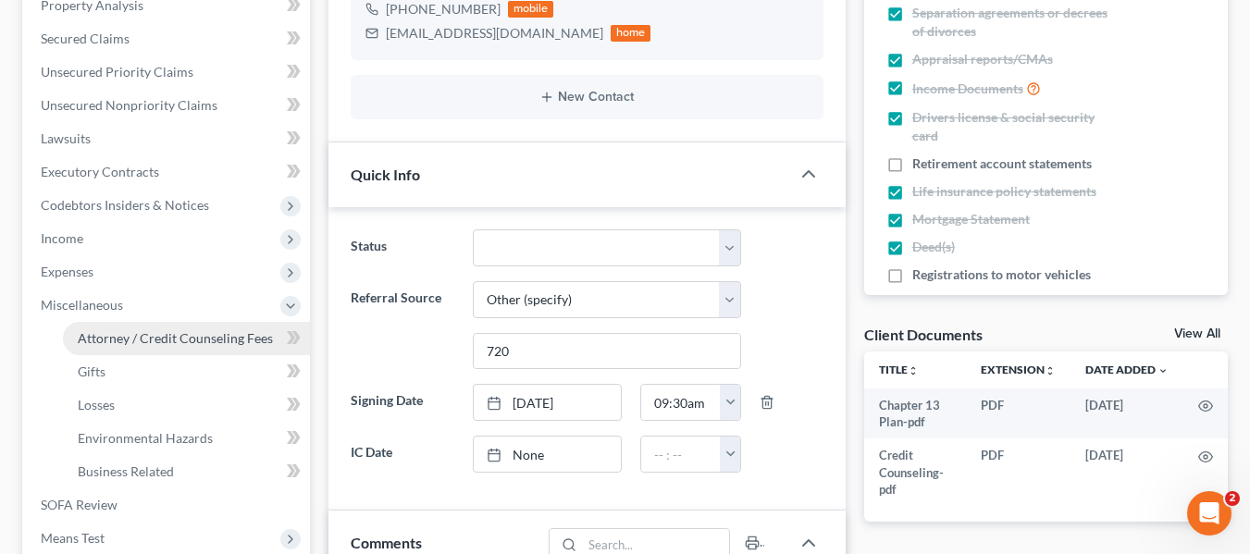
click at [108, 341] on span "Attorney / Credit Counseling Fees" at bounding box center [175, 338] width 195 height 16
select select "0"
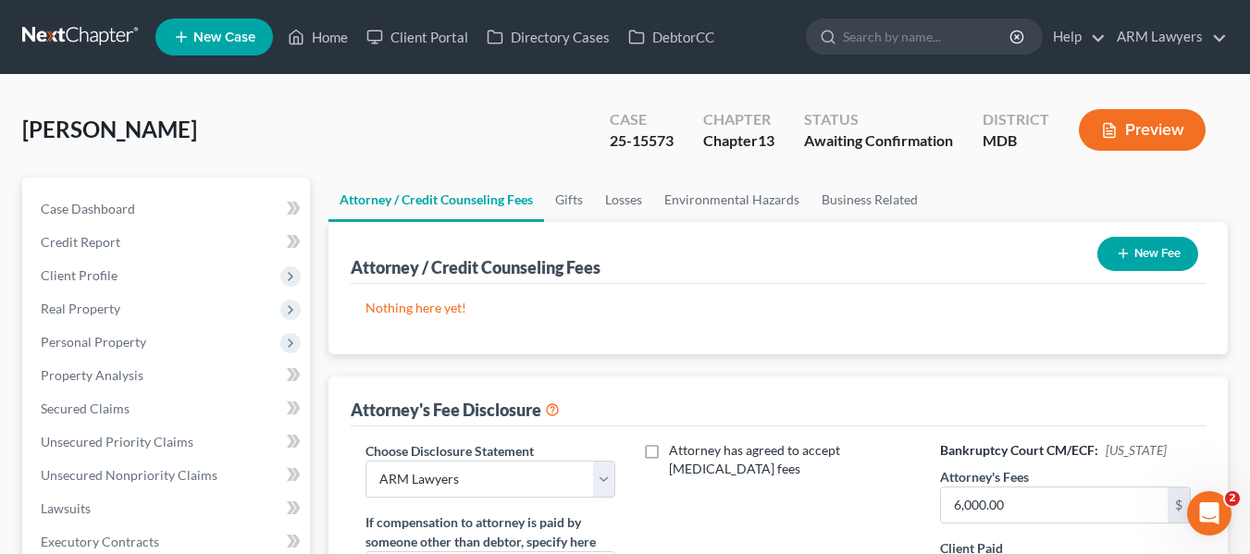
click at [31, 24] on link at bounding box center [81, 36] width 118 height 33
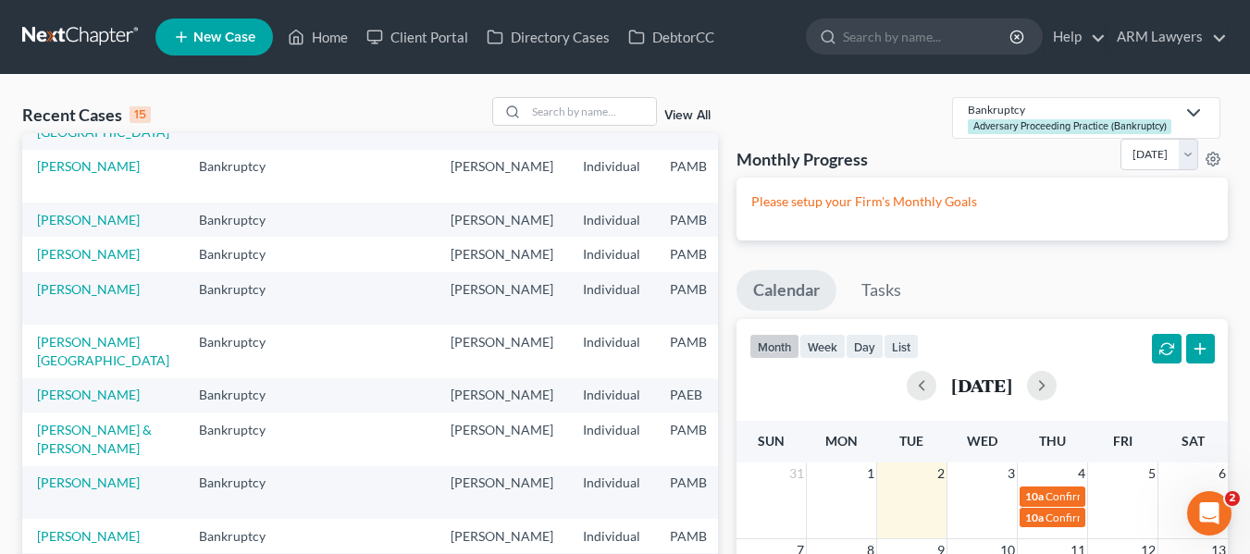
scroll to position [185, 0]
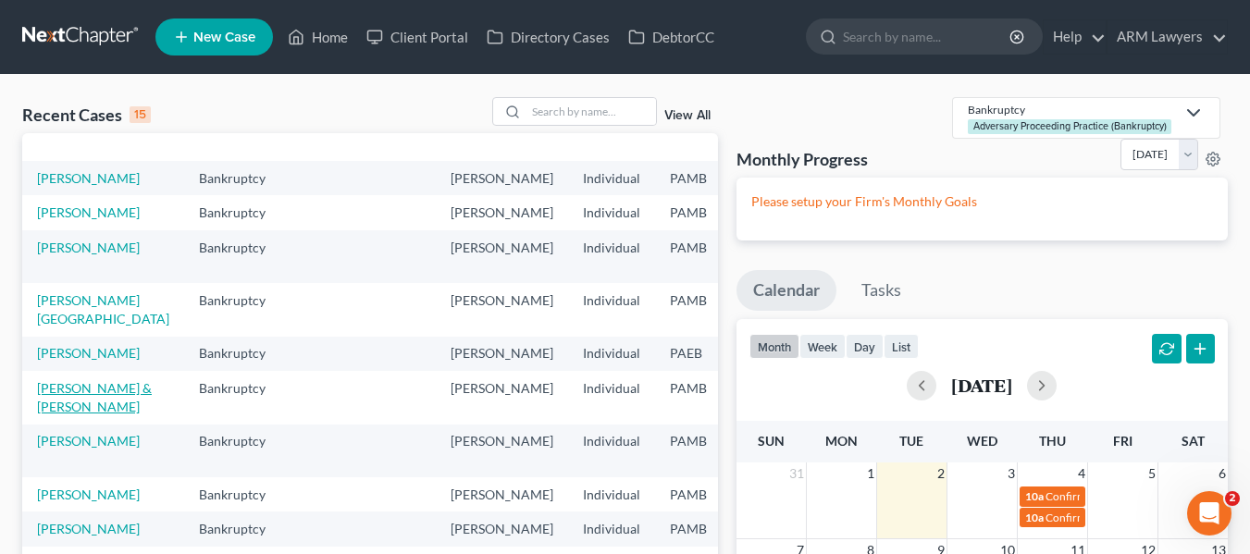
click at [57, 415] on link "[PERSON_NAME] & [PERSON_NAME]" at bounding box center [94, 397] width 115 height 34
select select "1"
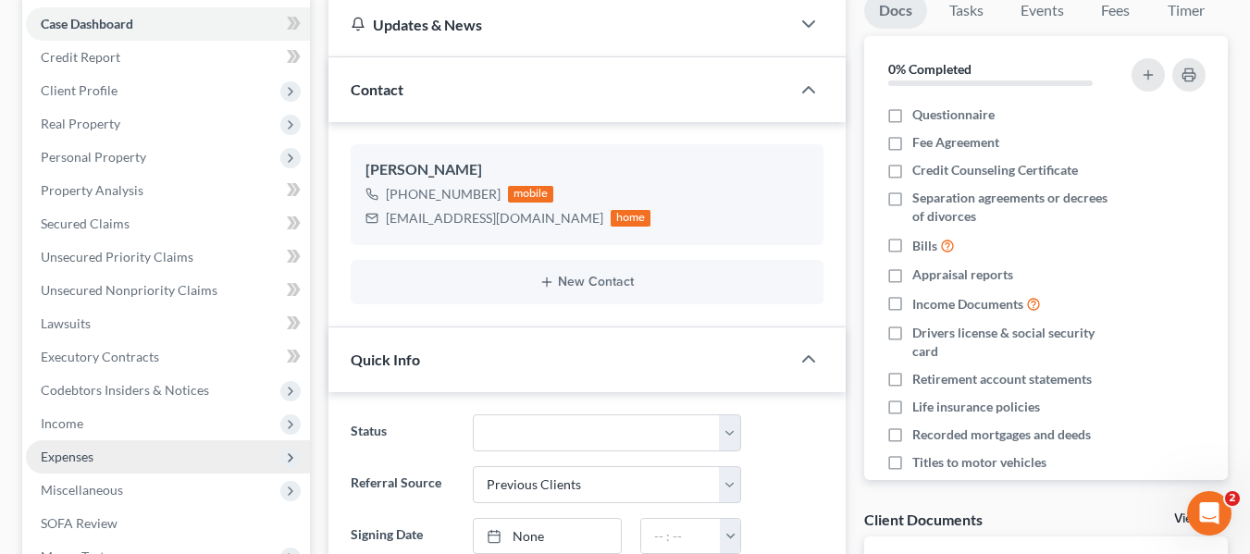
scroll to position [83, 0]
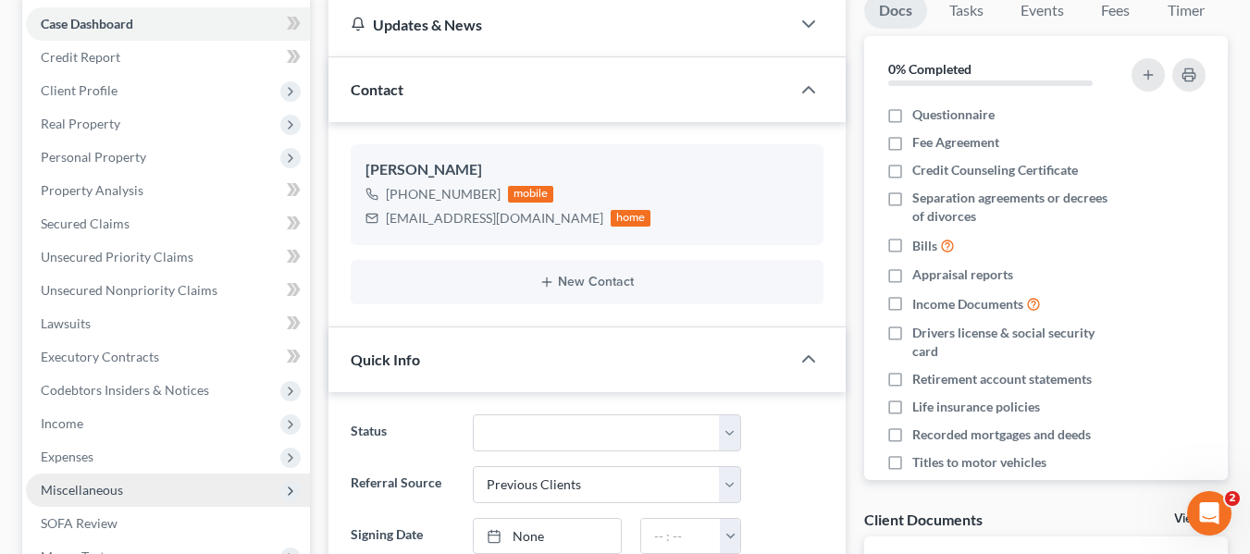
click at [83, 486] on span "Miscellaneous" at bounding box center [82, 490] width 82 height 16
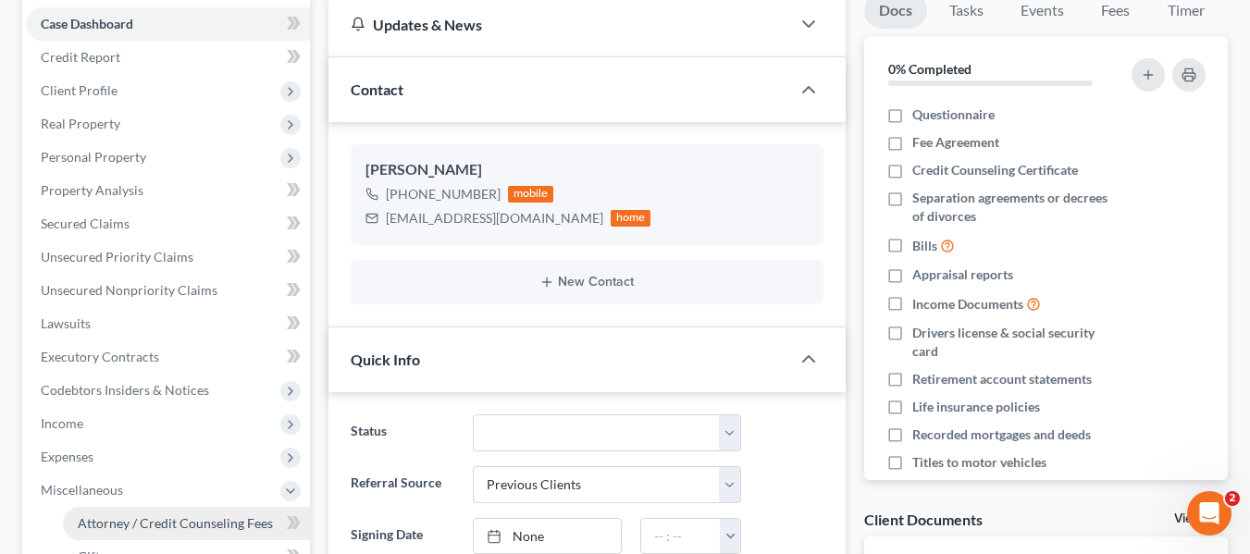
click at [95, 513] on link "Attorney / Credit Counseling Fees" at bounding box center [186, 523] width 247 height 33
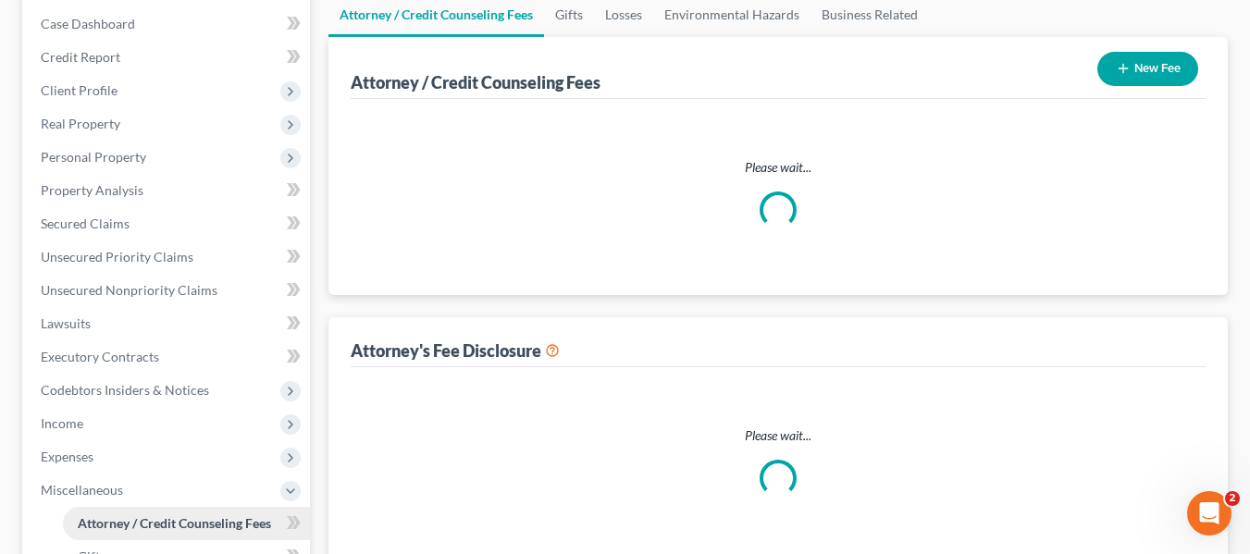
scroll to position [8, 0]
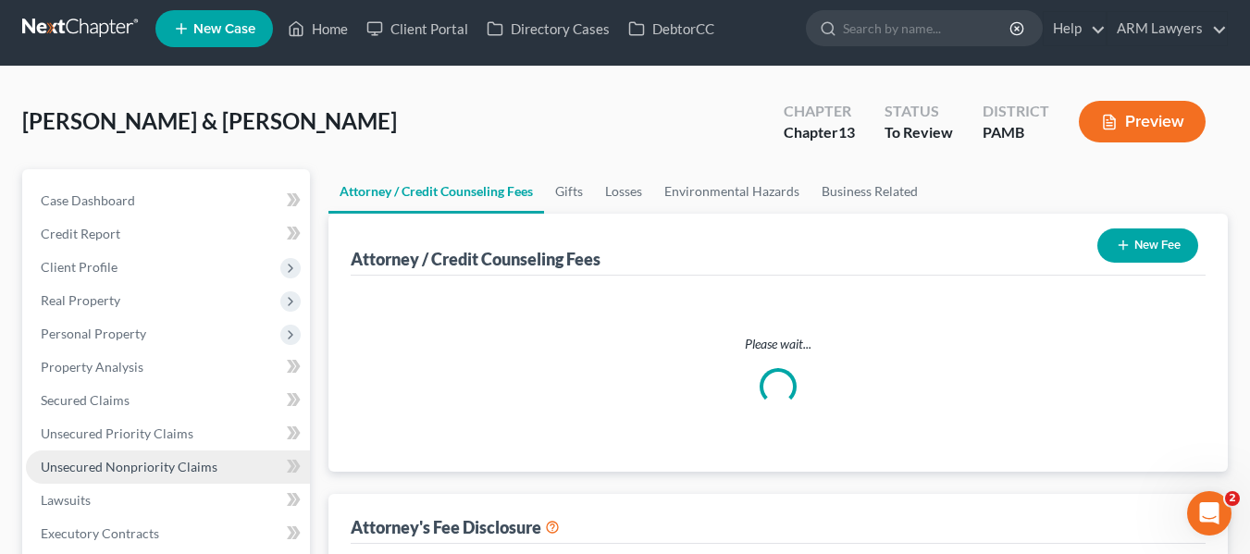
select select "0"
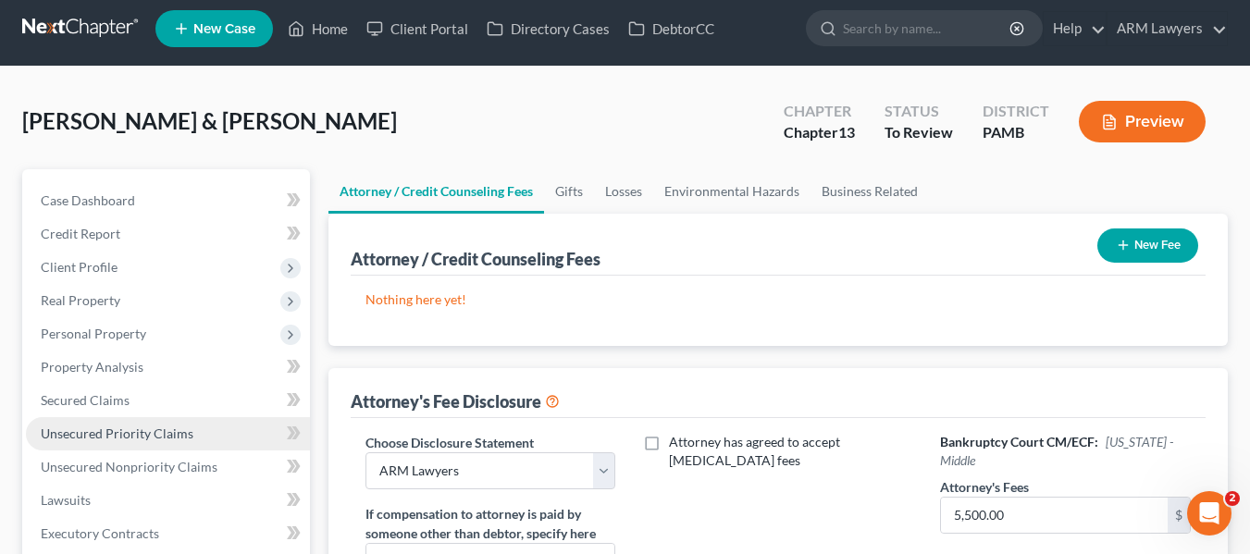
scroll to position [0, 0]
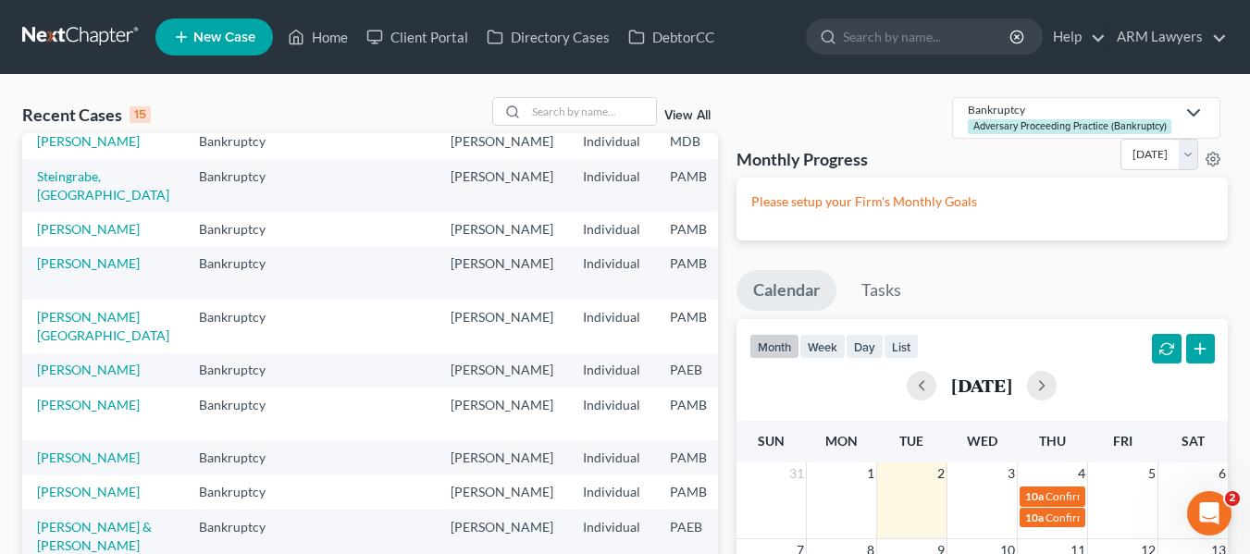
scroll to position [327, 0]
click at [564, 107] on input "search" at bounding box center [592, 111] width 130 height 27
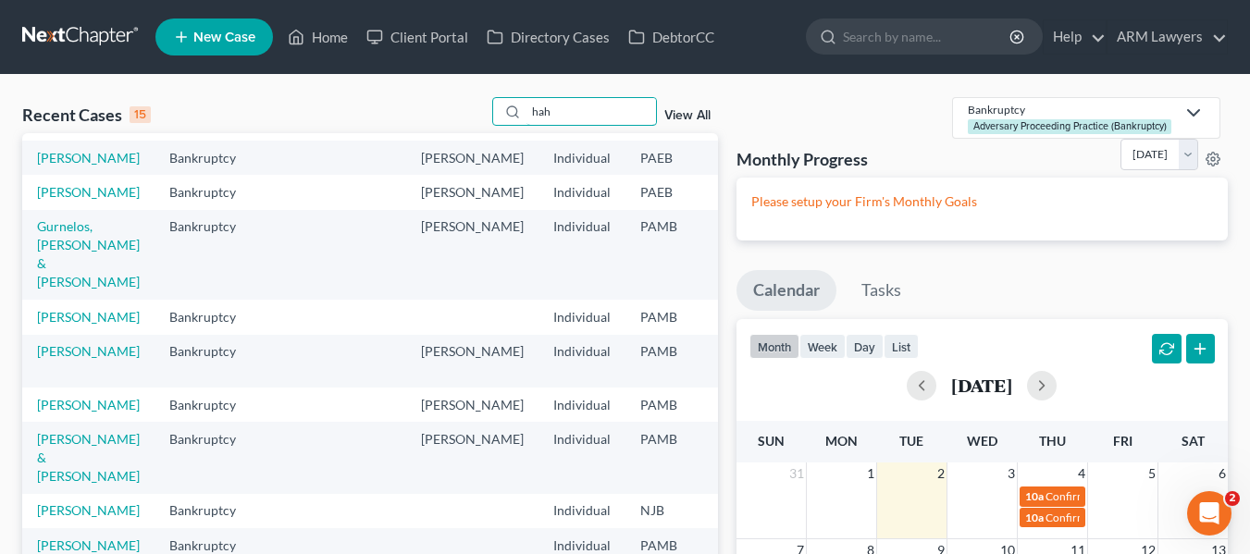
scroll to position [0, 0]
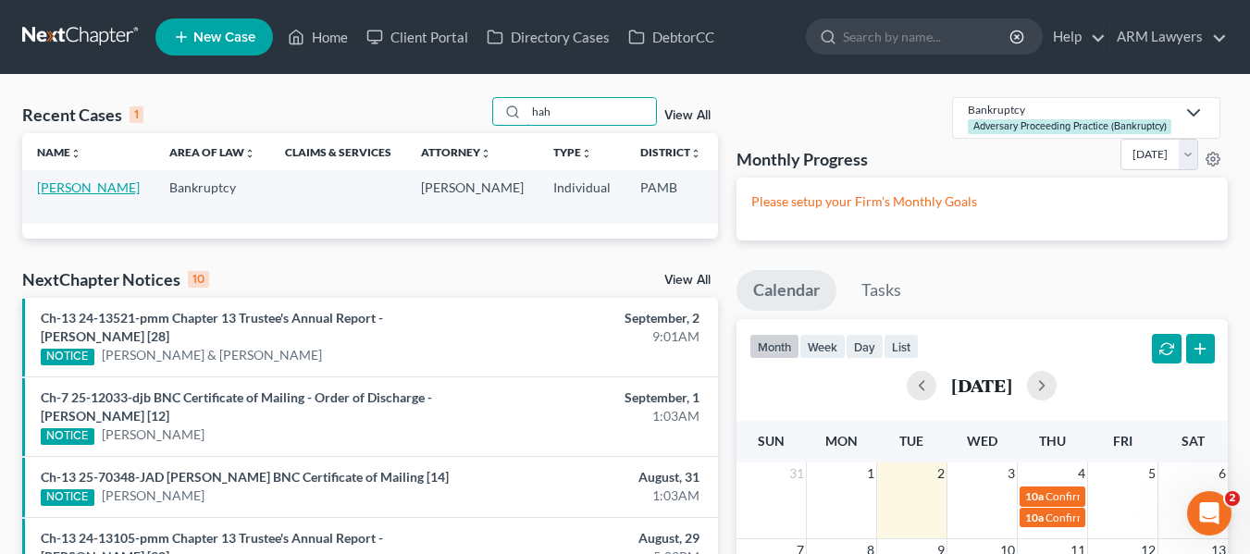
type input "hah"
click at [63, 193] on link "[PERSON_NAME]" at bounding box center [88, 188] width 103 height 16
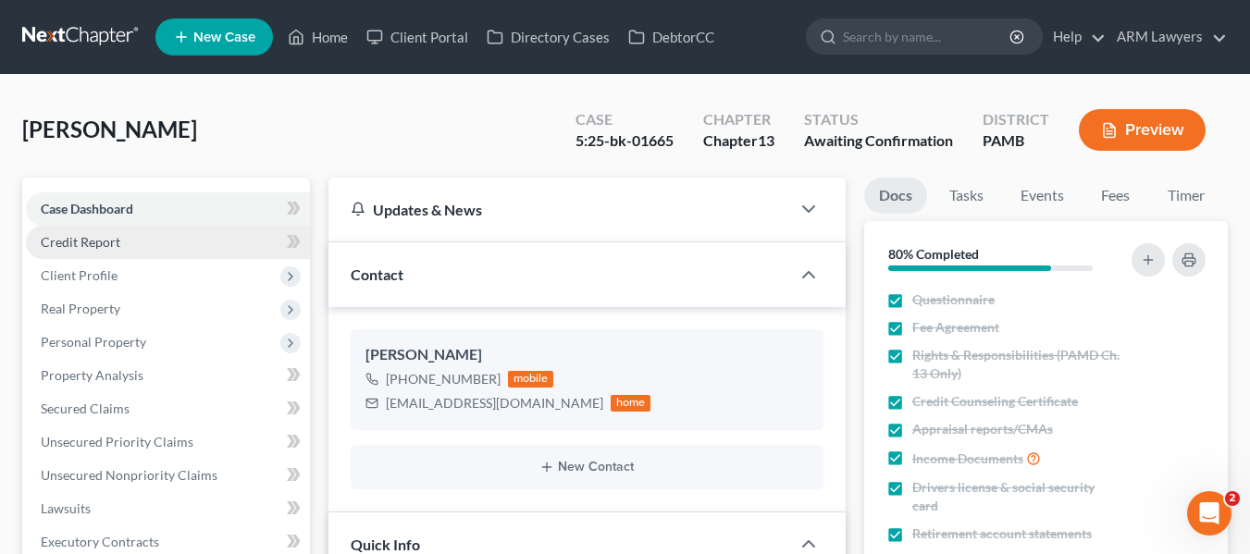
click at [91, 248] on span "Credit Report" at bounding box center [81, 242] width 80 height 16
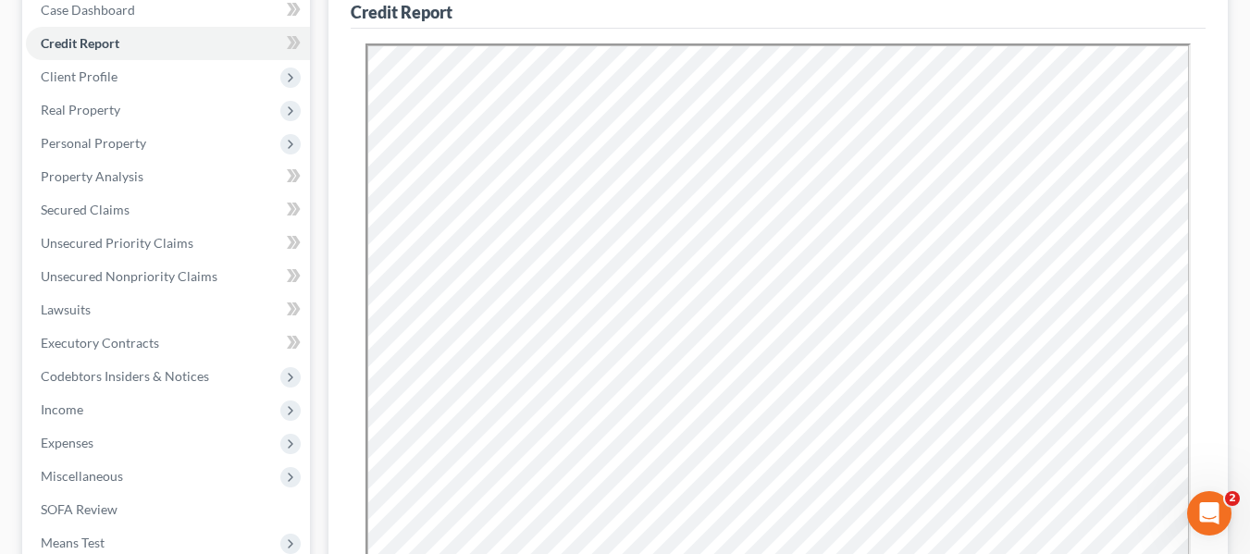
scroll to position [278, 0]
